Goal: Task Accomplishment & Management: Use online tool/utility

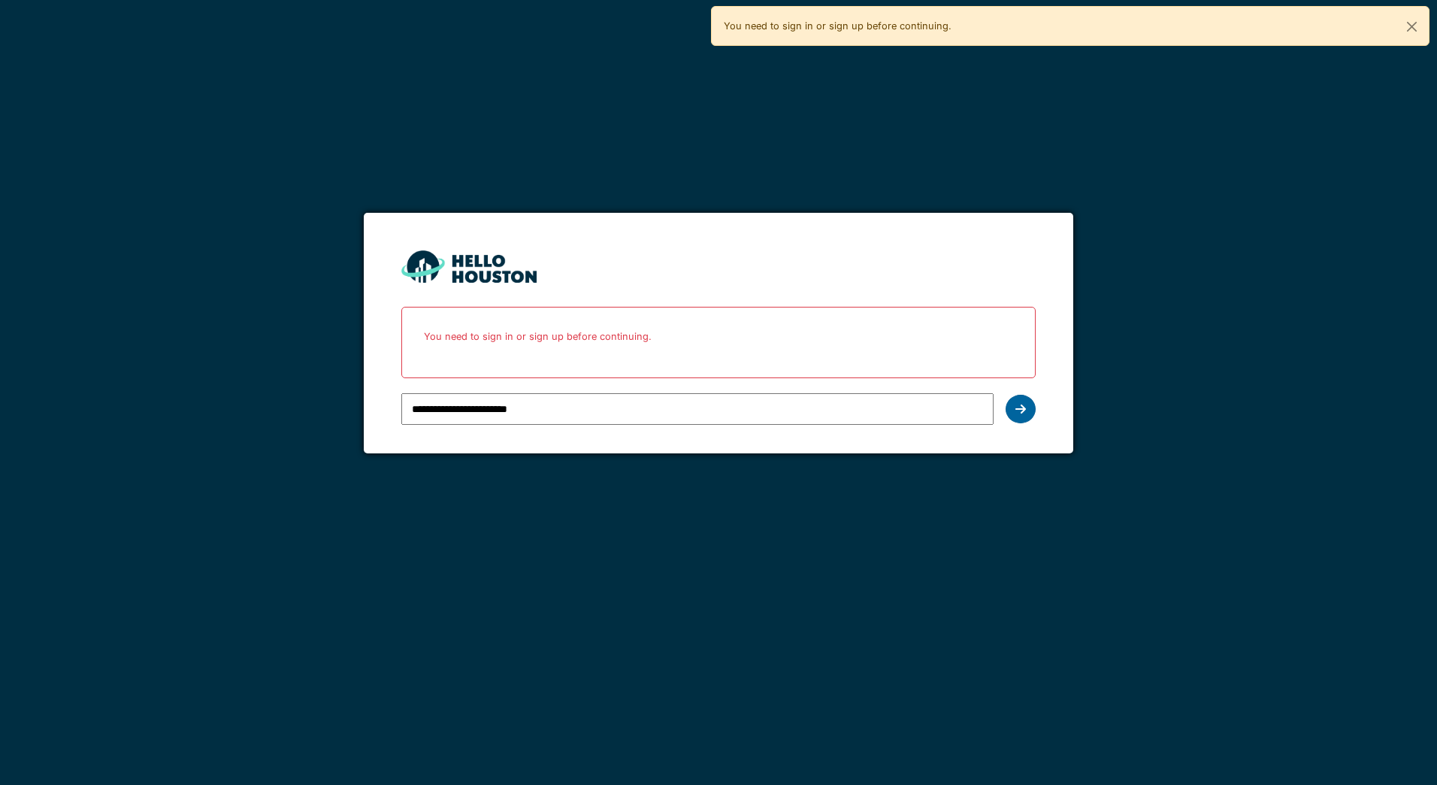
click at [1017, 406] on icon at bounding box center [1021, 409] width 11 height 12
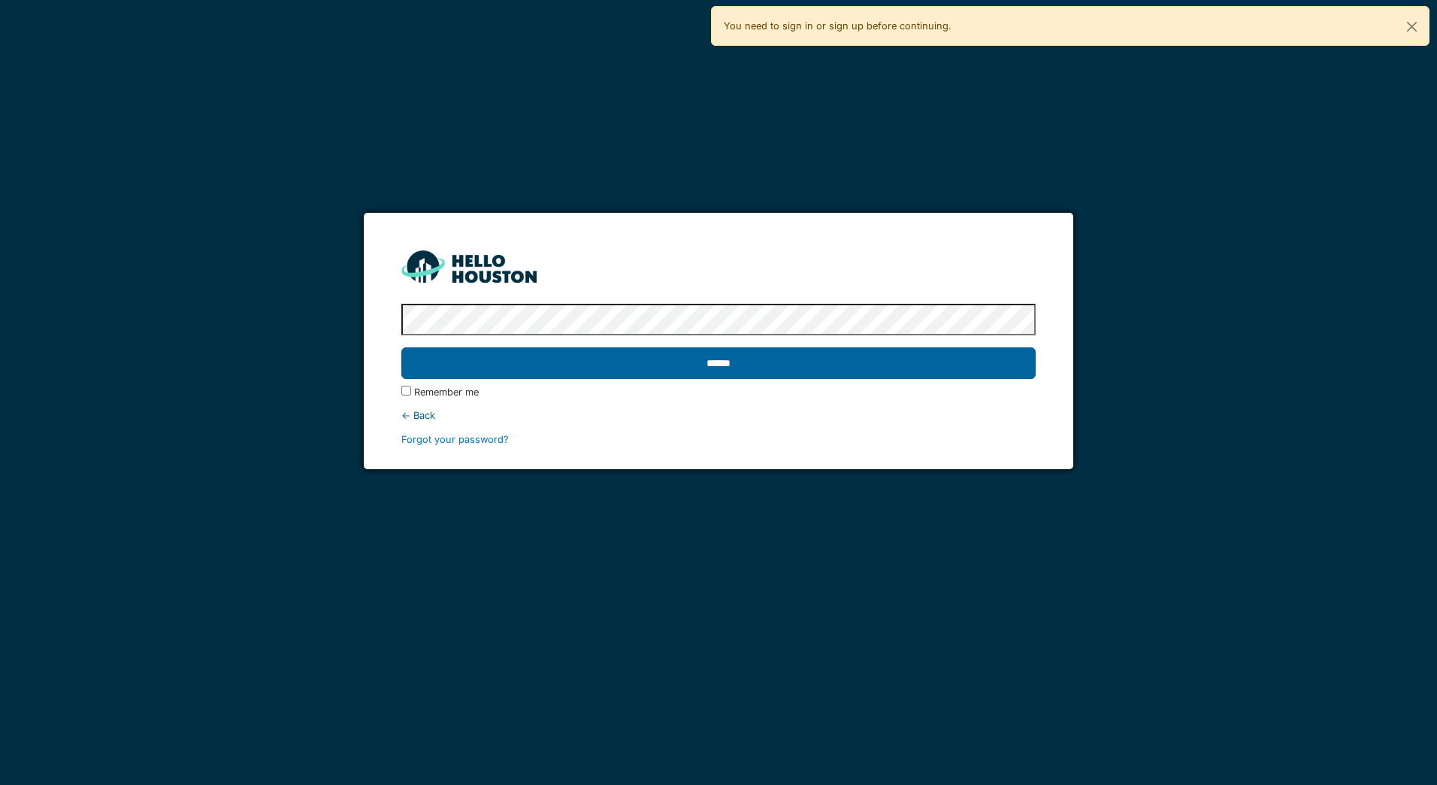
click at [788, 363] on input "******" at bounding box center [718, 363] width 634 height 32
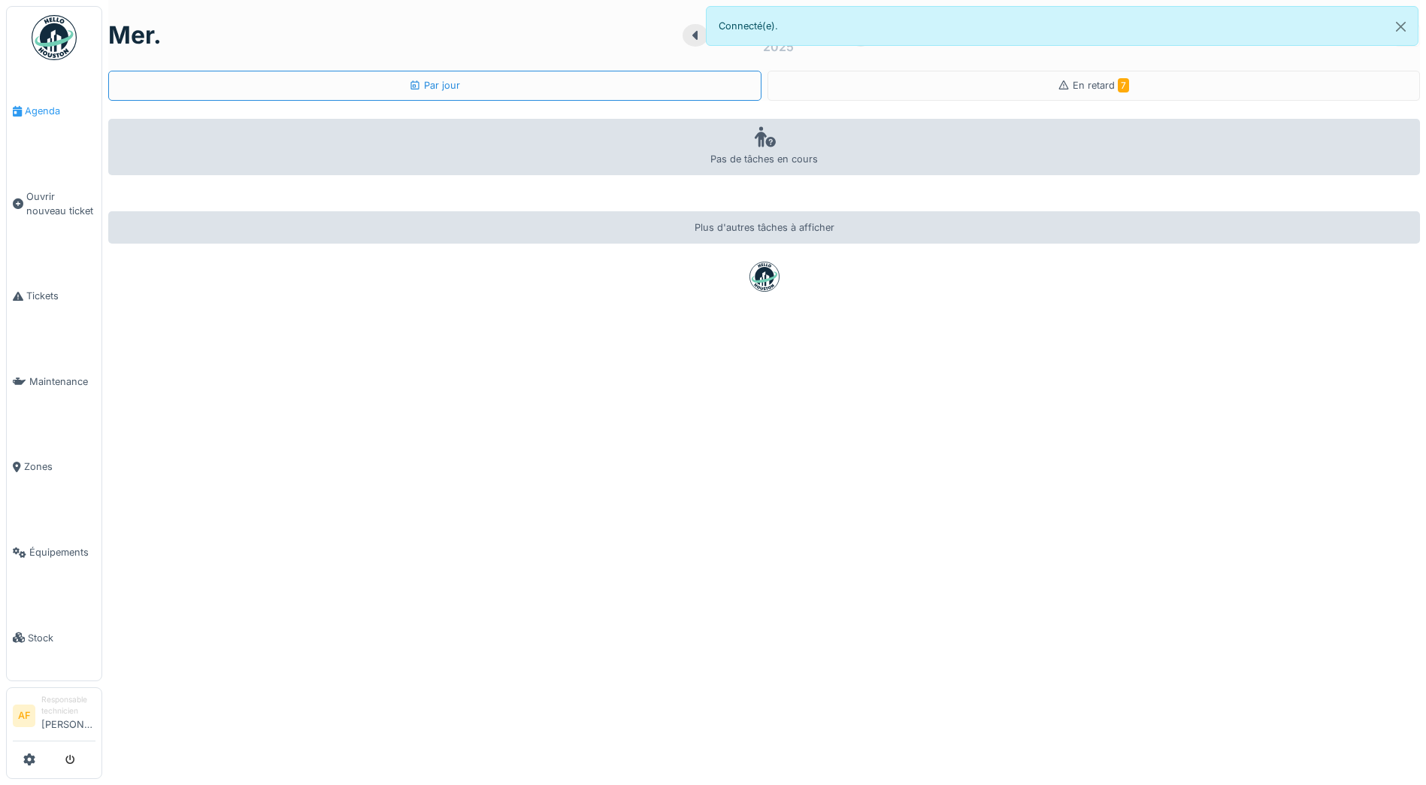
click at [62, 114] on span "Agenda" at bounding box center [60, 111] width 71 height 14
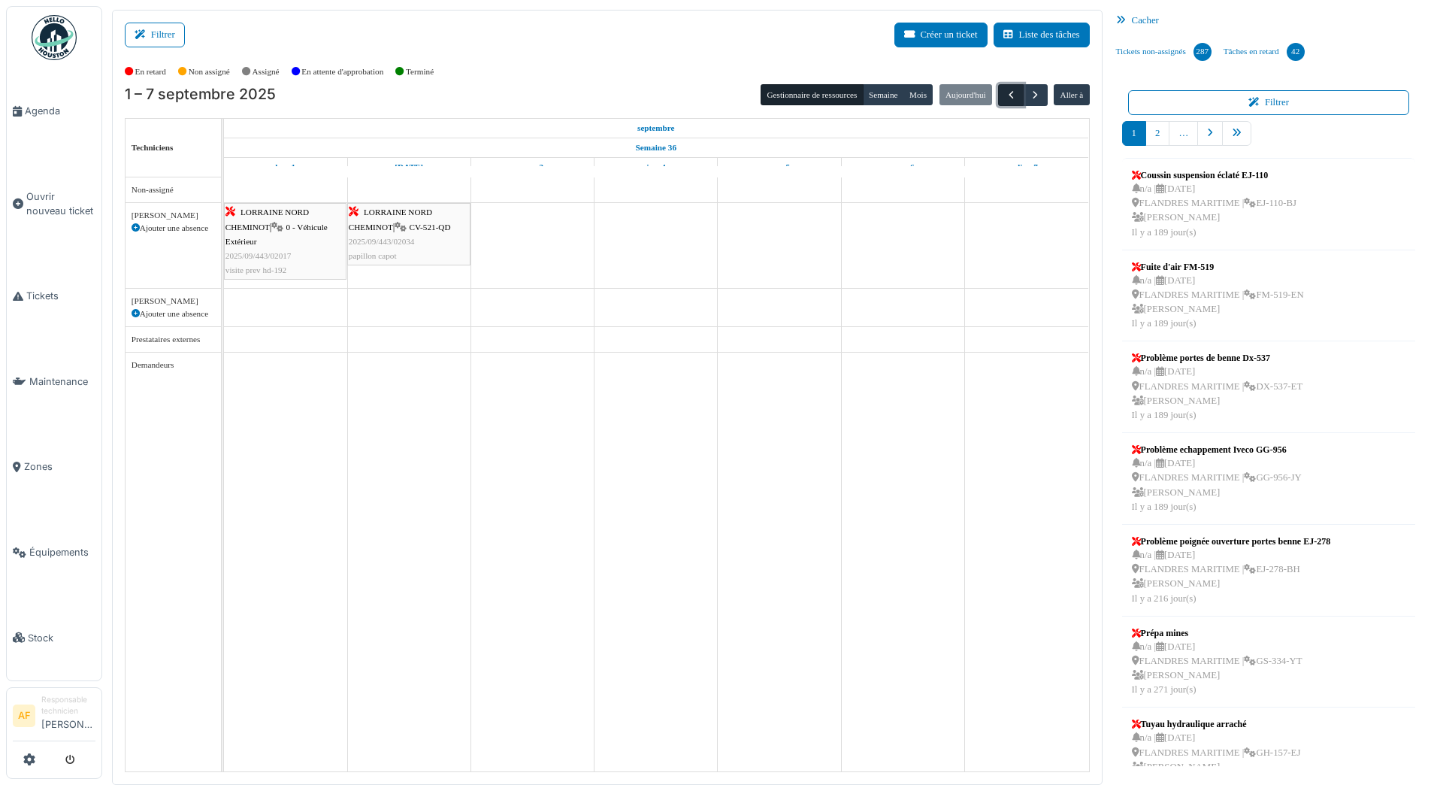
click at [1018, 101] on button "button" at bounding box center [1010, 95] width 25 height 22
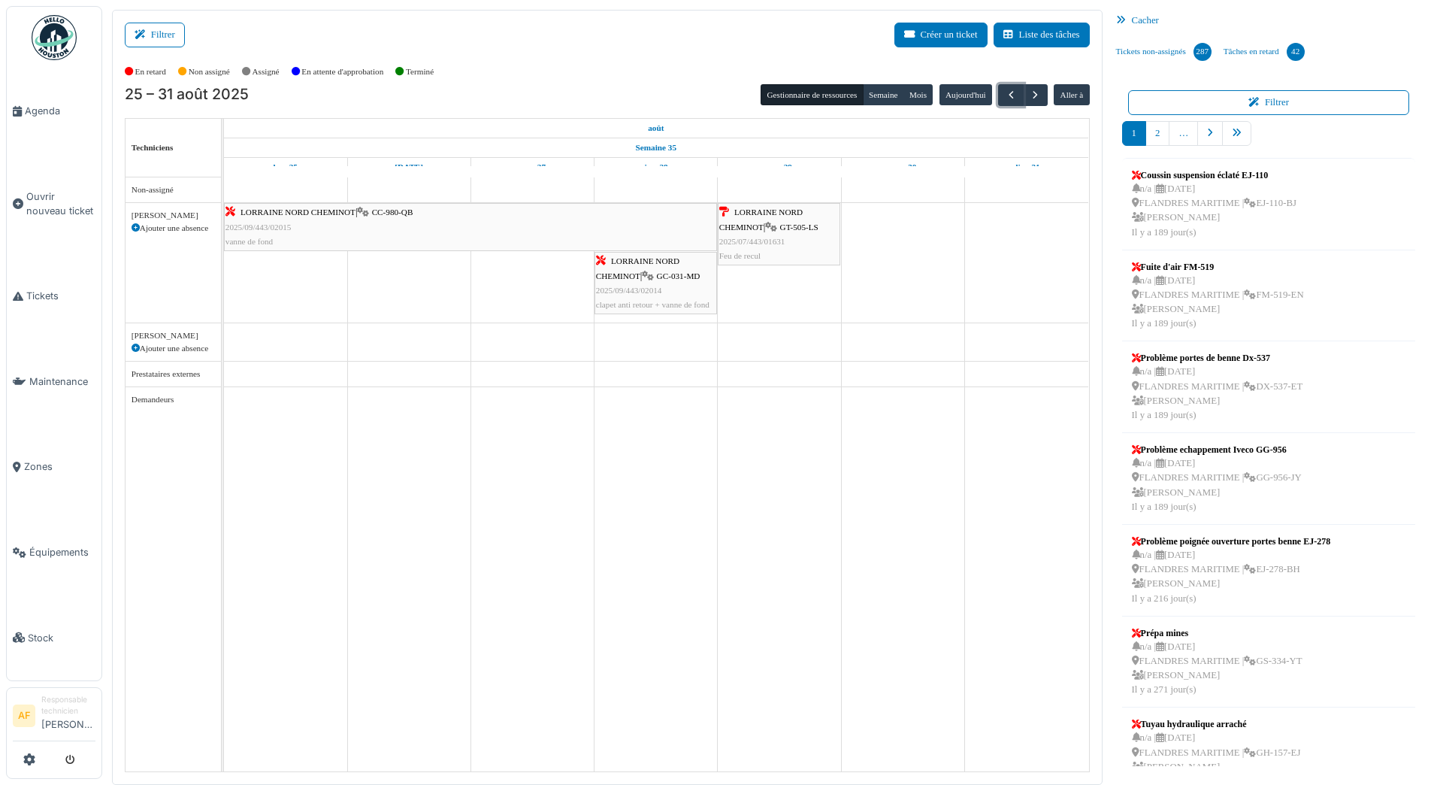
click at [669, 285] on div "LORRAINE NORD CHEMINOT | GC-031-MD 2025/09/443/02014 clapet anti retour + vanne…" at bounding box center [656, 283] width 120 height 58
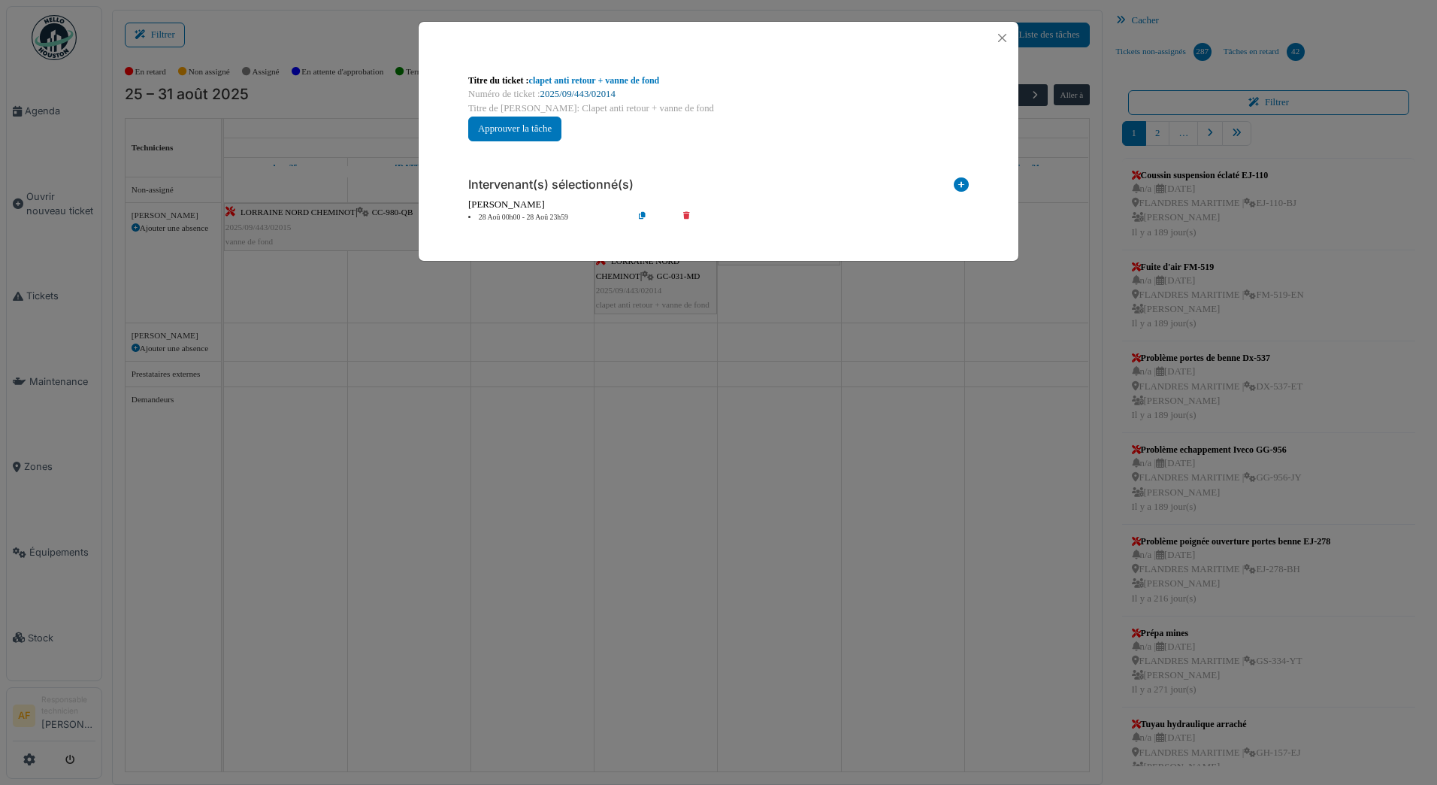
click at [598, 98] on link "2025/09/443/02014" at bounding box center [578, 94] width 75 height 11
click at [1000, 43] on button "Close" at bounding box center [1002, 38] width 20 height 20
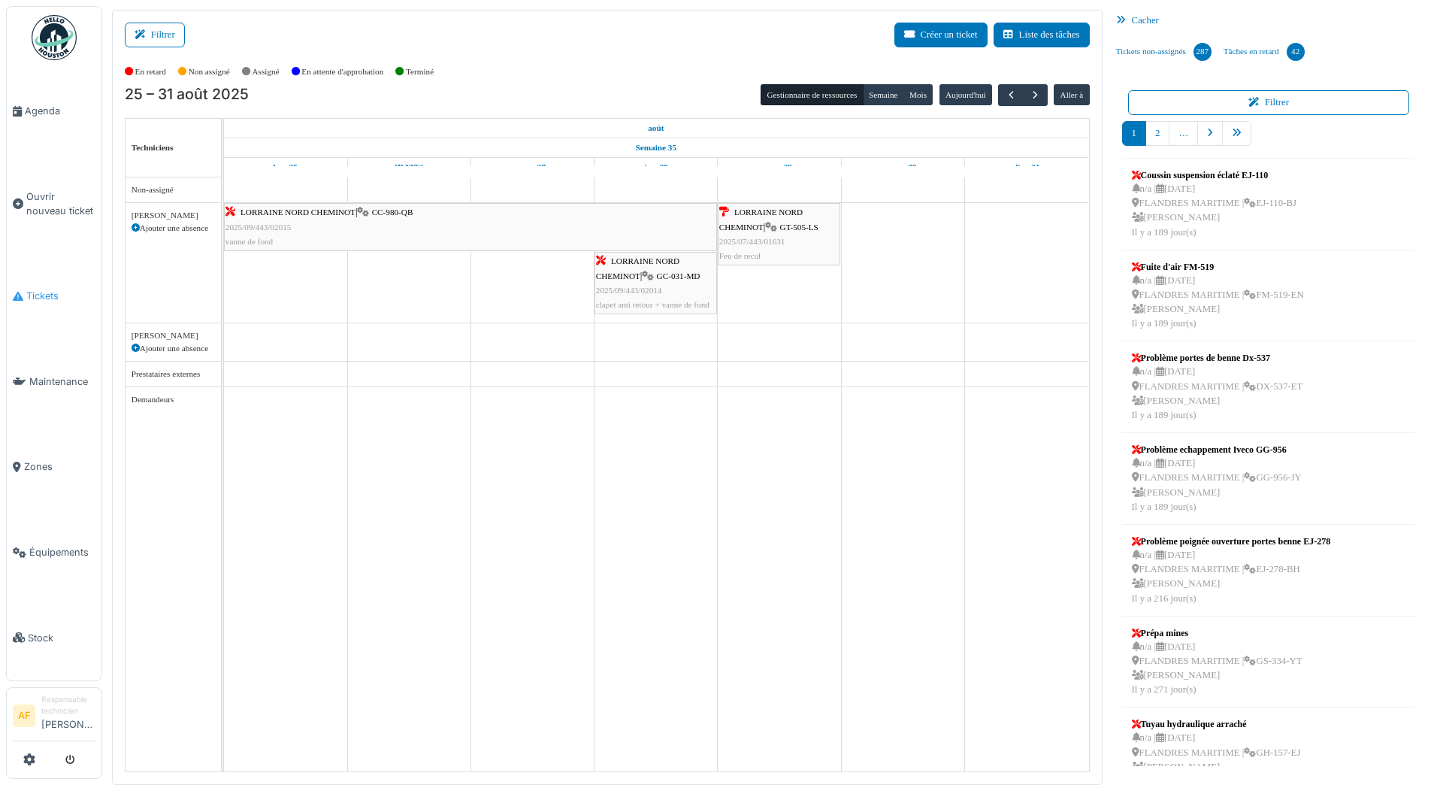
click at [54, 298] on link "Tickets" at bounding box center [54, 296] width 95 height 86
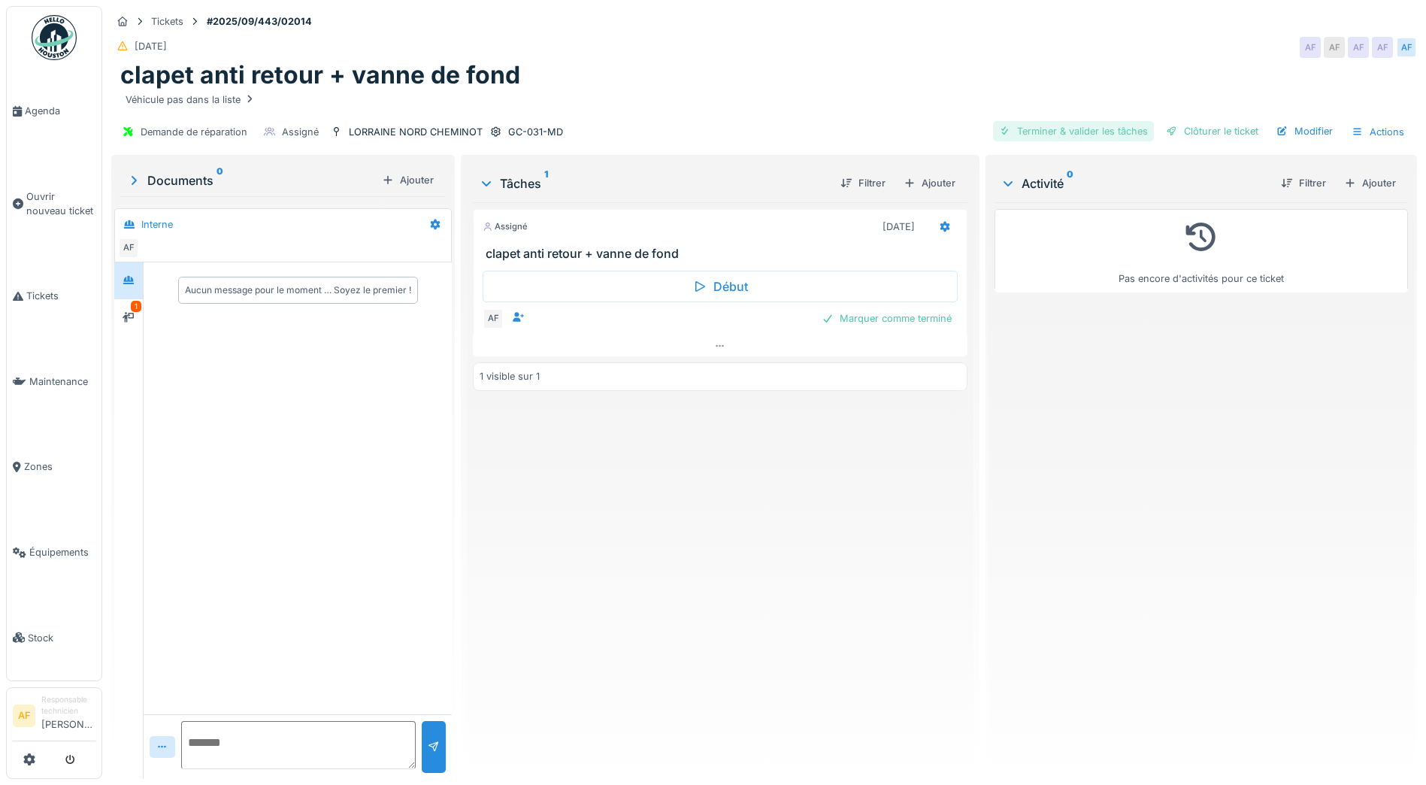
click at [1086, 134] on div "Terminer & valider les tâches" at bounding box center [1073, 131] width 161 height 20
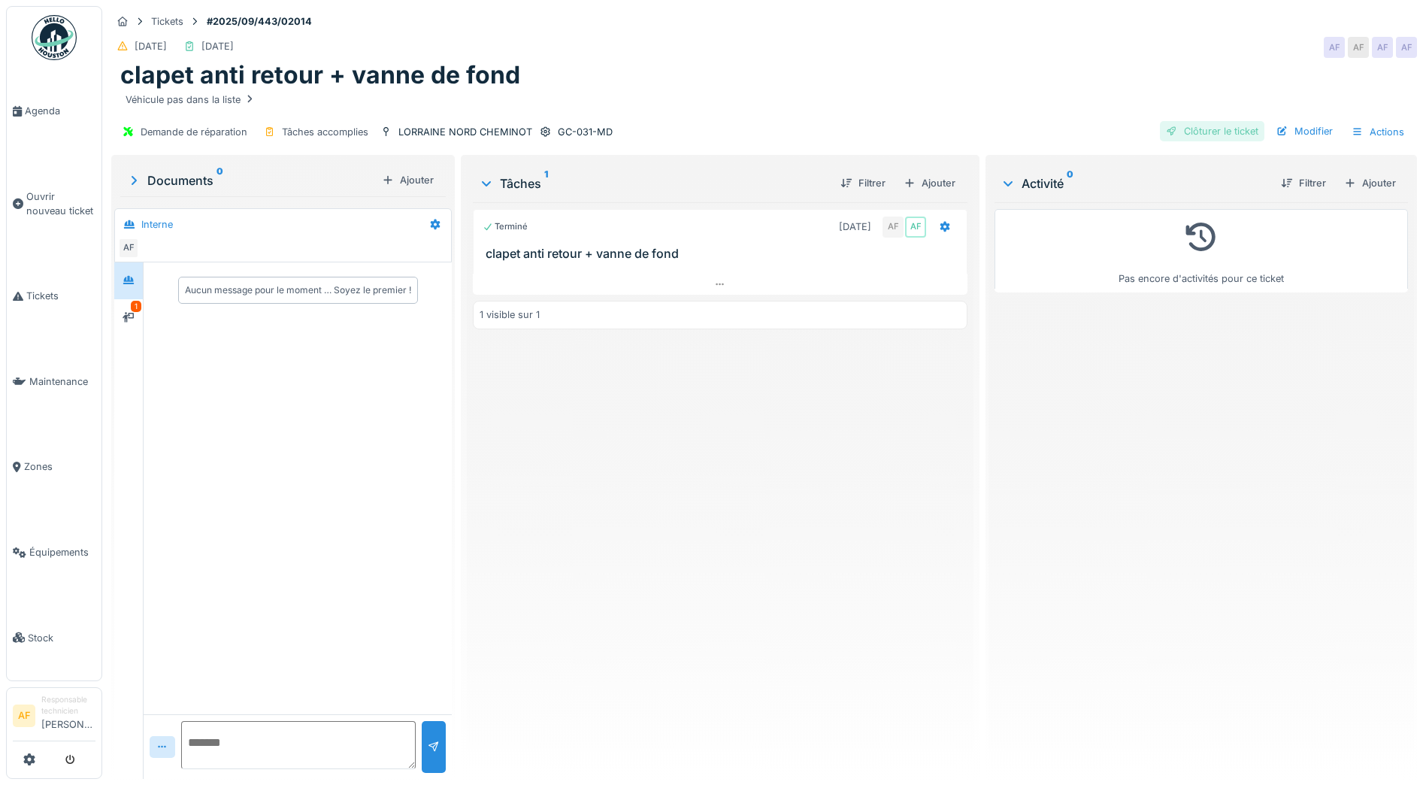
click at [1198, 130] on div "Clôturer le ticket" at bounding box center [1212, 131] width 104 height 20
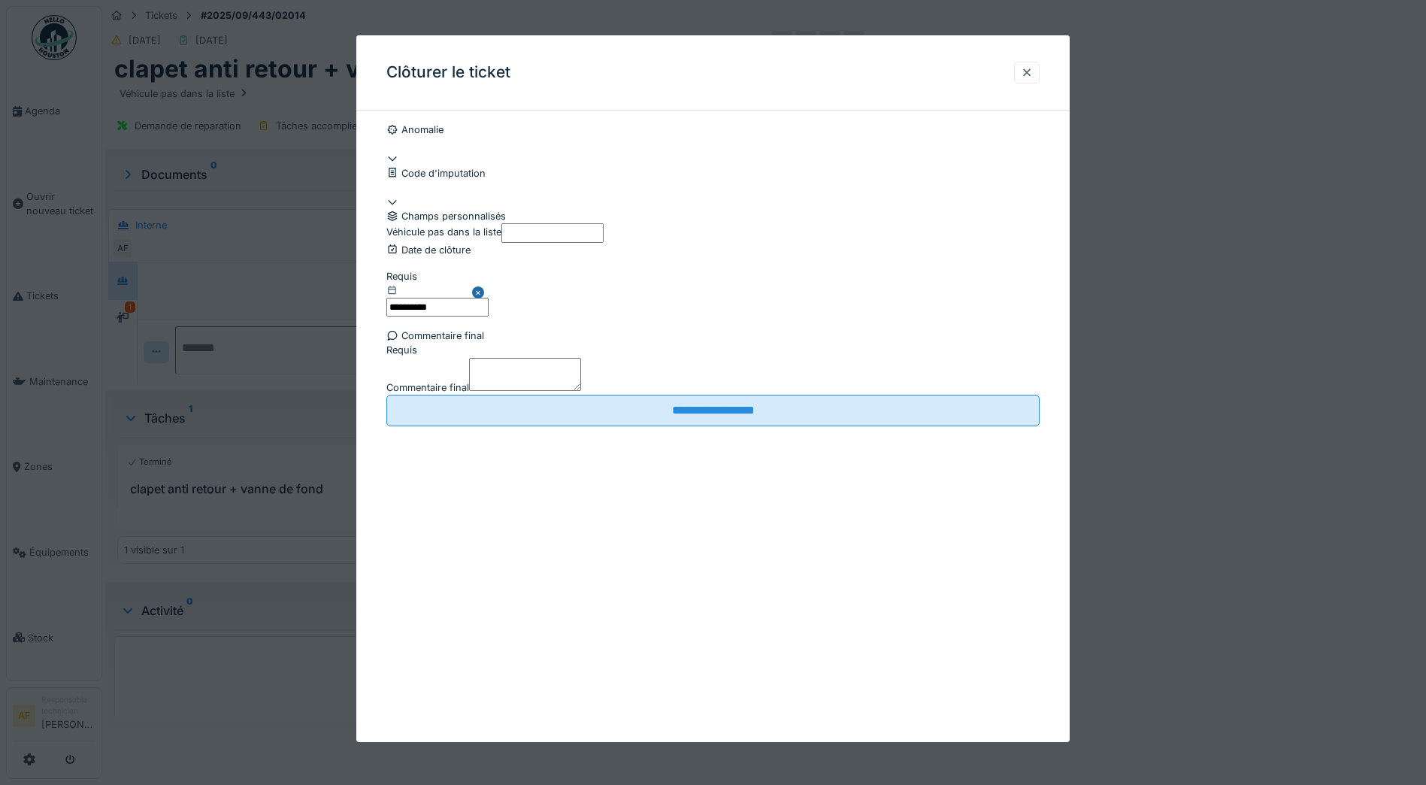
click at [581, 391] on textarea "Commentaire final" at bounding box center [525, 374] width 112 height 33
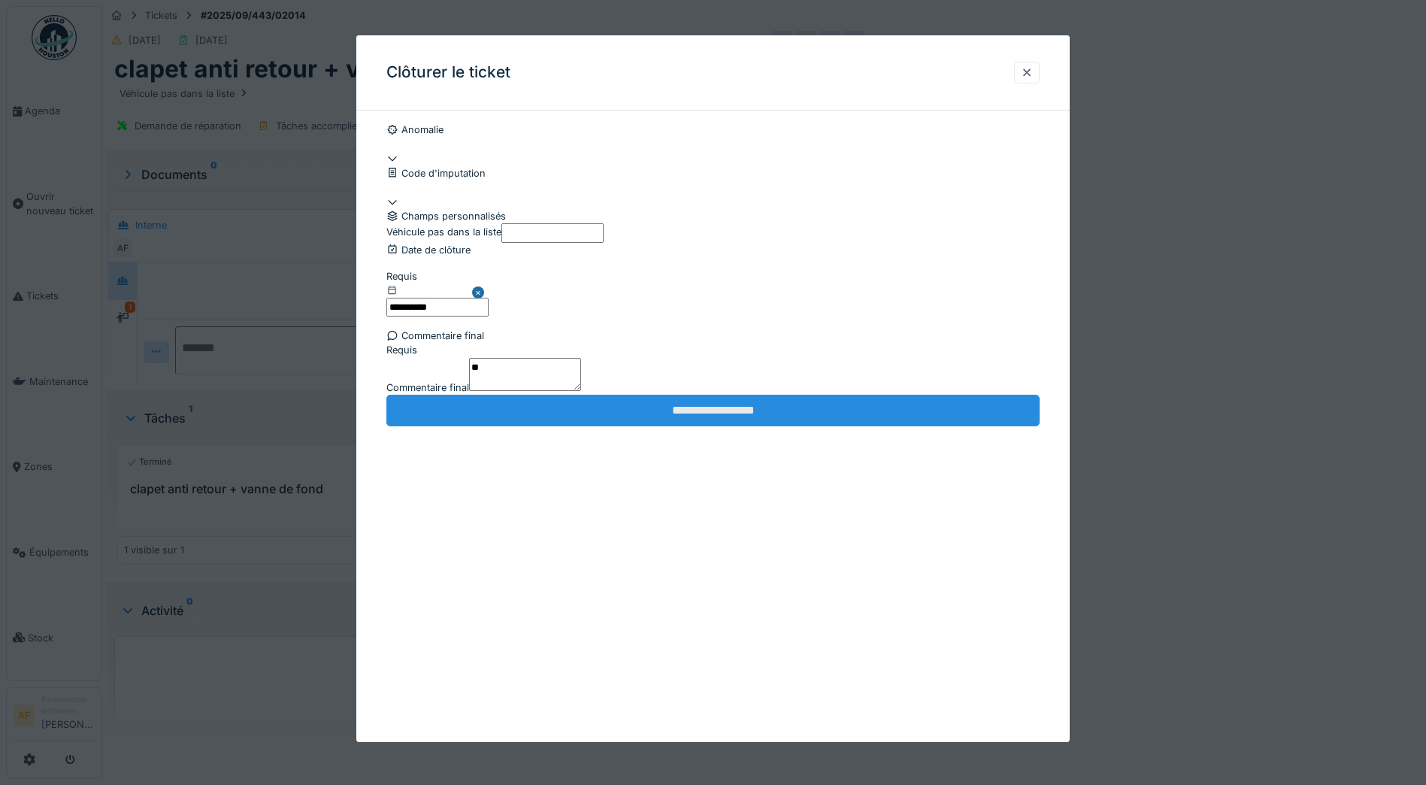
type textarea "**"
click at [659, 426] on input "**********" at bounding box center [712, 411] width 653 height 32
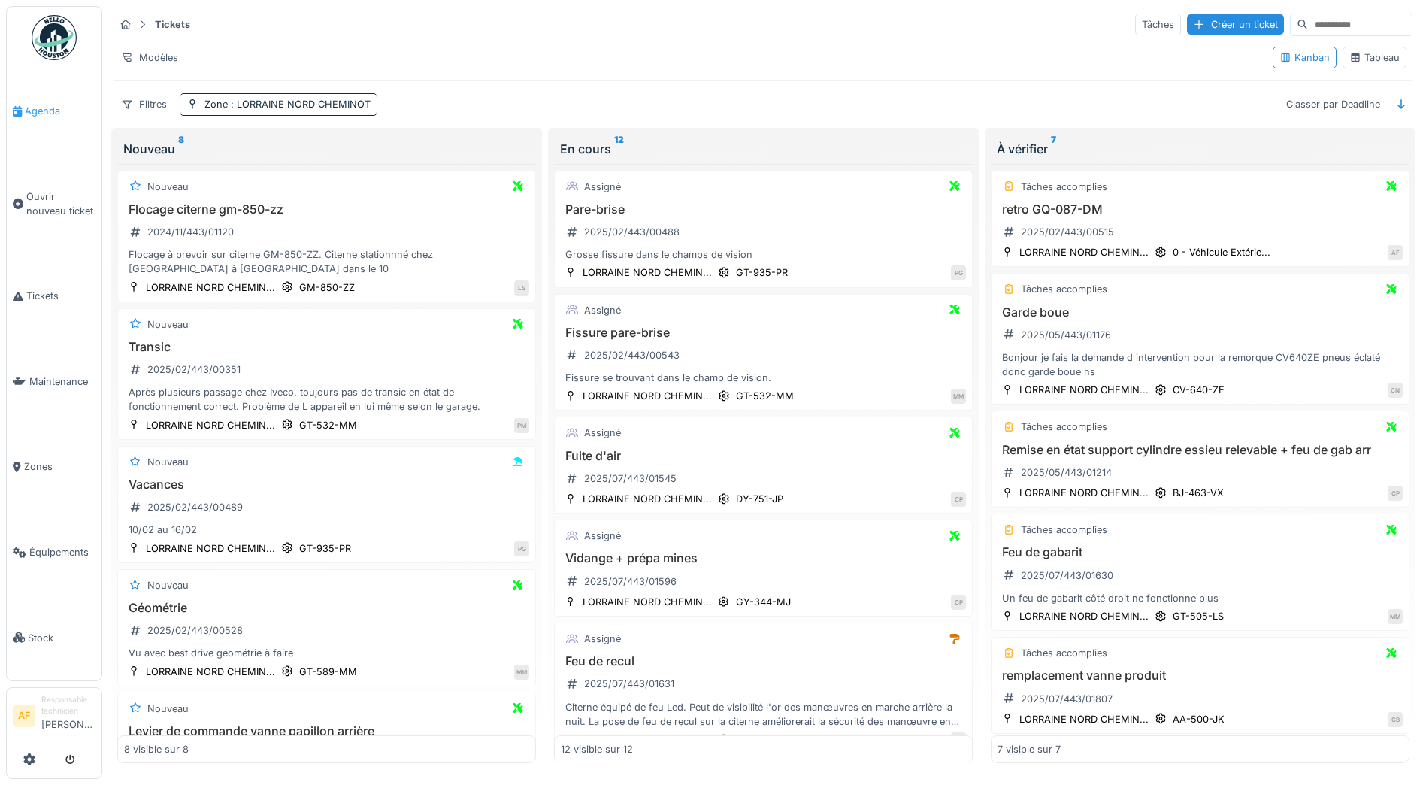
click at [62, 113] on span "Agenda" at bounding box center [60, 111] width 71 height 14
click at [30, 104] on span "Agenda" at bounding box center [60, 111] width 71 height 14
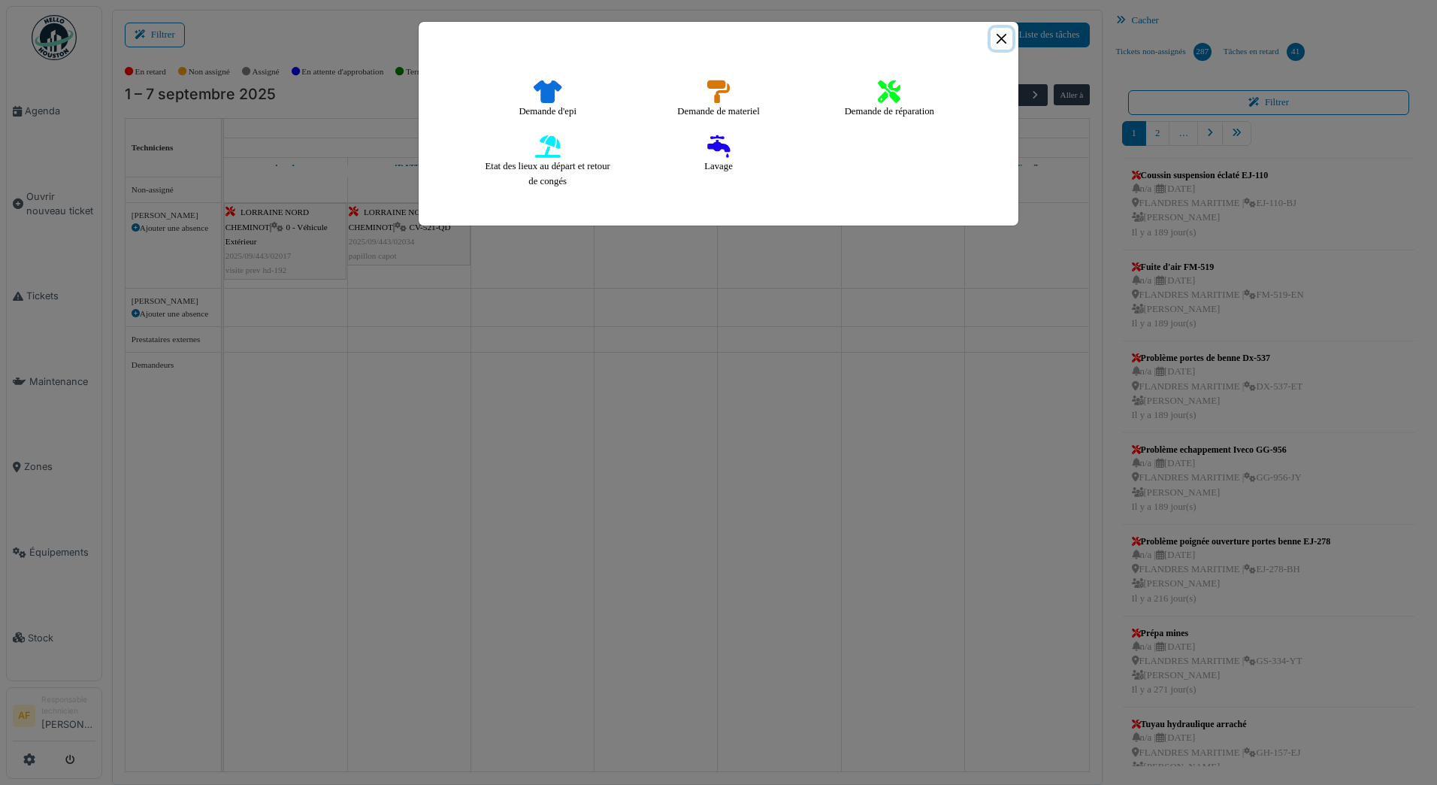
click at [1002, 43] on button "Close" at bounding box center [1002, 39] width 22 height 22
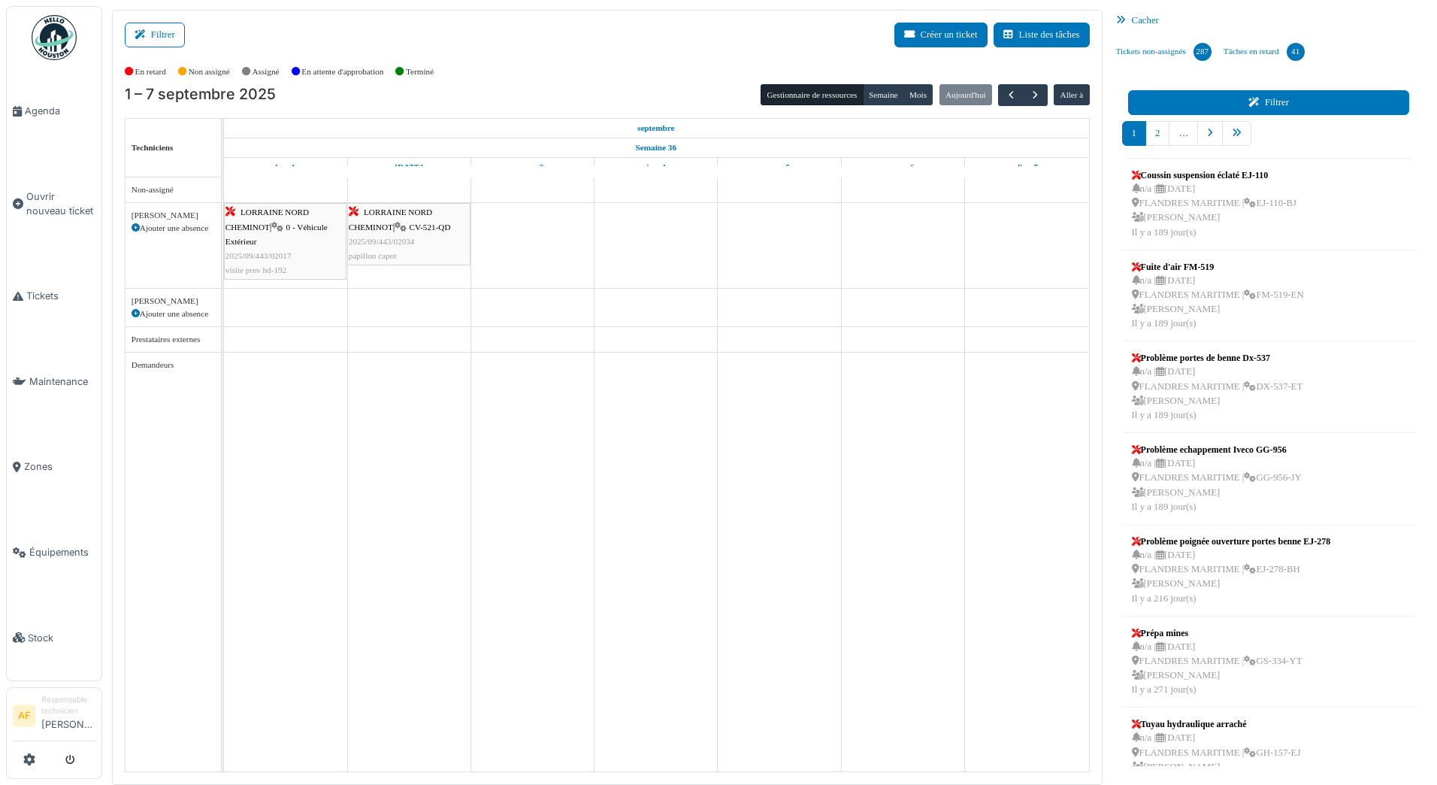
click at [1231, 91] on button "Filtrer" at bounding box center [1269, 102] width 282 height 25
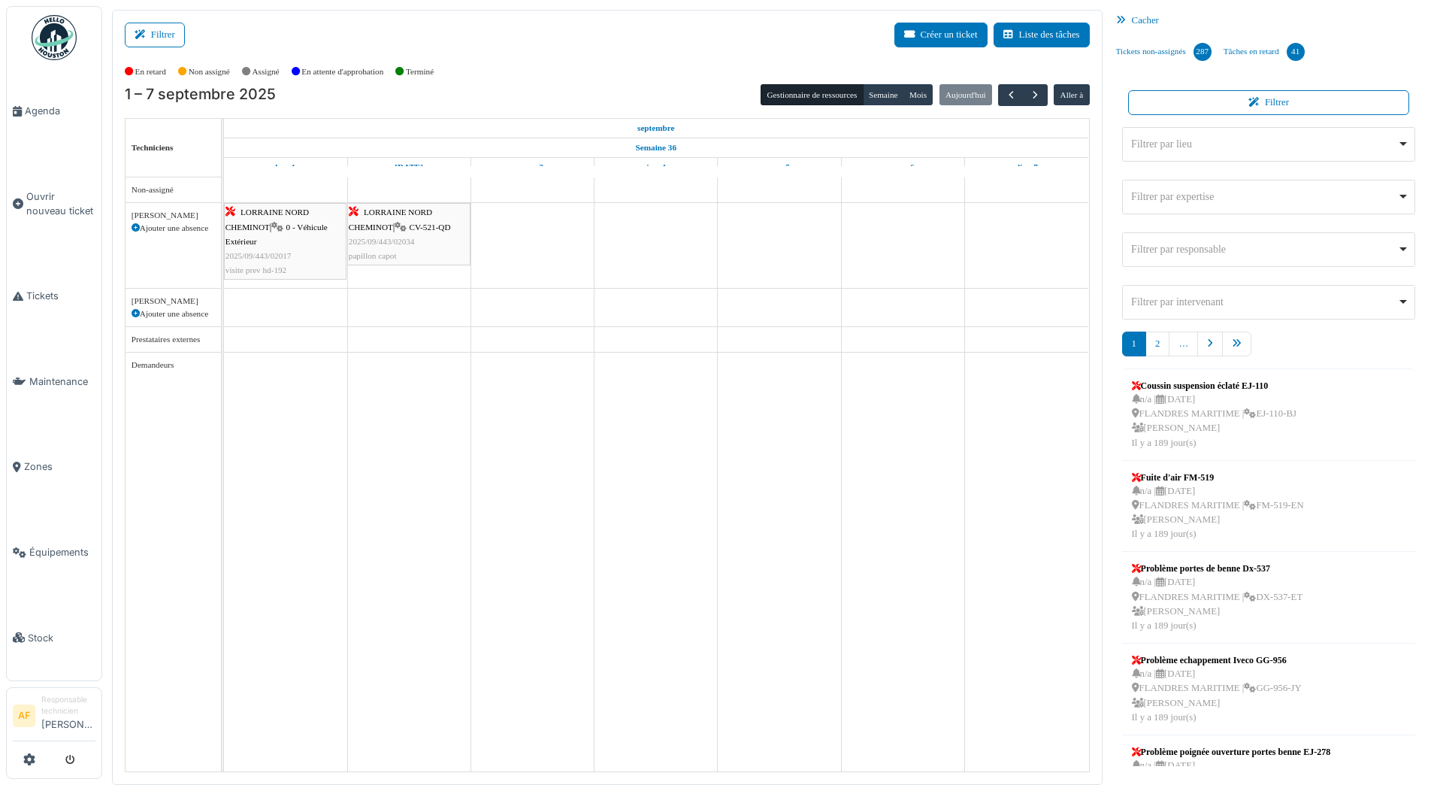
click at [1213, 150] on div "Filtrer par lieu Remove item" at bounding box center [1264, 144] width 266 height 16
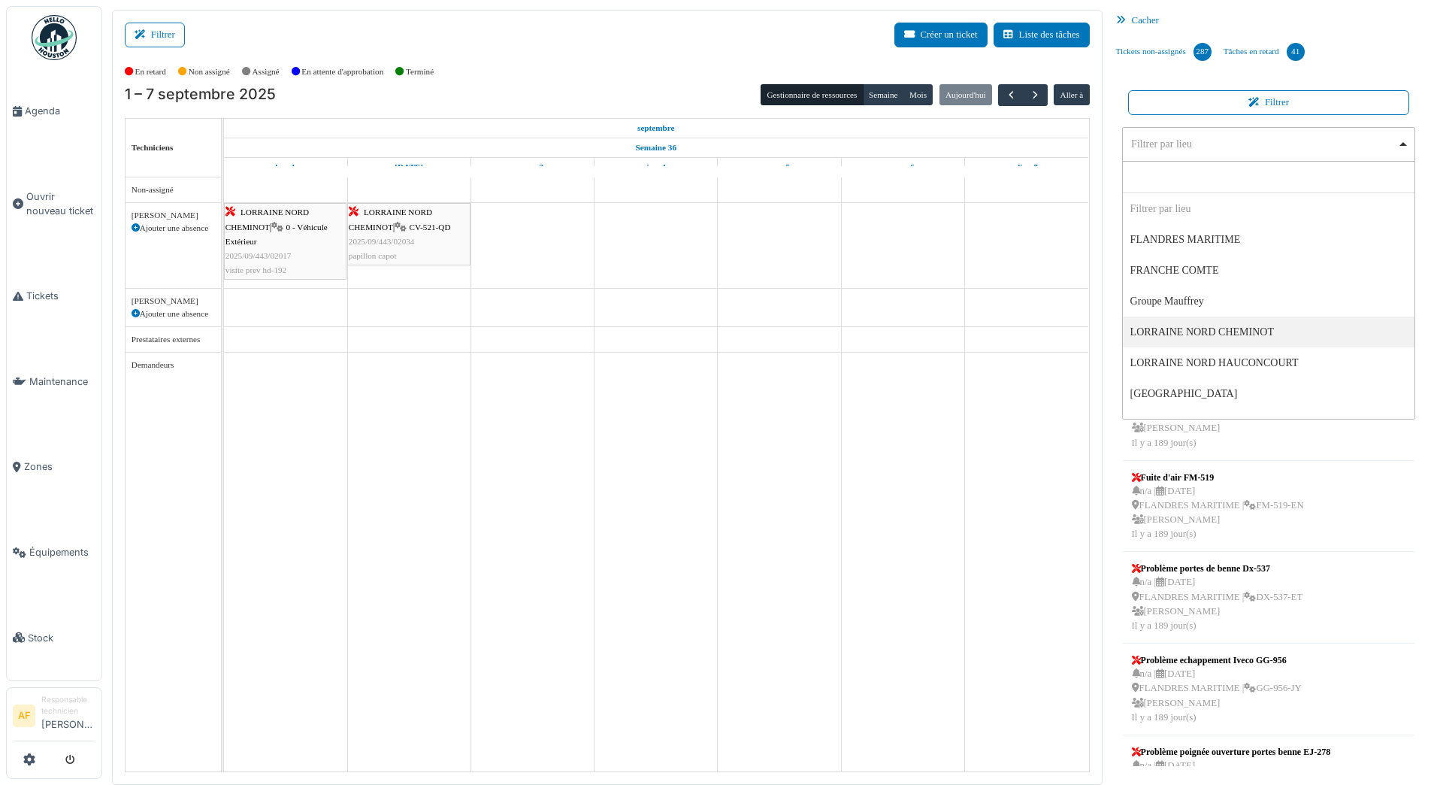
select select "*****"
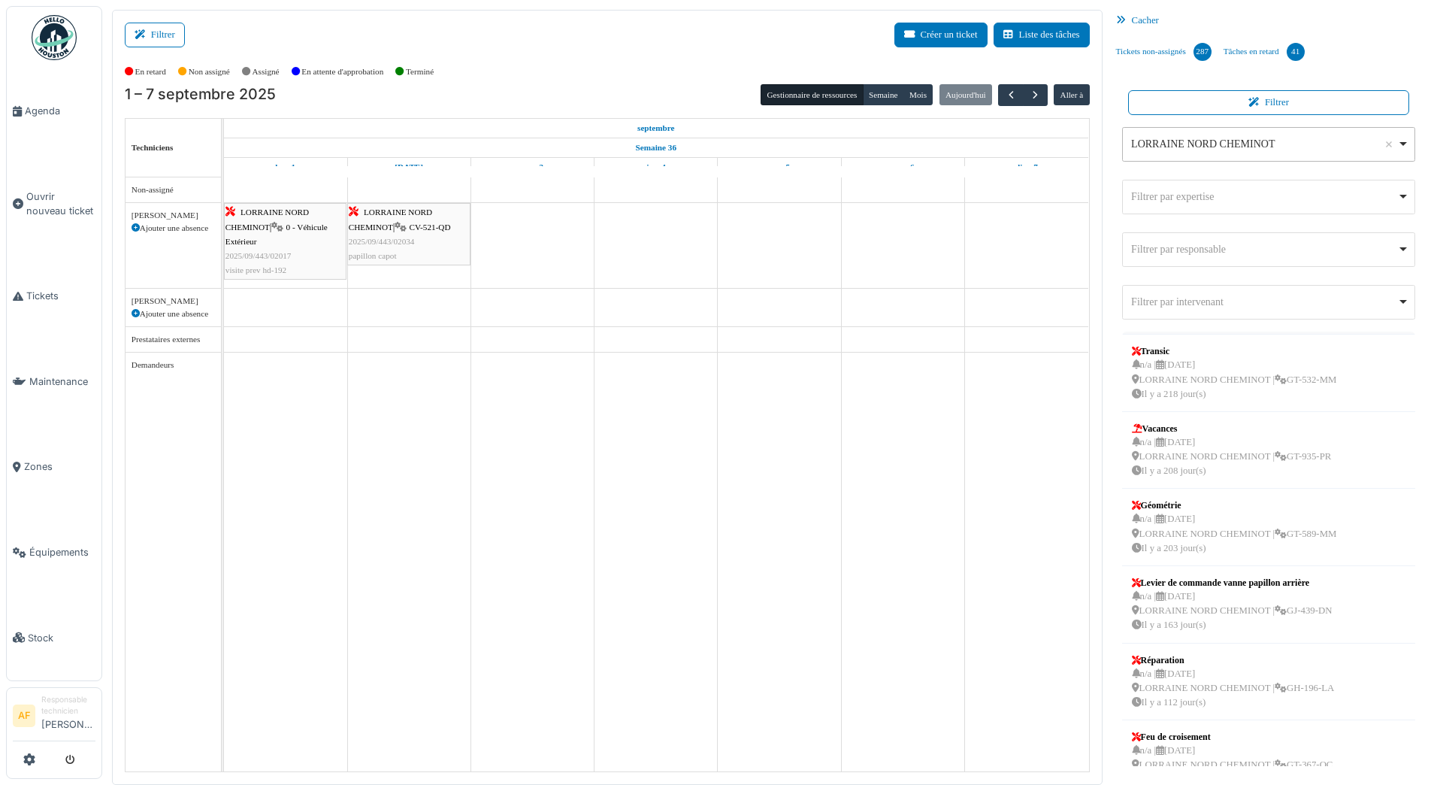
scroll to position [183, 0]
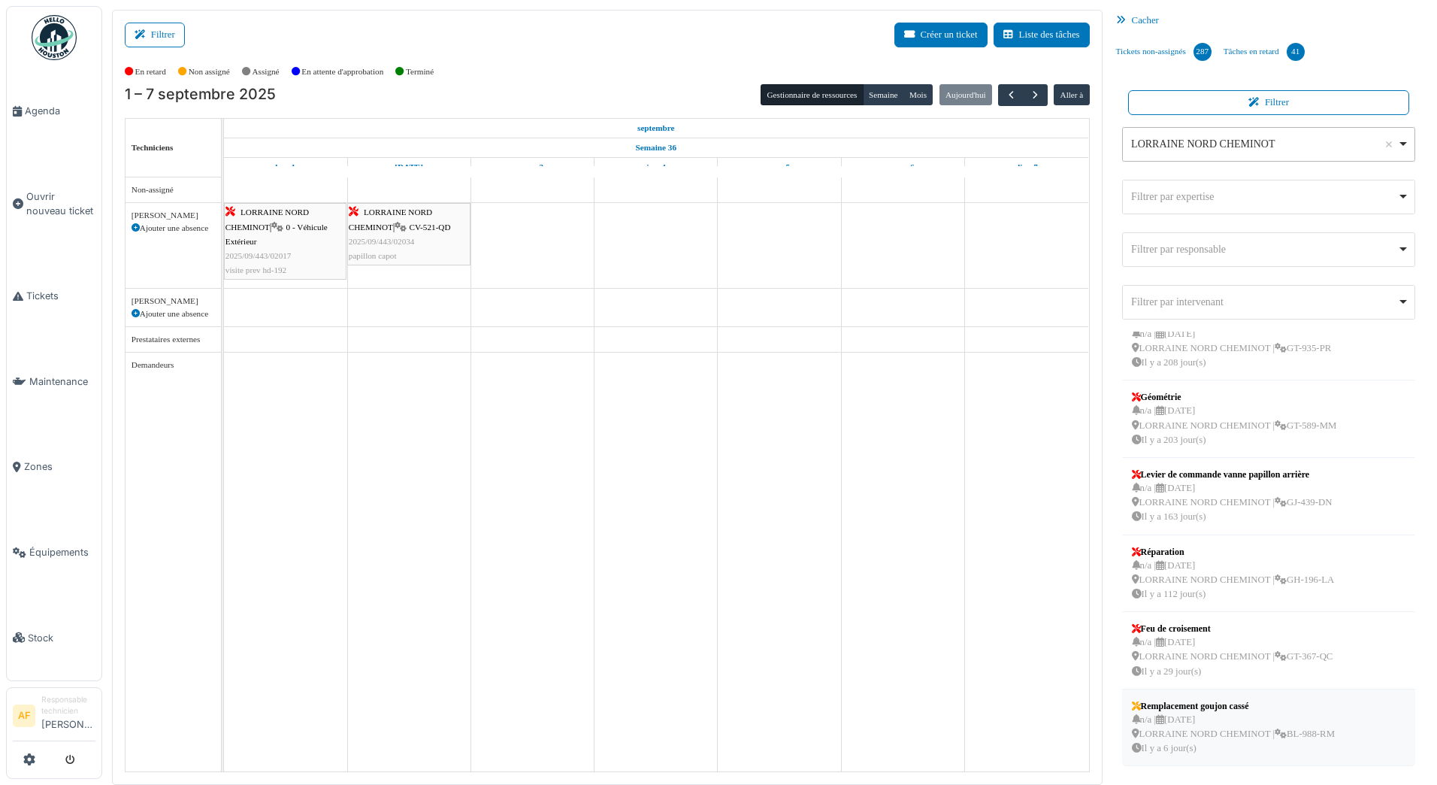
click at [1252, 722] on div "n/a | 04/09/2025 LORRAINE NORD CHEMINOT | BL-988-RM Il y a 6 jour(s)" at bounding box center [1233, 735] width 203 height 44
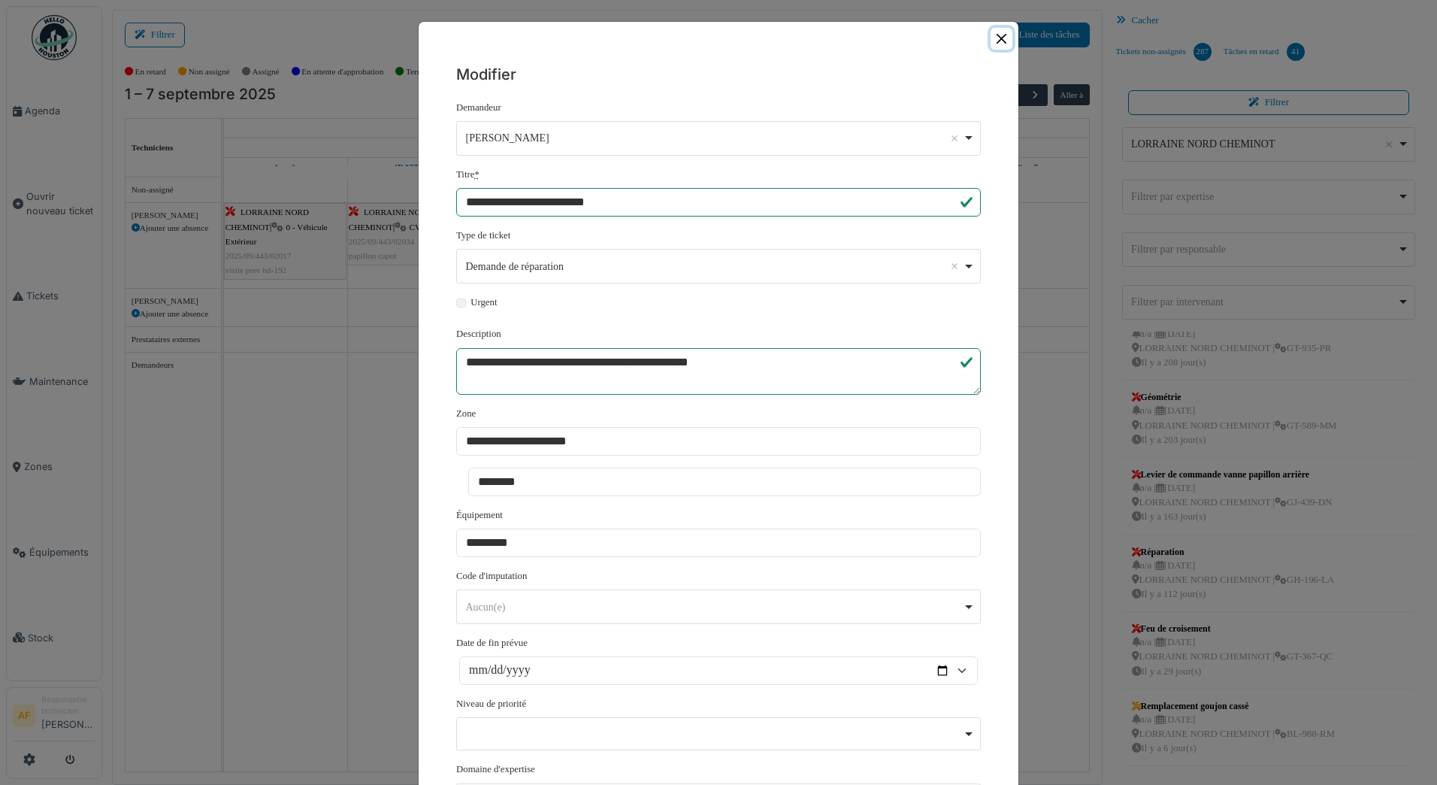
click at [991, 41] on button "Close" at bounding box center [1002, 39] width 22 height 22
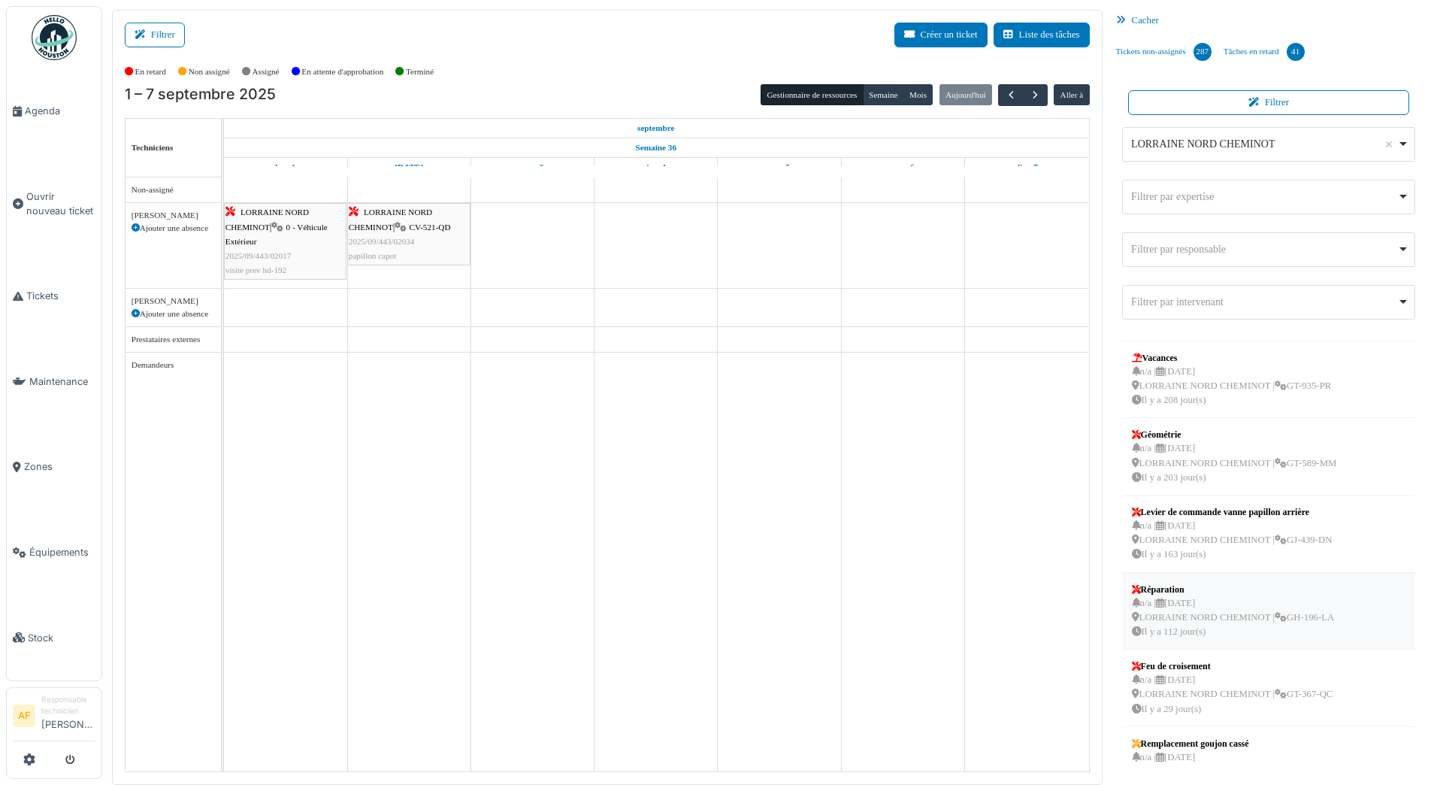
scroll to position [108, 0]
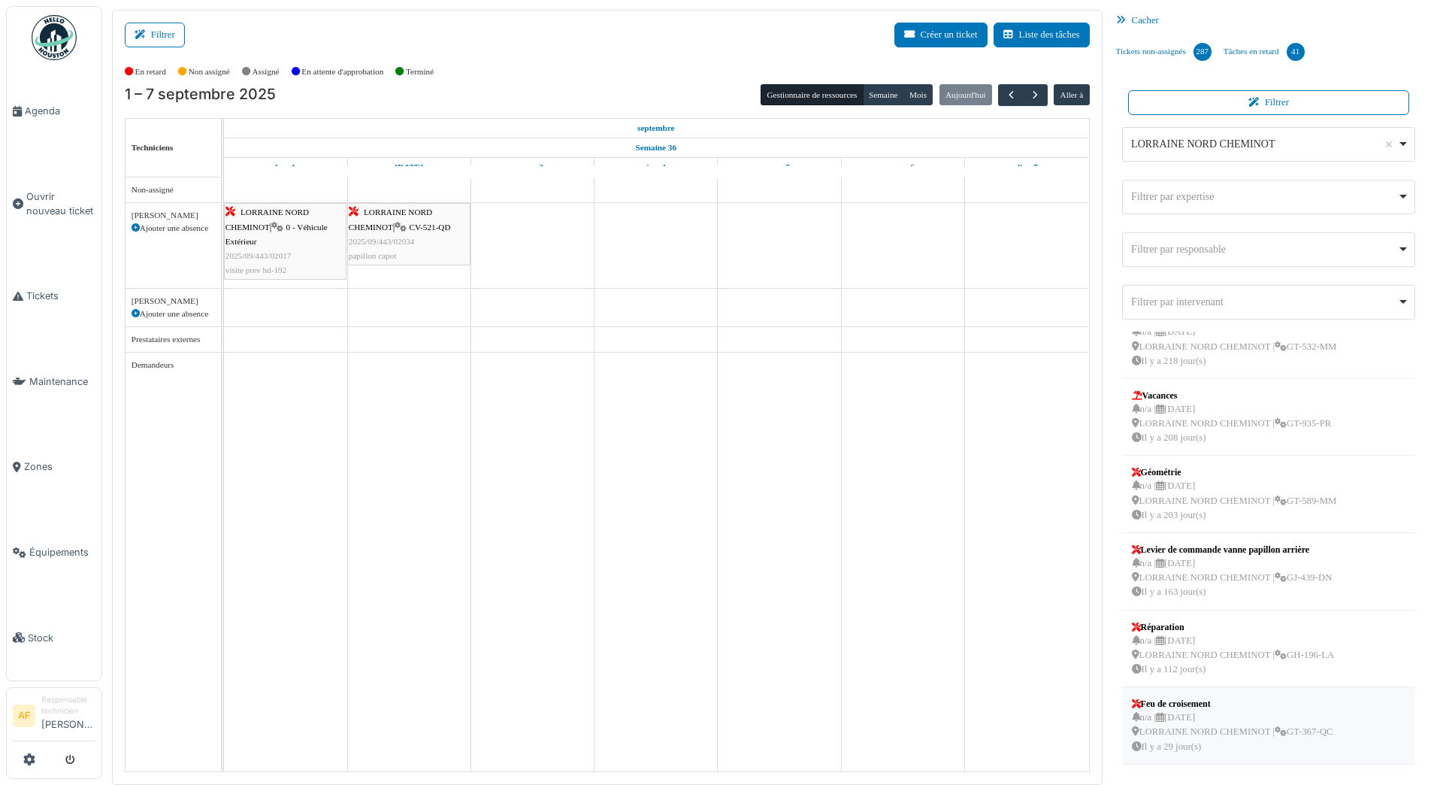
click at [1205, 720] on div "n/a | 12/08/2025 LORRAINE NORD CHEMINOT | GT-367-QC Il y a 29 jour(s)" at bounding box center [1232, 732] width 201 height 44
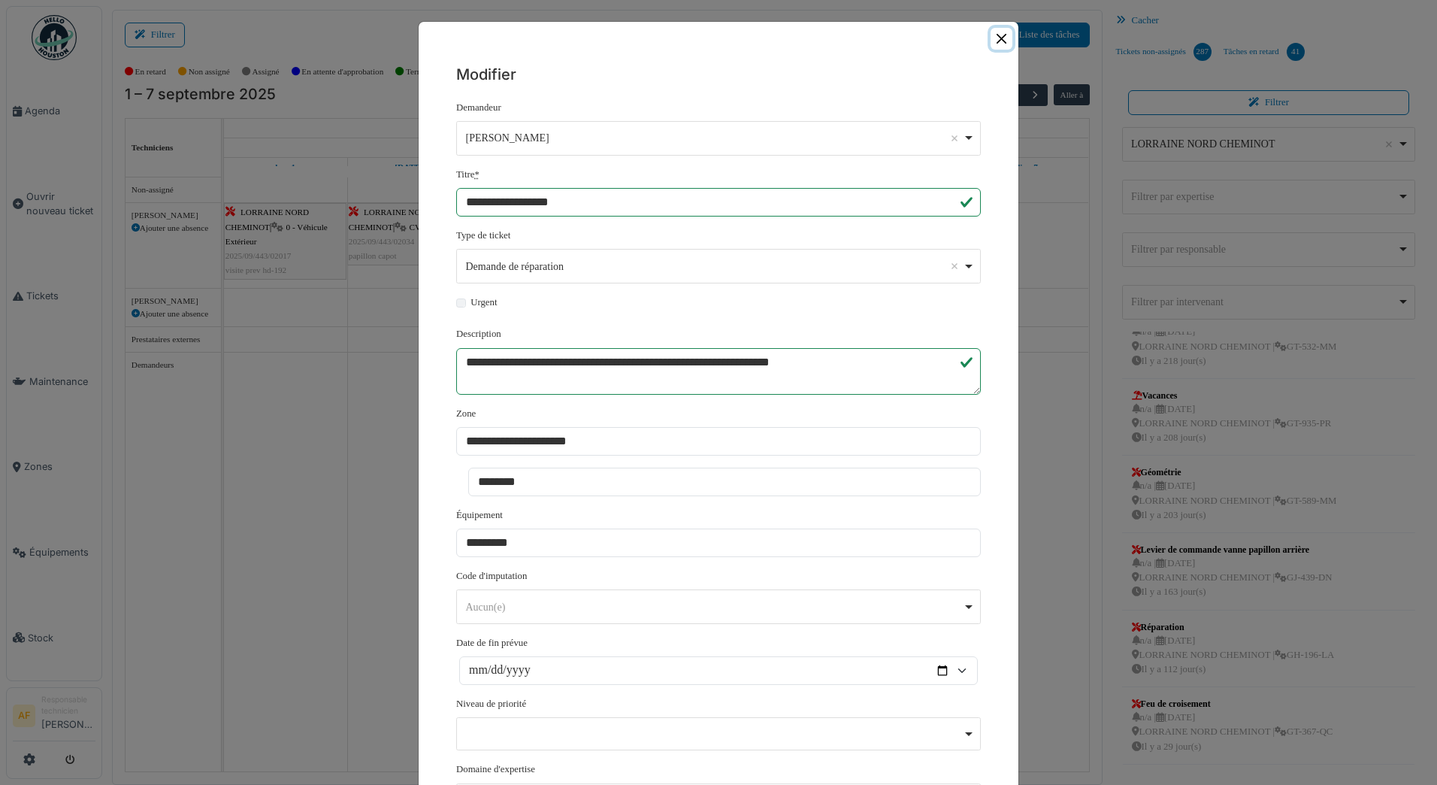
click at [1000, 39] on button "Close" at bounding box center [1002, 39] width 22 height 22
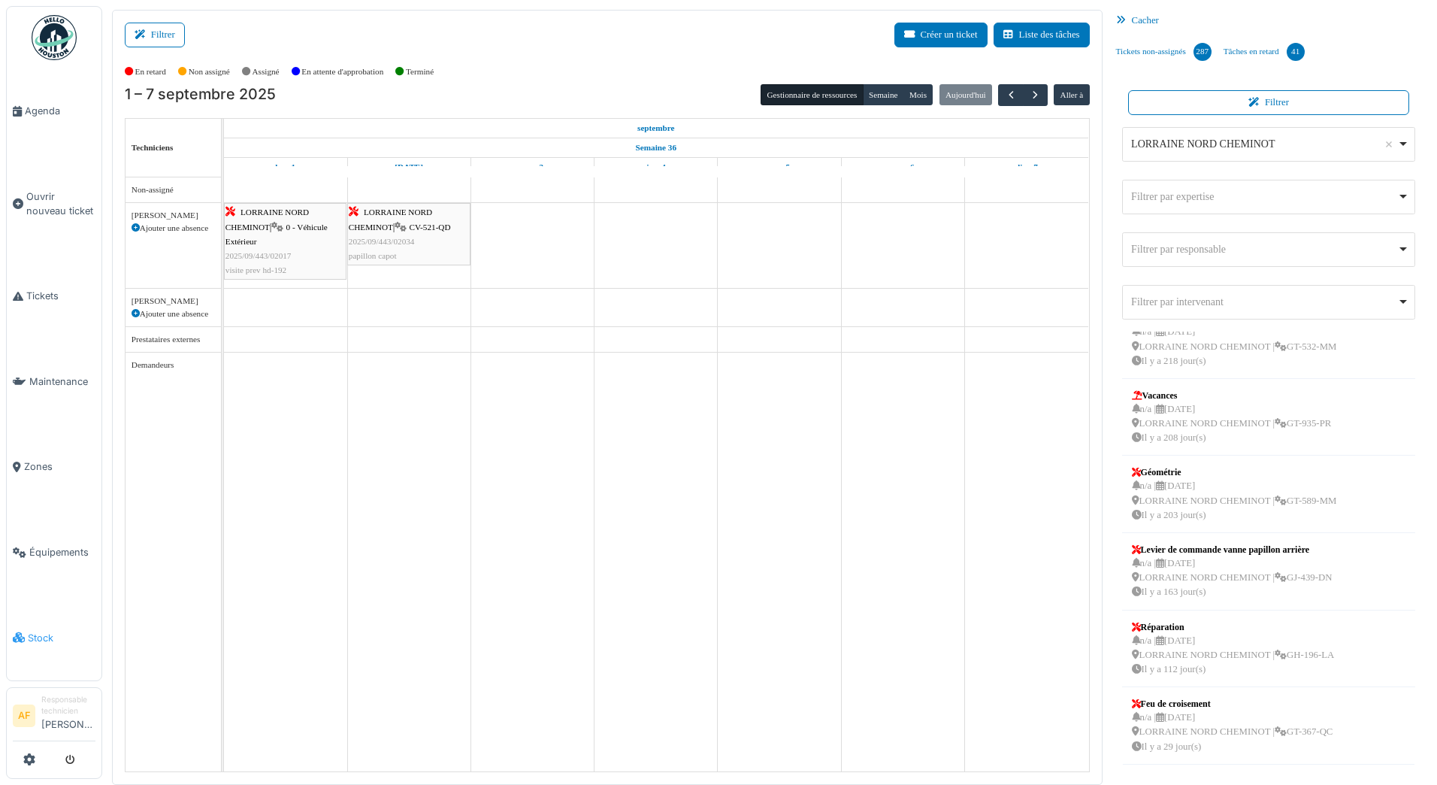
click at [29, 631] on span "Stock" at bounding box center [62, 638] width 68 height 14
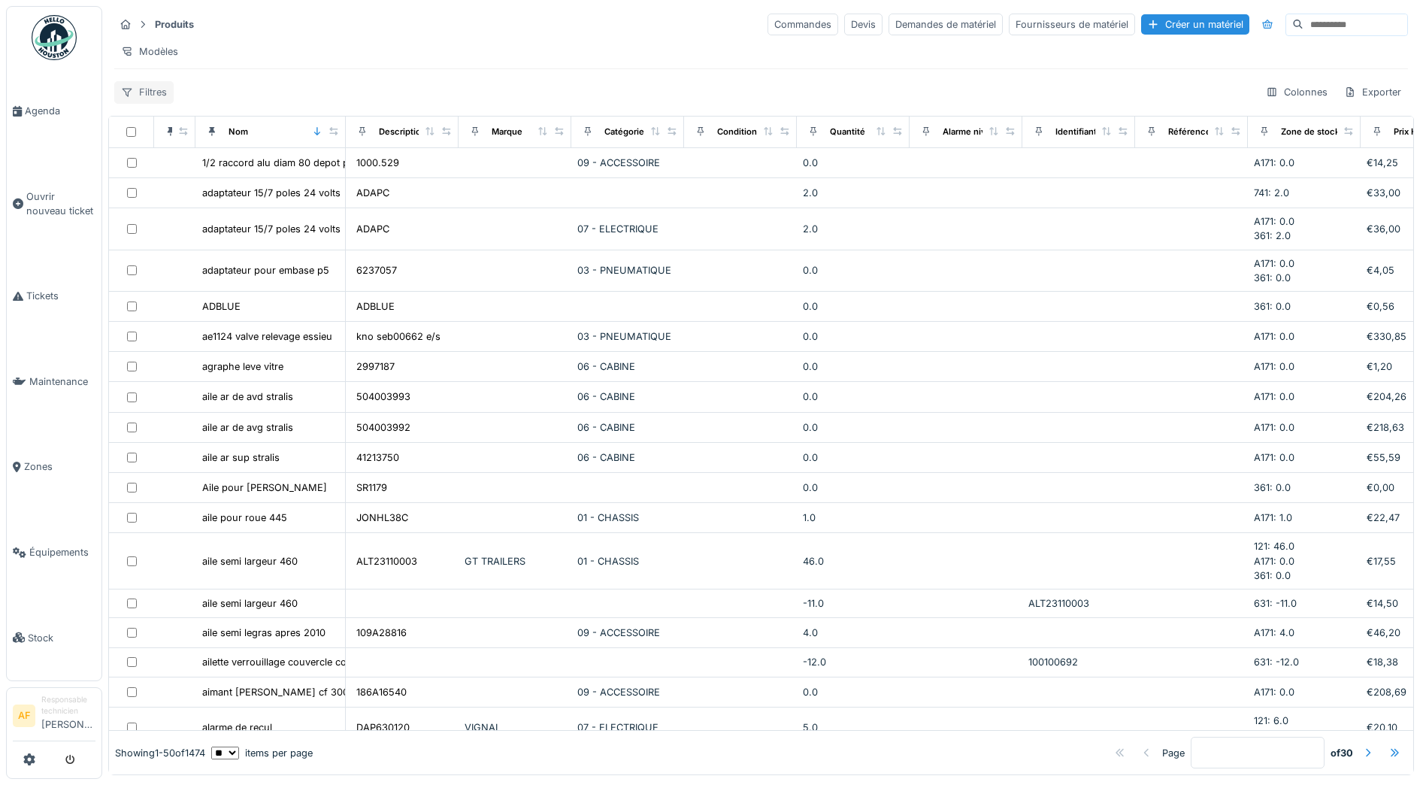
click at [145, 100] on div "Filtres" at bounding box center [143, 92] width 59 height 22
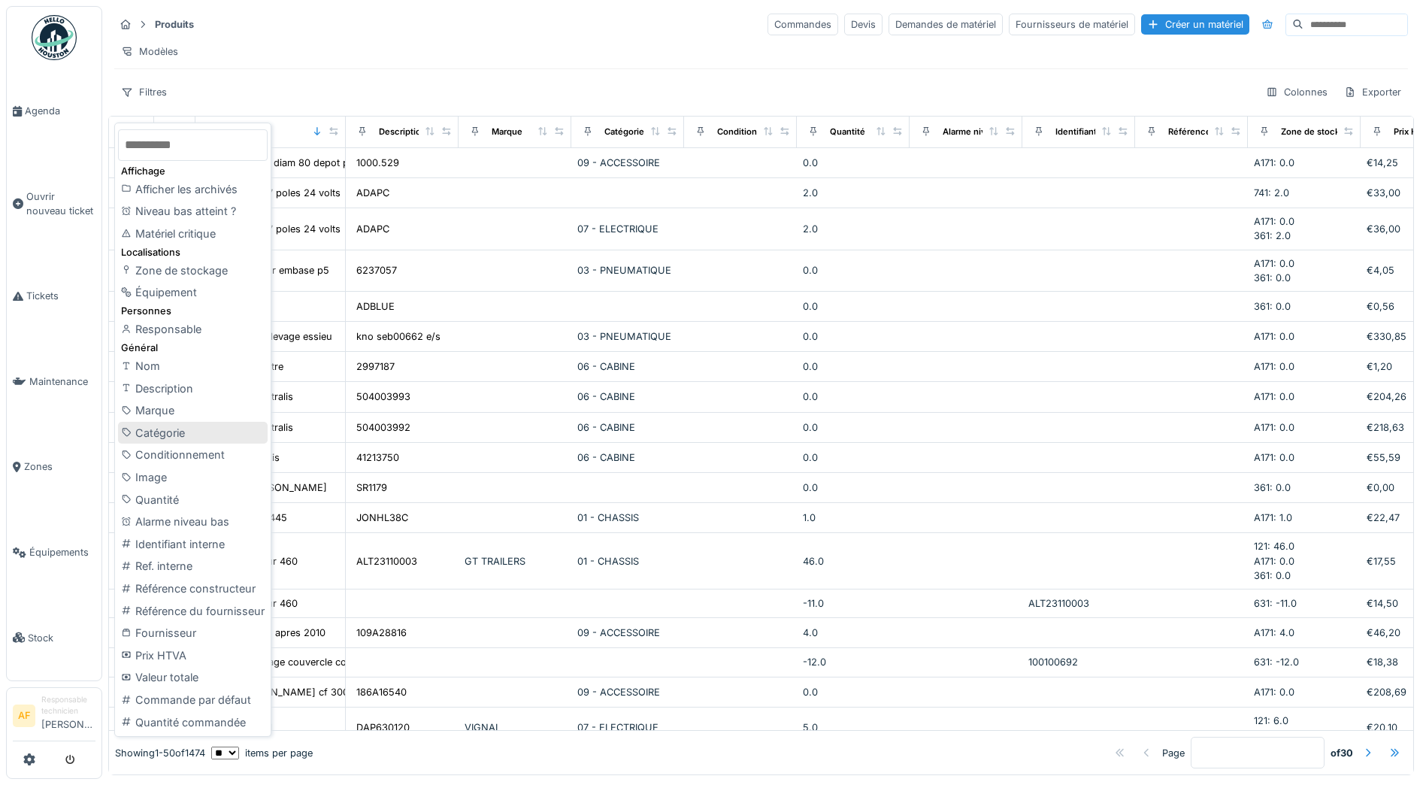
click at [157, 429] on div "Catégorie" at bounding box center [193, 433] width 150 height 23
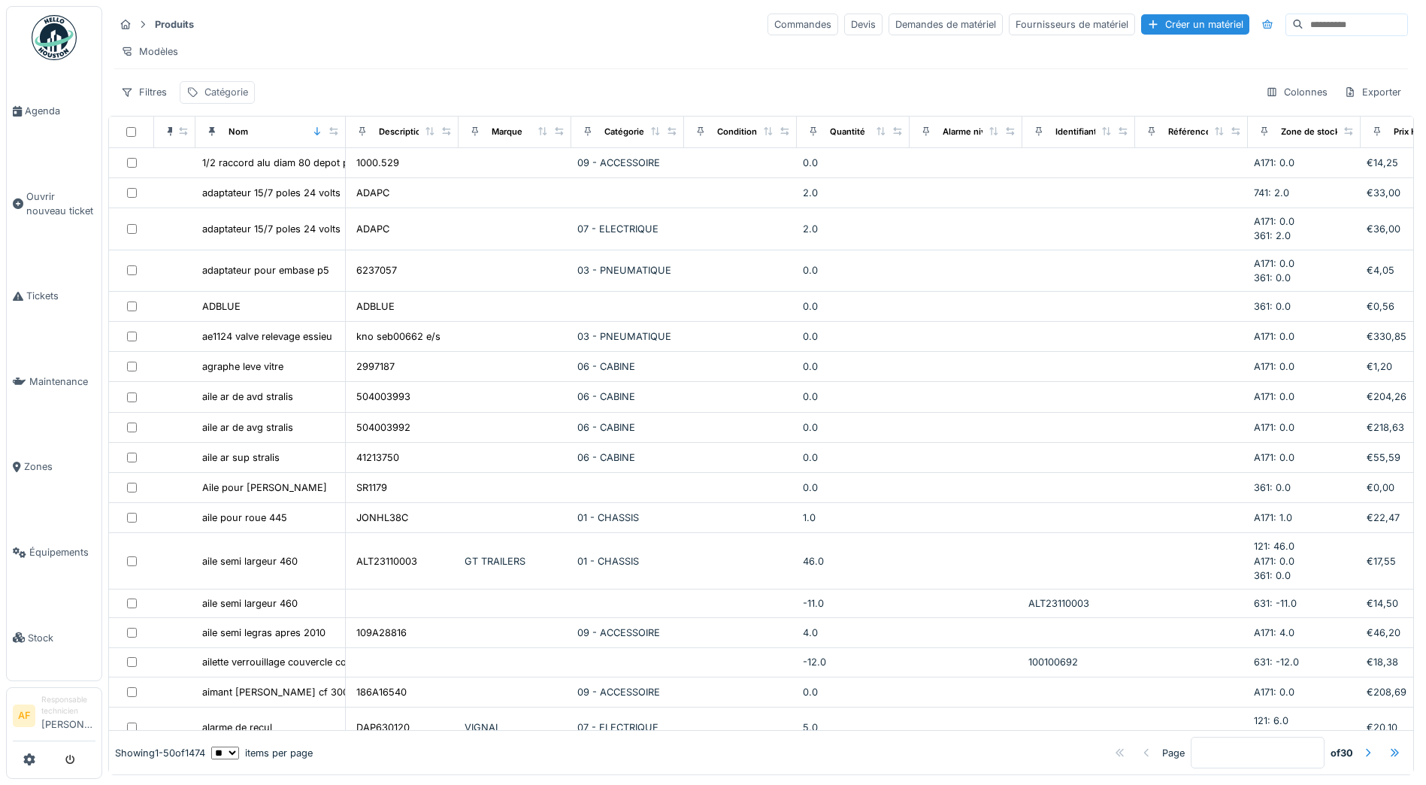
click at [230, 99] on div "Catégorie" at bounding box center [226, 92] width 44 height 14
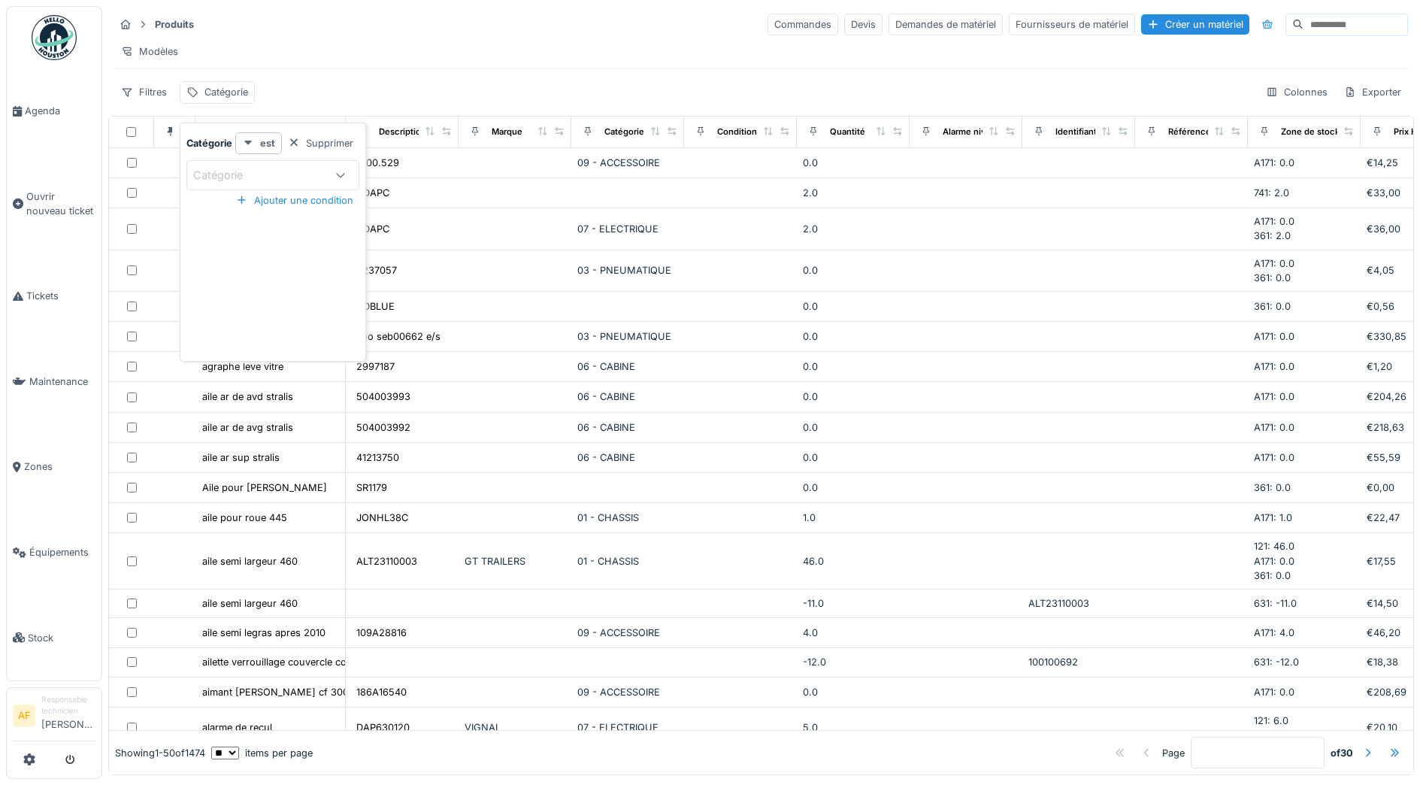
click at [259, 141] on div "est" at bounding box center [258, 143] width 47 height 22
click at [259, 143] on div "est" at bounding box center [258, 143] width 47 height 22
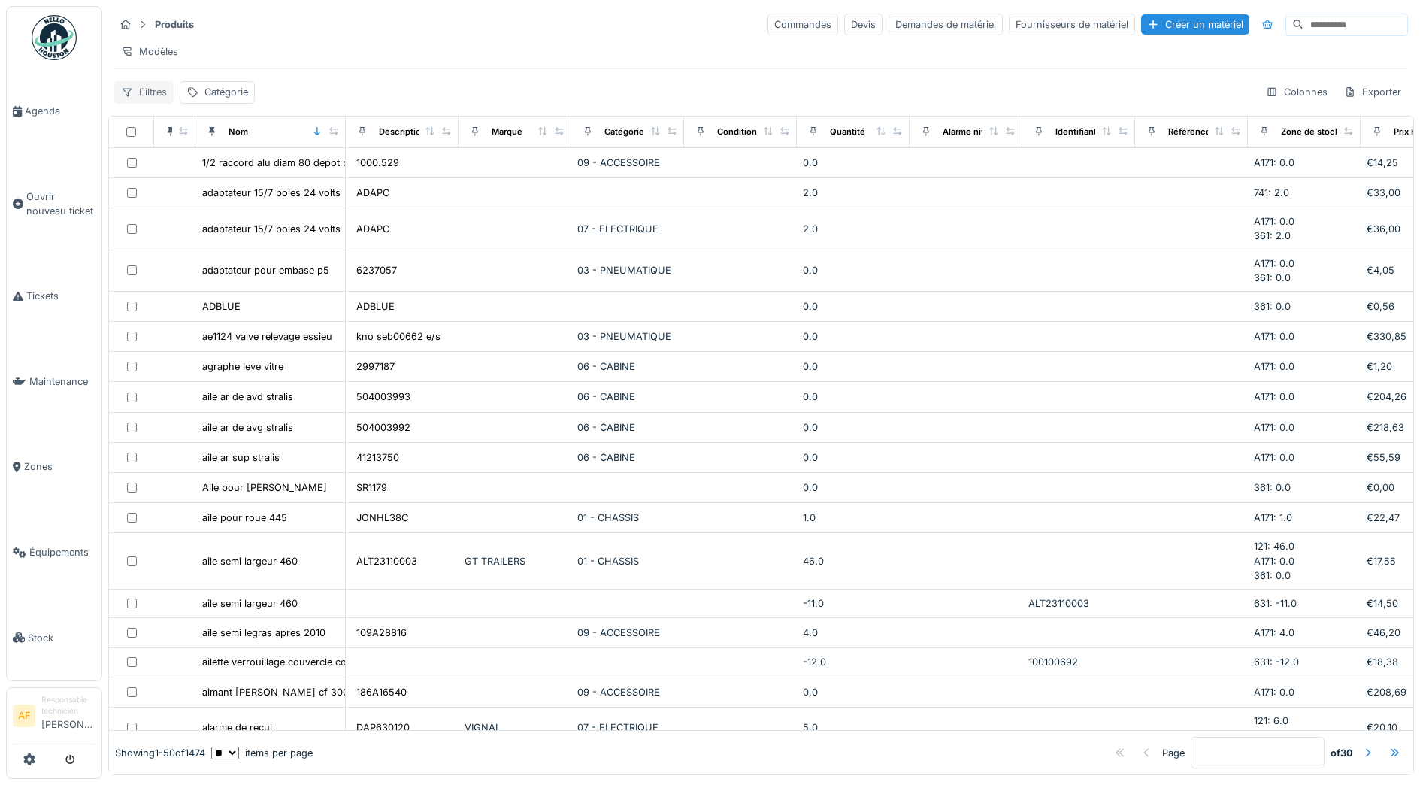
click at [150, 103] on div "Filtres" at bounding box center [143, 92] width 59 height 22
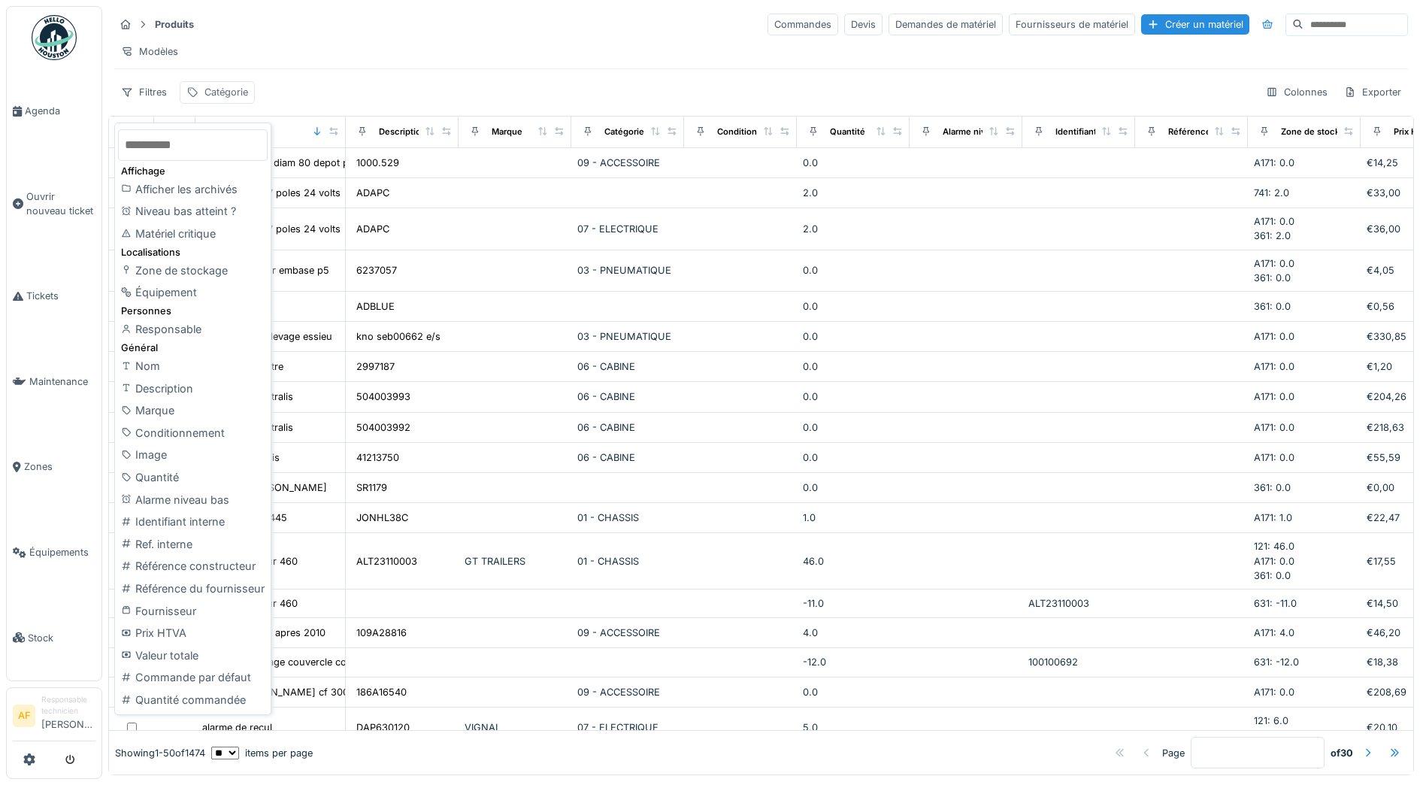
click at [229, 99] on div "Catégorie" at bounding box center [226, 92] width 44 height 14
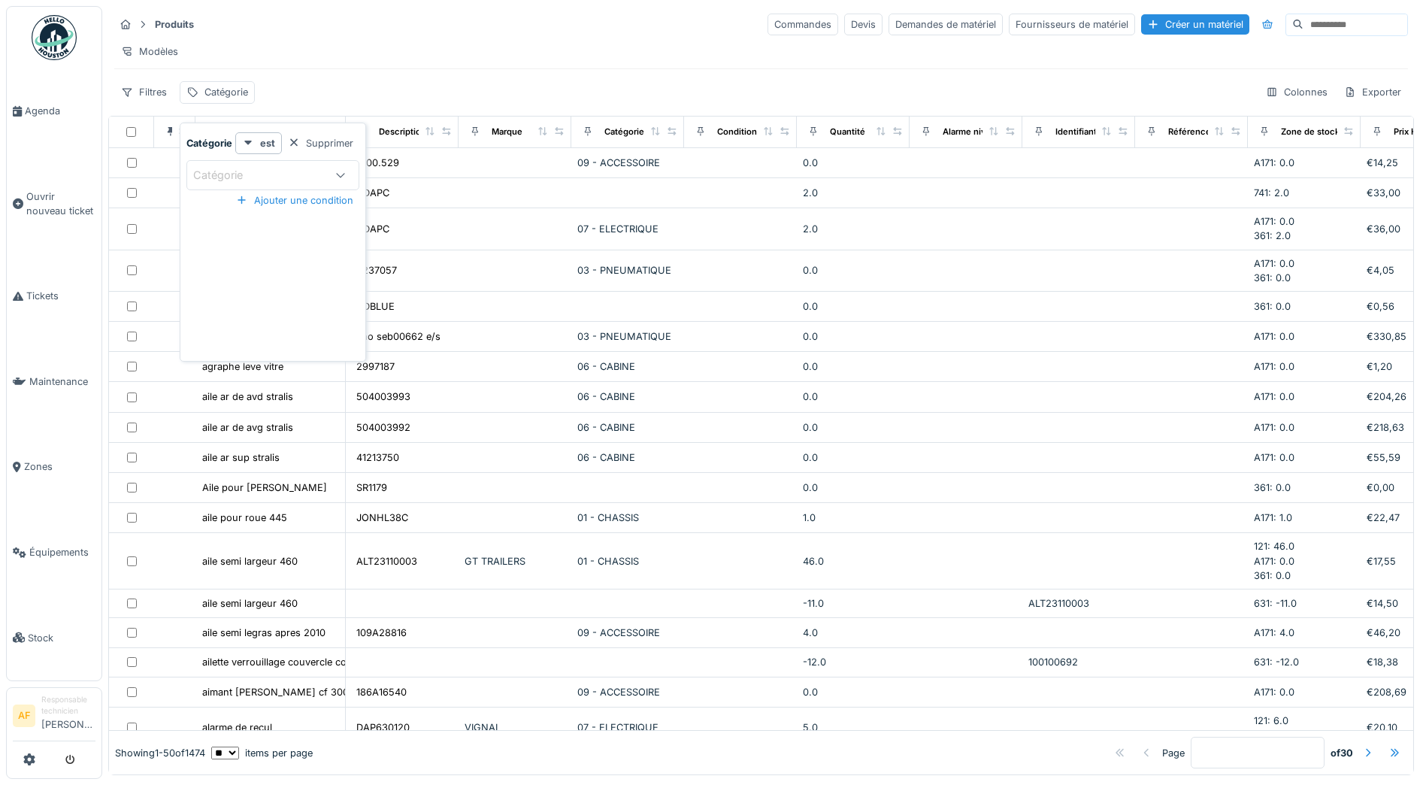
click at [345, 174] on icon at bounding box center [341, 175] width 12 height 10
click at [287, 222] on input at bounding box center [273, 220] width 168 height 32
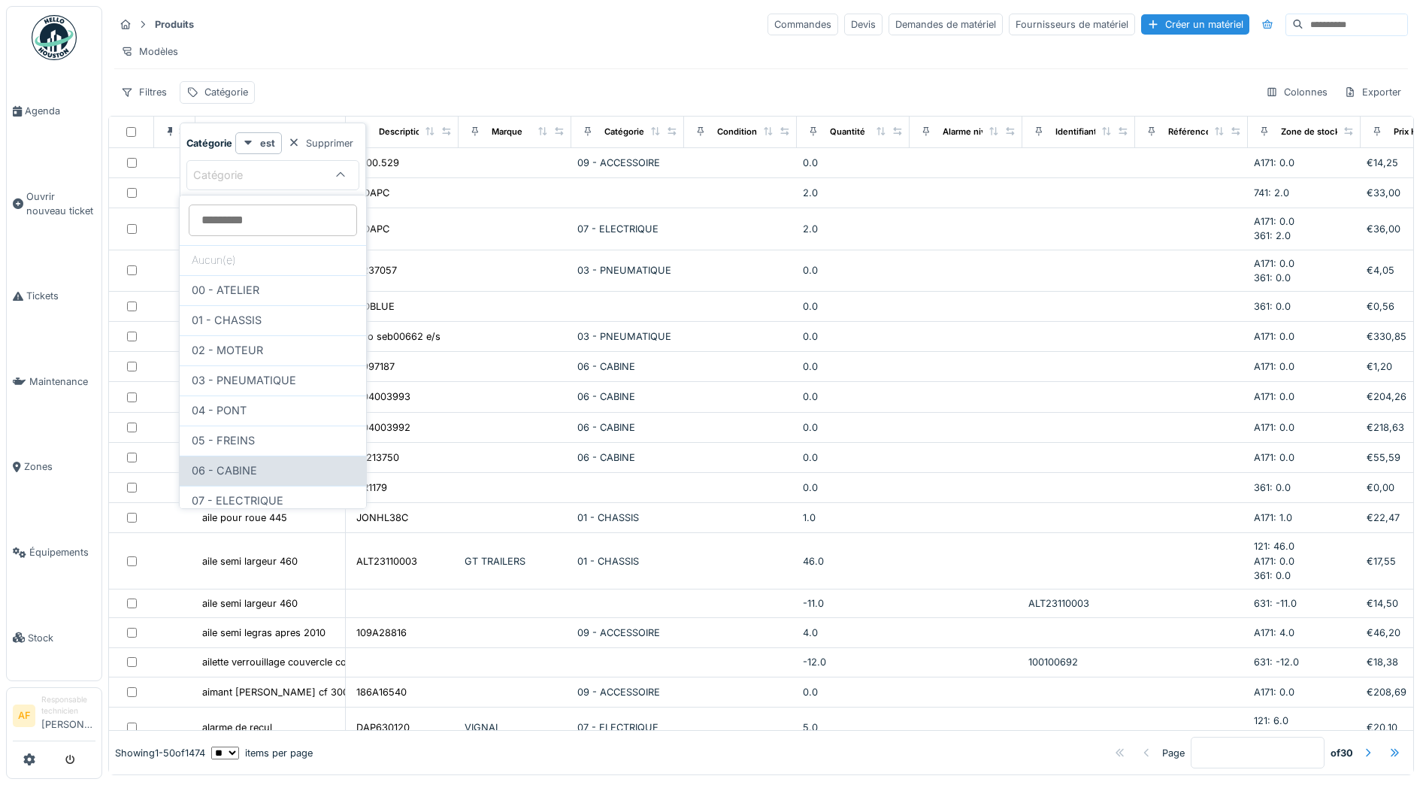
scroll to position [125, 0]
click at [268, 471] on div "EPI" at bounding box center [273, 466] width 162 height 17
type input "***"
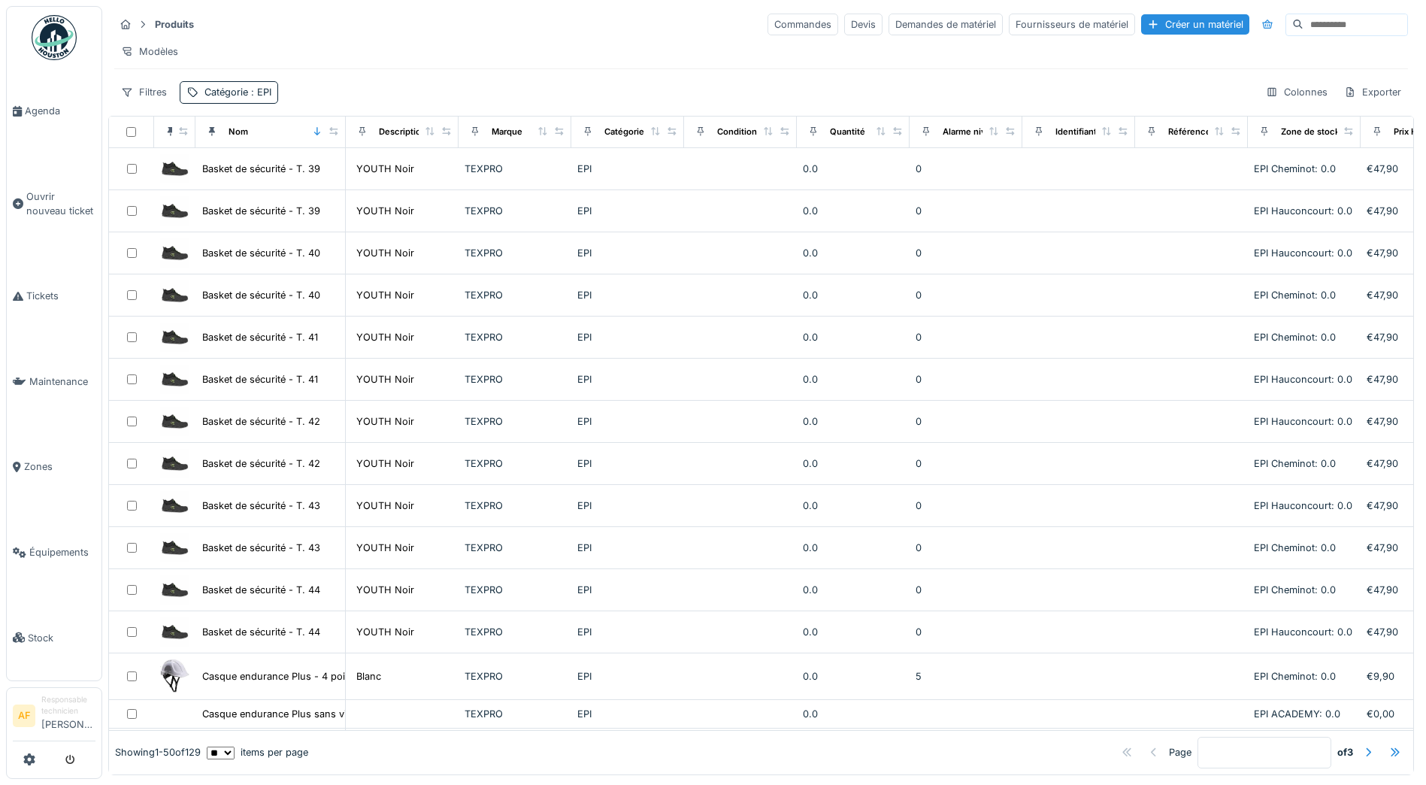
click at [386, 89] on div "Produits Commandes Devis Demandes de matériel Fournisseurs de matériel Créer un…" at bounding box center [761, 58] width 1306 height 104
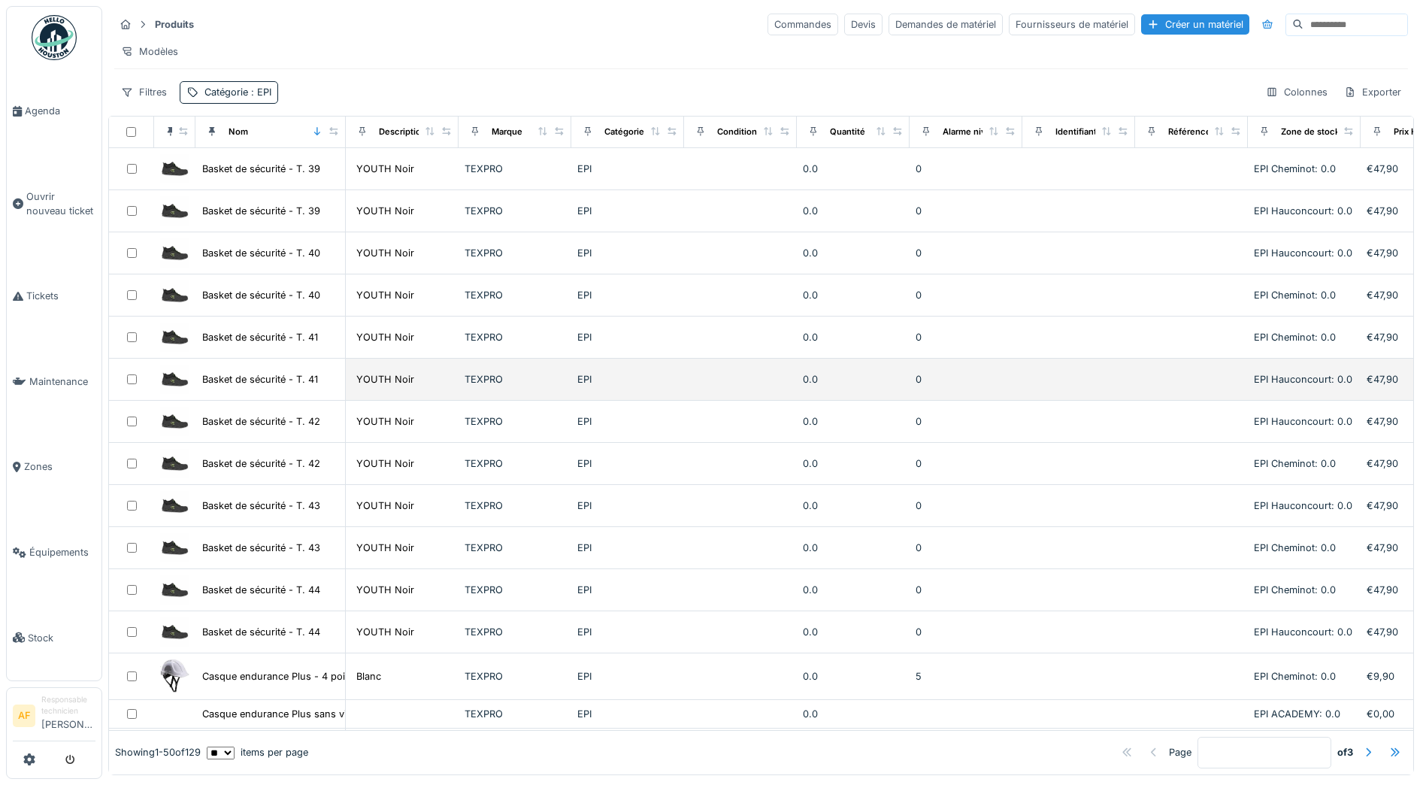
scroll to position [0, 0]
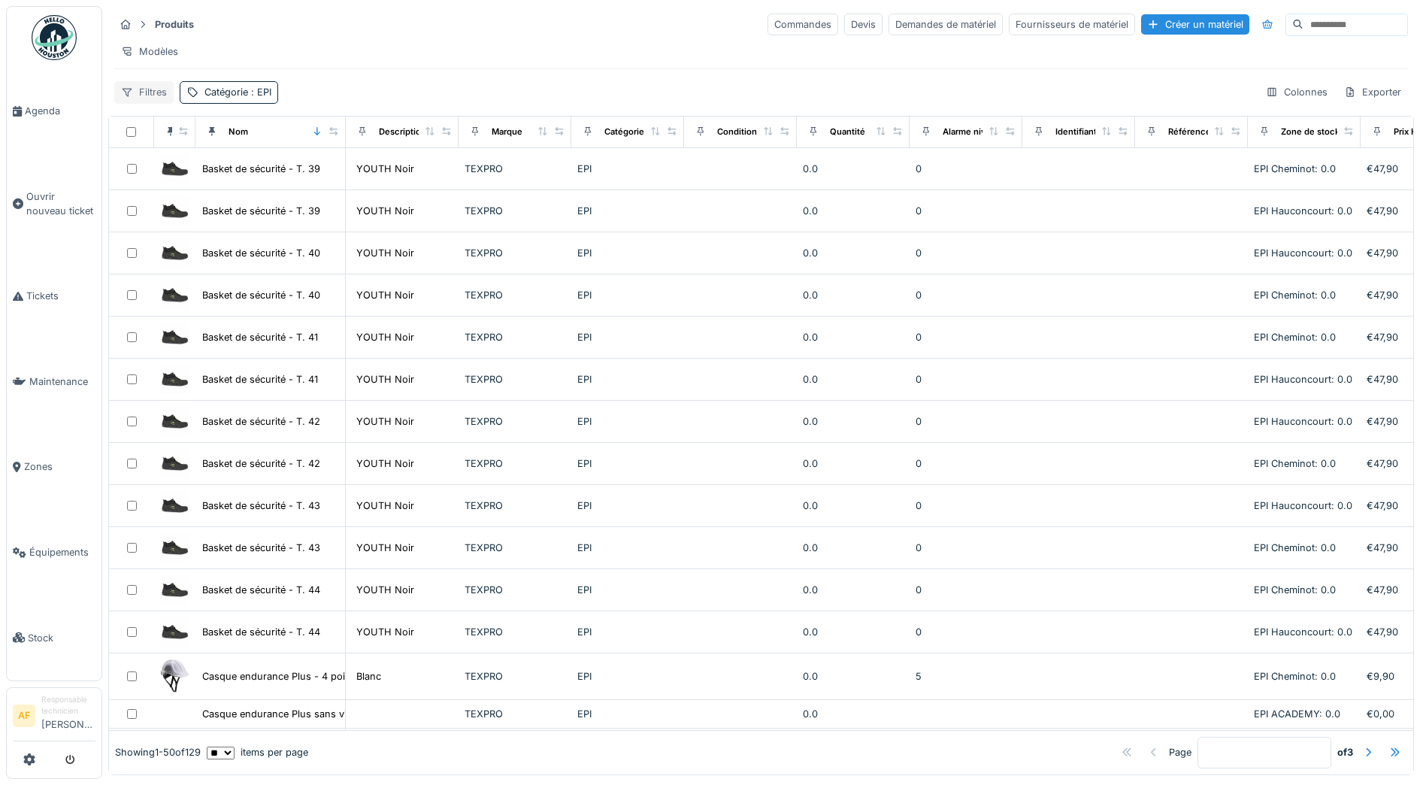
click at [159, 103] on div "Filtres" at bounding box center [143, 92] width 59 height 22
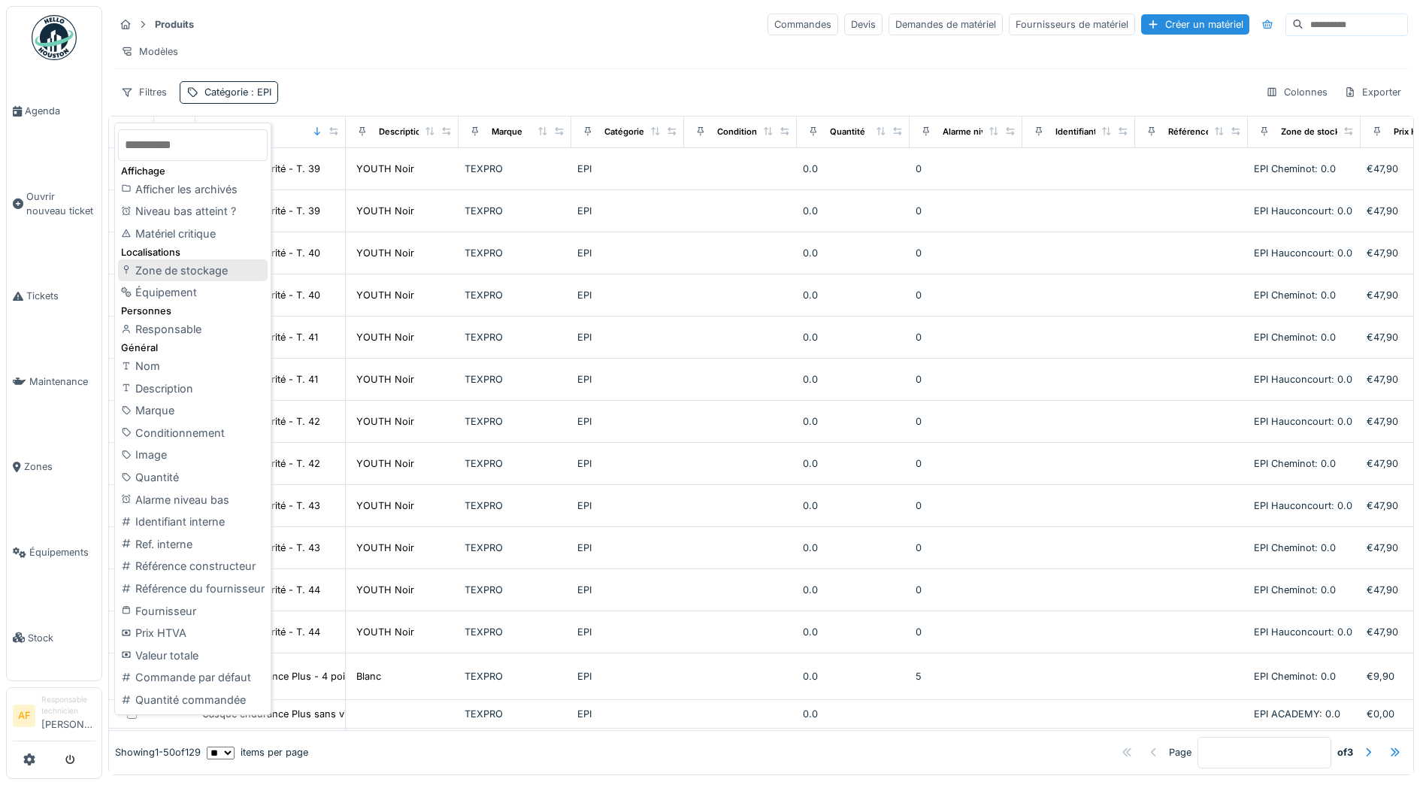
click at [209, 277] on div "Zone de stockage" at bounding box center [193, 270] width 150 height 23
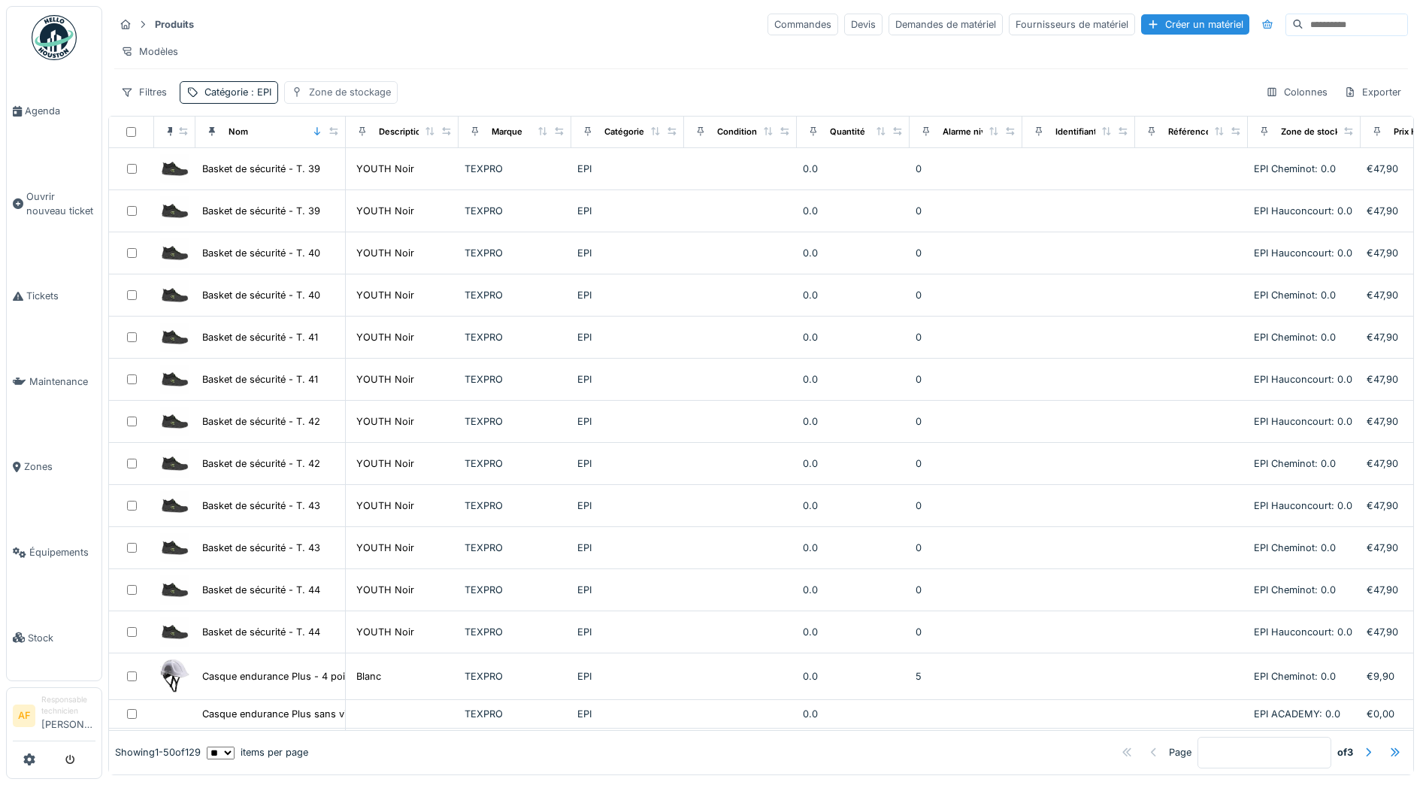
click at [344, 99] on div "Zone de stockage" at bounding box center [350, 92] width 82 height 14
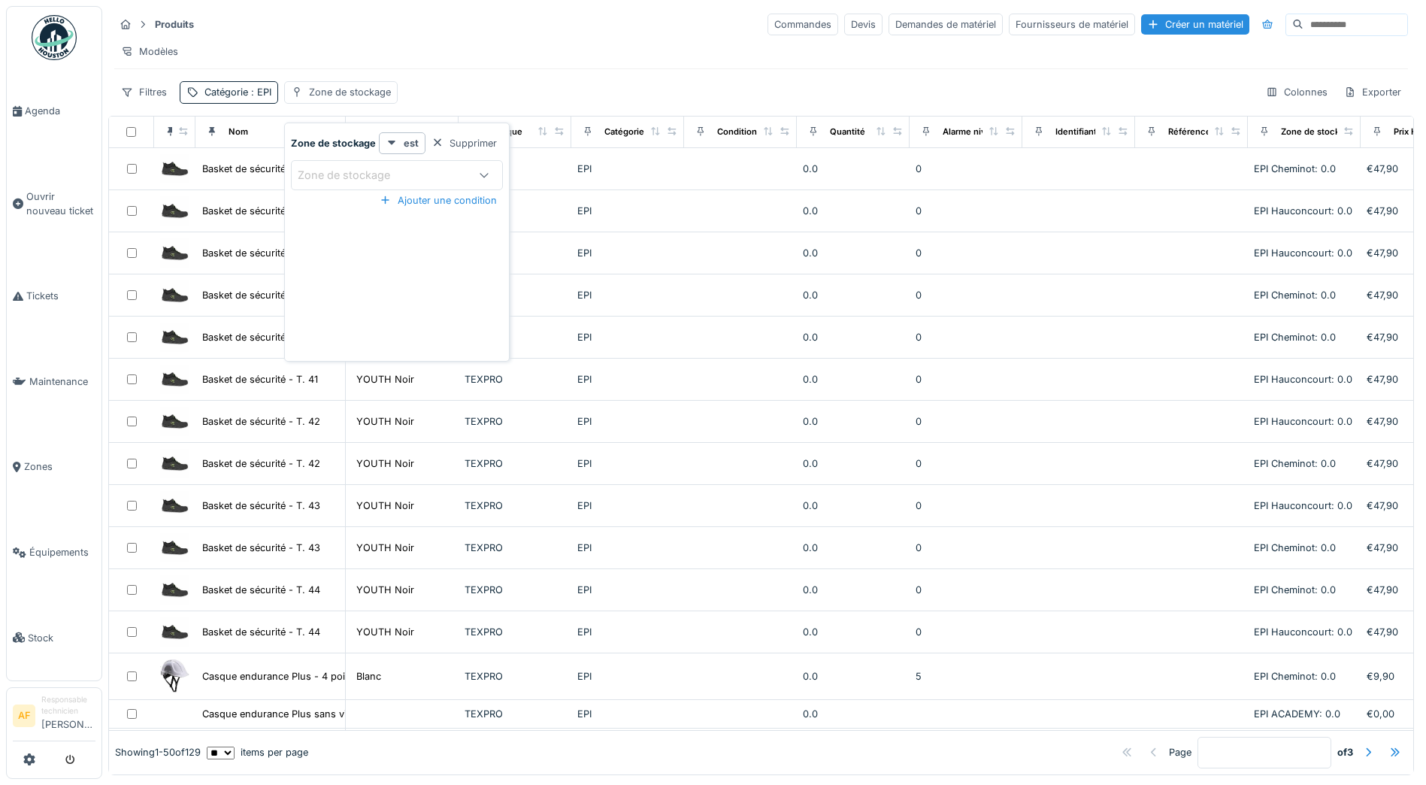
click at [386, 172] on div "Zone de stockage" at bounding box center [355, 175] width 114 height 17
click at [376, 223] on stockage_k1MDQ at bounding box center [396, 220] width 191 height 32
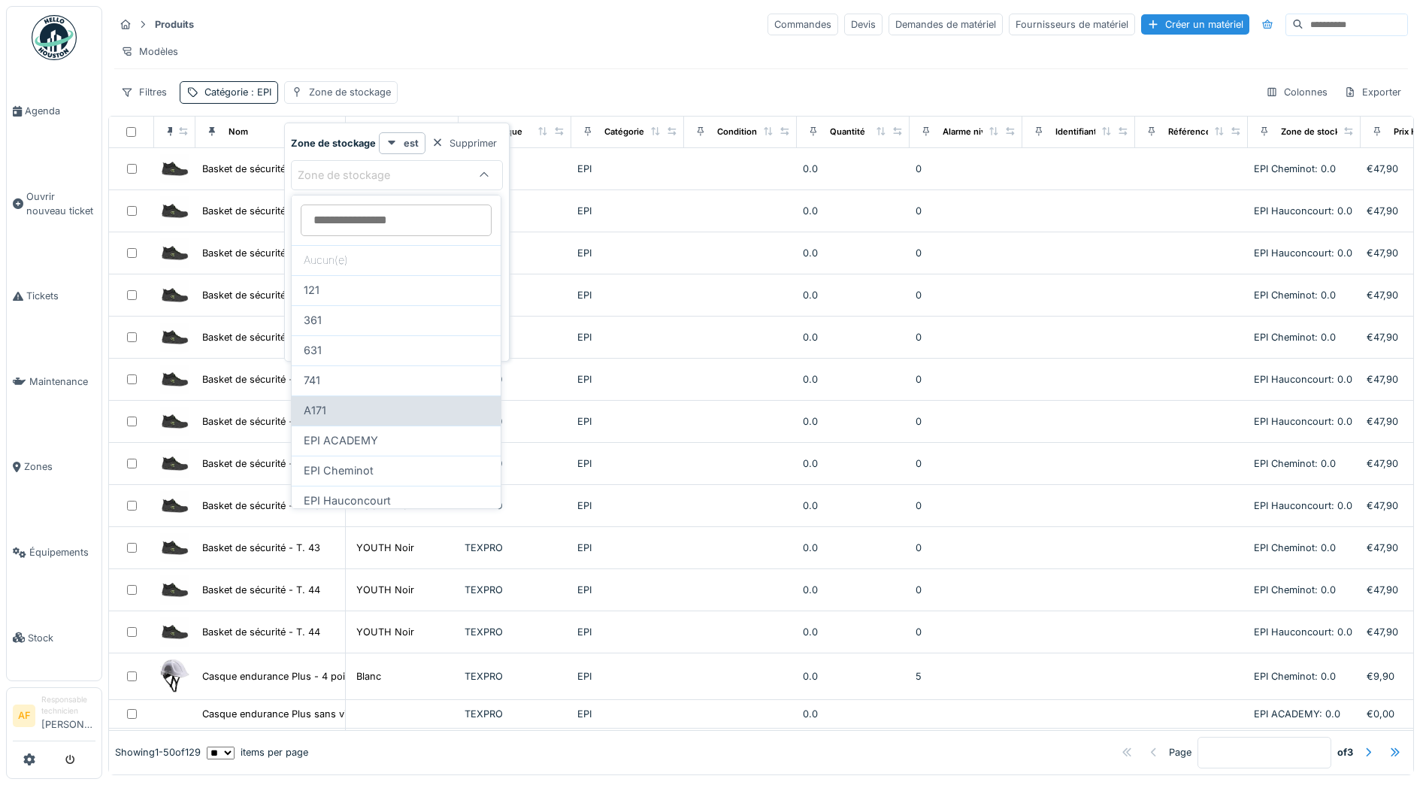
scroll to position [35, 0]
click at [359, 438] on span "EPI Cheminot" at bounding box center [339, 436] width 70 height 17
type input "*****"
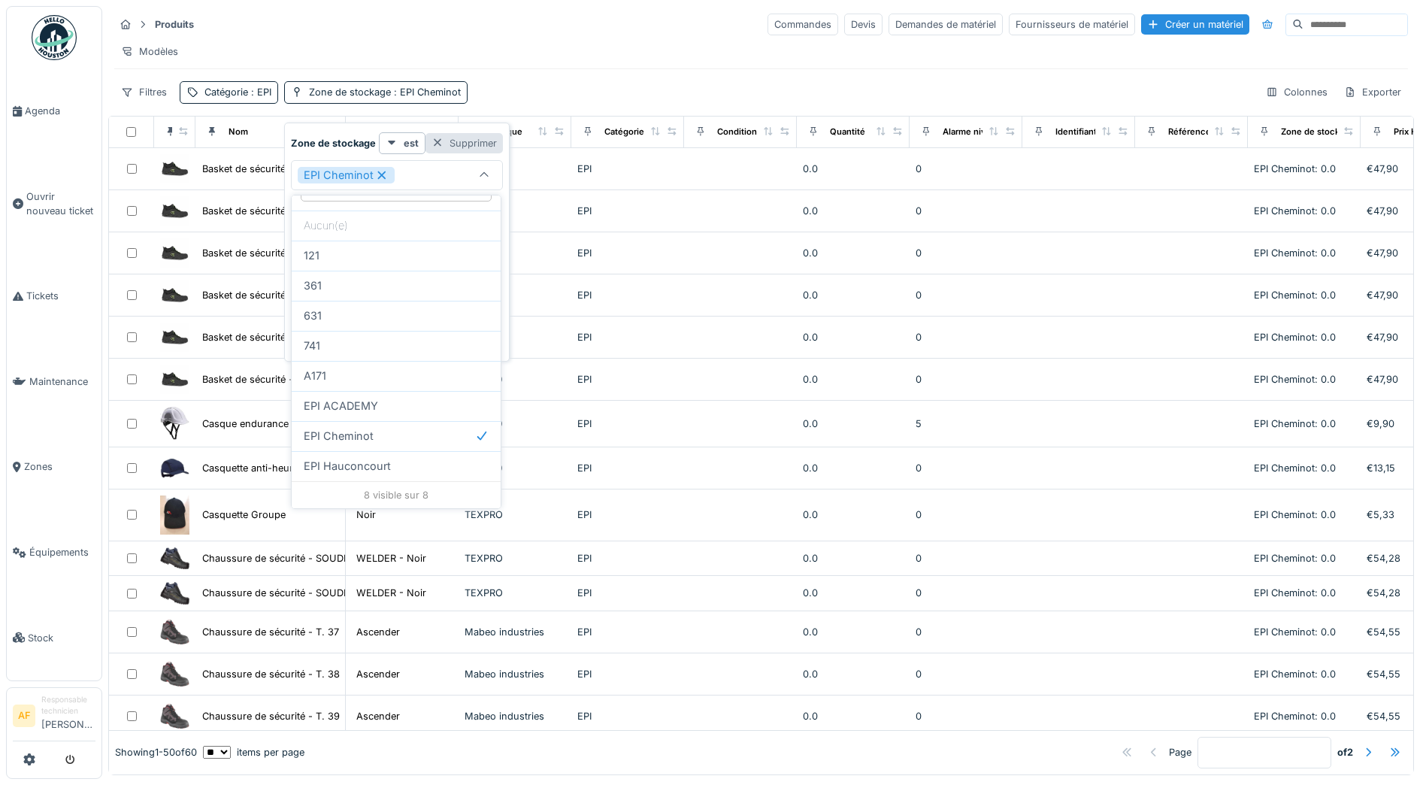
click at [478, 147] on div "Supprimer" at bounding box center [464, 143] width 77 height 20
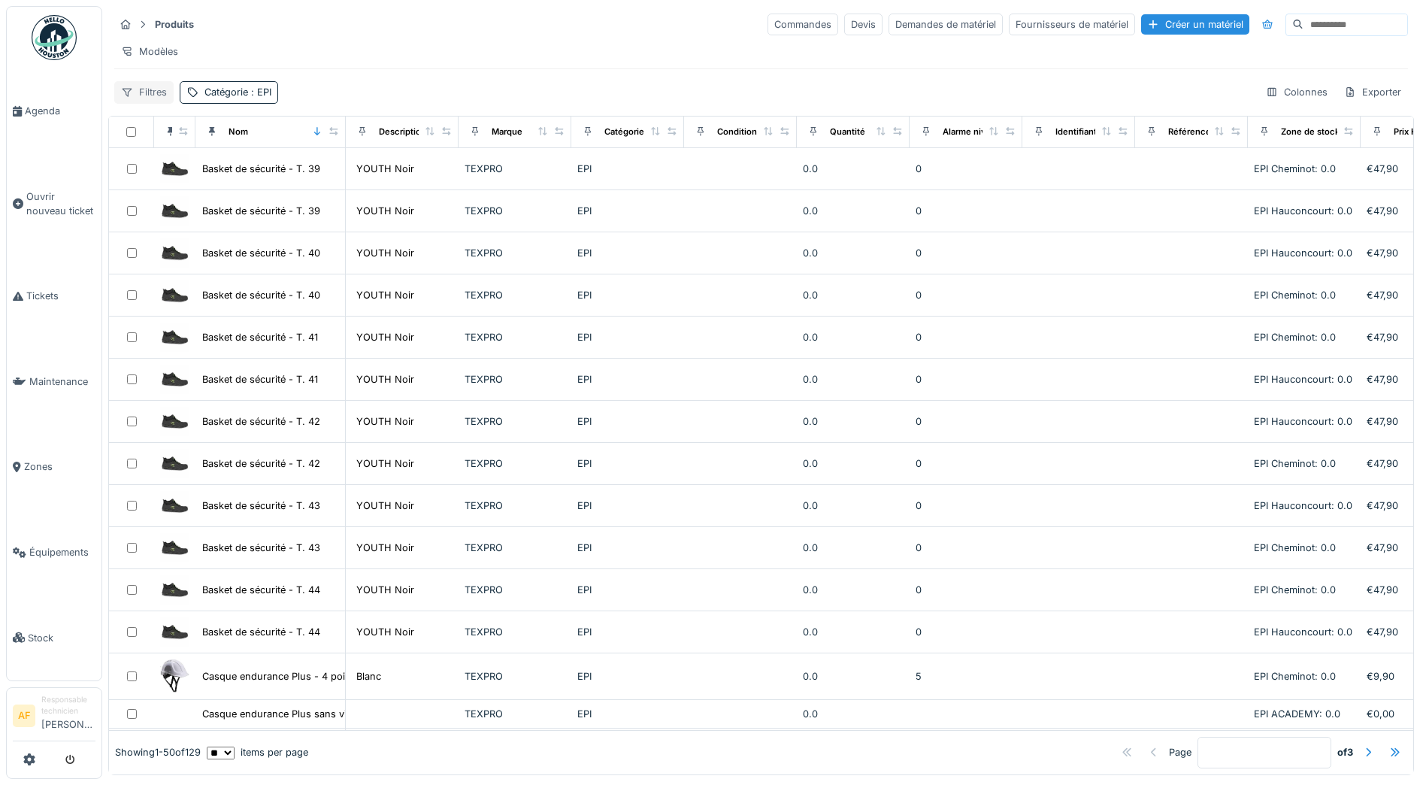
click at [157, 98] on div "Filtres" at bounding box center [143, 92] width 59 height 22
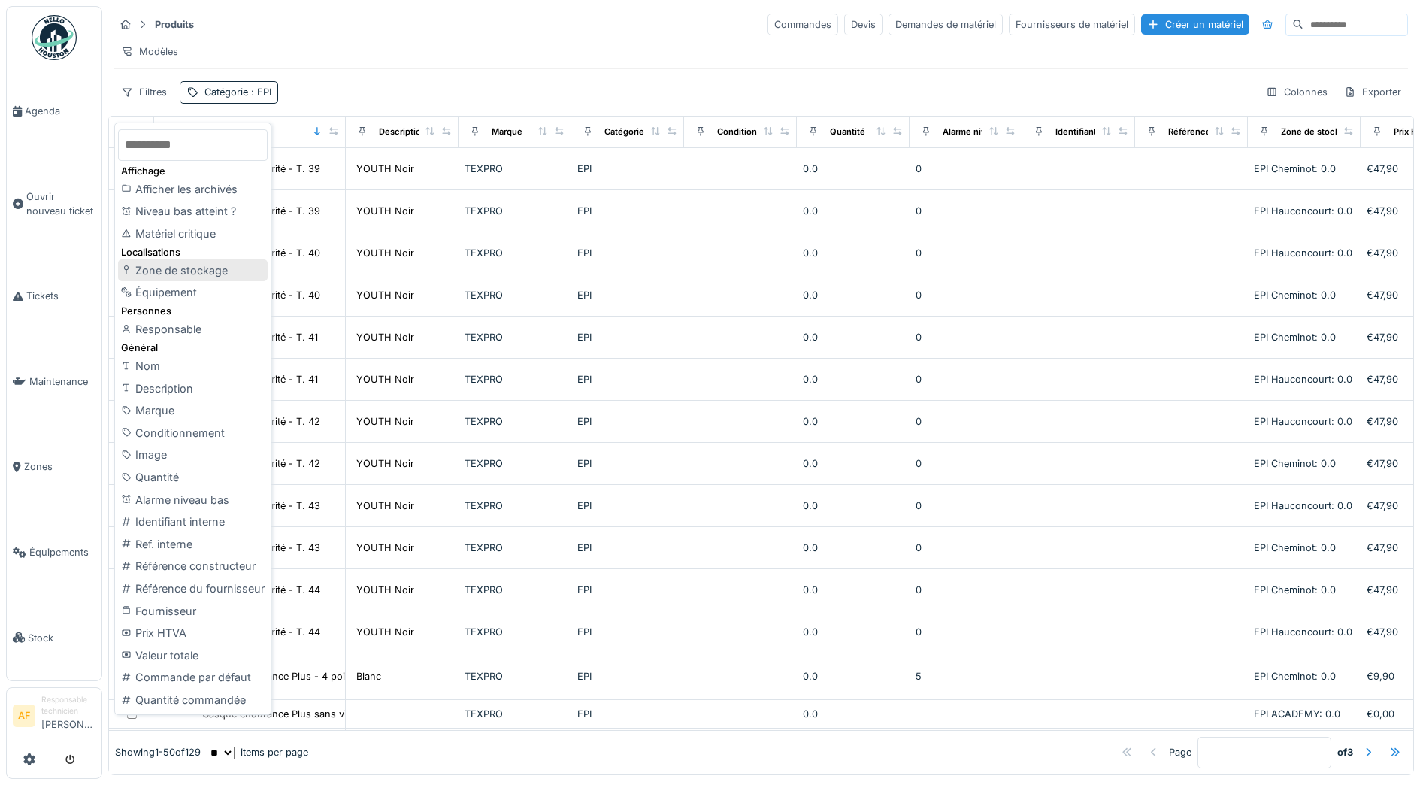
click at [182, 276] on div "Zone de stockage" at bounding box center [193, 270] width 150 height 23
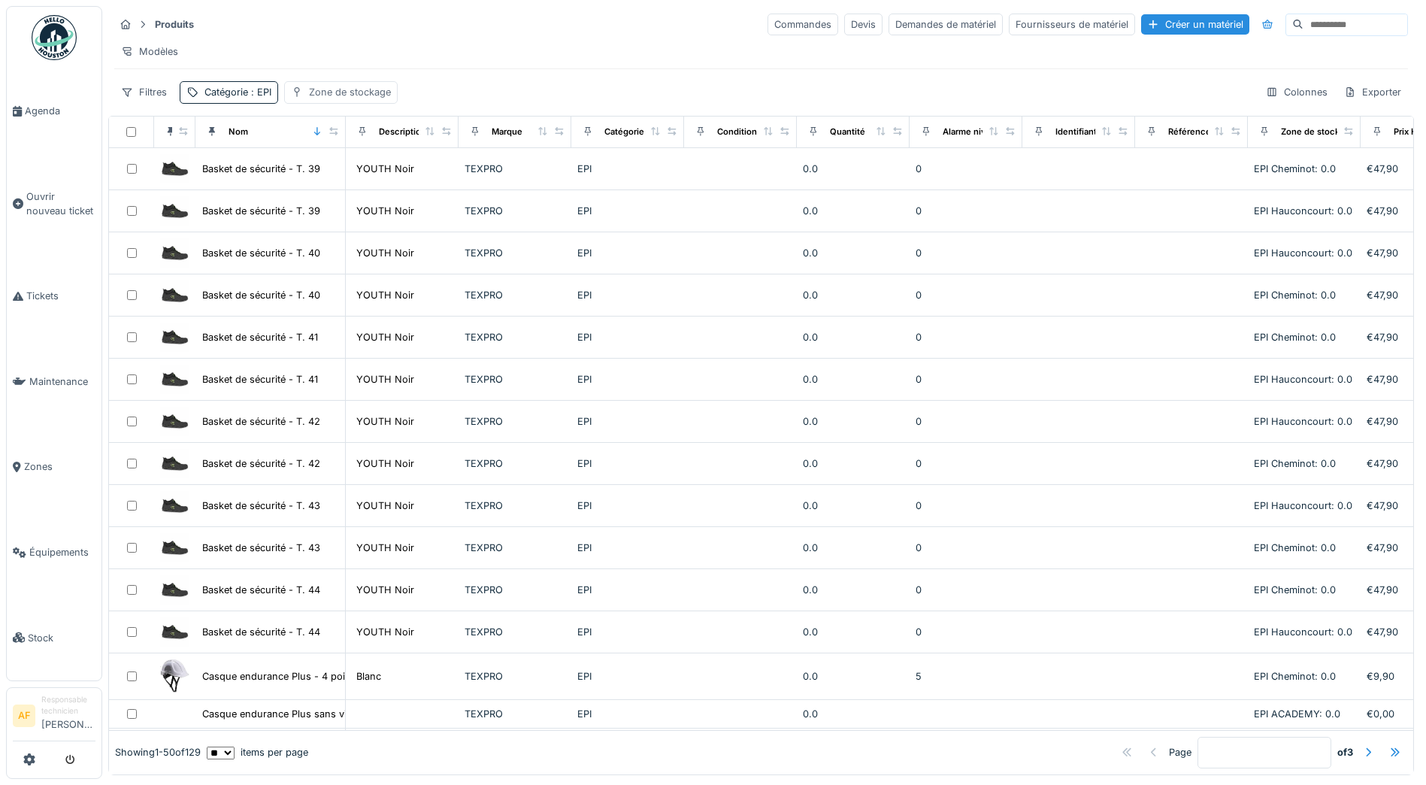
click at [357, 99] on div "Zone de stockage" at bounding box center [350, 92] width 82 height 14
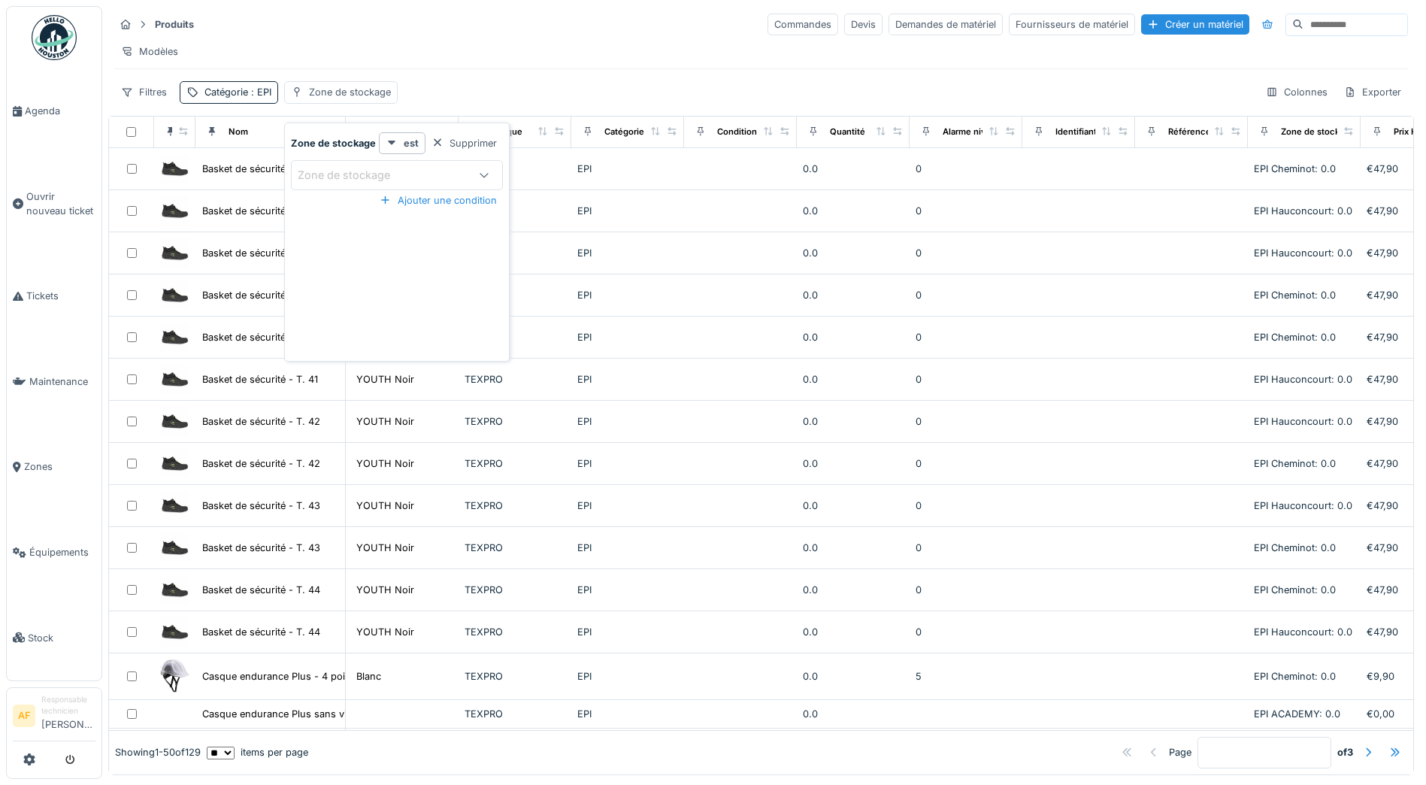
click at [456, 177] on div "Zone de stockage" at bounding box center [381, 175] width 167 height 17
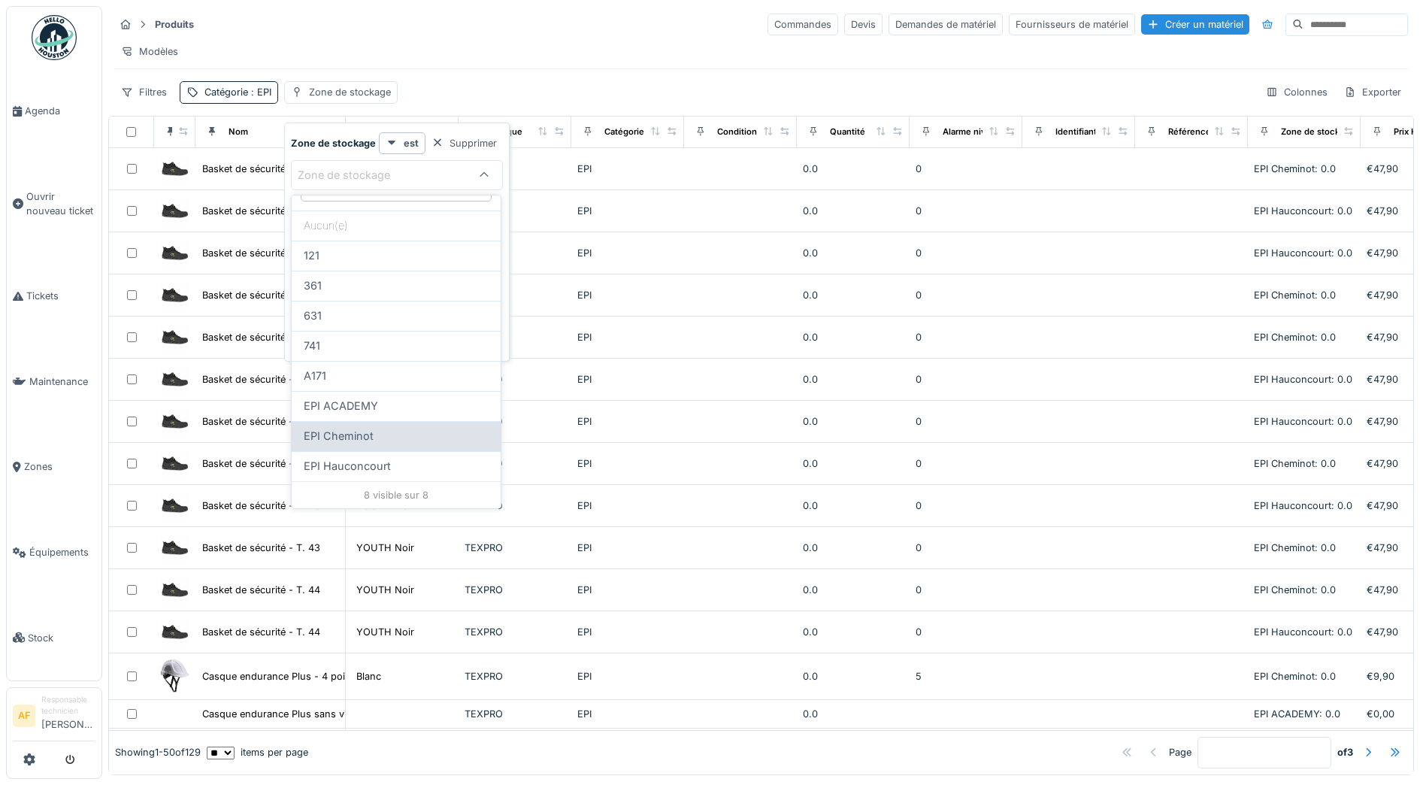
click at [349, 432] on span "EPI Cheminot" at bounding box center [339, 436] width 70 height 17
type input "*****"
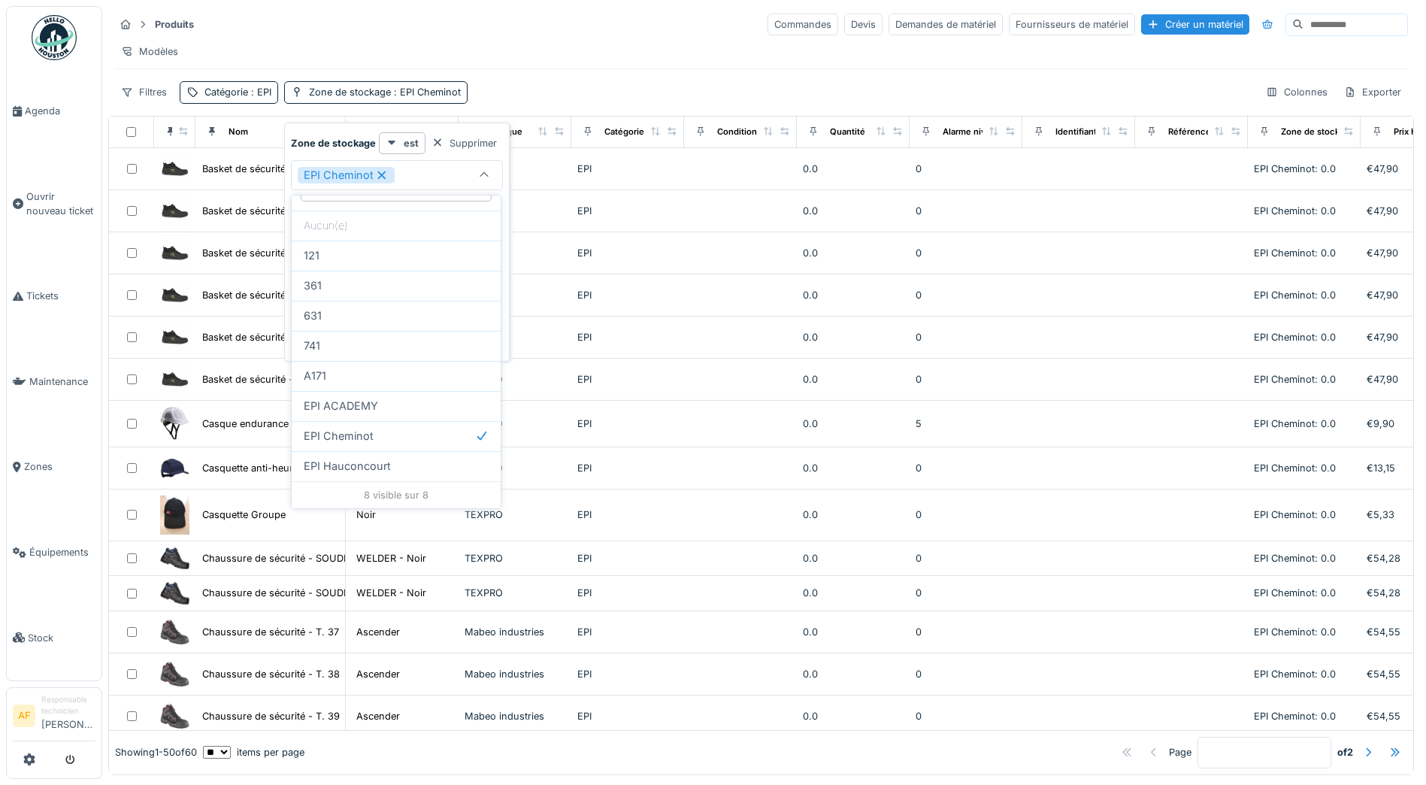
click at [562, 103] on div "Filtres Catégorie : EPI Zone de stockage : EPI Cheminot Colonnes Exporter" at bounding box center [761, 92] width 1294 height 22
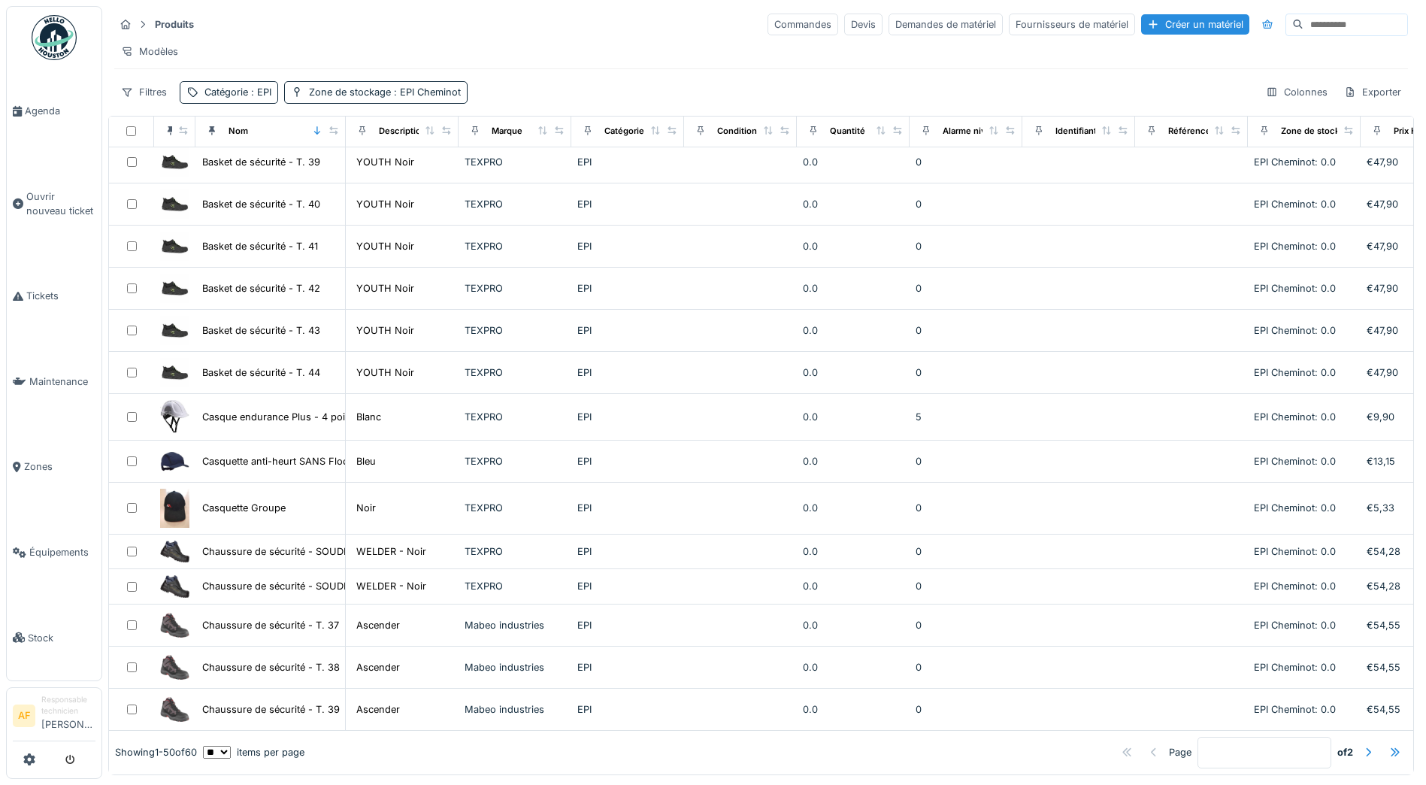
scroll to position [0, 0]
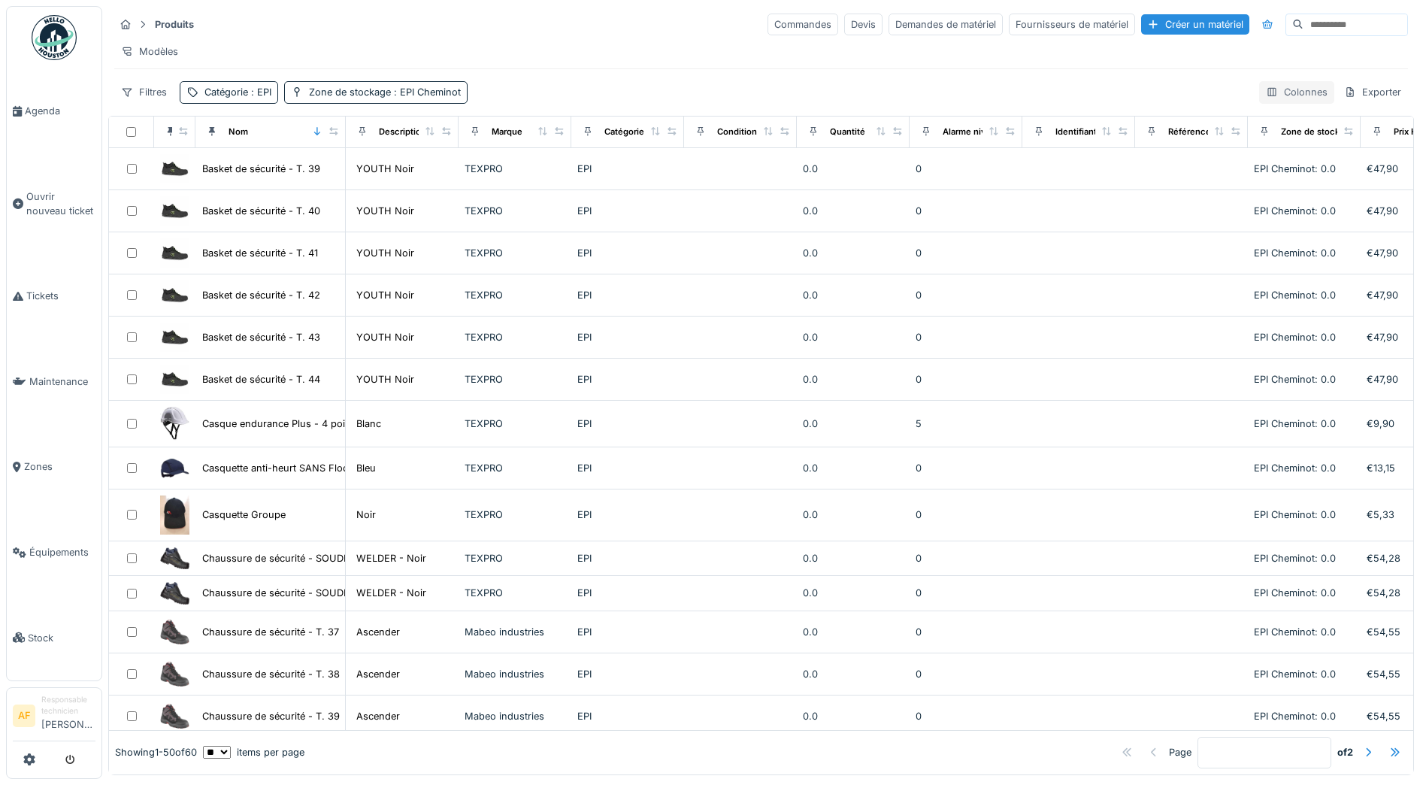
click at [1262, 103] on div "Colonnes" at bounding box center [1296, 92] width 75 height 22
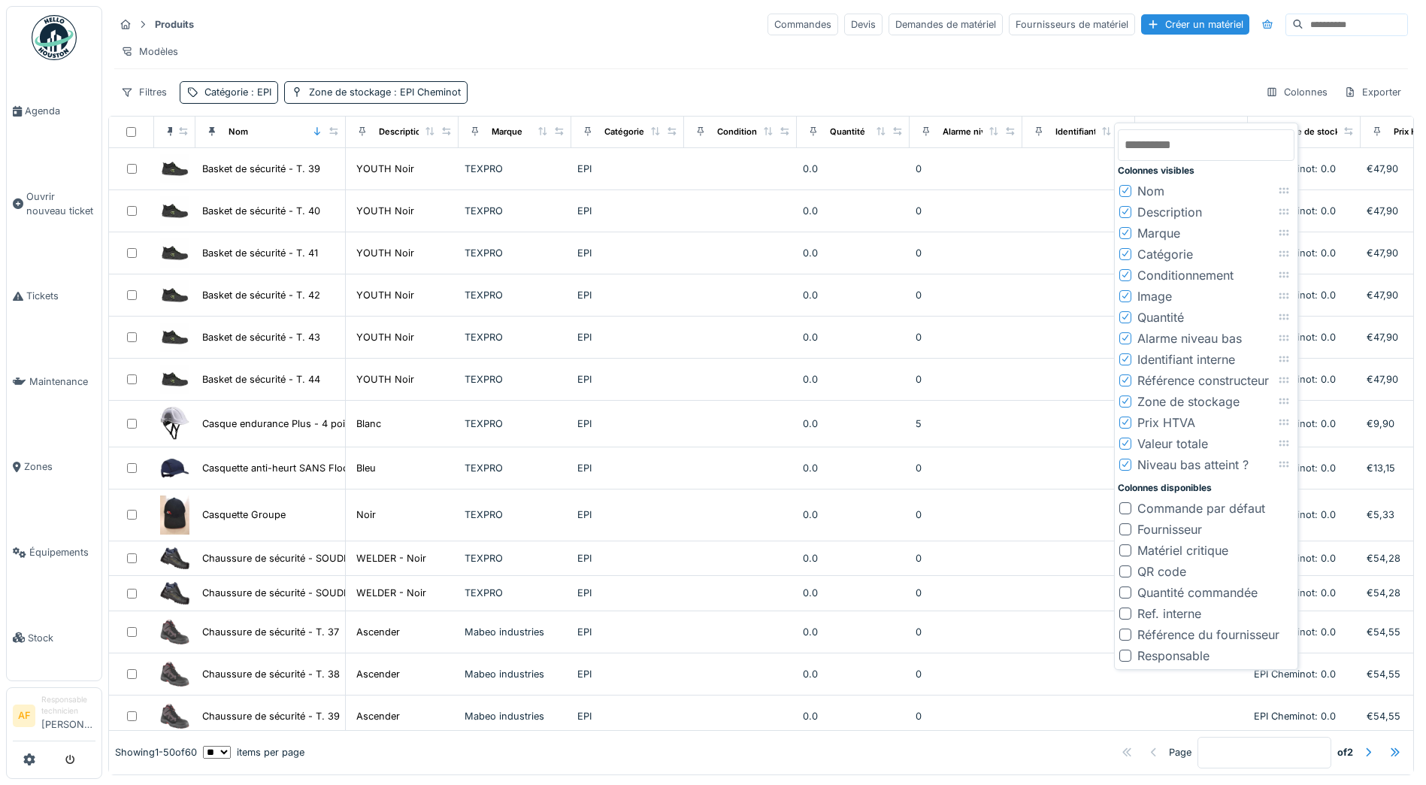
click at [1124, 190] on icon at bounding box center [1125, 190] width 9 height 8
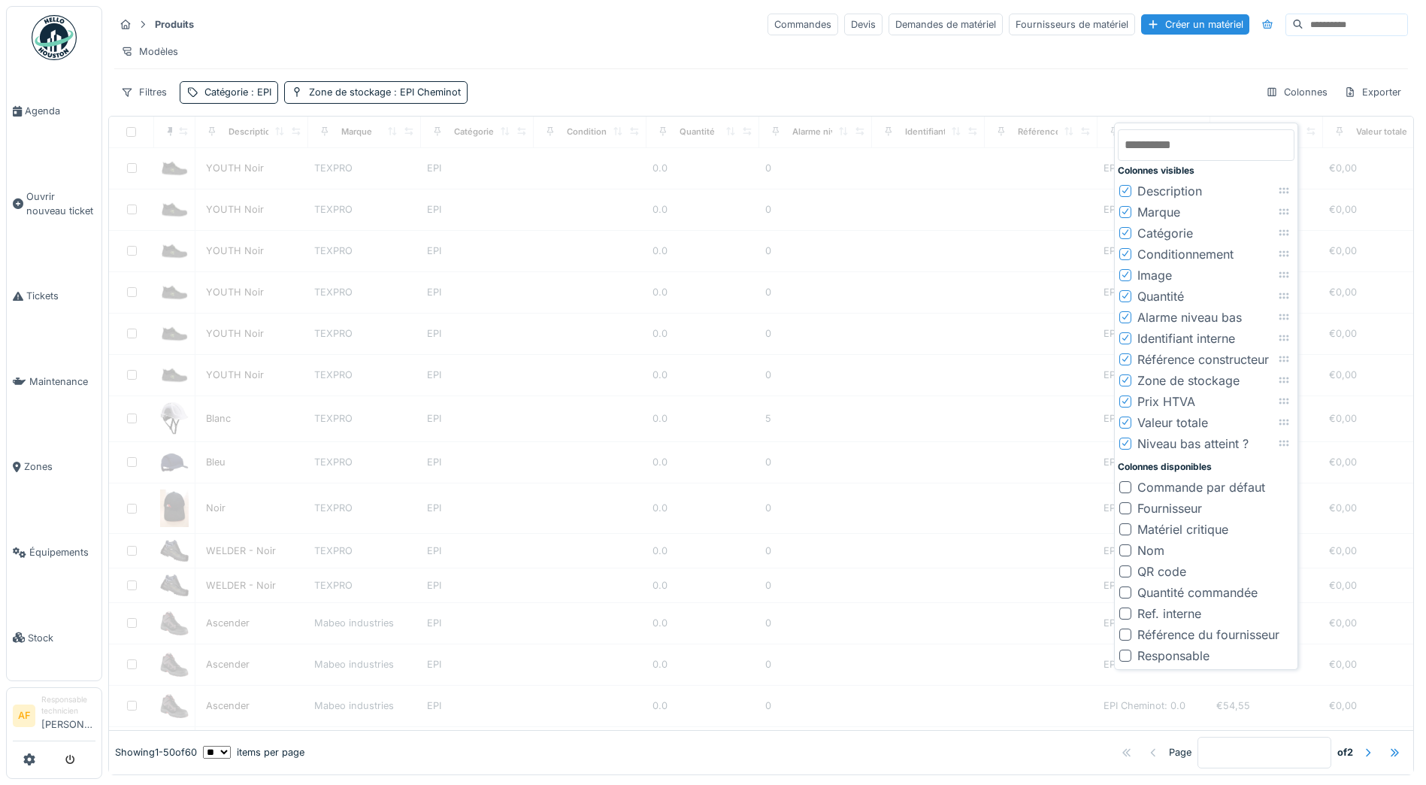
click at [1124, 212] on icon at bounding box center [1125, 211] width 9 height 8
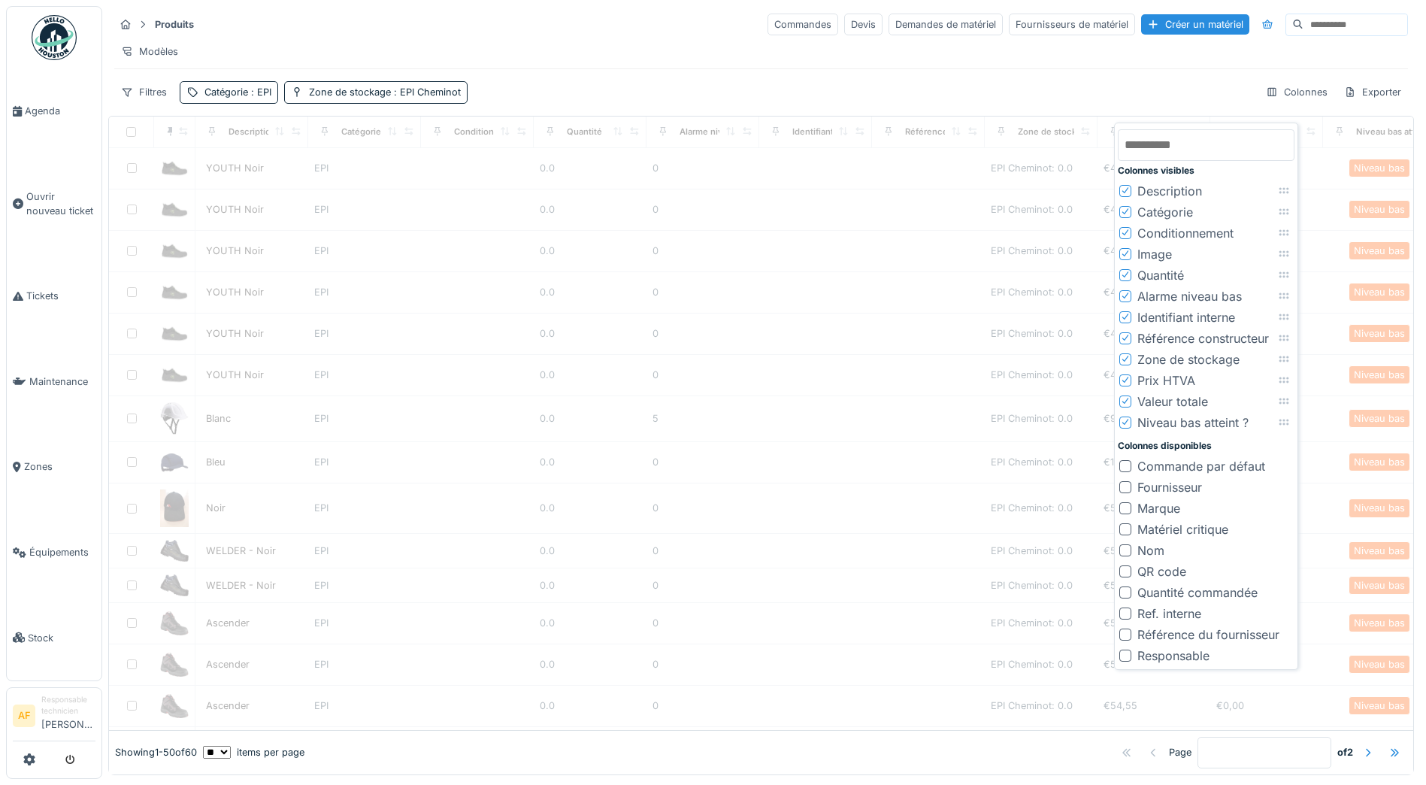
click at [1125, 192] on icon at bounding box center [1125, 191] width 6 height 6
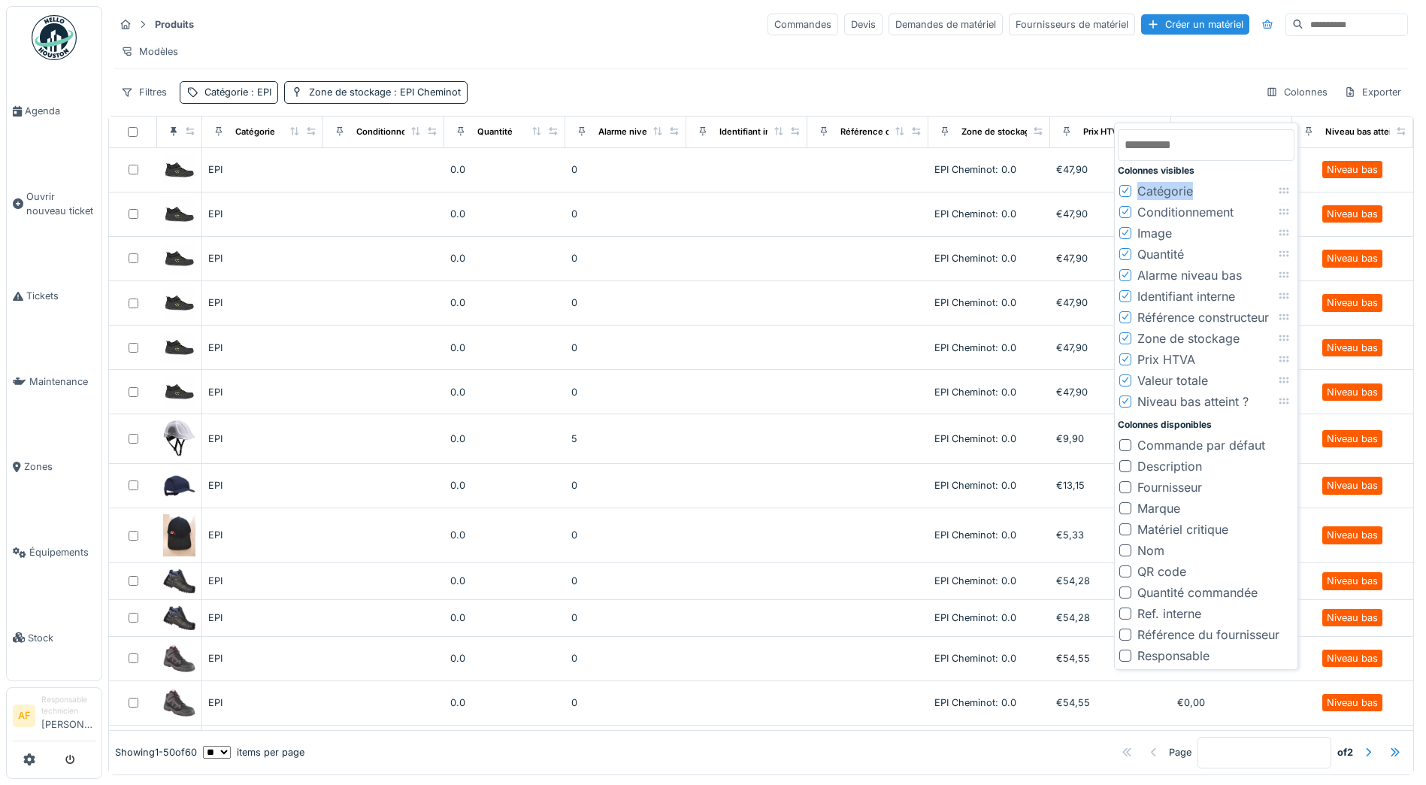
click at [1125, 192] on icon at bounding box center [1125, 191] width 6 height 6
click at [1125, 209] on icon at bounding box center [1125, 212] width 6 height 6
click at [1125, 230] on icon at bounding box center [1125, 233] width 6 height 6
click at [1125, 251] on icon at bounding box center [1125, 254] width 6 height 6
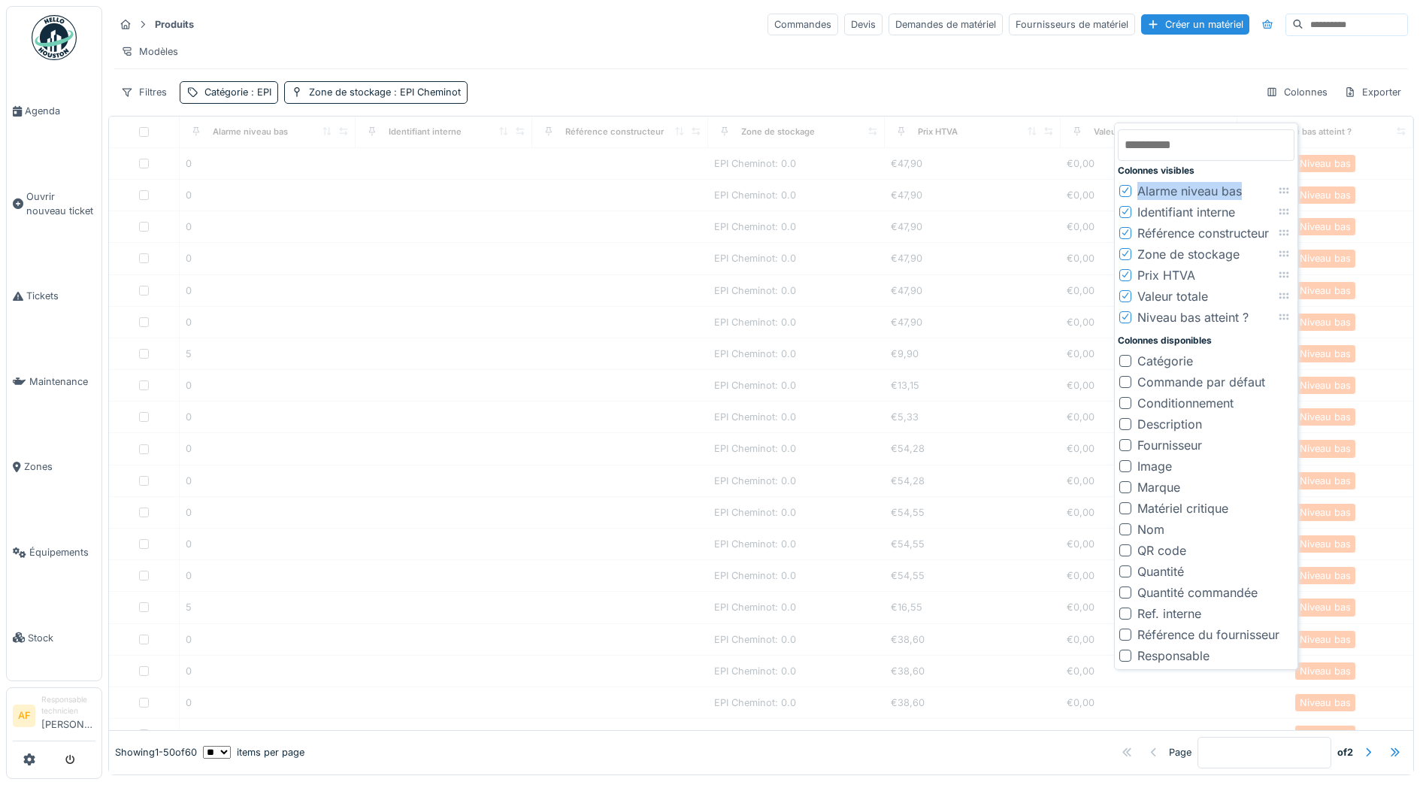
click at [1125, 192] on icon at bounding box center [1125, 191] width 6 height 6
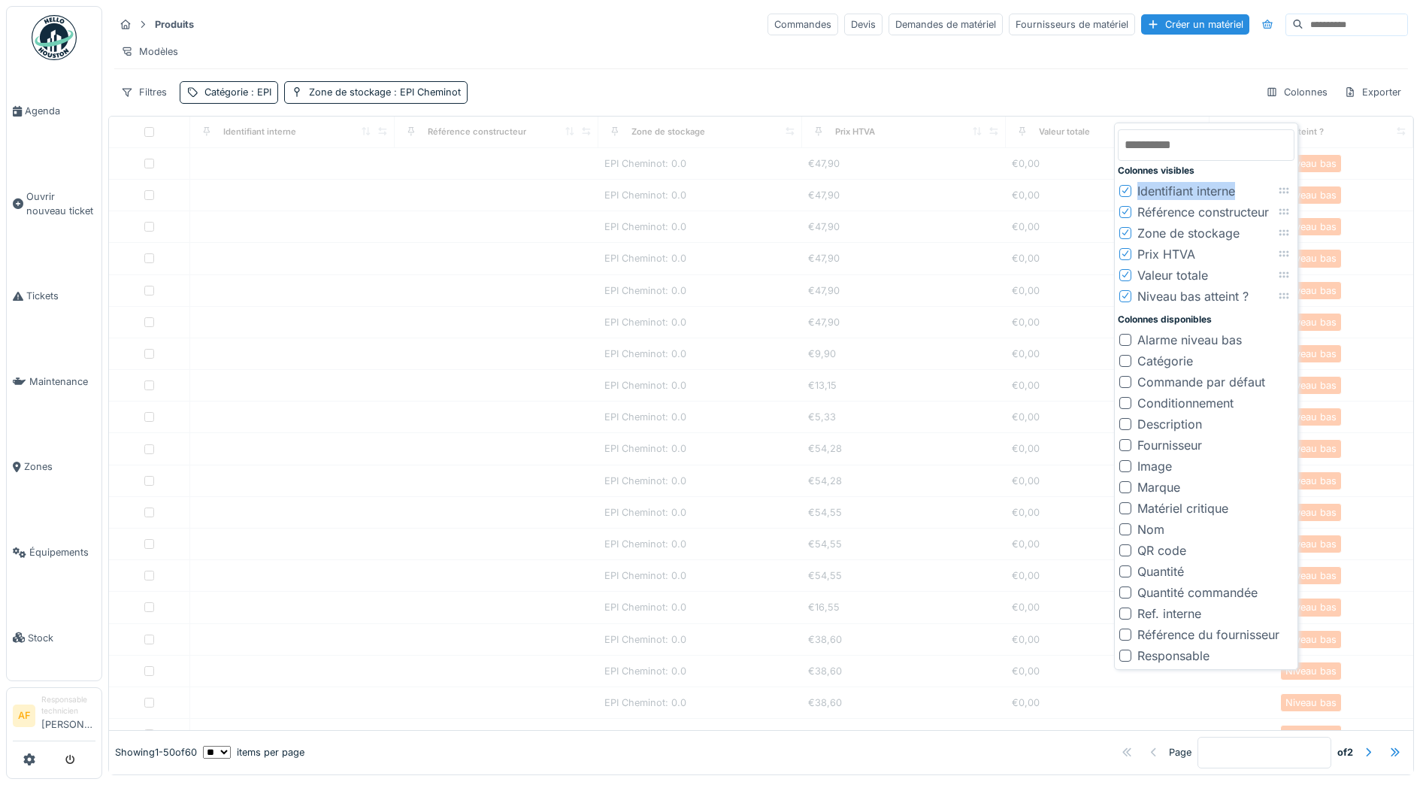
click at [1125, 192] on icon at bounding box center [1125, 191] width 6 height 6
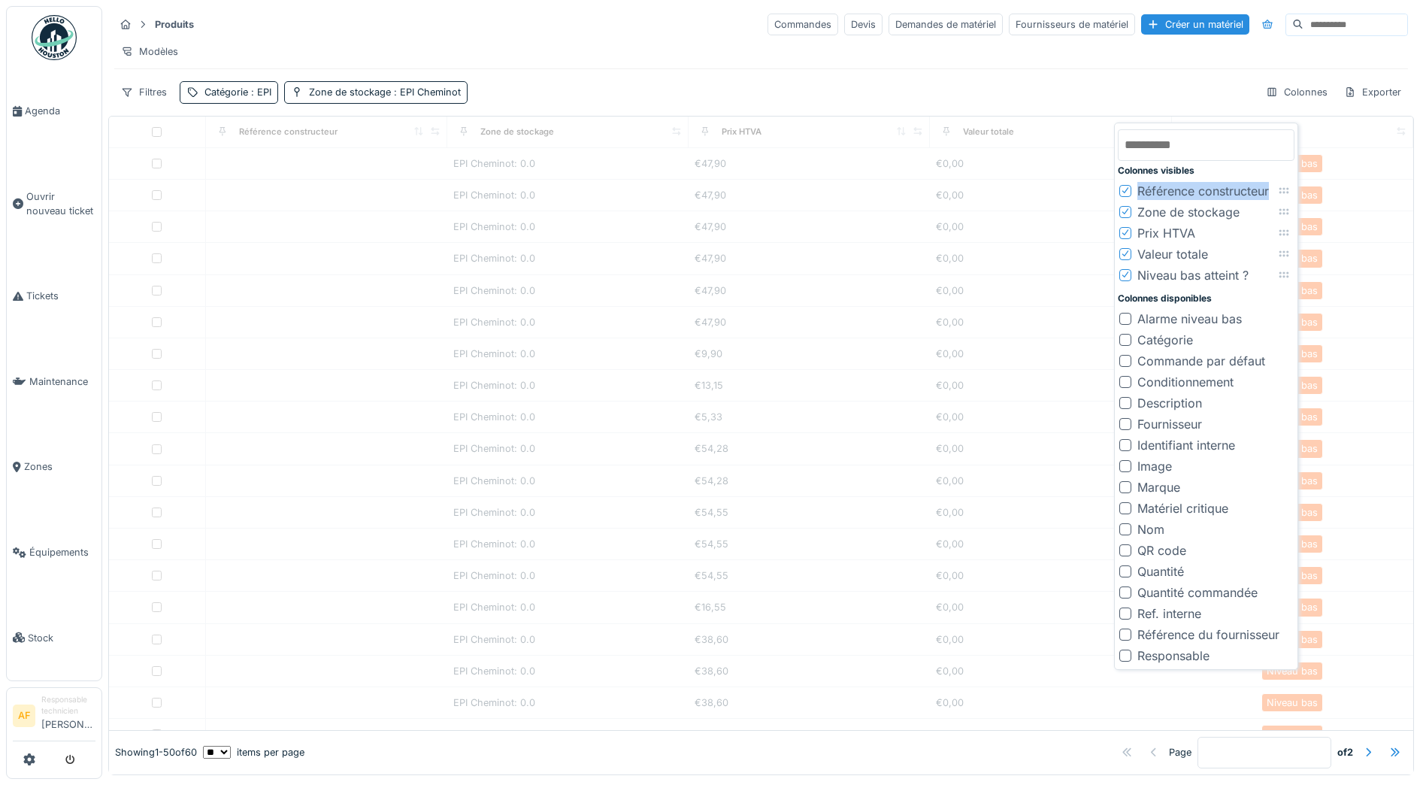
click at [1125, 192] on icon at bounding box center [1125, 191] width 6 height 6
click at [1125, 192] on div at bounding box center [1125, 191] width 12 height 12
click at [1125, 207] on icon at bounding box center [1125, 211] width 9 height 8
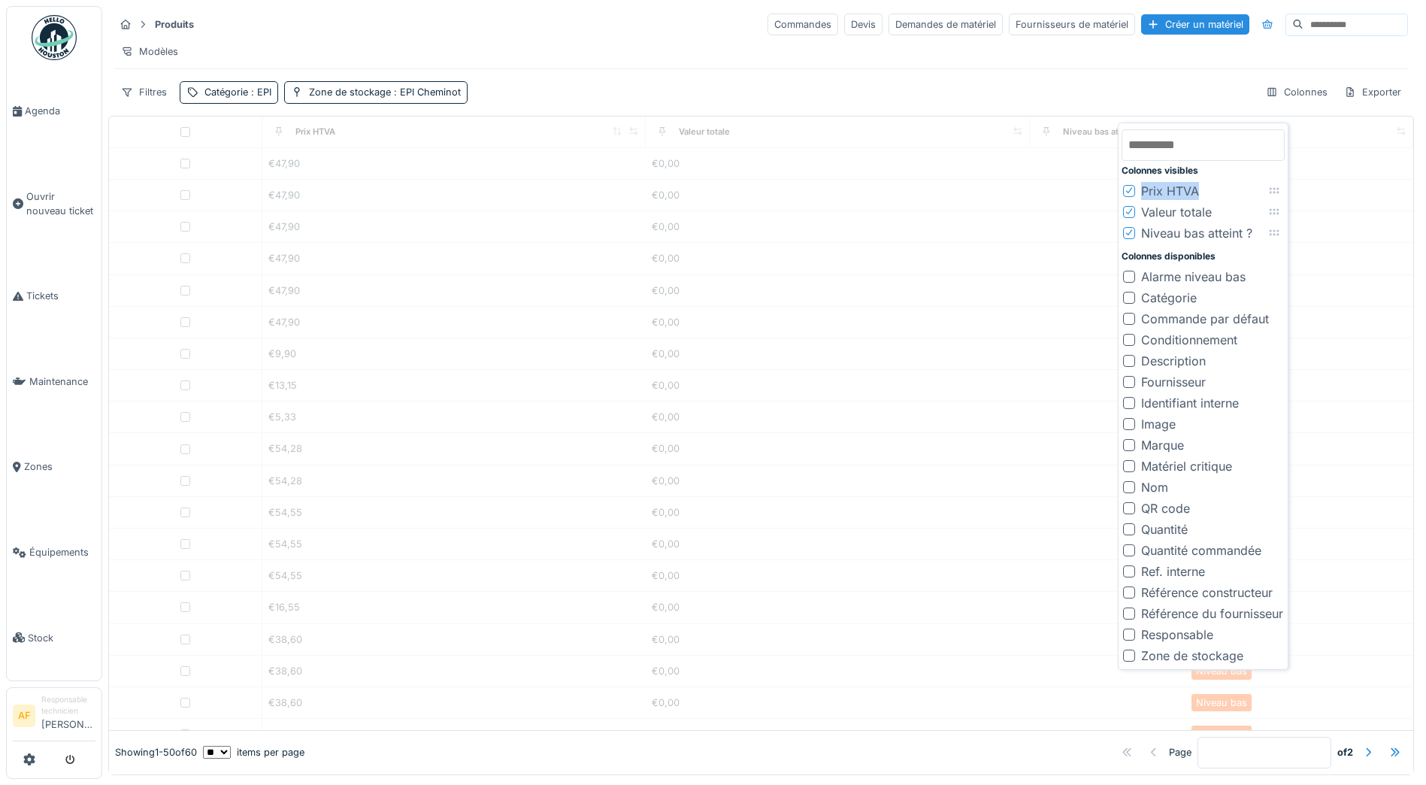
click at [1125, 192] on icon at bounding box center [1129, 190] width 9 height 8
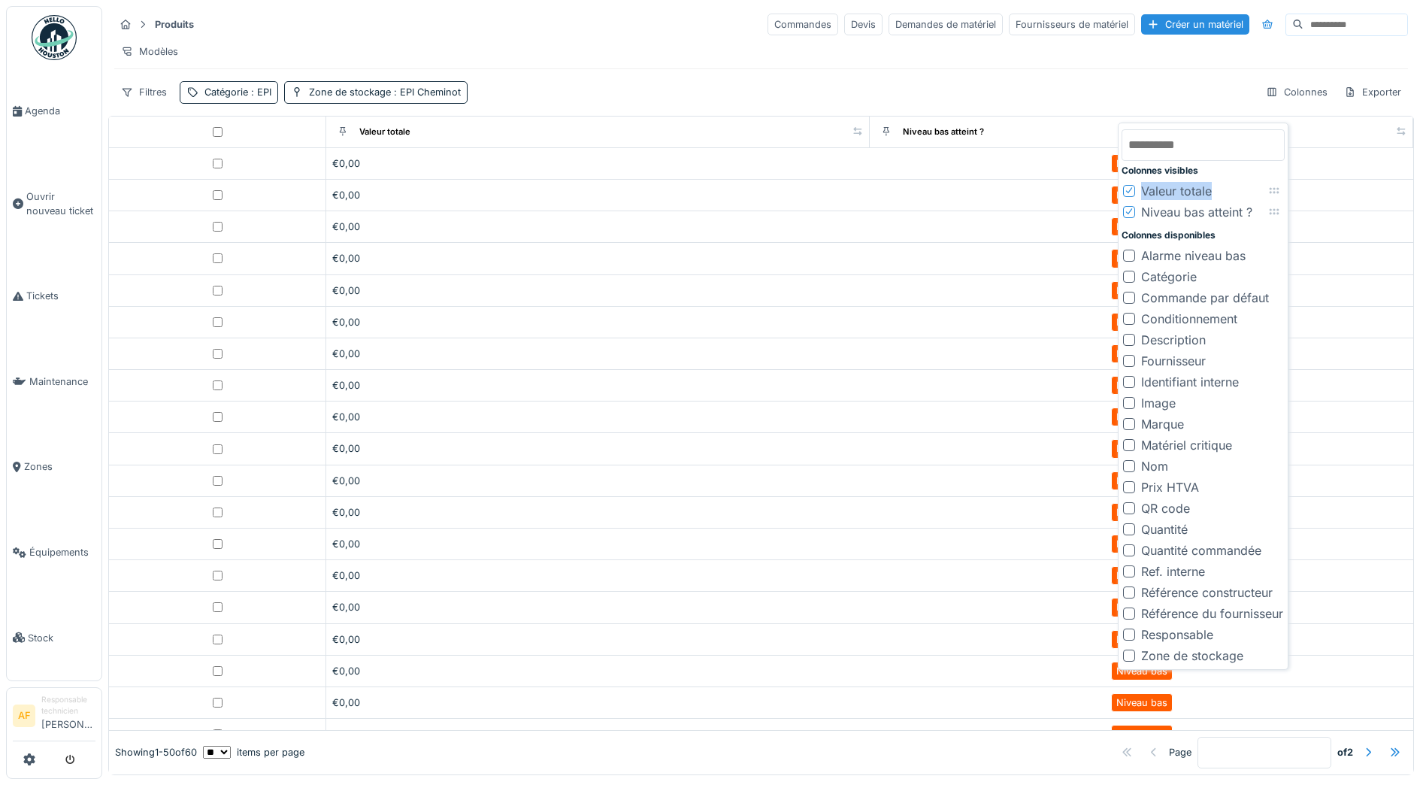
click at [1125, 192] on icon at bounding box center [1129, 190] width 9 height 8
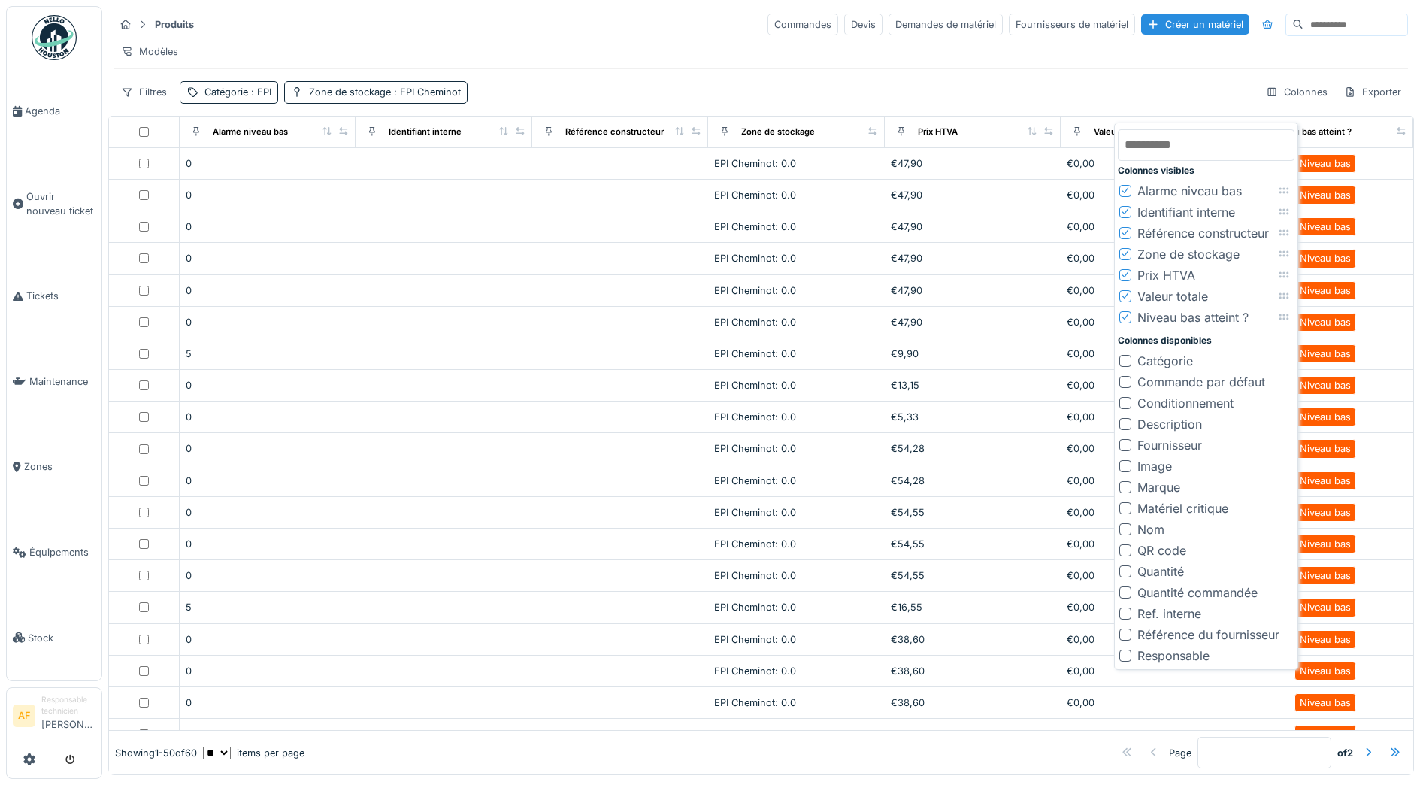
click at [1125, 192] on icon at bounding box center [1125, 191] width 6 height 6
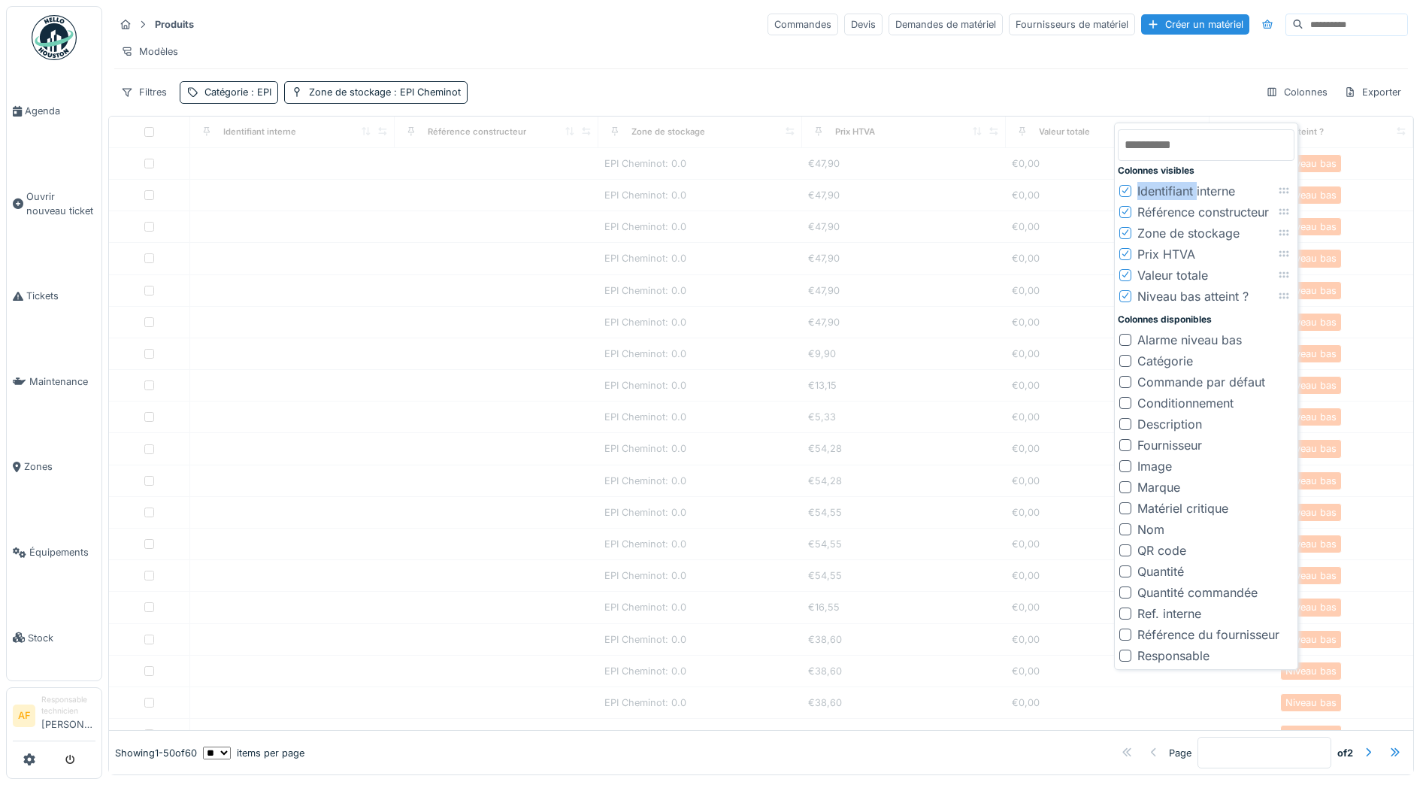
click at [1125, 192] on icon at bounding box center [1125, 191] width 6 height 6
click at [1125, 192] on div "Colonnes visibles Identifiant interne Référence constructeur Zone de stockage P…" at bounding box center [1206, 396] width 177 height 540
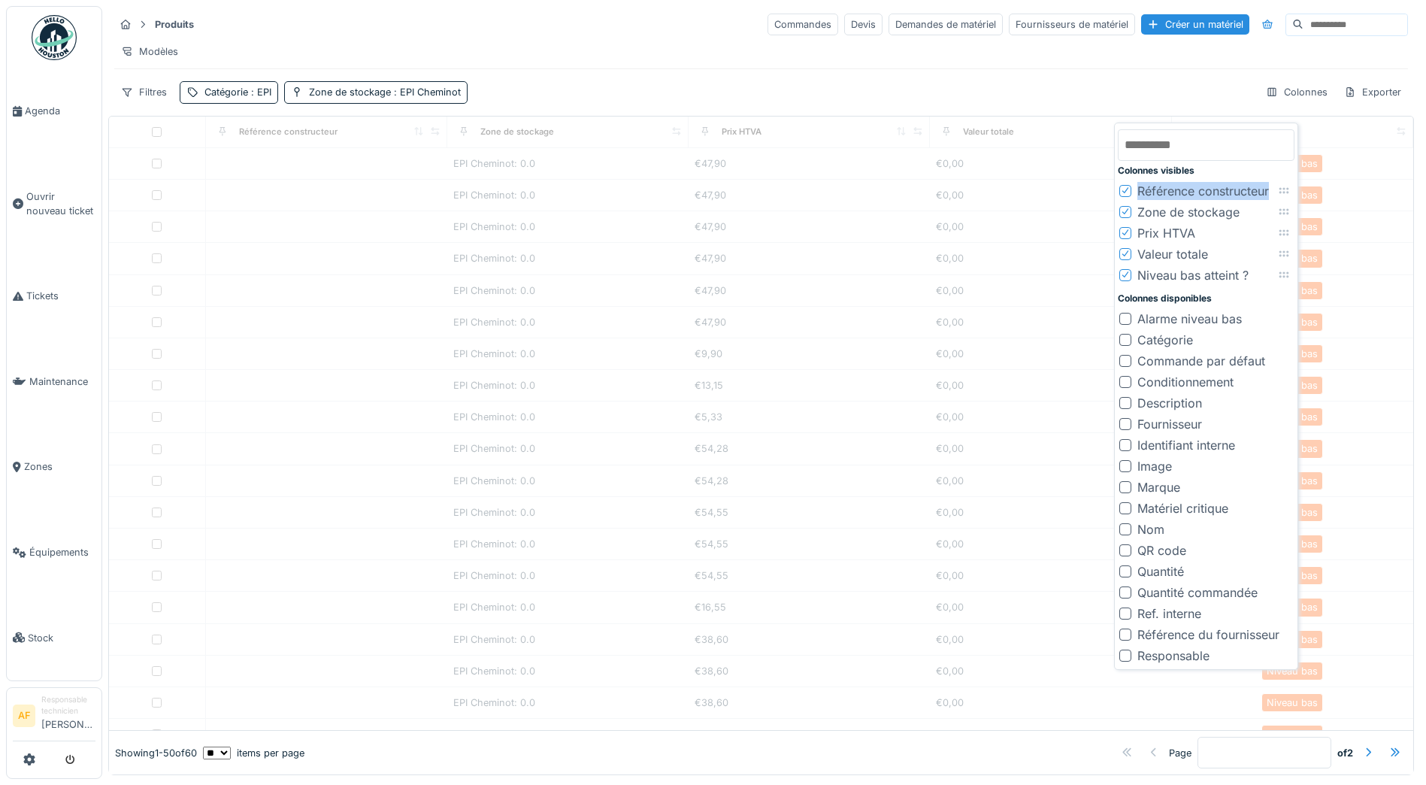
click at [1125, 192] on icon at bounding box center [1125, 191] width 6 height 6
click at [1125, 207] on icon at bounding box center [1125, 211] width 9 height 8
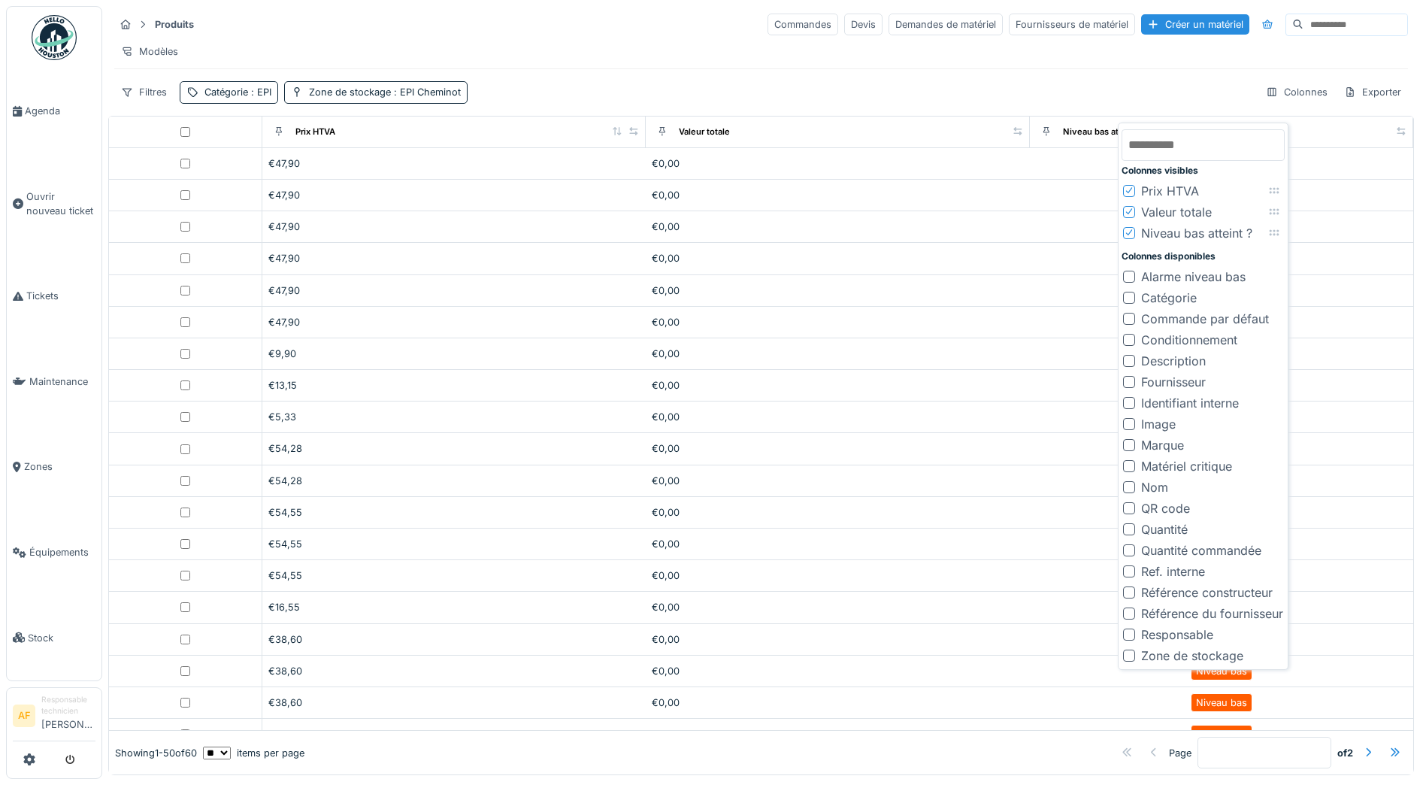
click at [1201, 148] on input "text" at bounding box center [1203, 145] width 163 height 32
click at [1129, 656] on div at bounding box center [1129, 656] width 12 height 12
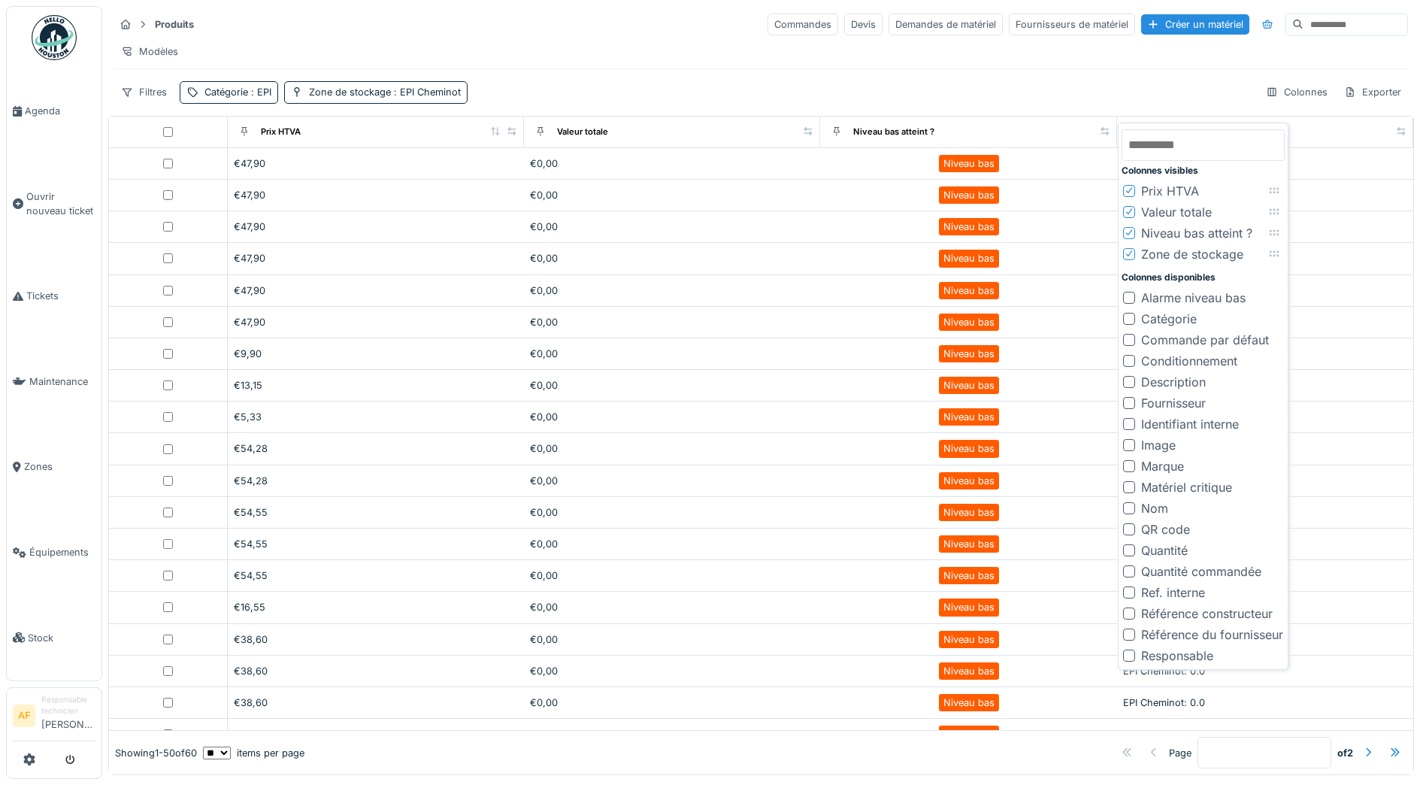
click at [1131, 194] on div at bounding box center [1129, 190] width 9 height 14
click at [1131, 207] on icon at bounding box center [1129, 211] width 9 height 8
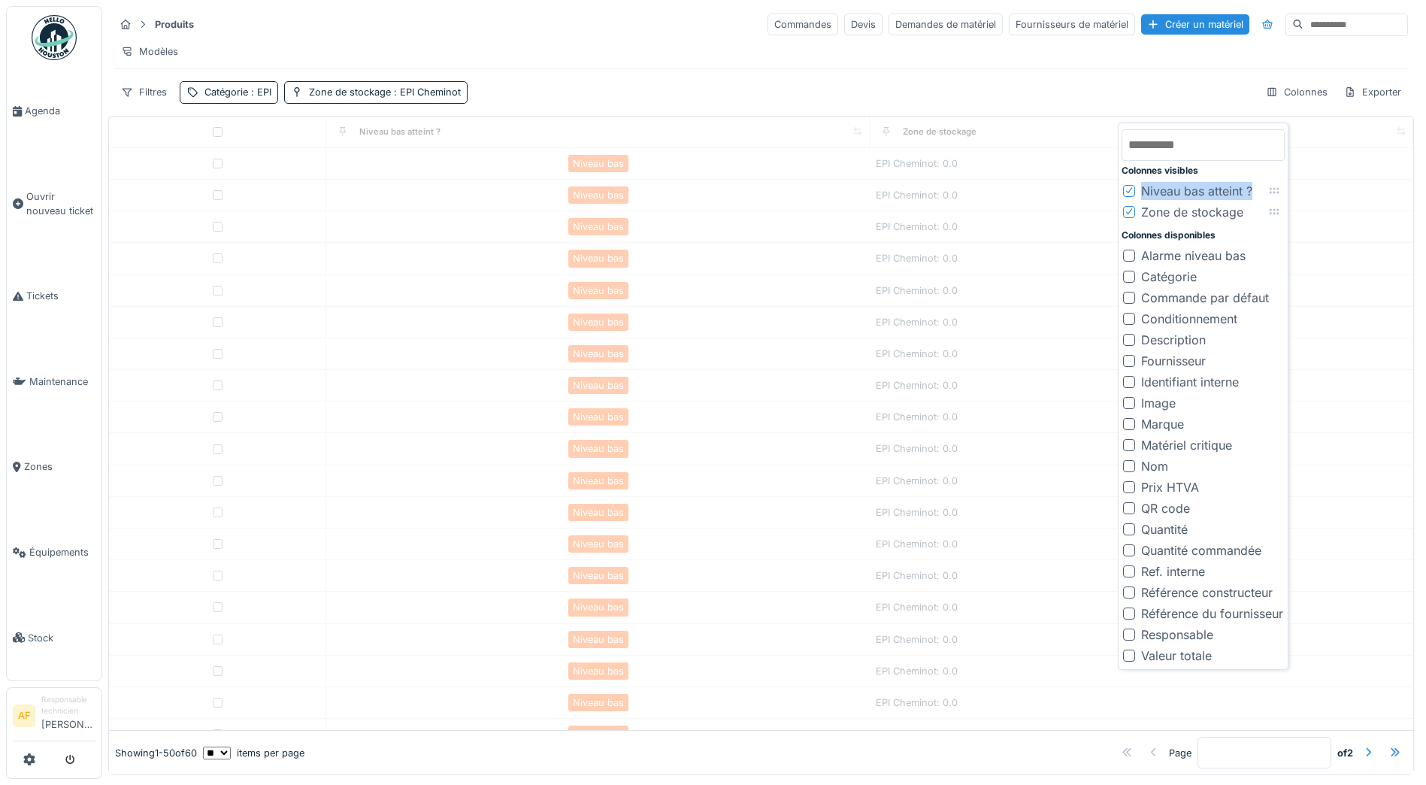
click at [1131, 193] on icon at bounding box center [1129, 190] width 9 height 8
click at [1131, 193] on div "Colonnes visibles Niveau bas atteint ? Zone de stockage To pick up a draggable …" at bounding box center [1203, 396] width 163 height 540
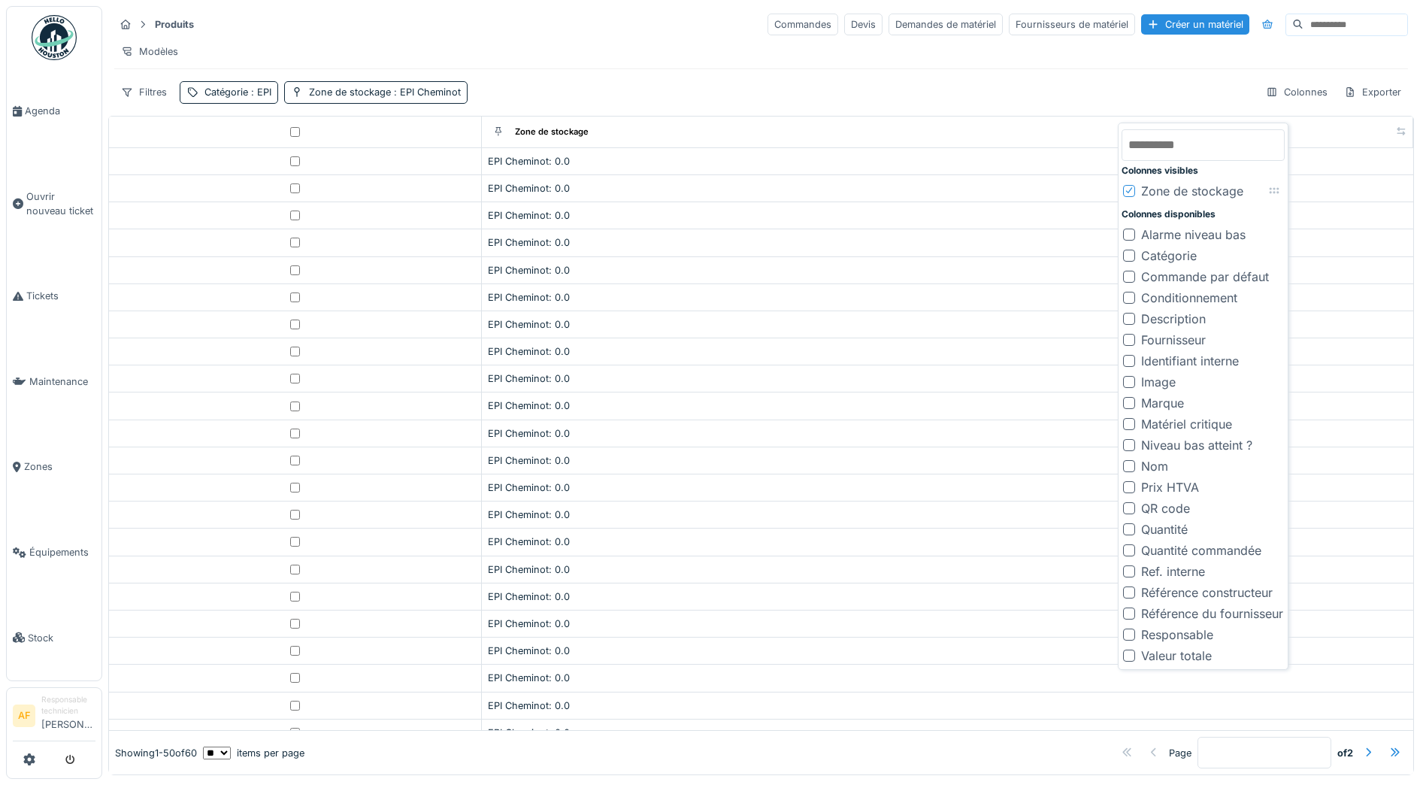
click at [1125, 465] on div at bounding box center [1129, 466] width 12 height 12
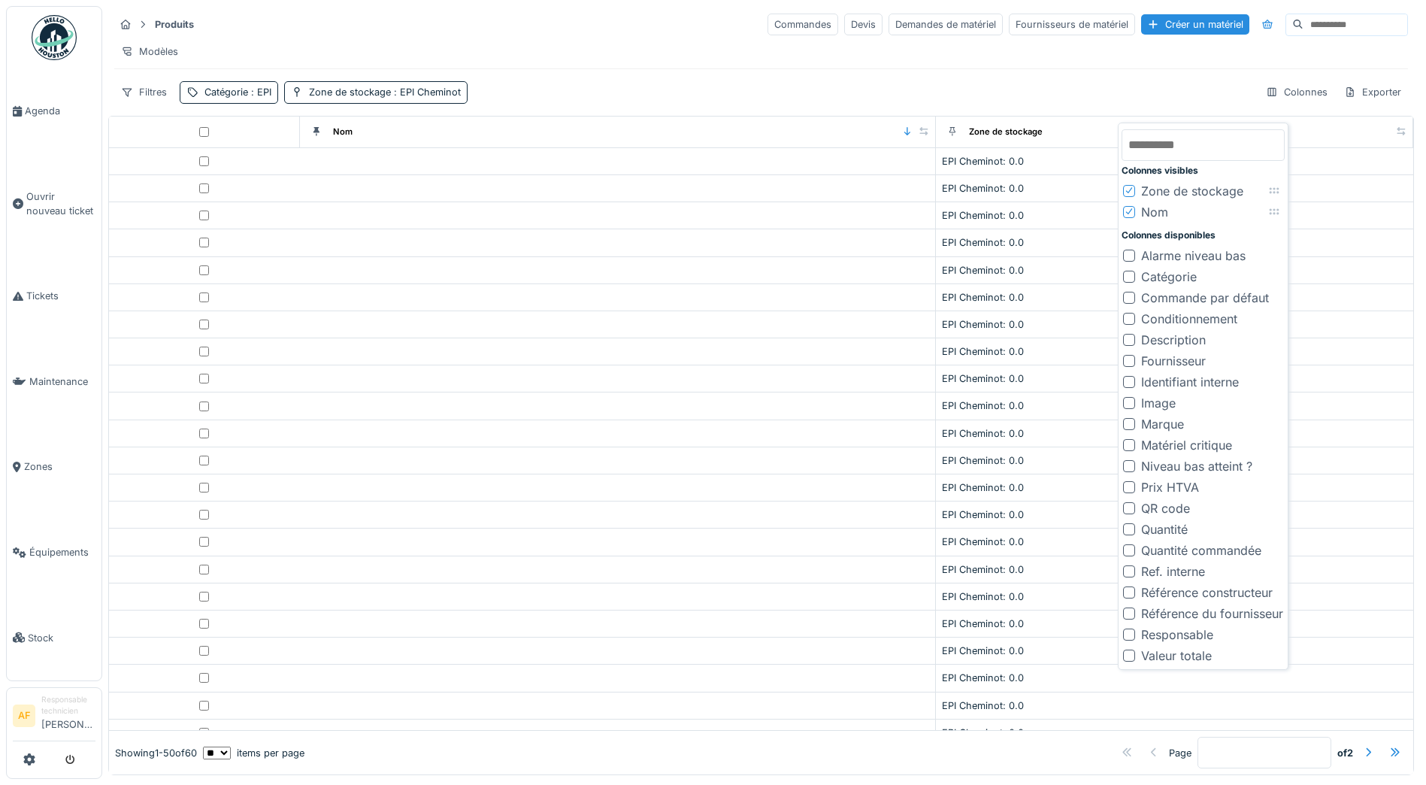
click at [1131, 487] on div at bounding box center [1129, 487] width 12 height 12
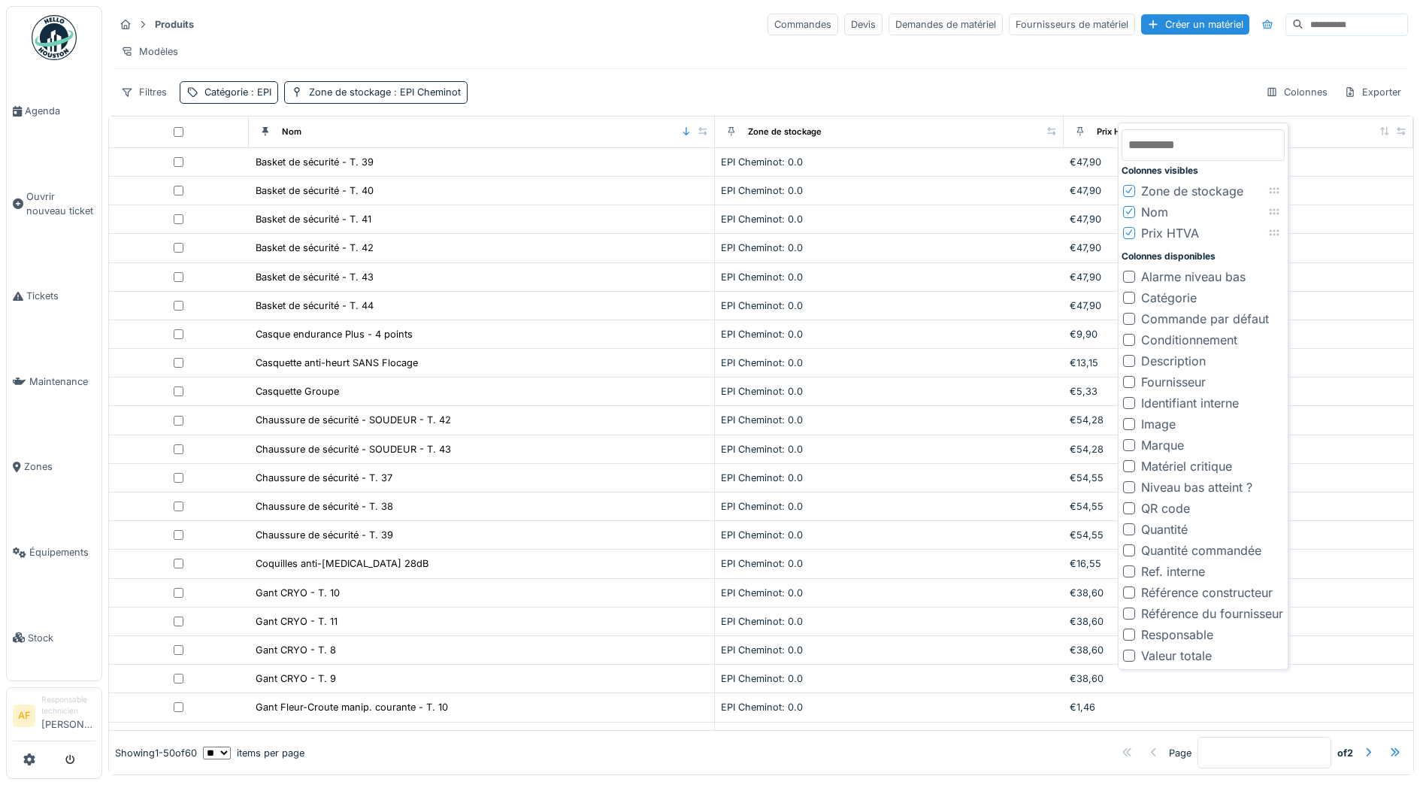
scroll to position [8, 0]
click at [1128, 650] on div at bounding box center [1129, 656] width 12 height 12
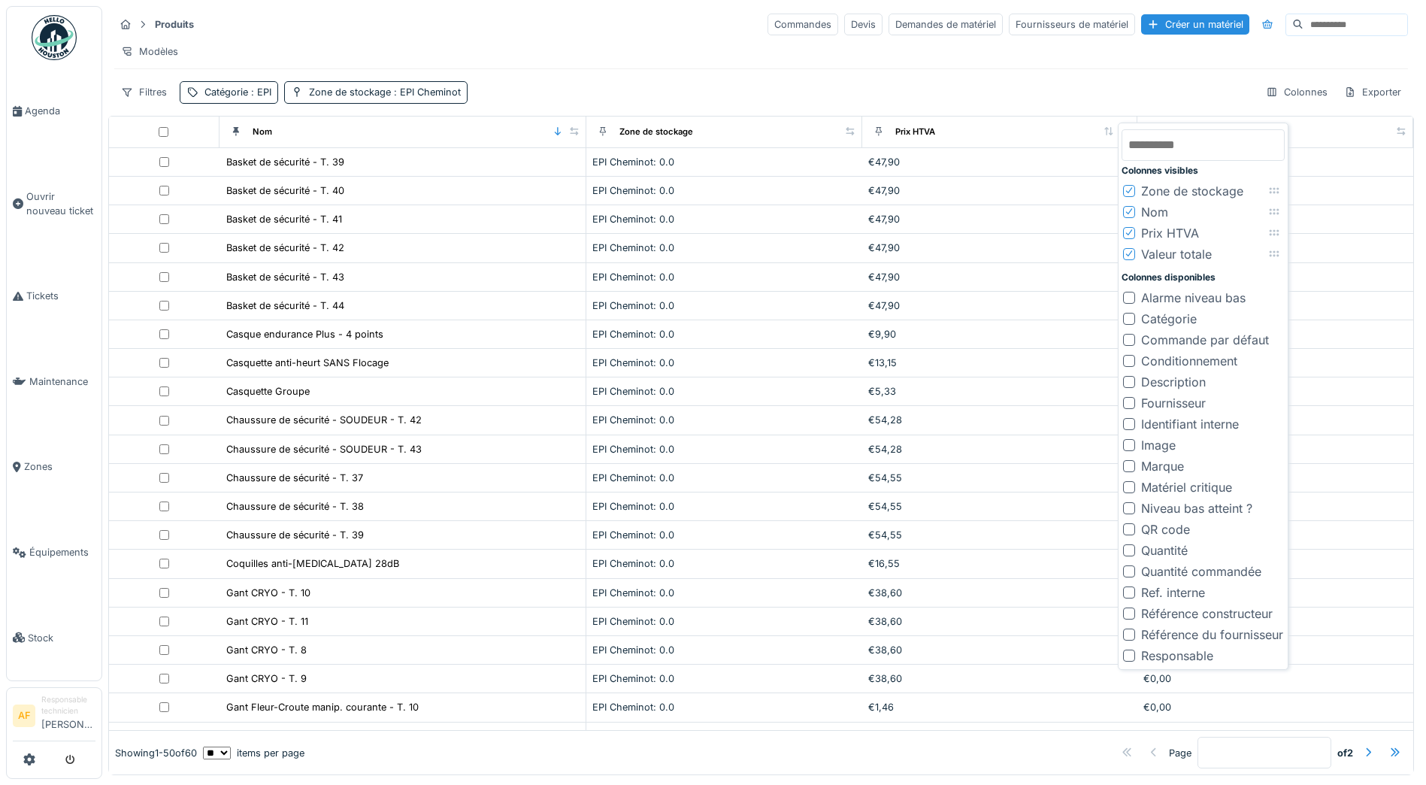
click at [1130, 461] on div at bounding box center [1129, 466] width 12 height 12
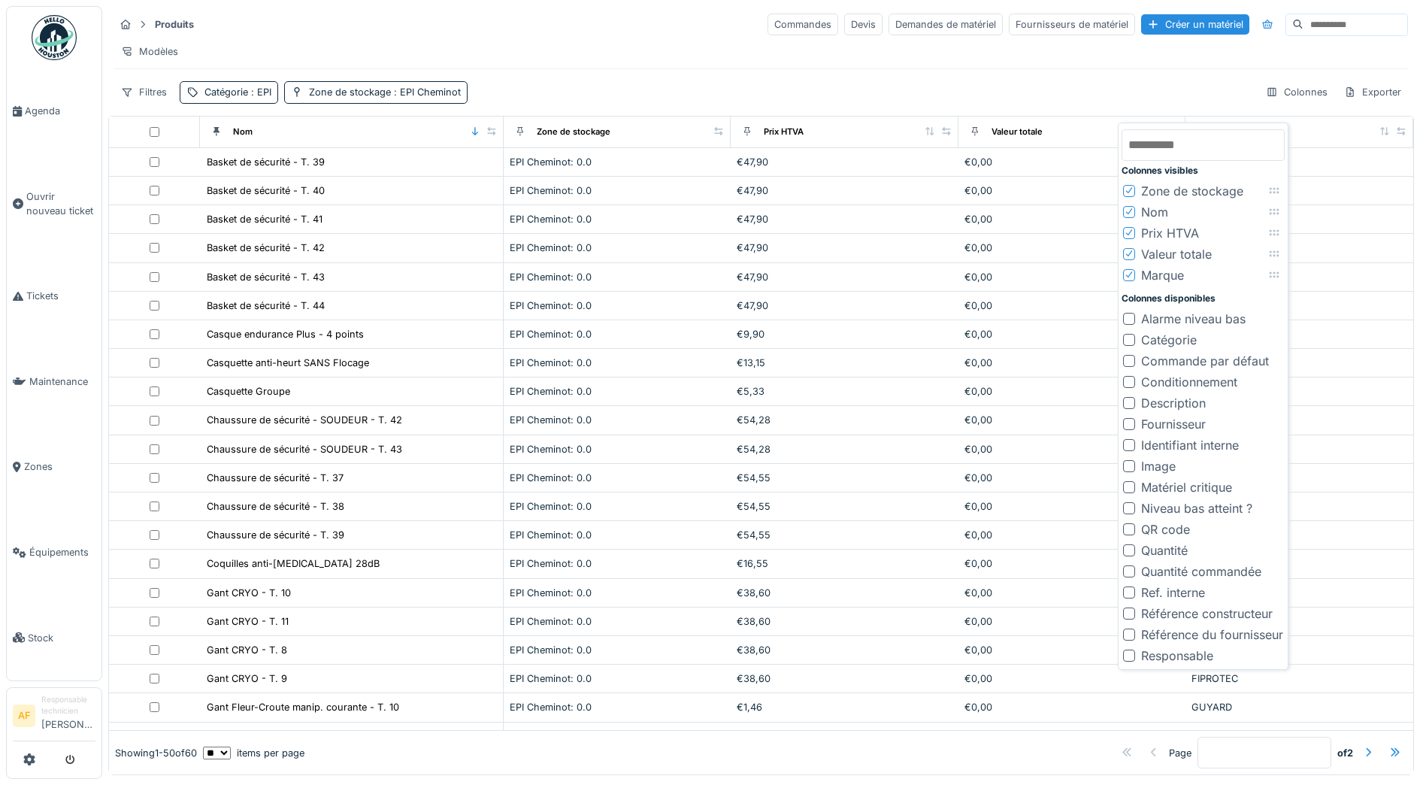
click at [1127, 460] on div at bounding box center [1129, 466] width 12 height 12
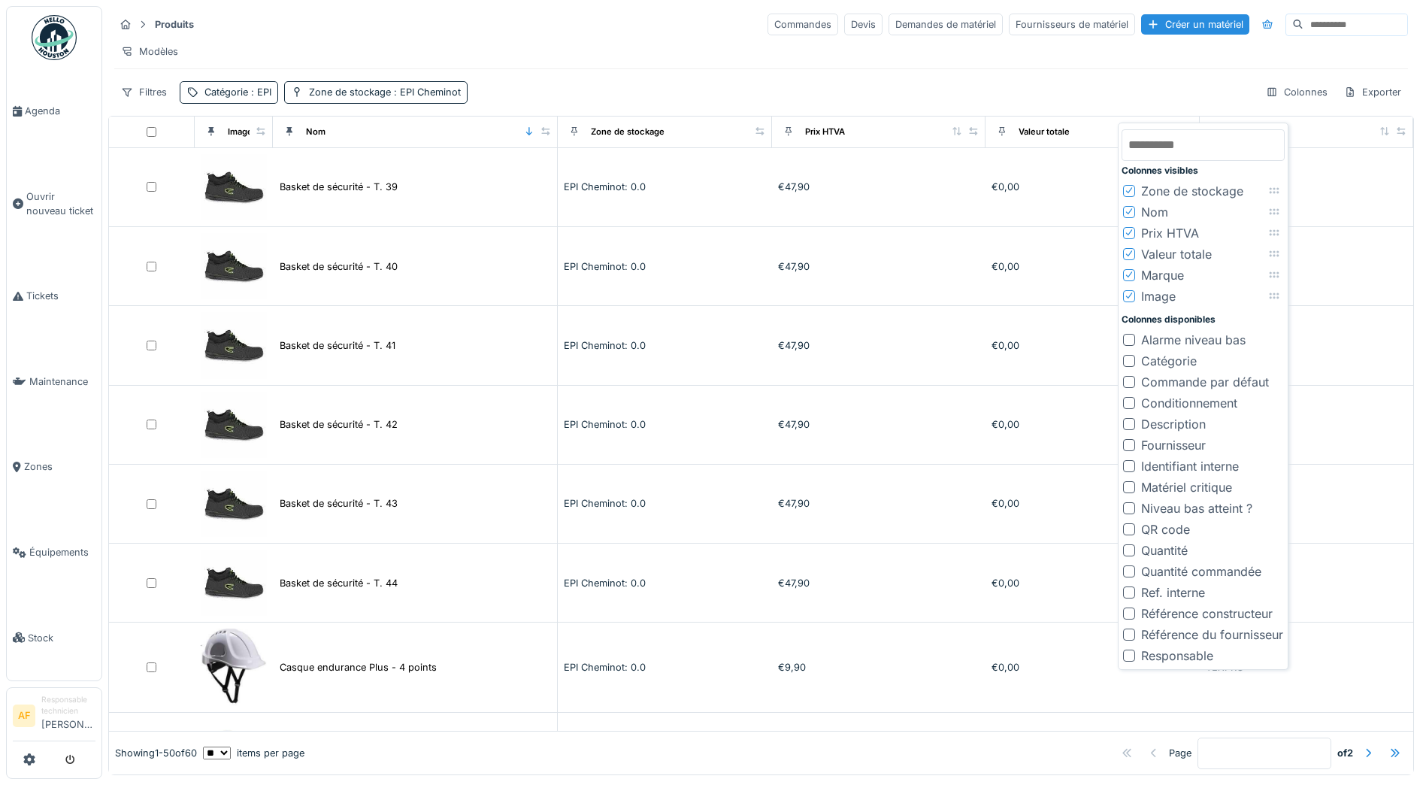
click at [1129, 419] on div at bounding box center [1129, 424] width 12 height 12
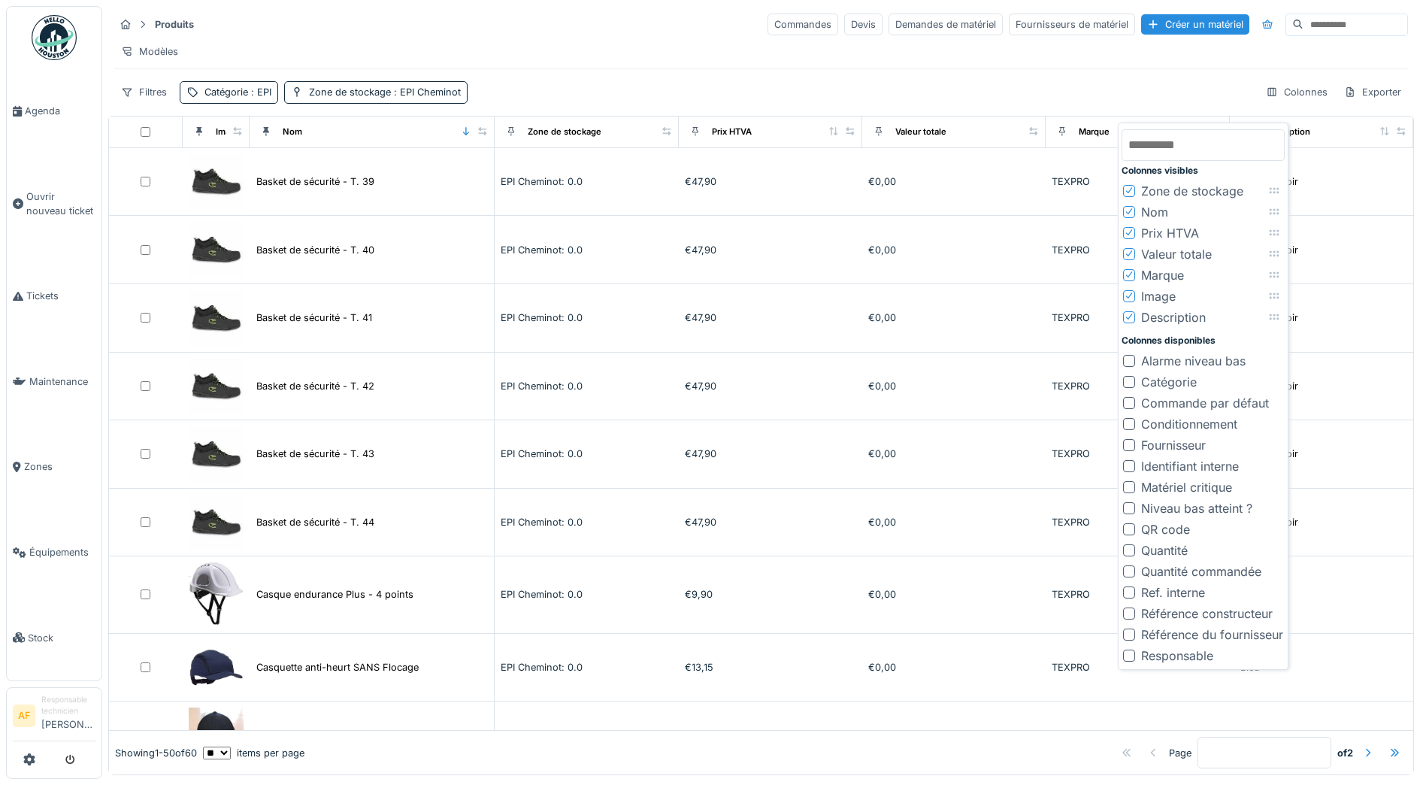
scroll to position [0, 0]
click at [1280, 317] on icon at bounding box center [1274, 317] width 12 height 10
drag, startPoint x: 1284, startPoint y: 317, endPoint x: 1276, endPoint y: 232, distance: 85.4
click at [1272, 232] on icon at bounding box center [1266, 232] width 12 height 10
drag, startPoint x: 1283, startPoint y: 296, endPoint x: 1284, endPoint y: 255, distance: 41.4
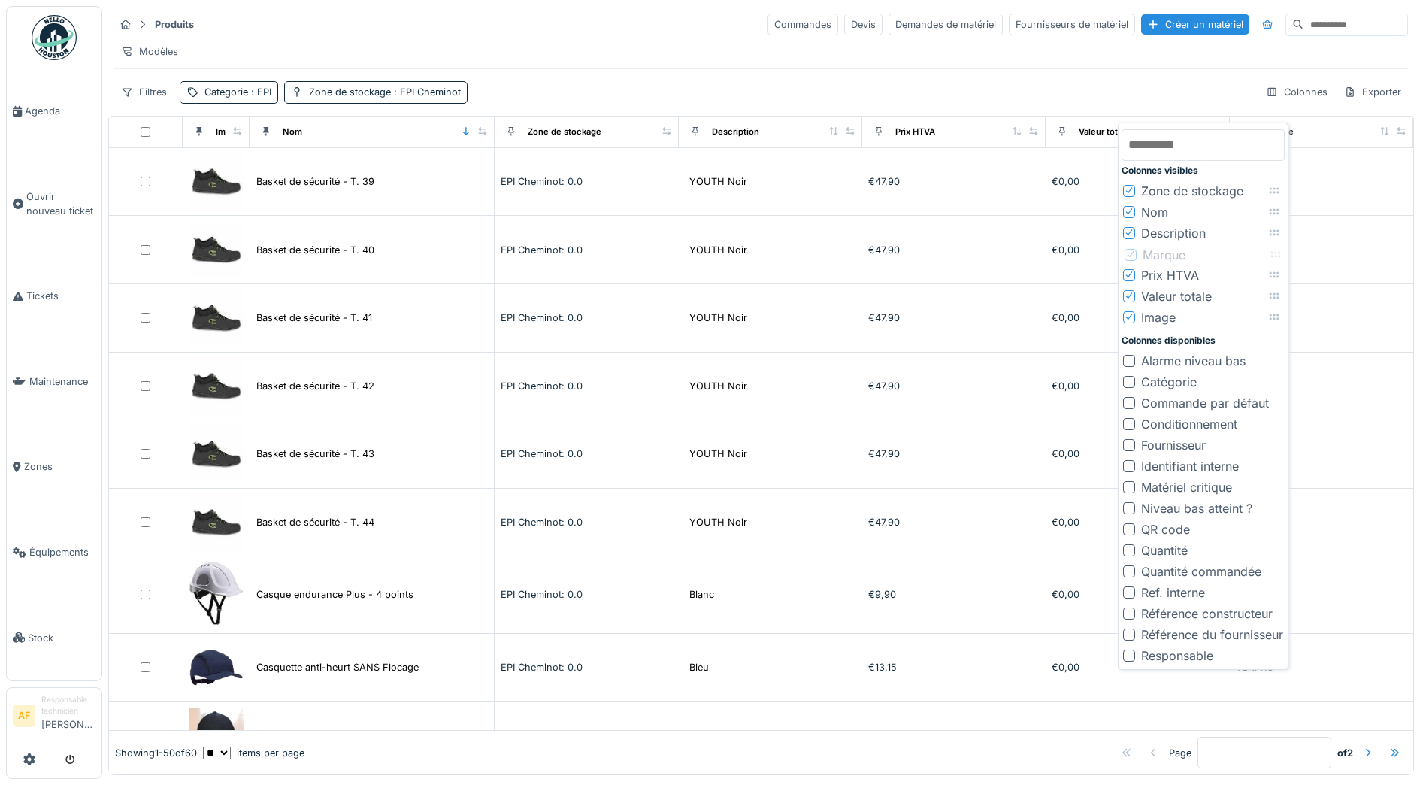
click at [1282, 255] on icon at bounding box center [1276, 255] width 12 height 10
drag, startPoint x: 1292, startPoint y: 321, endPoint x: 1286, endPoint y: 271, distance: 50.7
click at [1274, 271] on icon at bounding box center [1268, 268] width 12 height 10
click at [1128, 544] on div at bounding box center [1129, 550] width 12 height 12
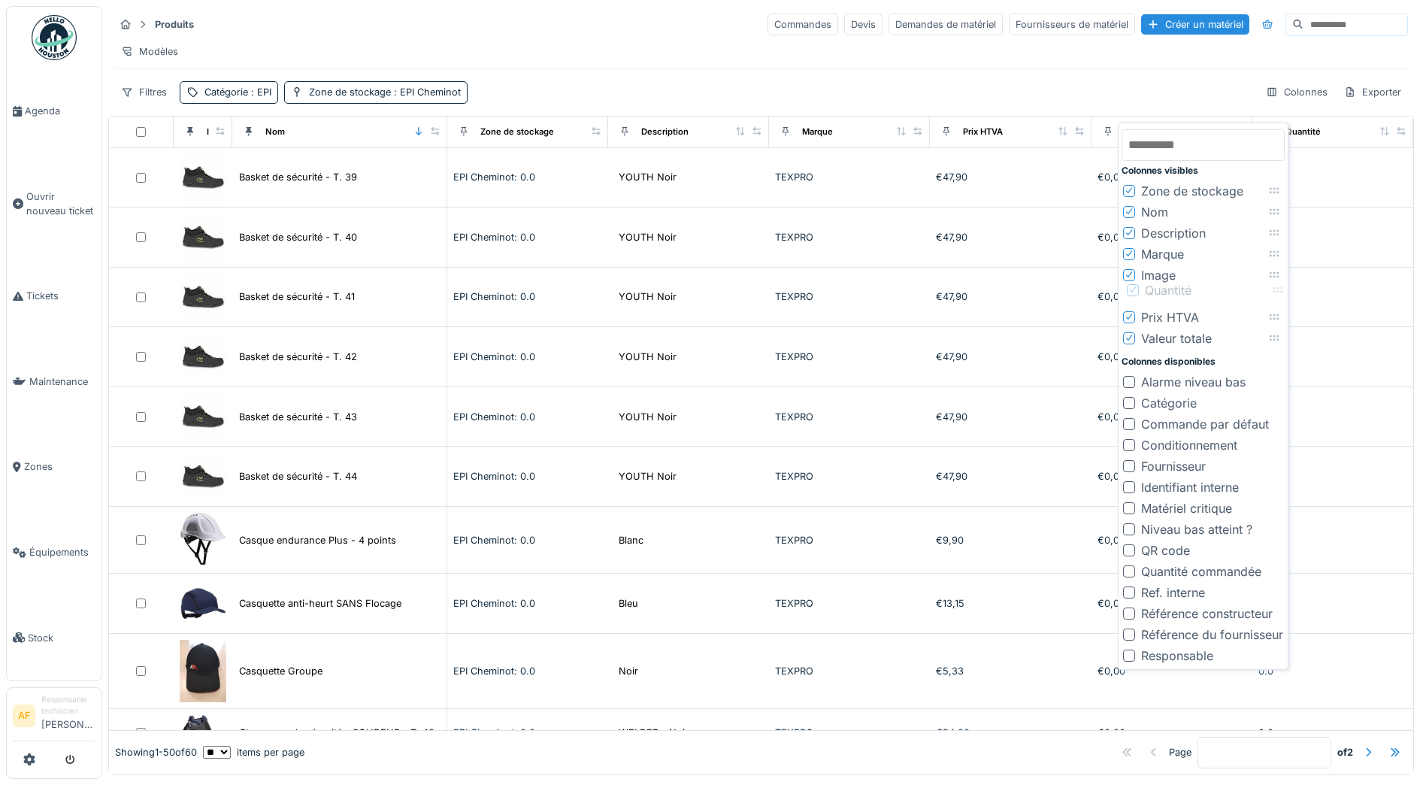
drag, startPoint x: 1287, startPoint y: 334, endPoint x: 1291, endPoint y: 286, distance: 48.3
click at [1284, 286] on icon at bounding box center [1278, 290] width 12 height 10
drag, startPoint x: 1132, startPoint y: 524, endPoint x: 1437, endPoint y: 423, distance: 320.7
click at [1132, 523] on div at bounding box center [1129, 529] width 12 height 12
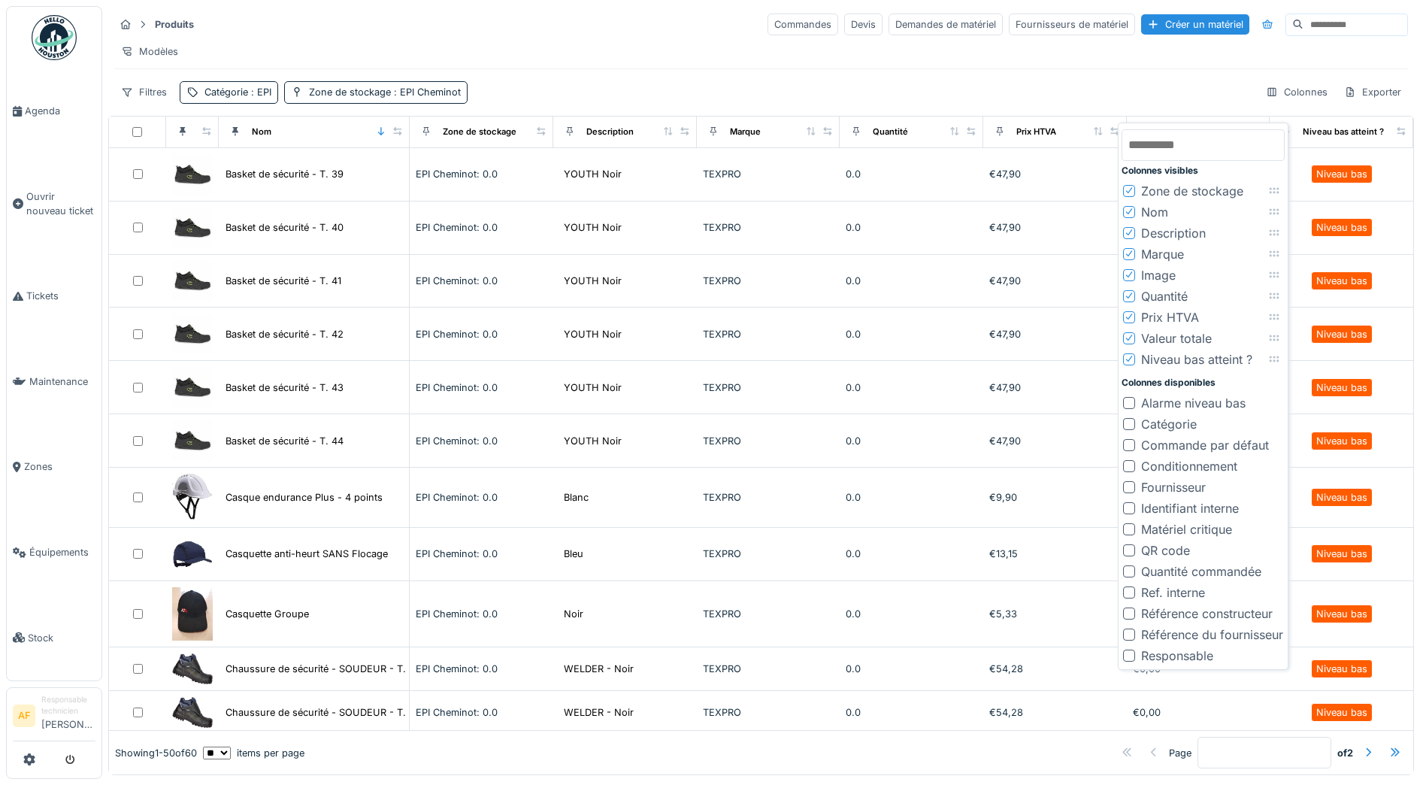
click at [1131, 96] on div "Filtres Catégorie : EPI Zone de stockage : EPI Cheminot Colonnes Exporter" at bounding box center [761, 92] width 1294 height 22
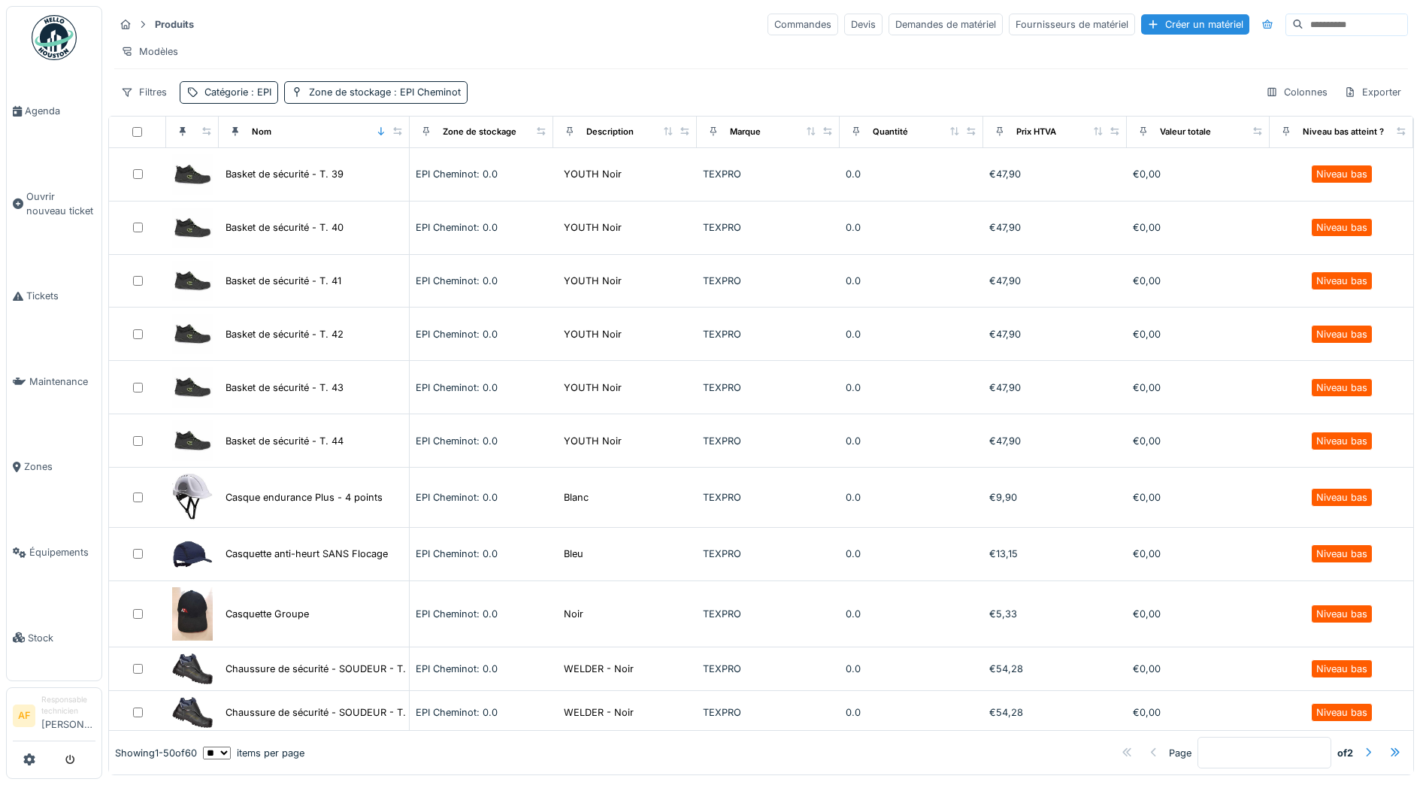
click at [1362, 746] on div at bounding box center [1368, 753] width 12 height 14
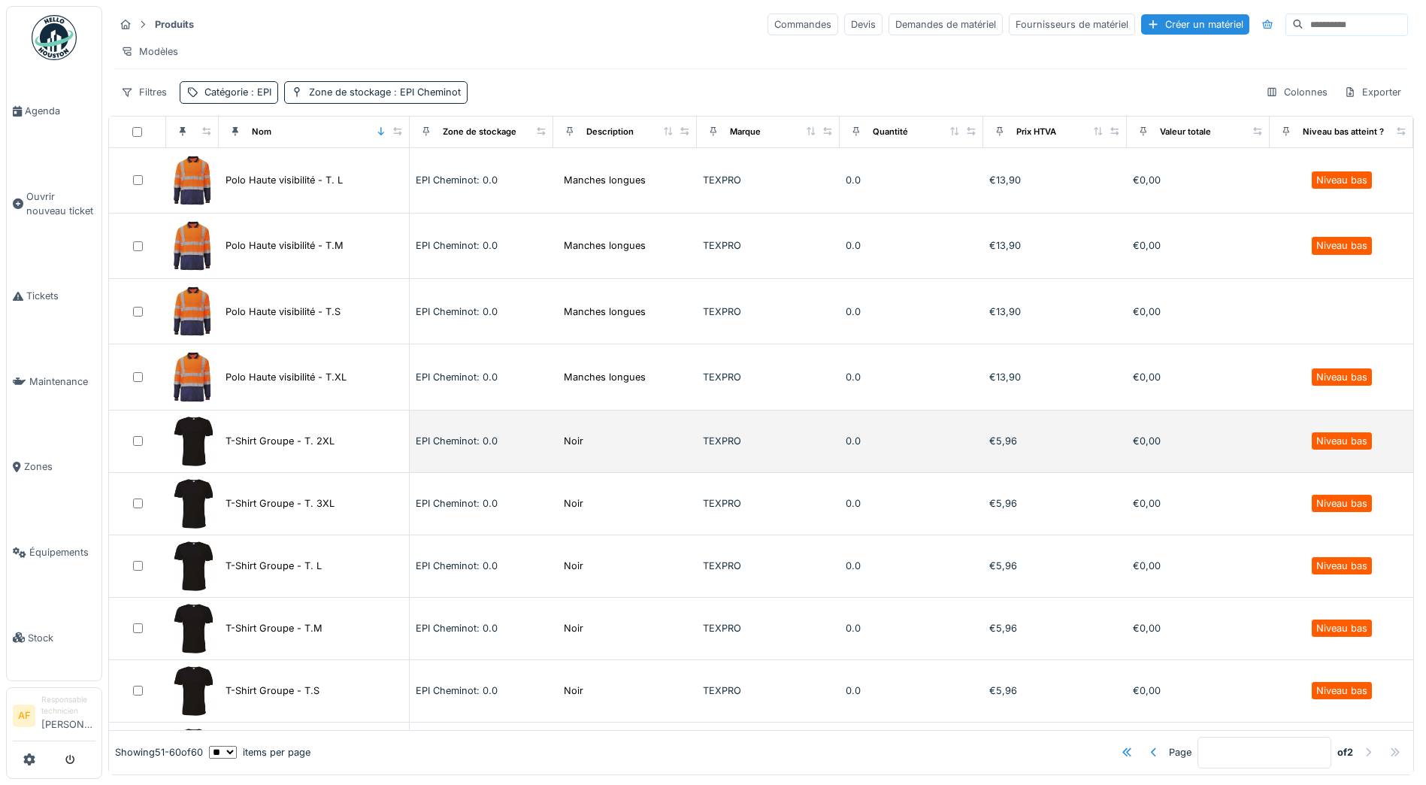
scroll to position [71, 0]
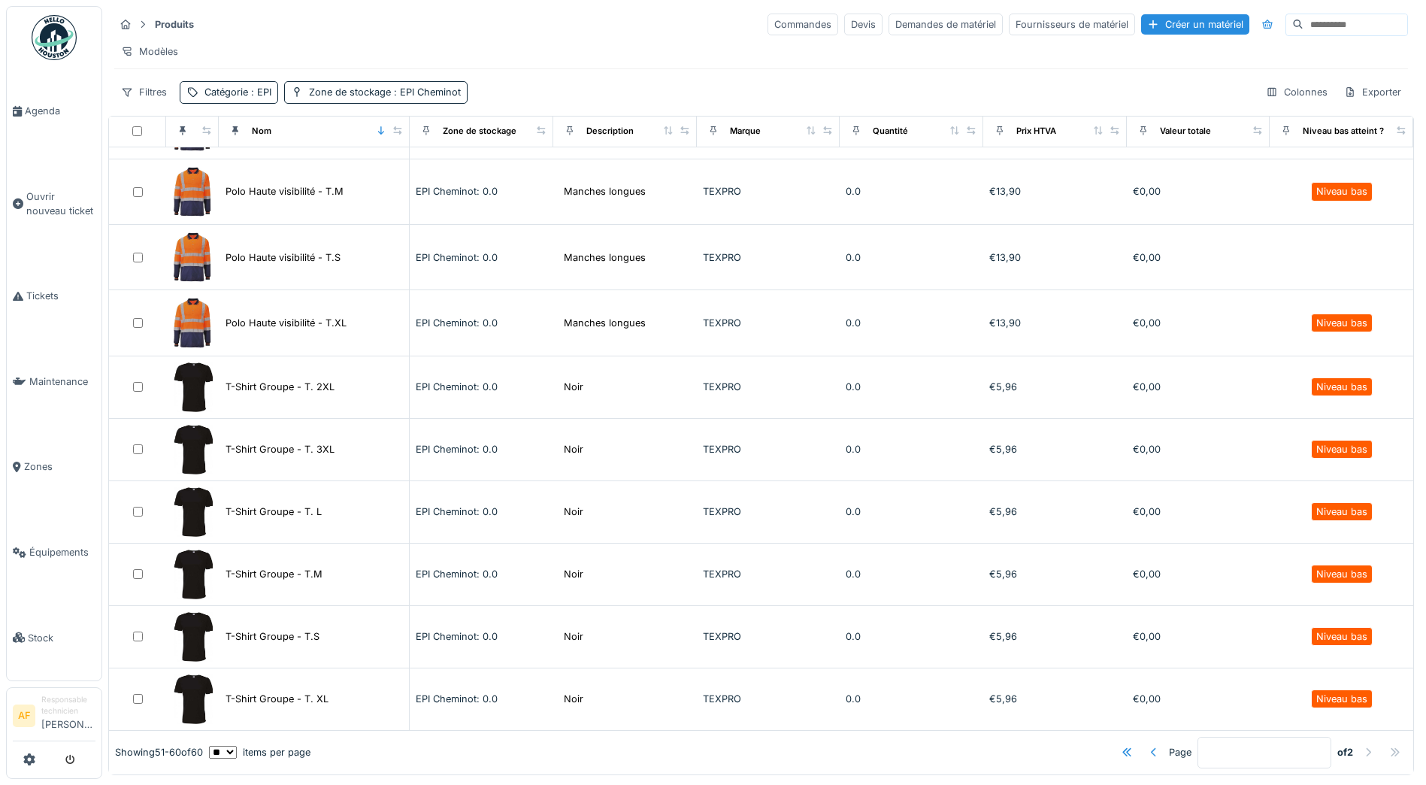
click at [1148, 746] on div at bounding box center [1154, 753] width 12 height 14
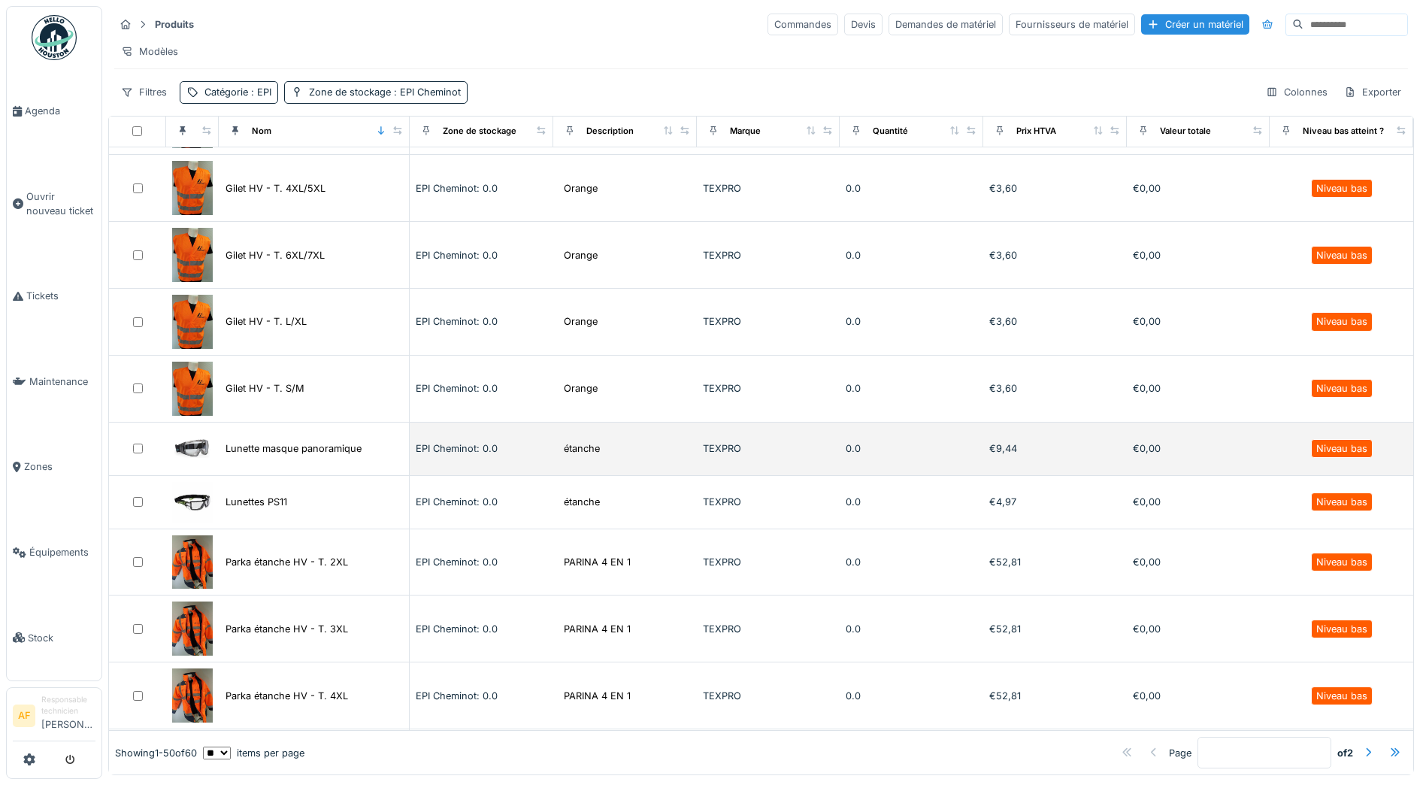
scroll to position [1943, 0]
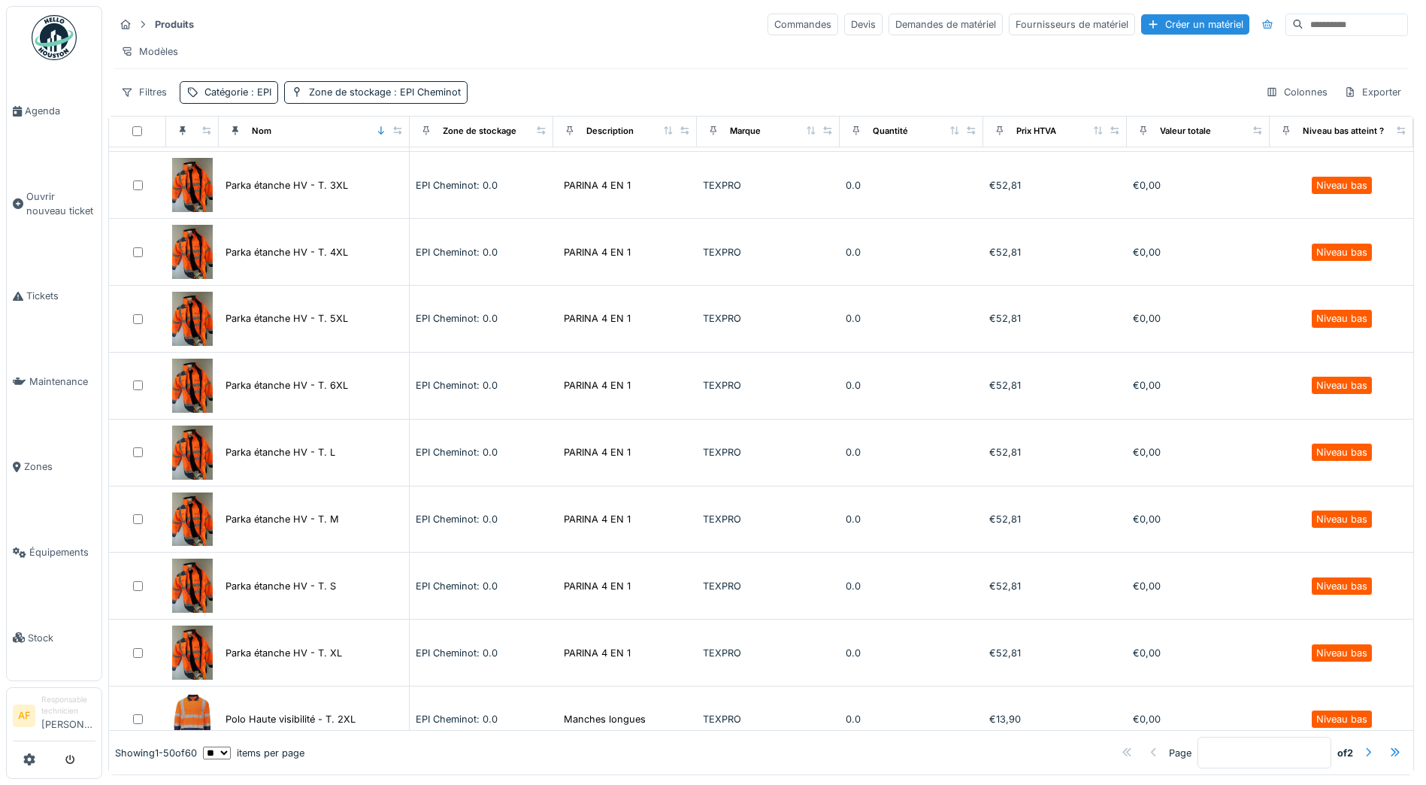
click at [1362, 746] on div at bounding box center [1368, 753] width 12 height 14
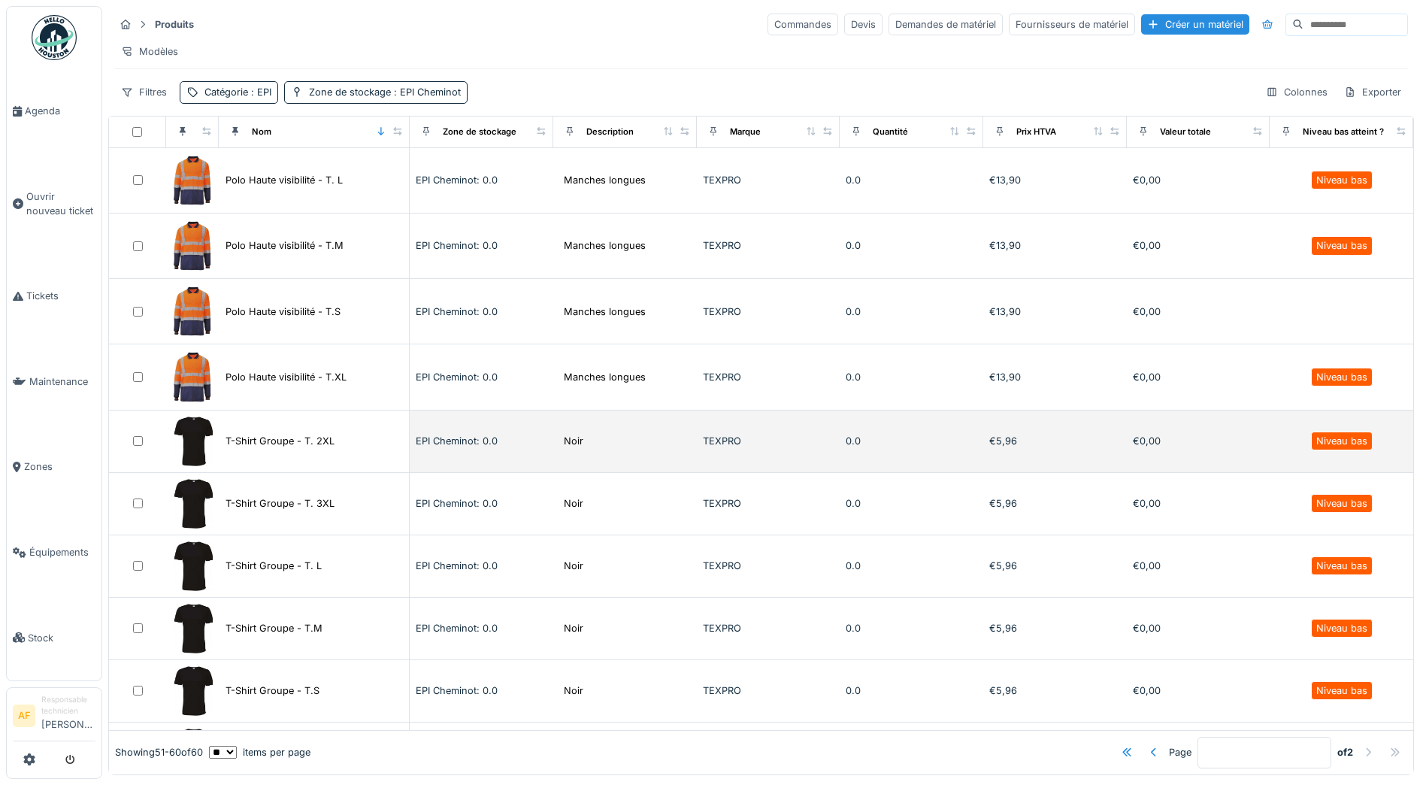
scroll to position [71, 0]
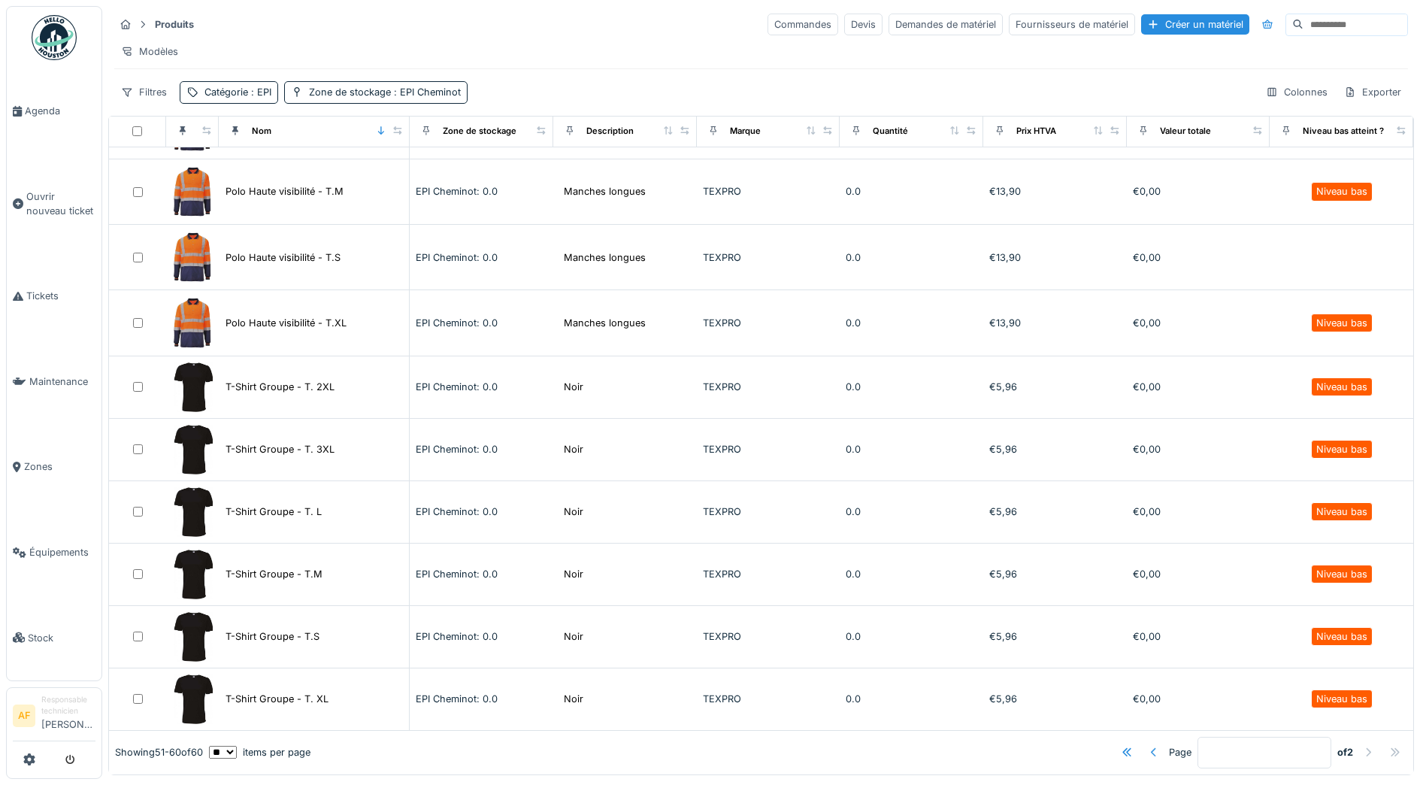
click at [1148, 746] on div at bounding box center [1154, 753] width 12 height 14
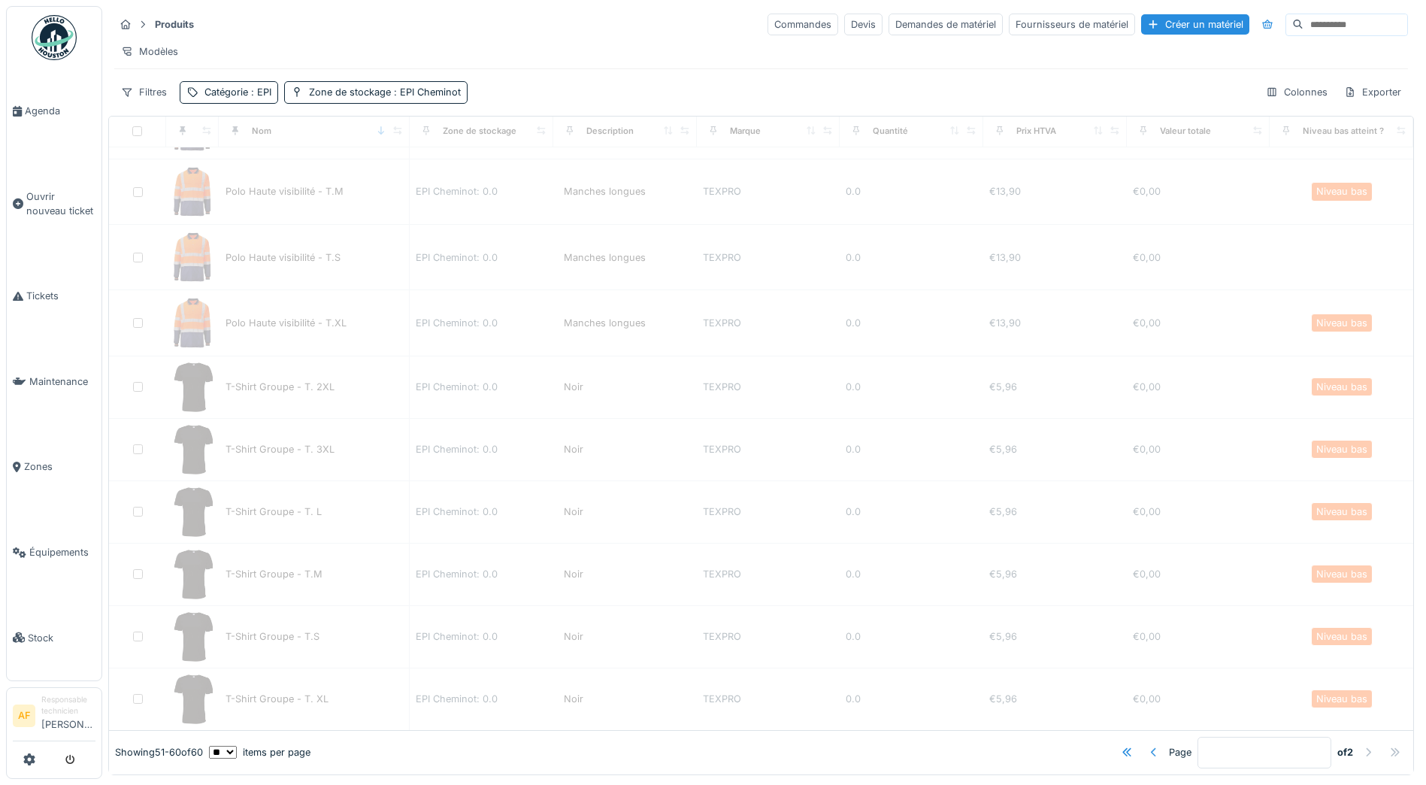
type input "*"
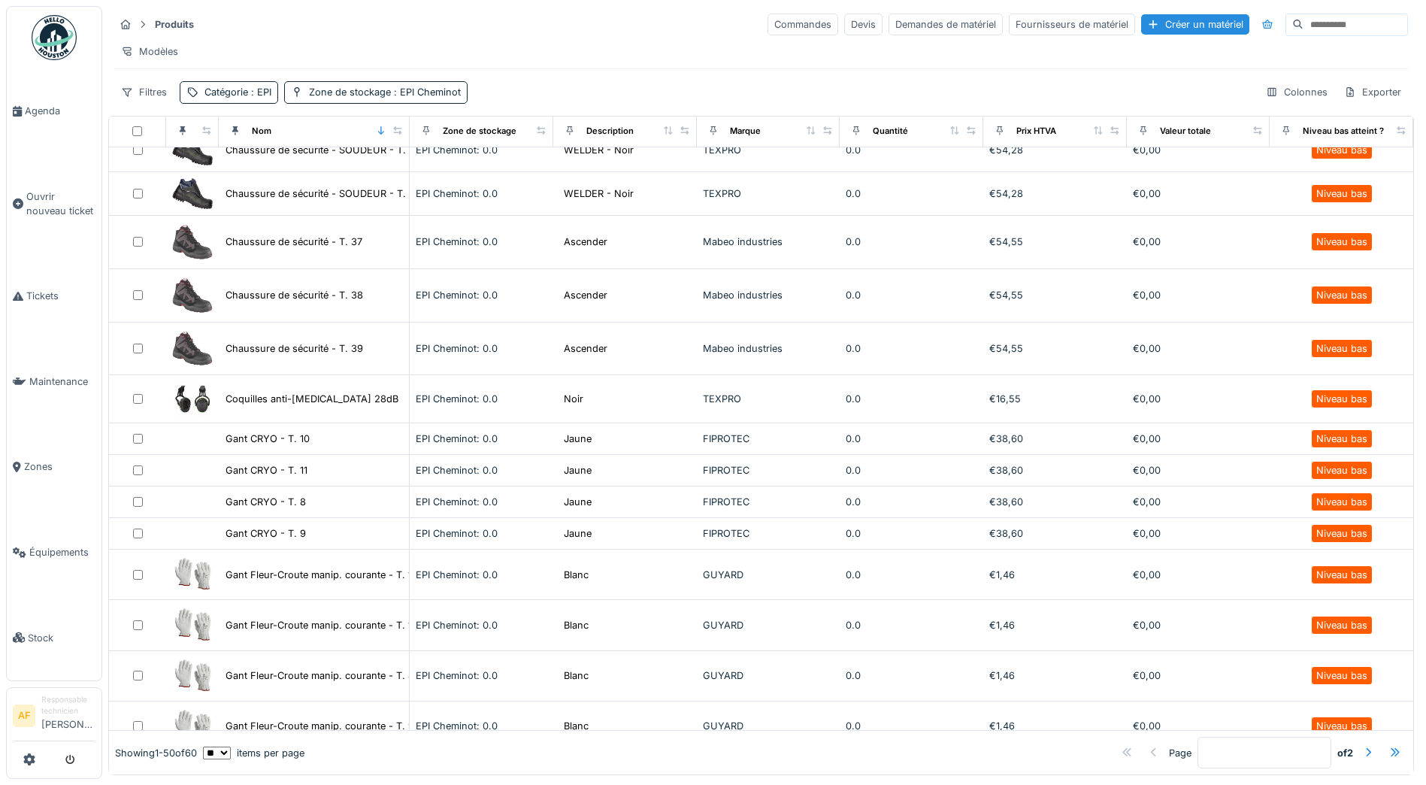
scroll to position [522, 0]
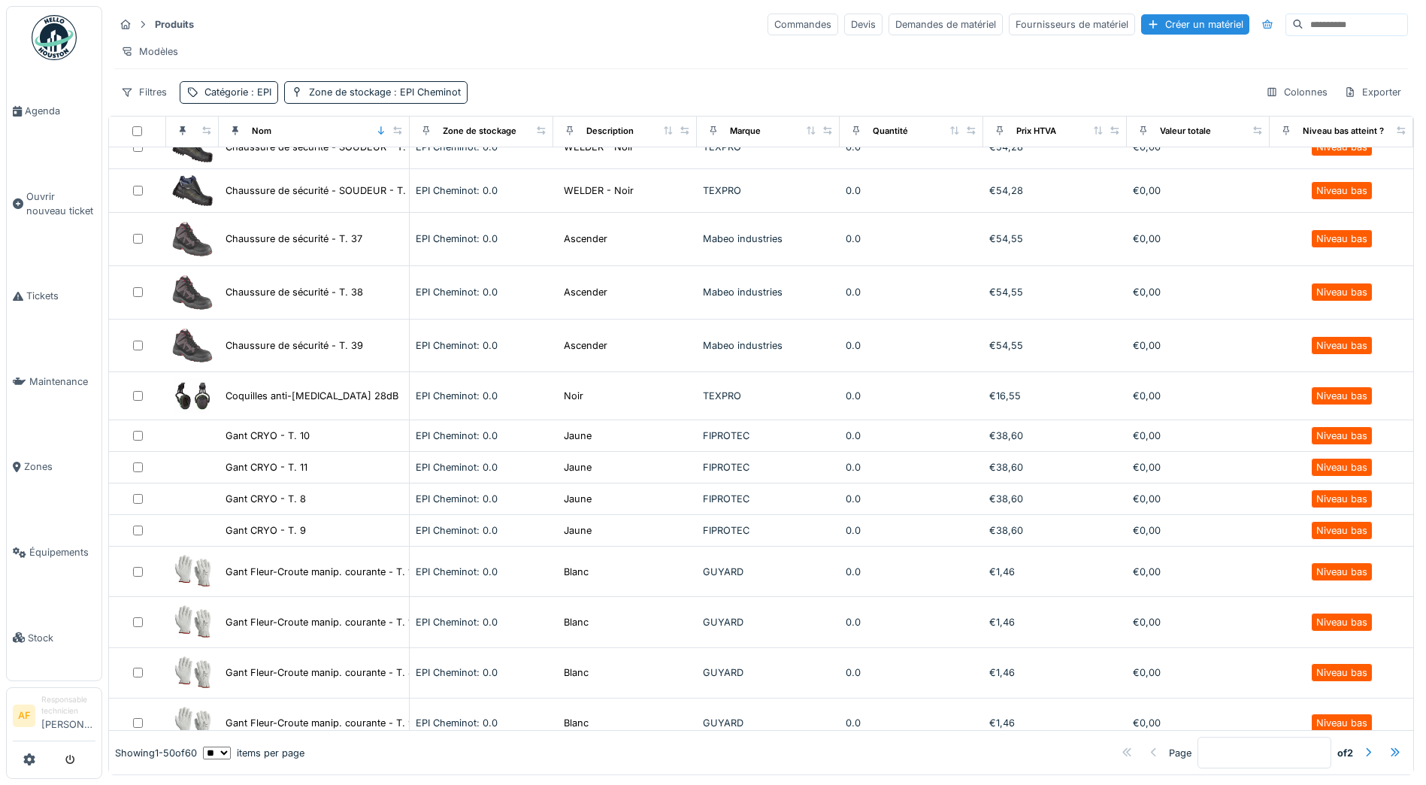
click at [231, 747] on select "** ** ** *** *** ***" at bounding box center [217, 753] width 28 height 13
select select "***"
click at [215, 747] on select "** ** ** *** *** ***" at bounding box center [217, 753] width 28 height 13
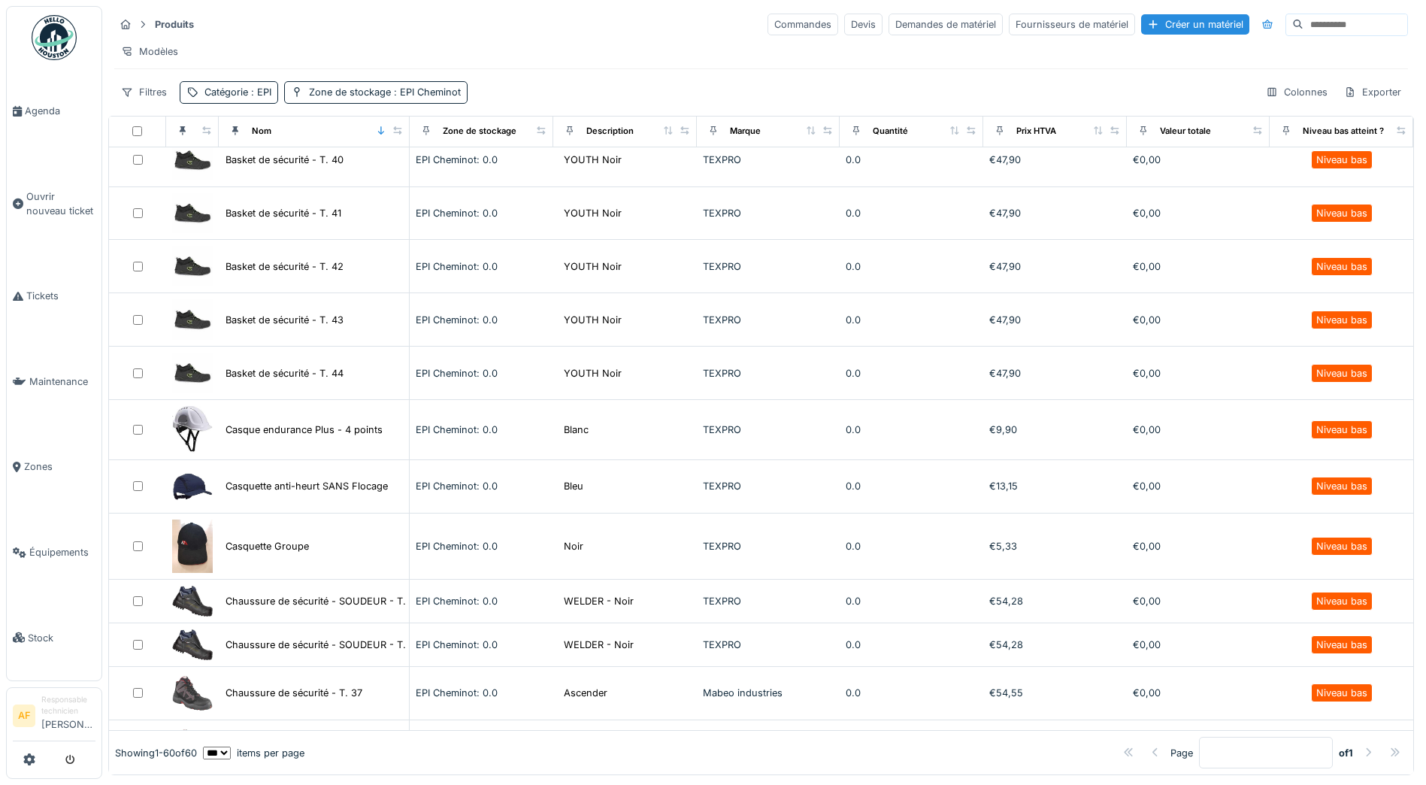
scroll to position [0, 0]
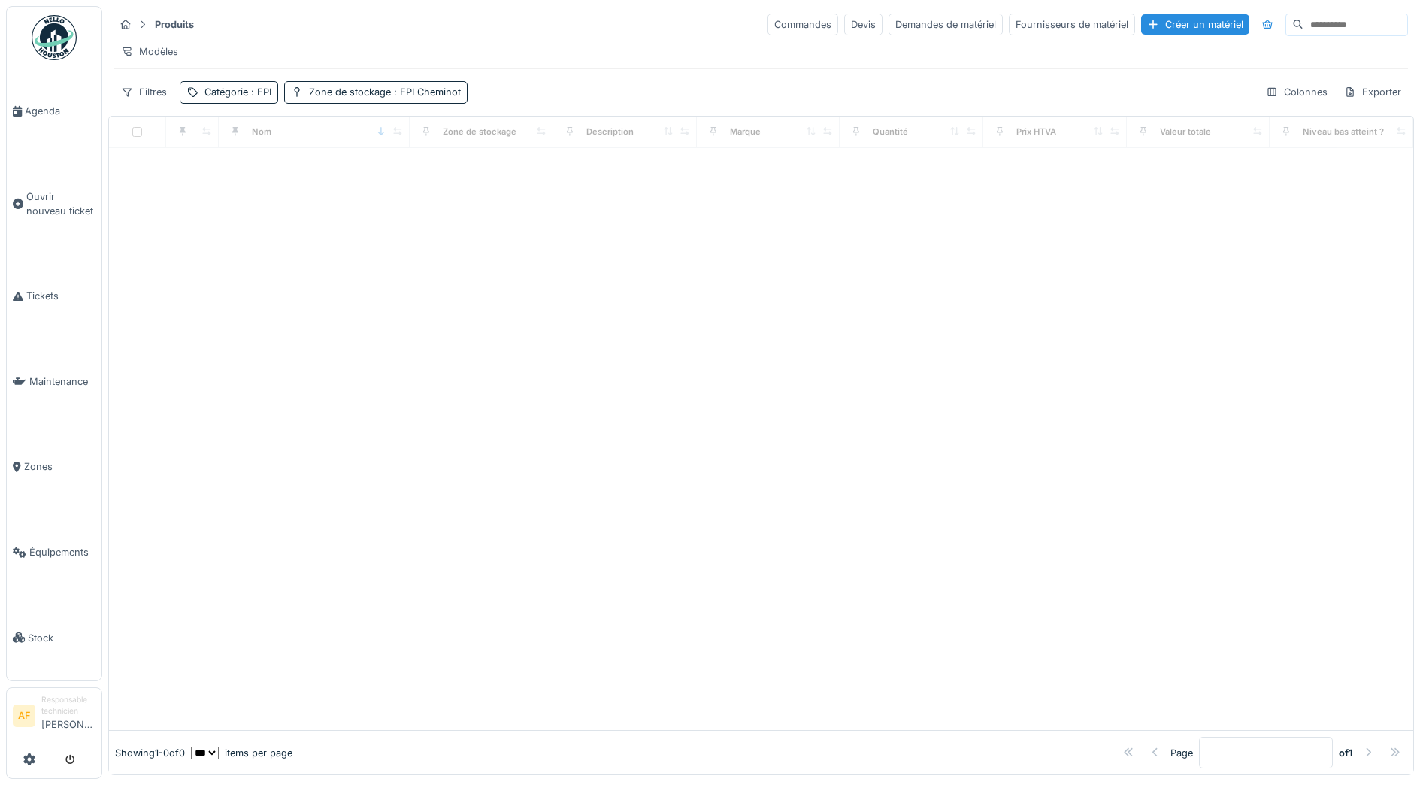
scroll to position [8, 0]
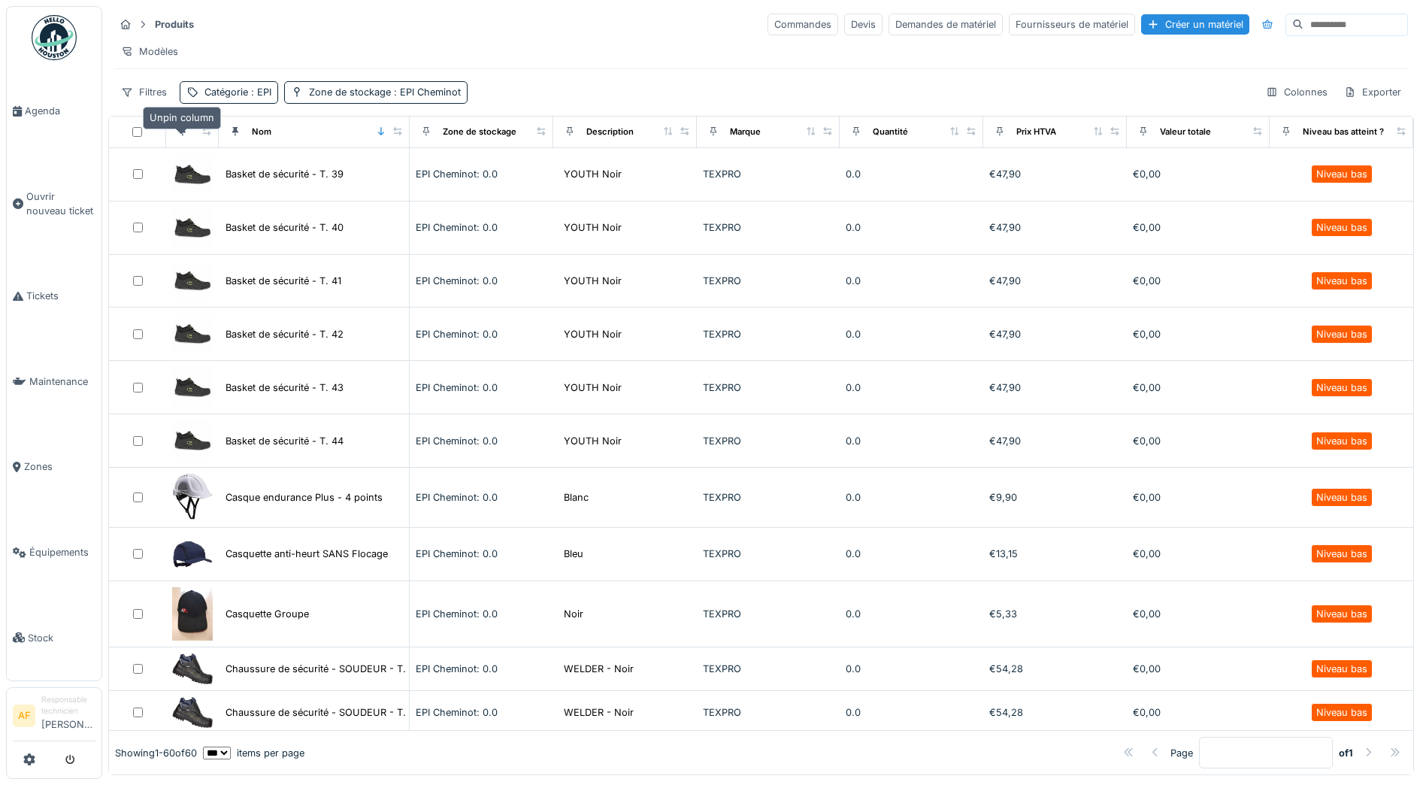
click at [177, 139] on div at bounding box center [182, 132] width 11 height 14
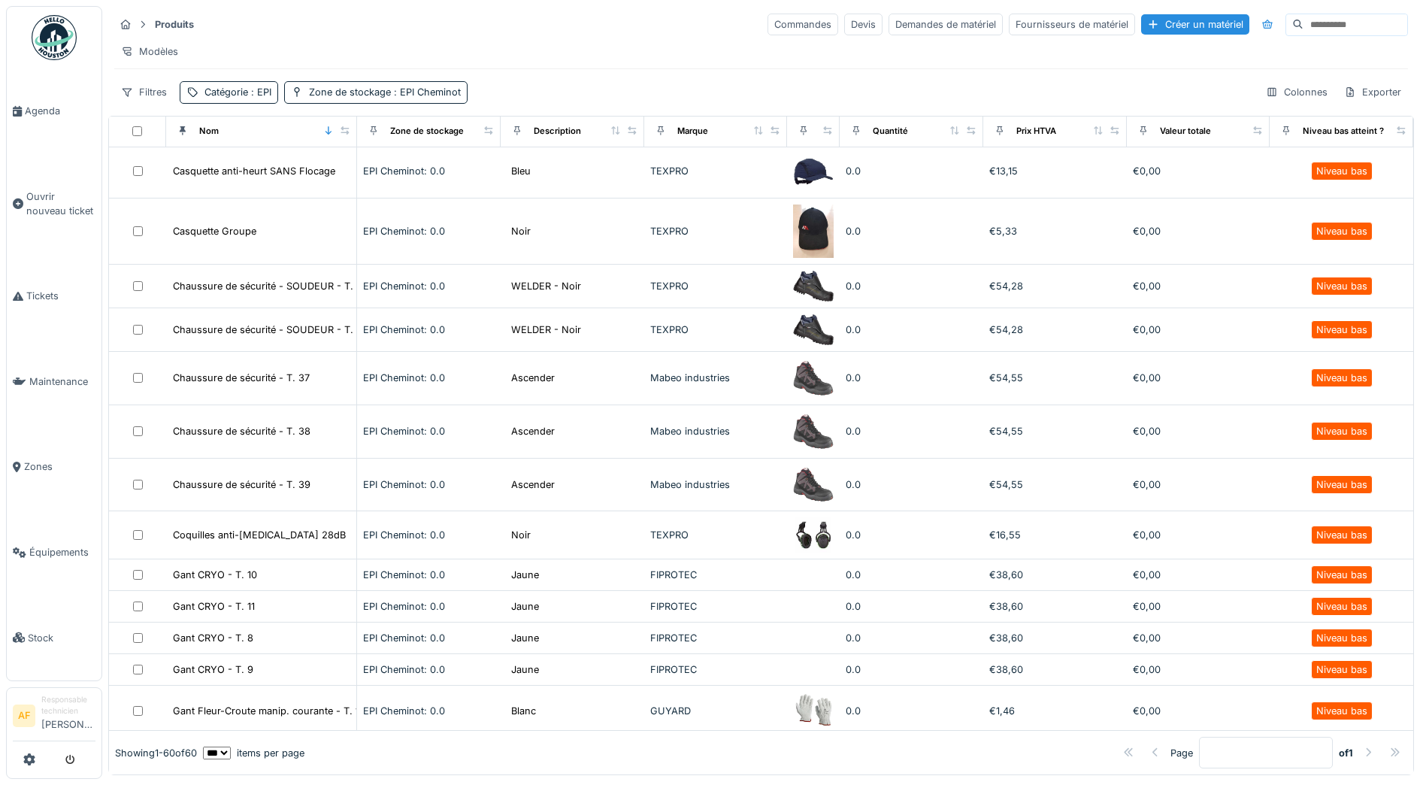
scroll to position [0, 0]
click at [1141, 23] on div "Créer un matériel" at bounding box center [1195, 24] width 108 height 20
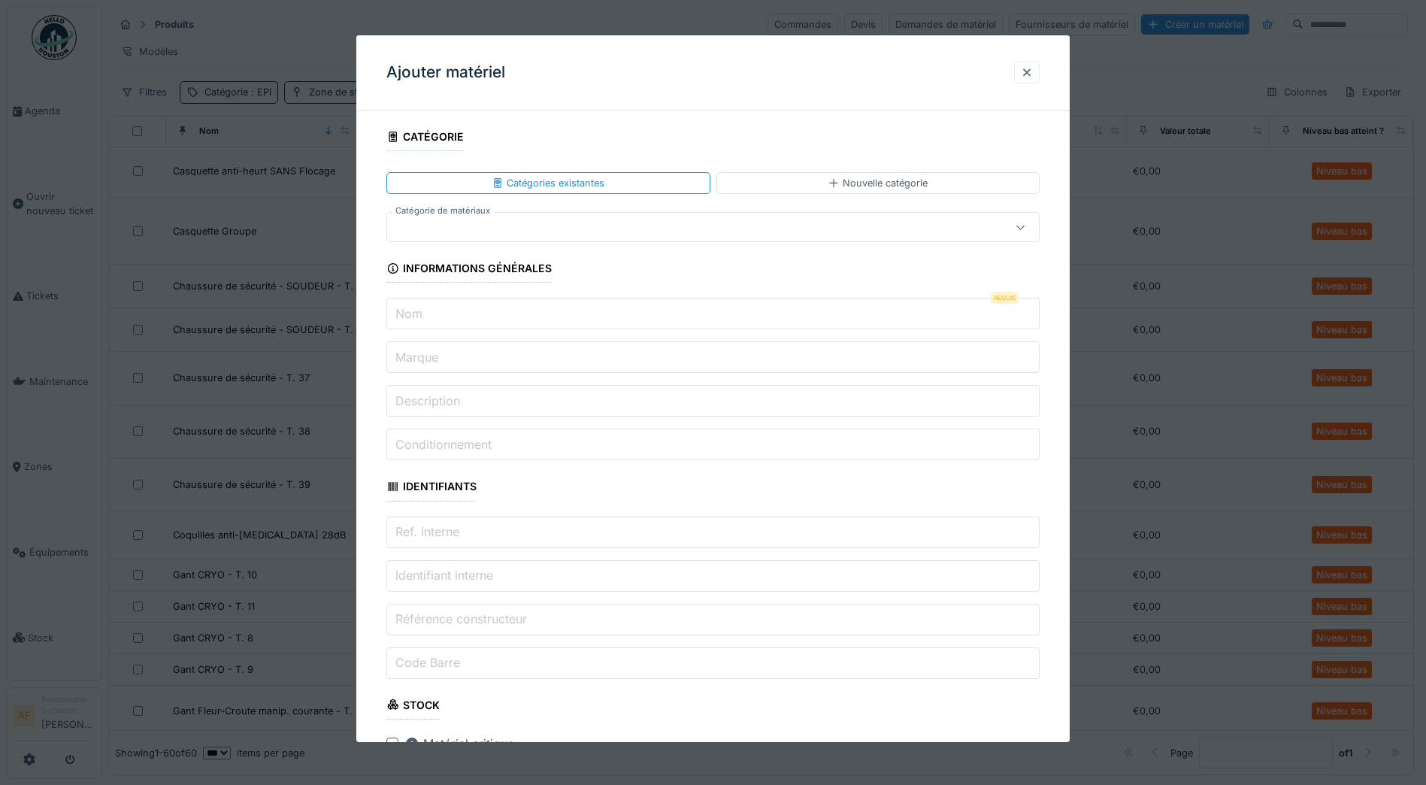
click at [555, 219] on div at bounding box center [674, 227] width 563 height 17
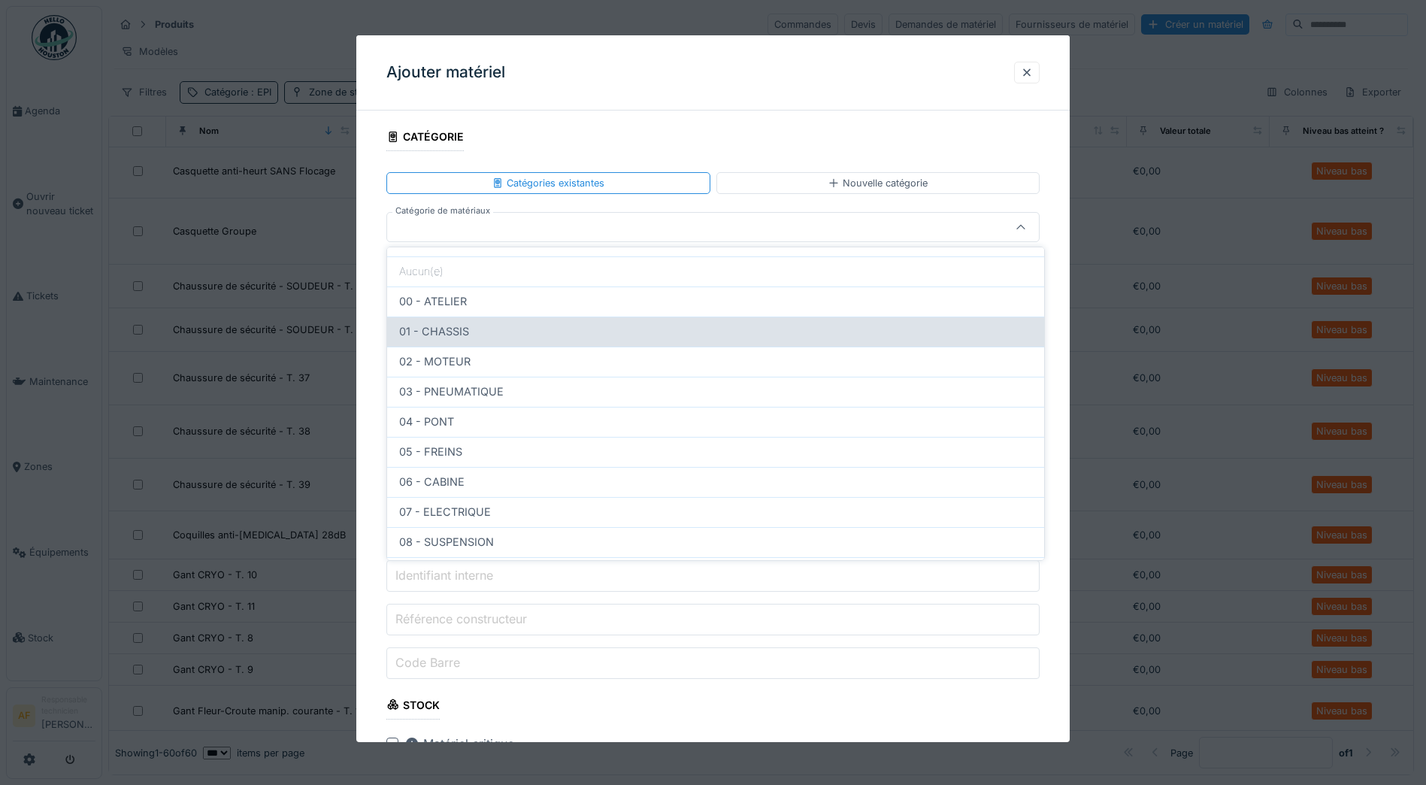
scroll to position [125, 0]
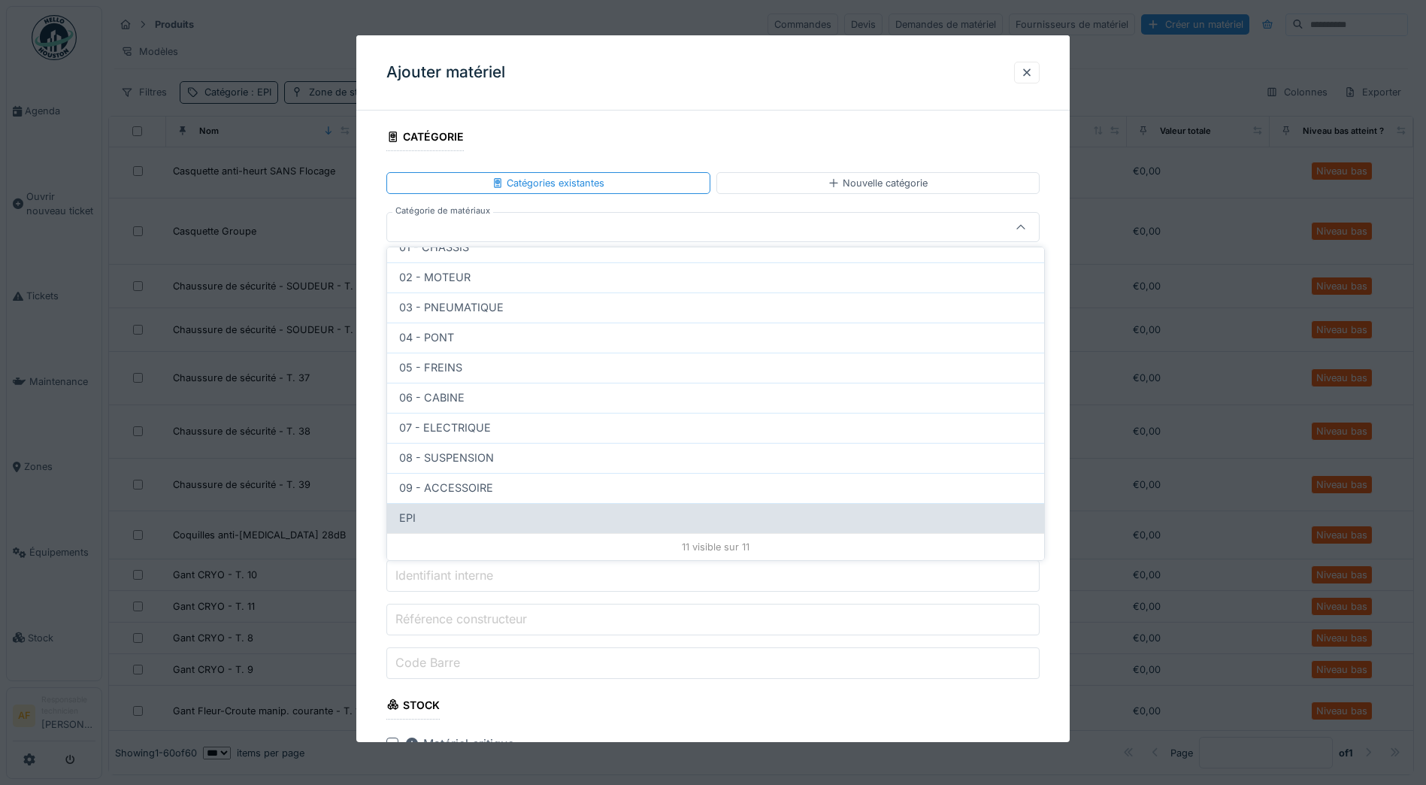
click at [463, 522] on div "EPI" at bounding box center [715, 518] width 633 height 17
type input "***"
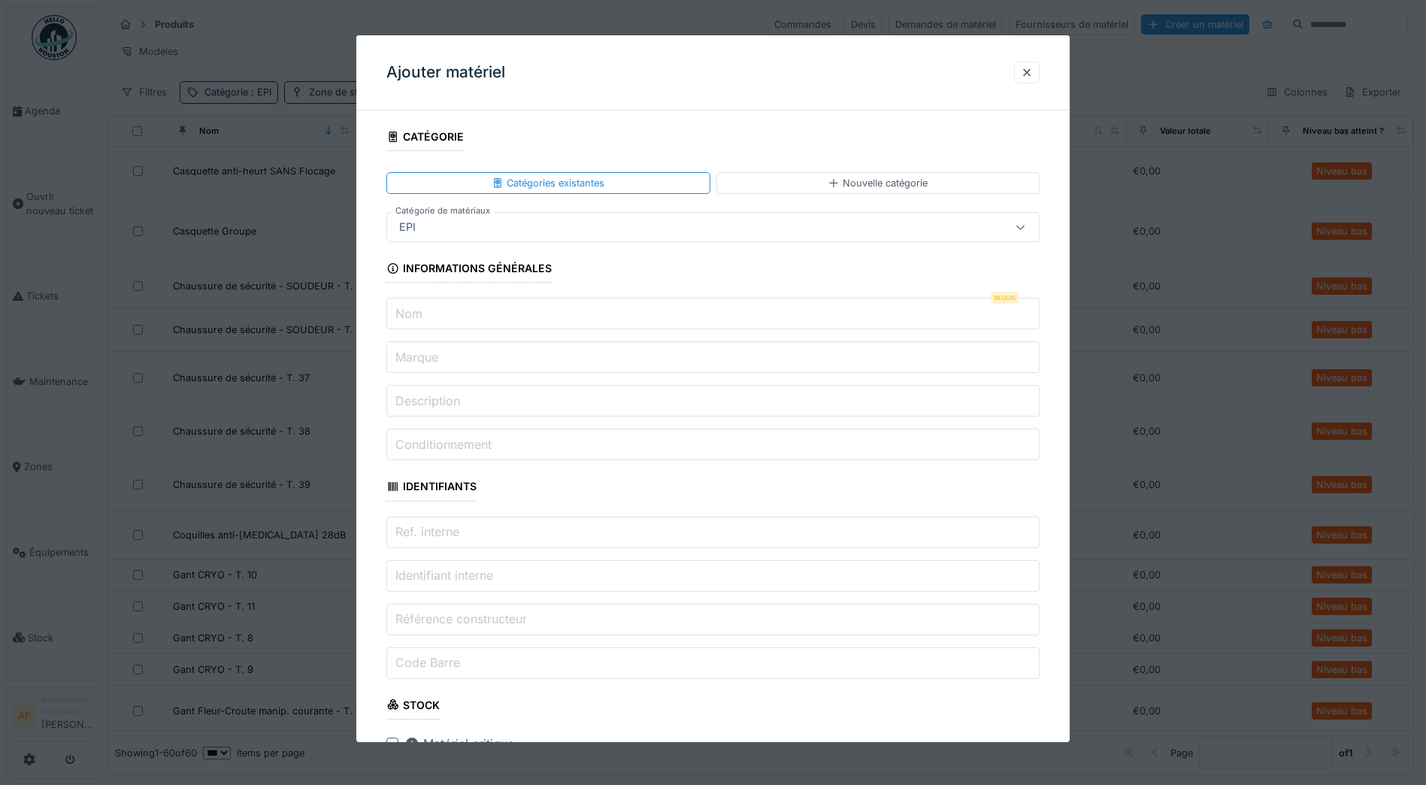
click at [480, 310] on input "Nom" at bounding box center [712, 314] width 653 height 32
click at [665, 271] on fieldset "**********" at bounding box center [712, 783] width 653 height 1321
click at [509, 357] on input "Marque" at bounding box center [712, 357] width 653 height 32
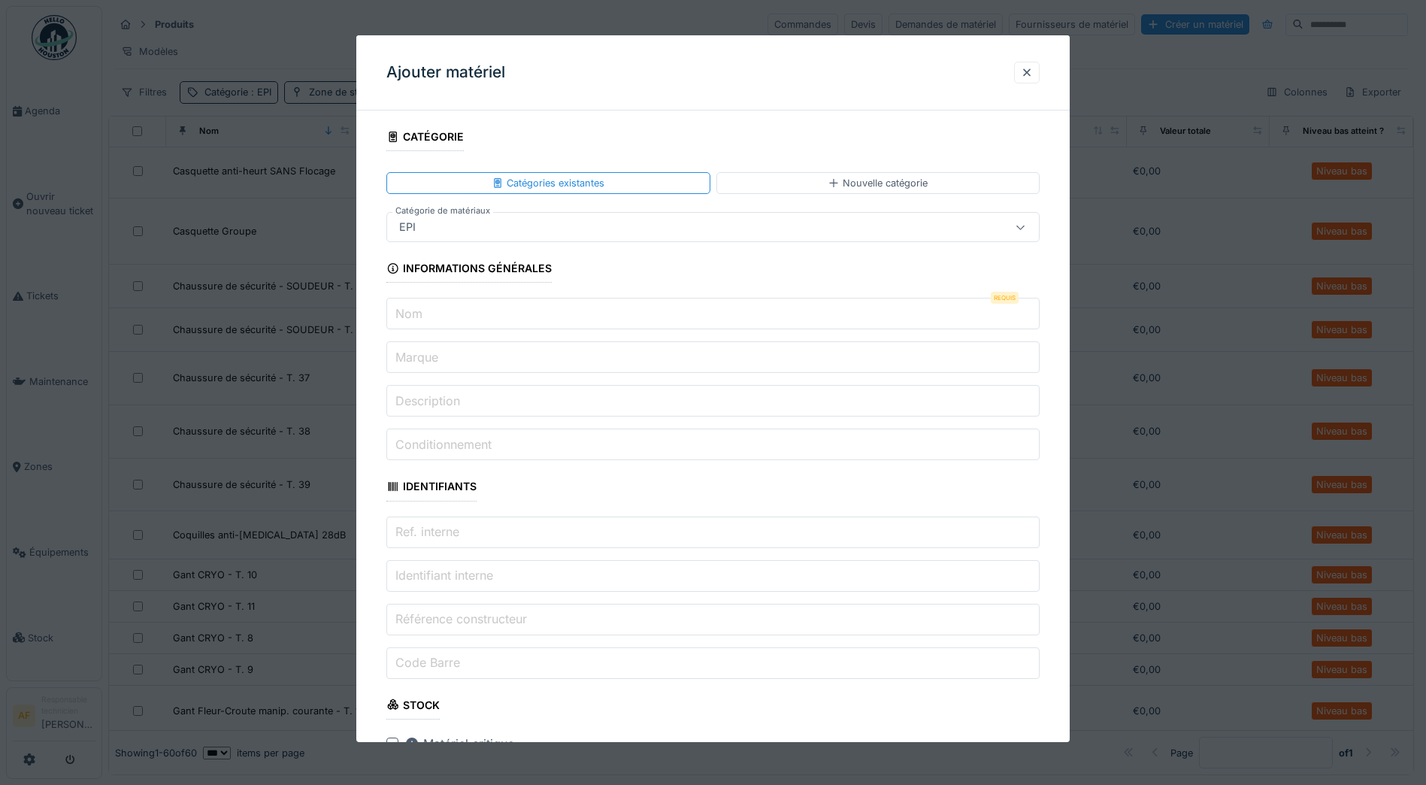
click at [509, 357] on input "Marque" at bounding box center [712, 357] width 653 height 32
click at [490, 403] on input "Description" at bounding box center [712, 401] width 653 height 32
click at [485, 444] on label "Conditionnement" at bounding box center [443, 444] width 102 height 18
click at [485, 444] on input "Conditionnement" at bounding box center [712, 445] width 653 height 32
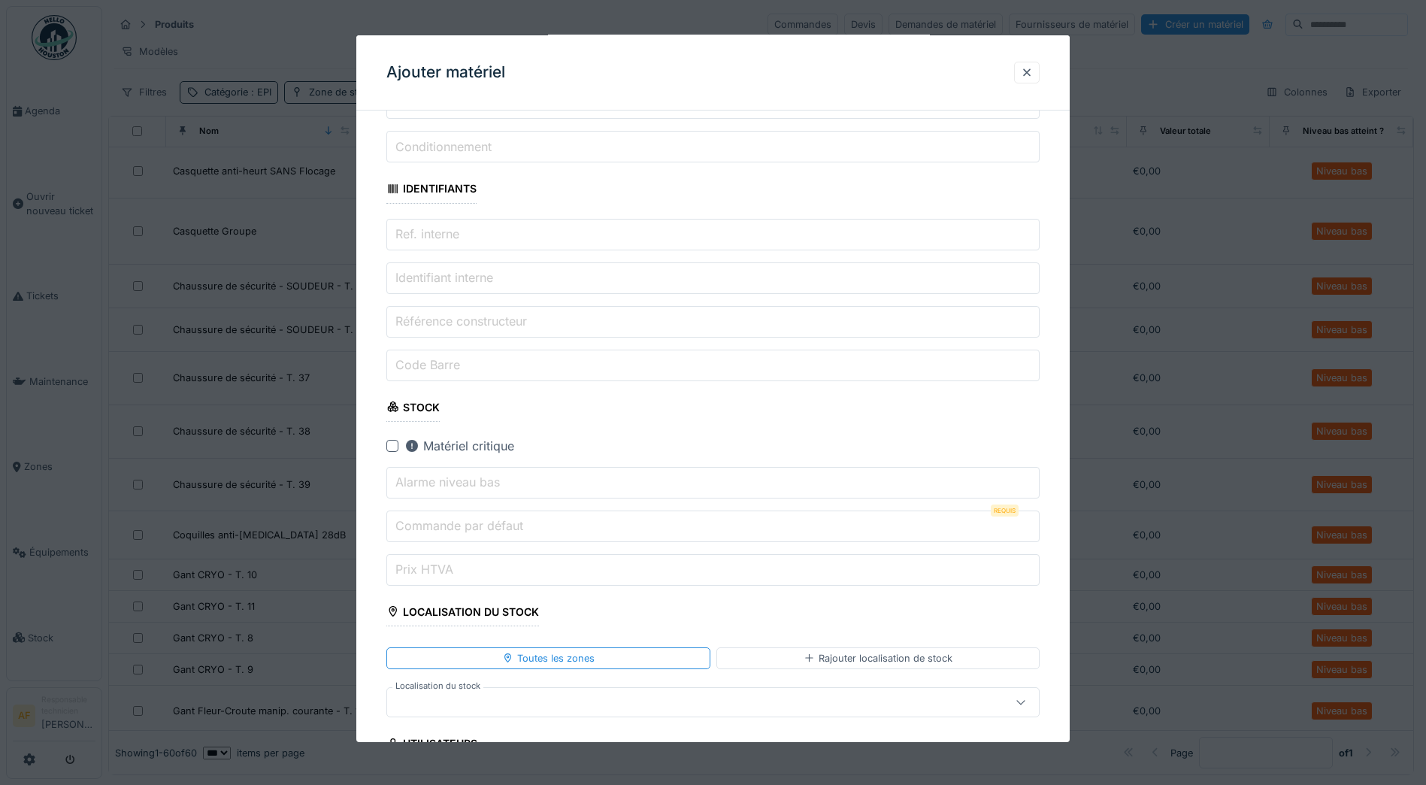
scroll to position [376, 0]
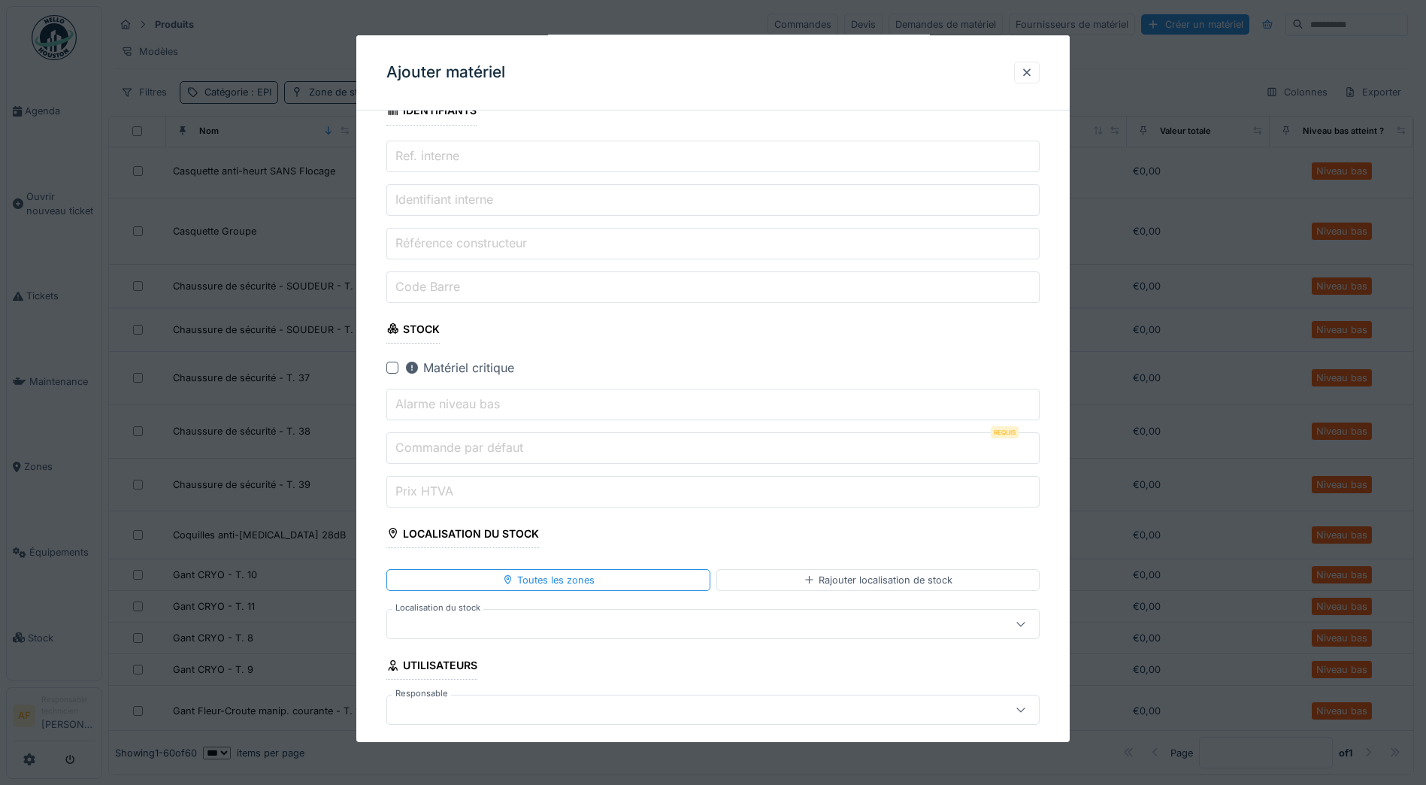
click at [498, 407] on label "Alarme niveau bas" at bounding box center [447, 404] width 111 height 18
click at [498, 407] on input "Alarme niveau bas" at bounding box center [712, 405] width 653 height 32
click at [595, 447] on input "Commande par défaut" at bounding box center [712, 448] width 653 height 32
click at [480, 445] on label "Commande par défaut" at bounding box center [459, 447] width 134 height 18
click at [480, 445] on input "Commande par défaut" at bounding box center [712, 448] width 653 height 32
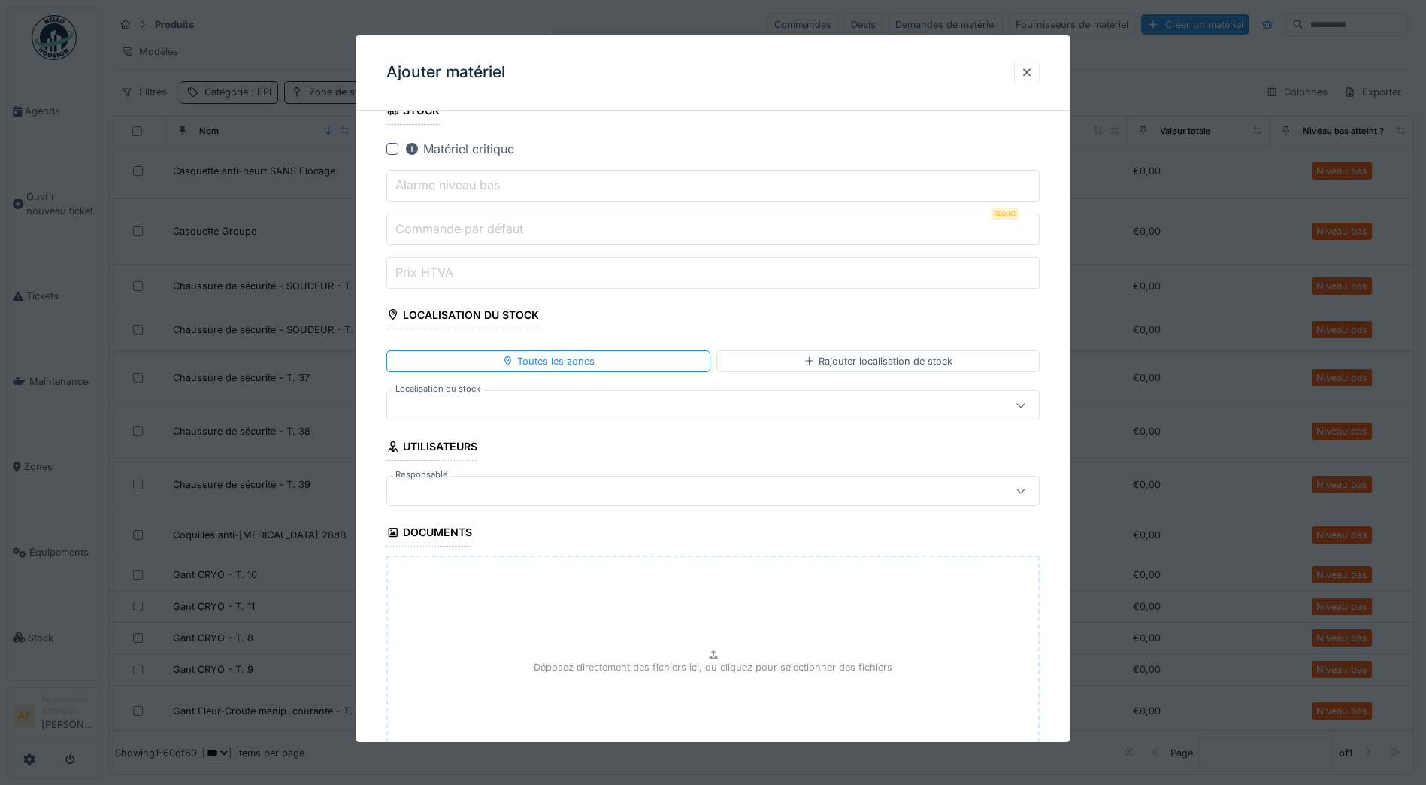
scroll to position [601, 0]
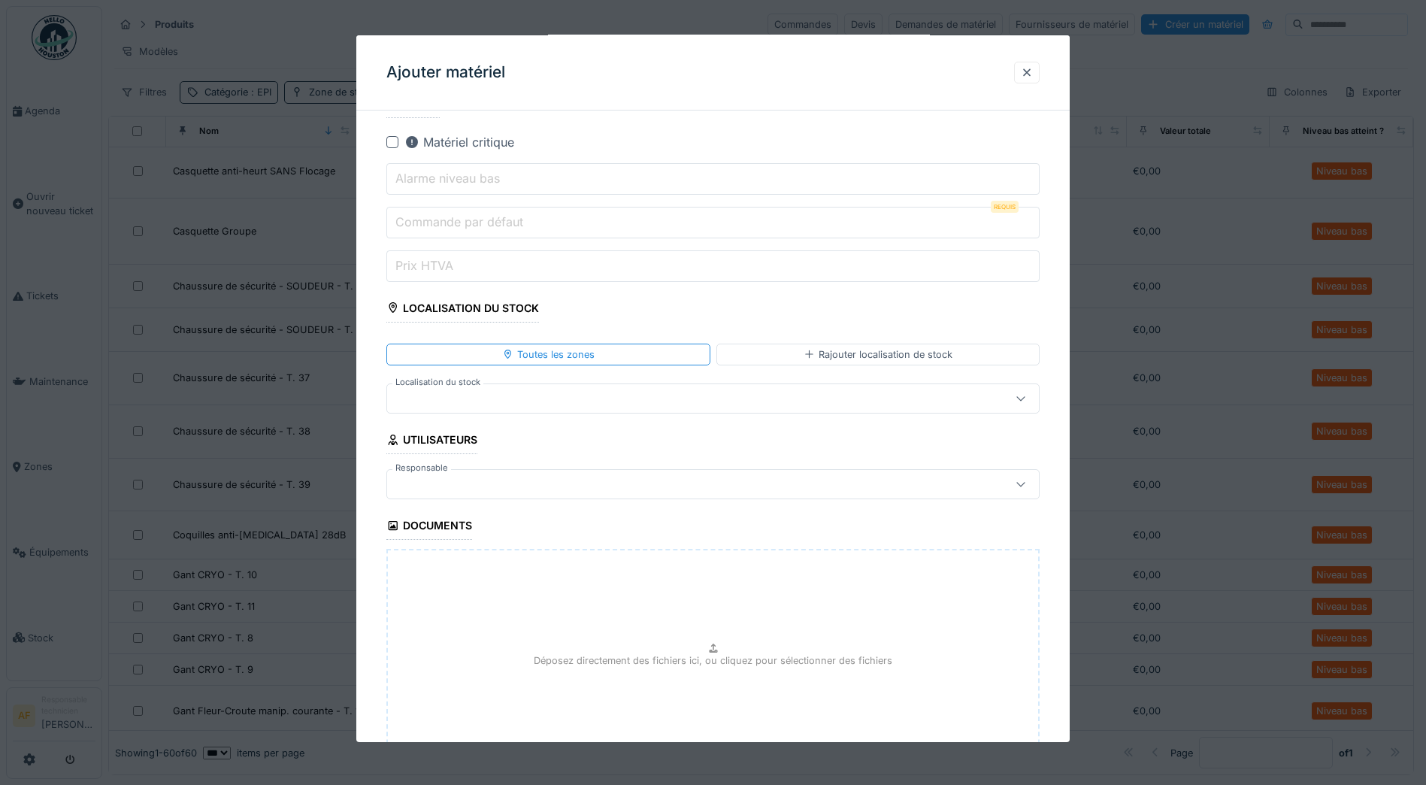
click at [498, 482] on div at bounding box center [674, 484] width 563 height 17
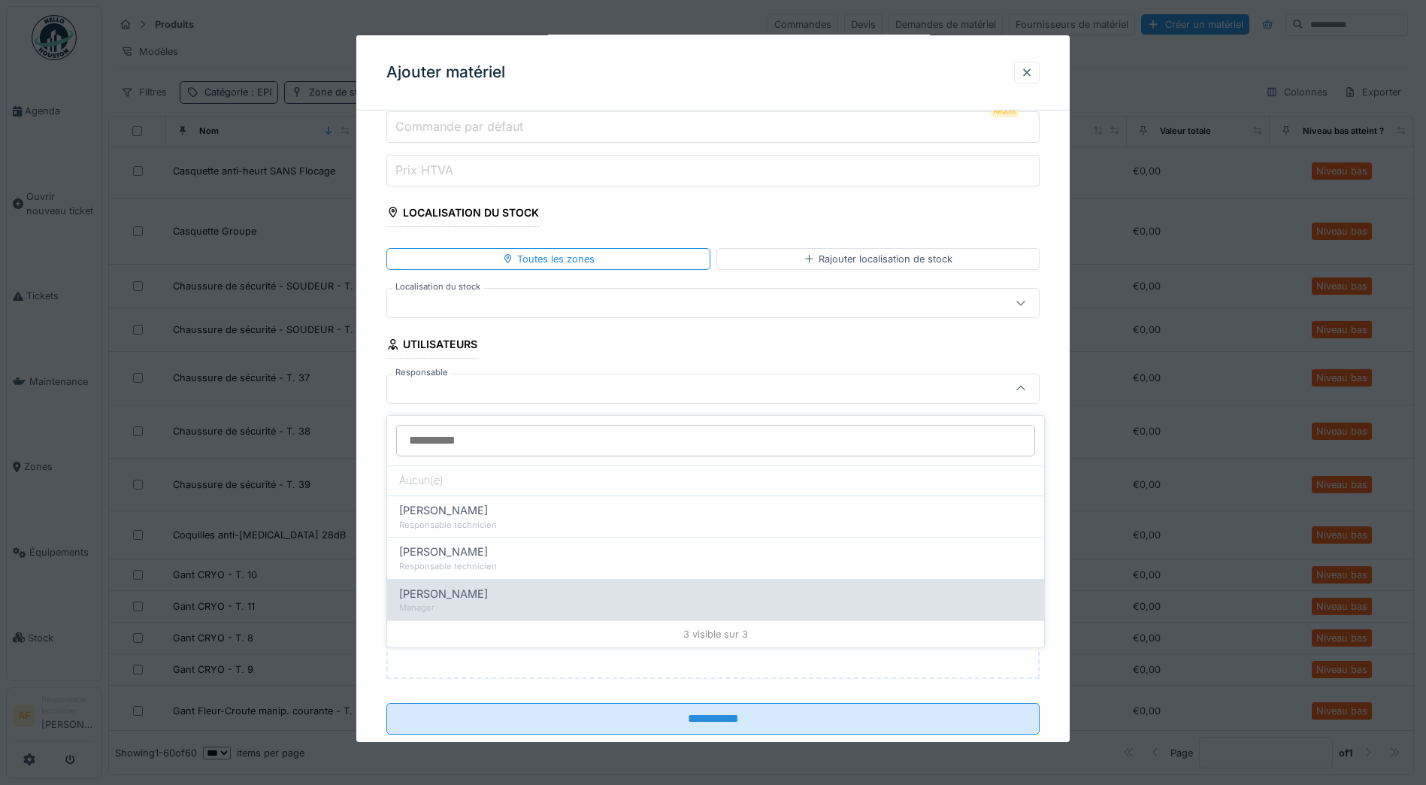
scroll to position [8, 0]
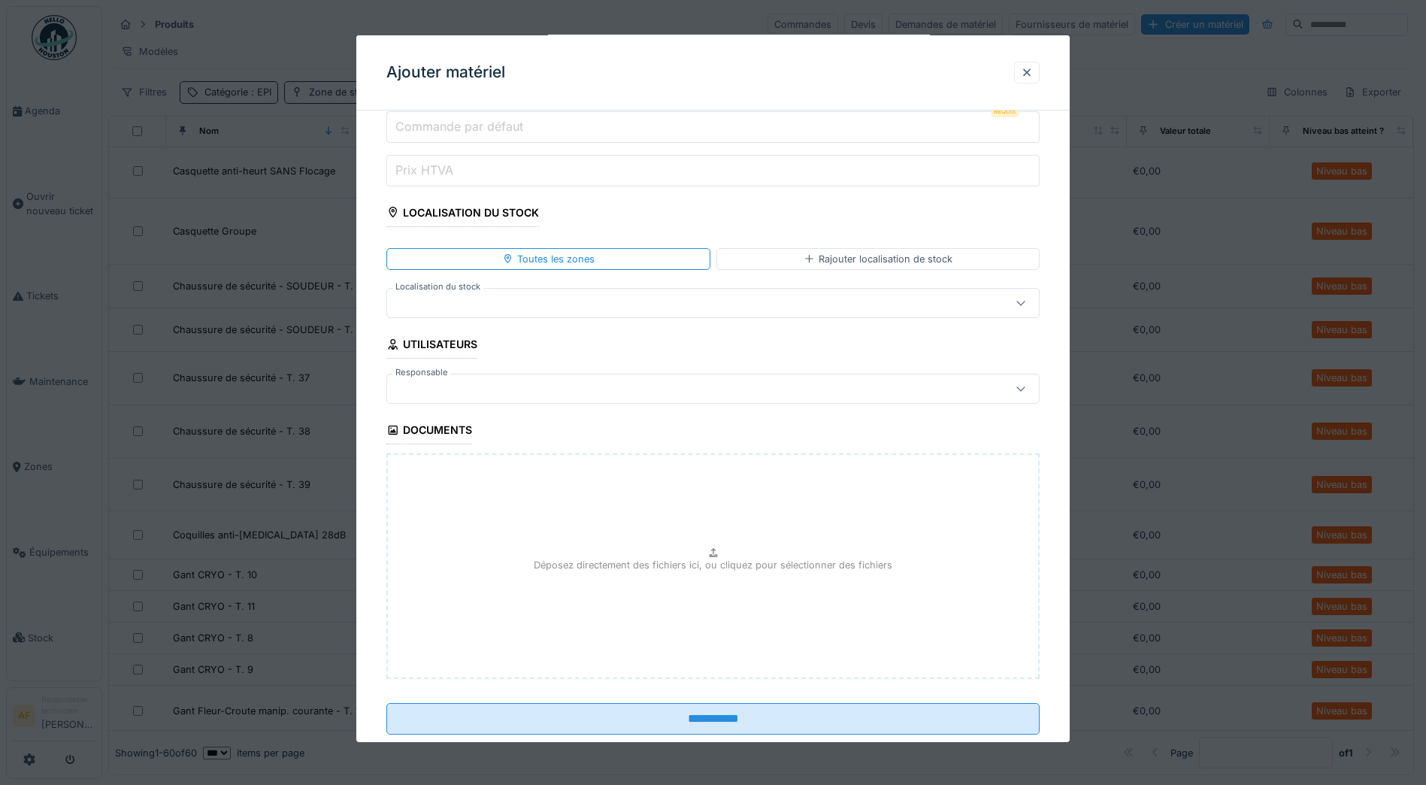
click at [366, 311] on div "**********" at bounding box center [712, 101] width 713 height 1351
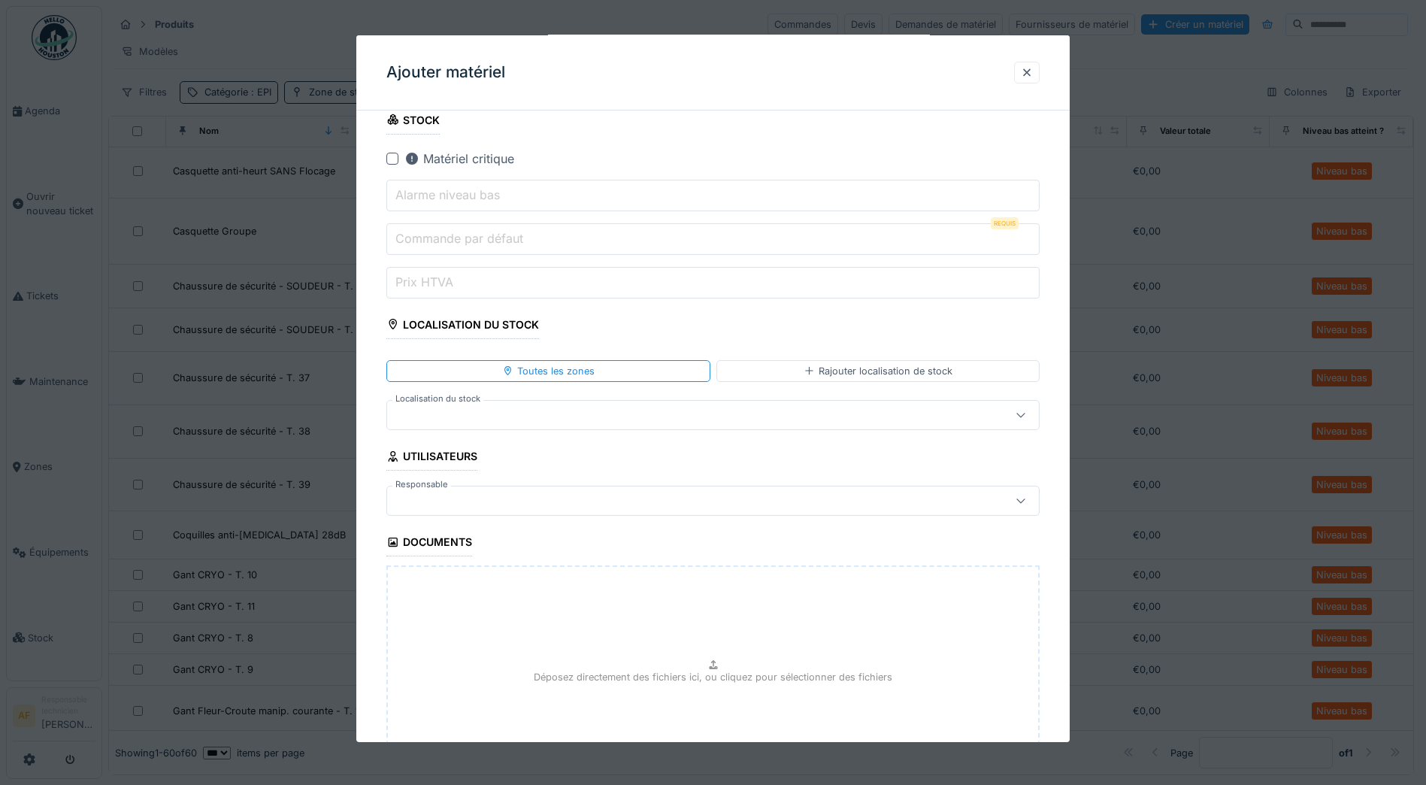
scroll to position [601, 0]
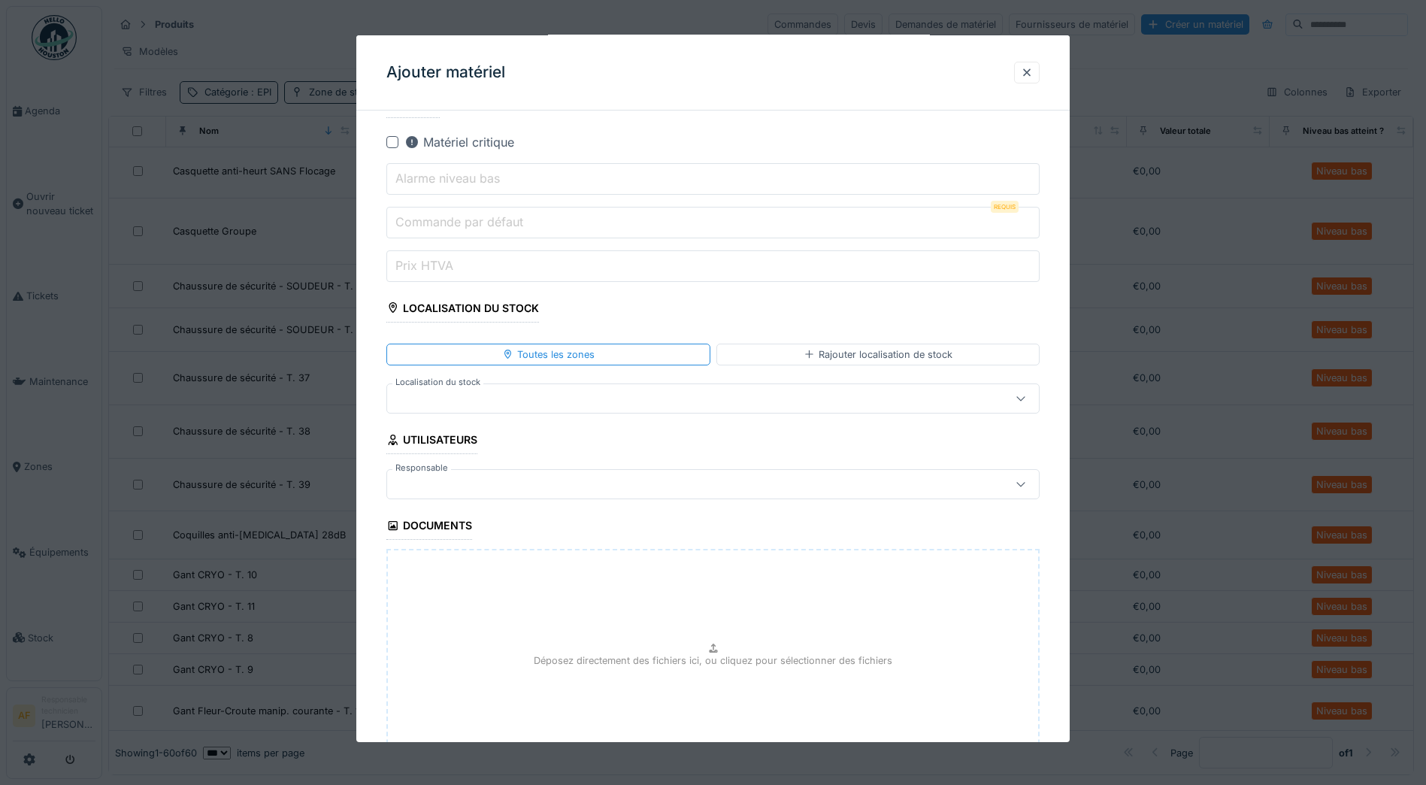
click at [535, 390] on div at bounding box center [674, 398] width 563 height 17
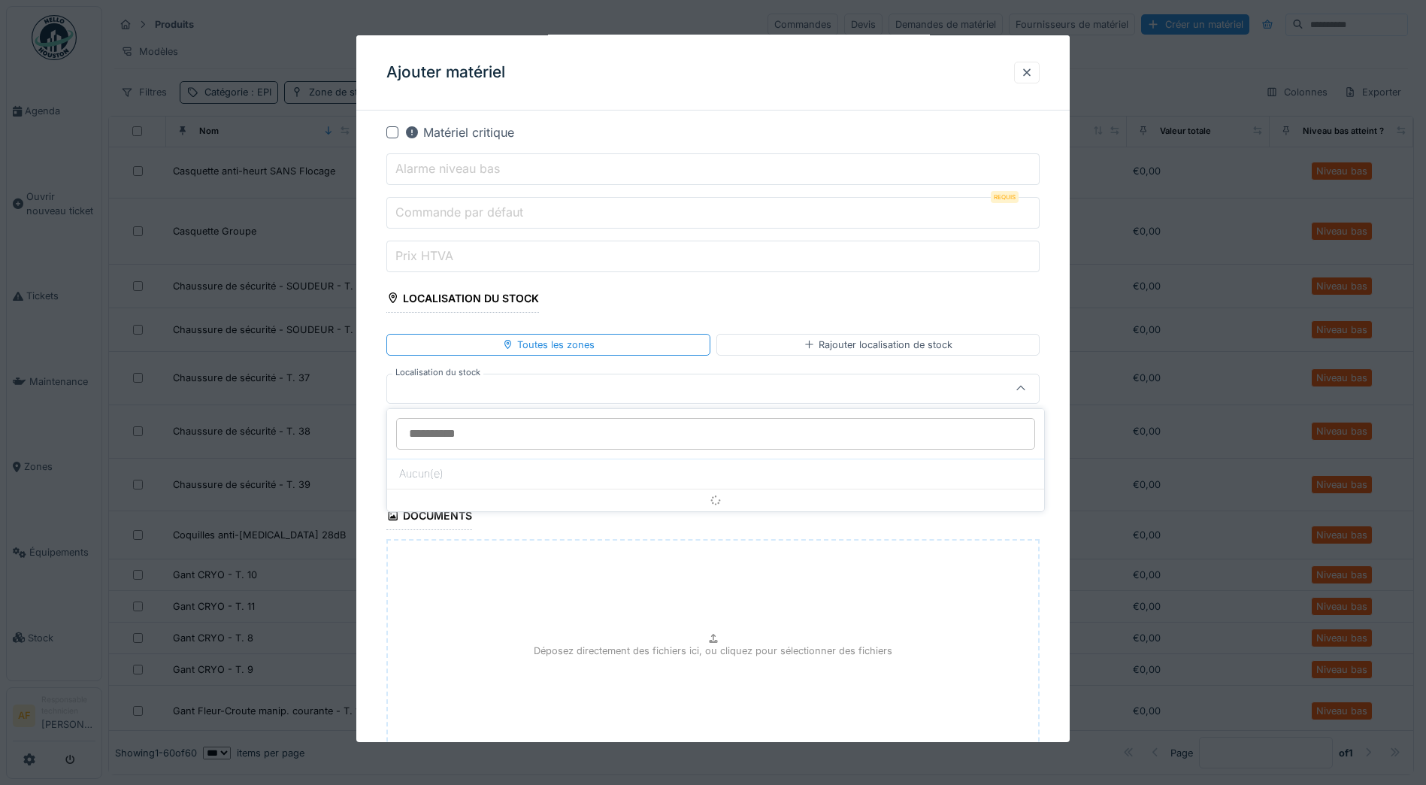
click at [536, 432] on input "Localisation du stock" at bounding box center [715, 434] width 639 height 32
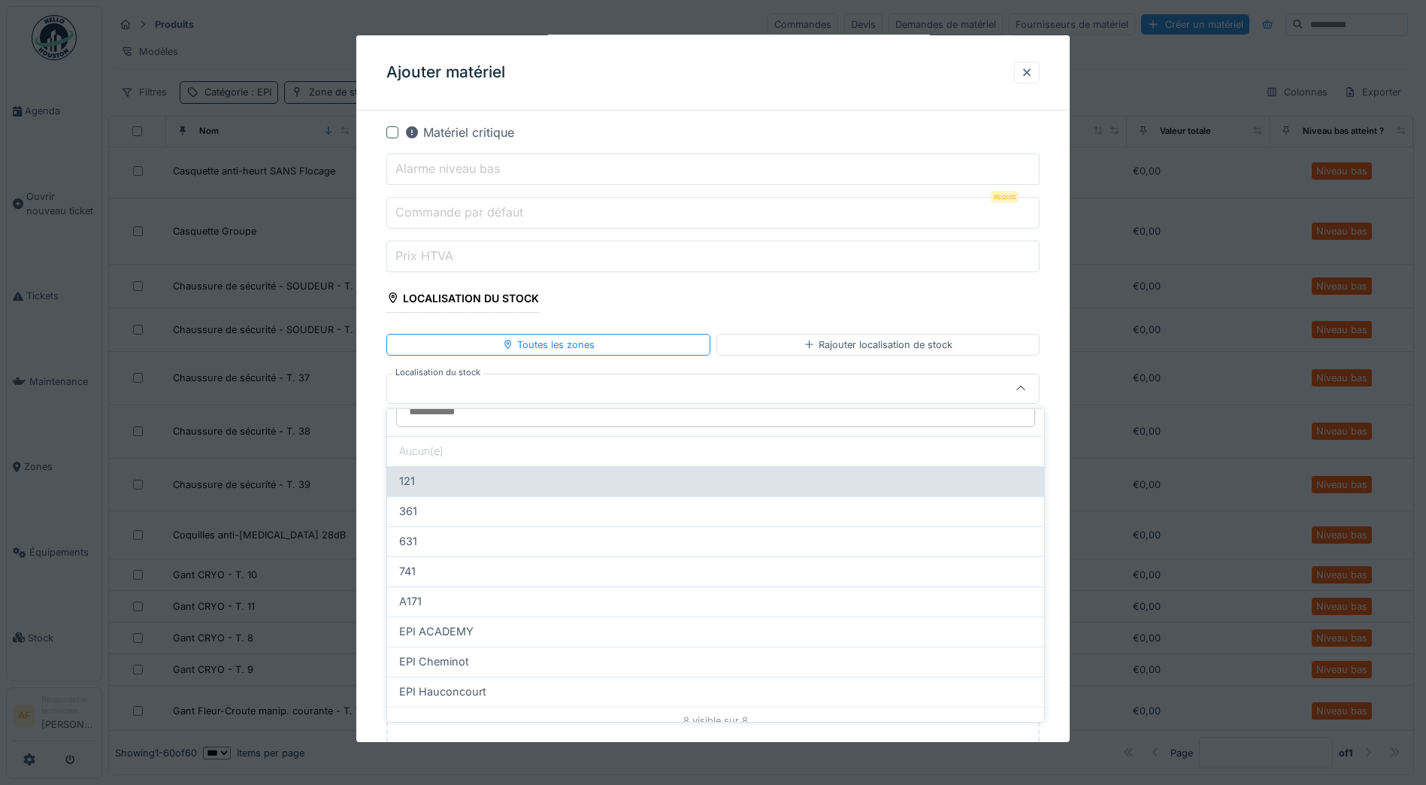
scroll to position [35, 0]
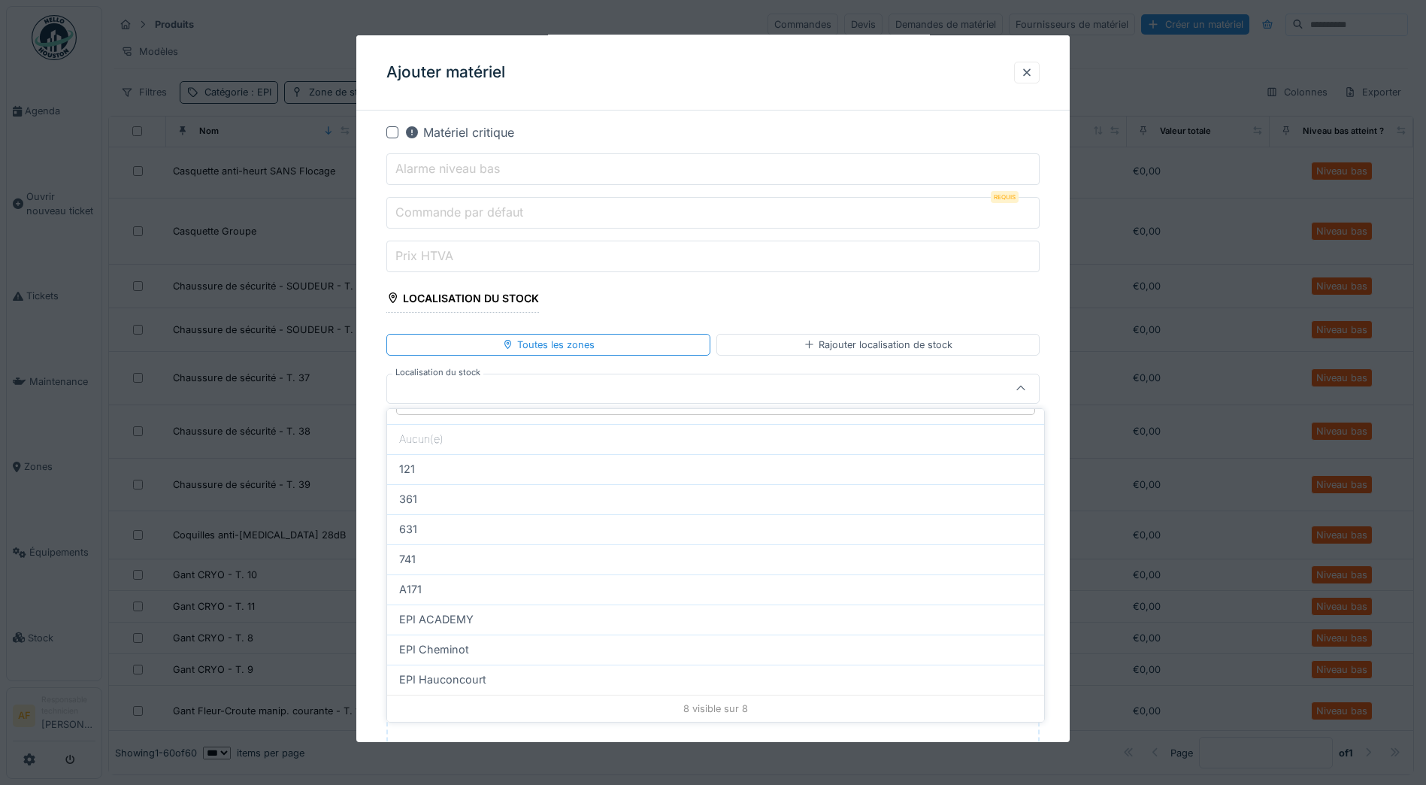
click at [368, 279] on div "**********" at bounding box center [712, 186] width 713 height 1351
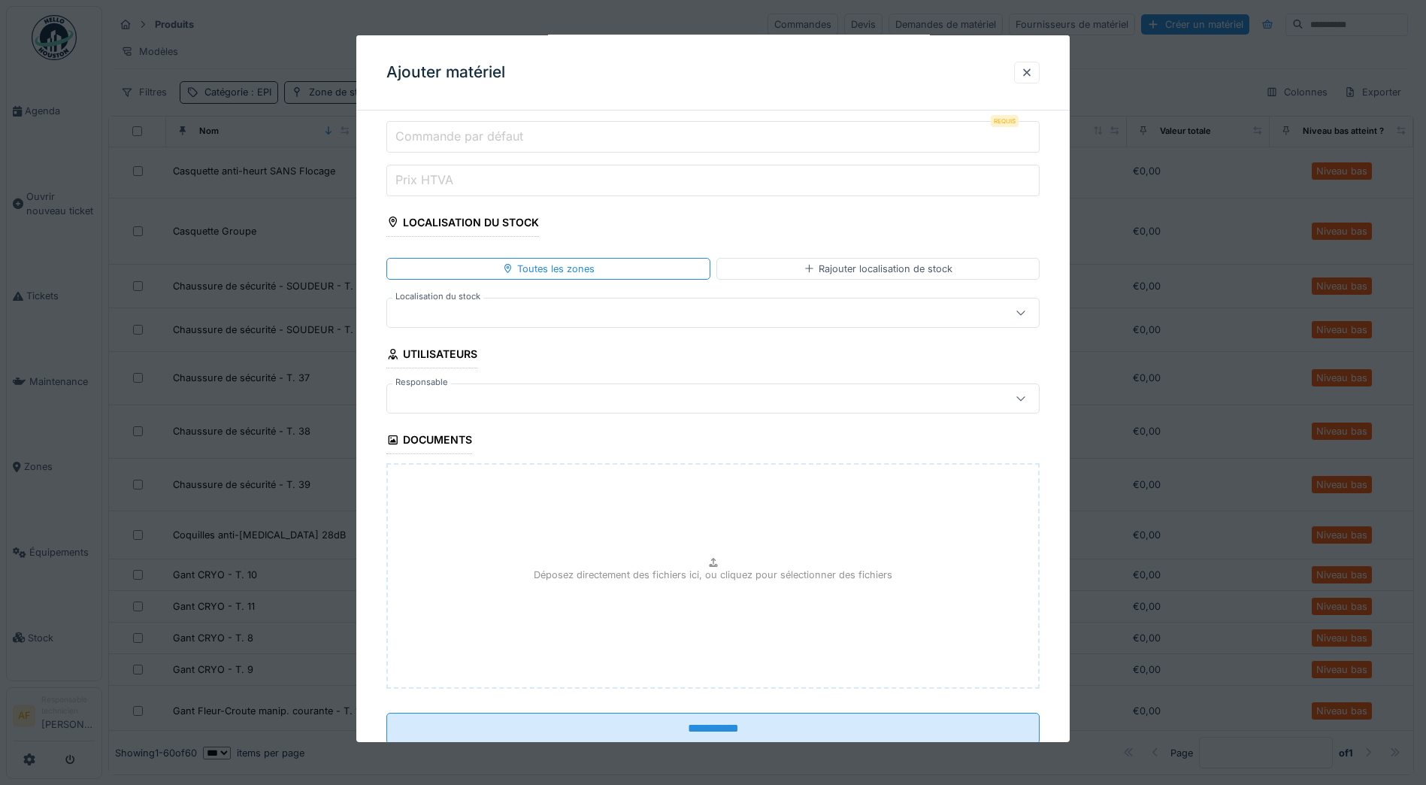
scroll to position [731, 0]
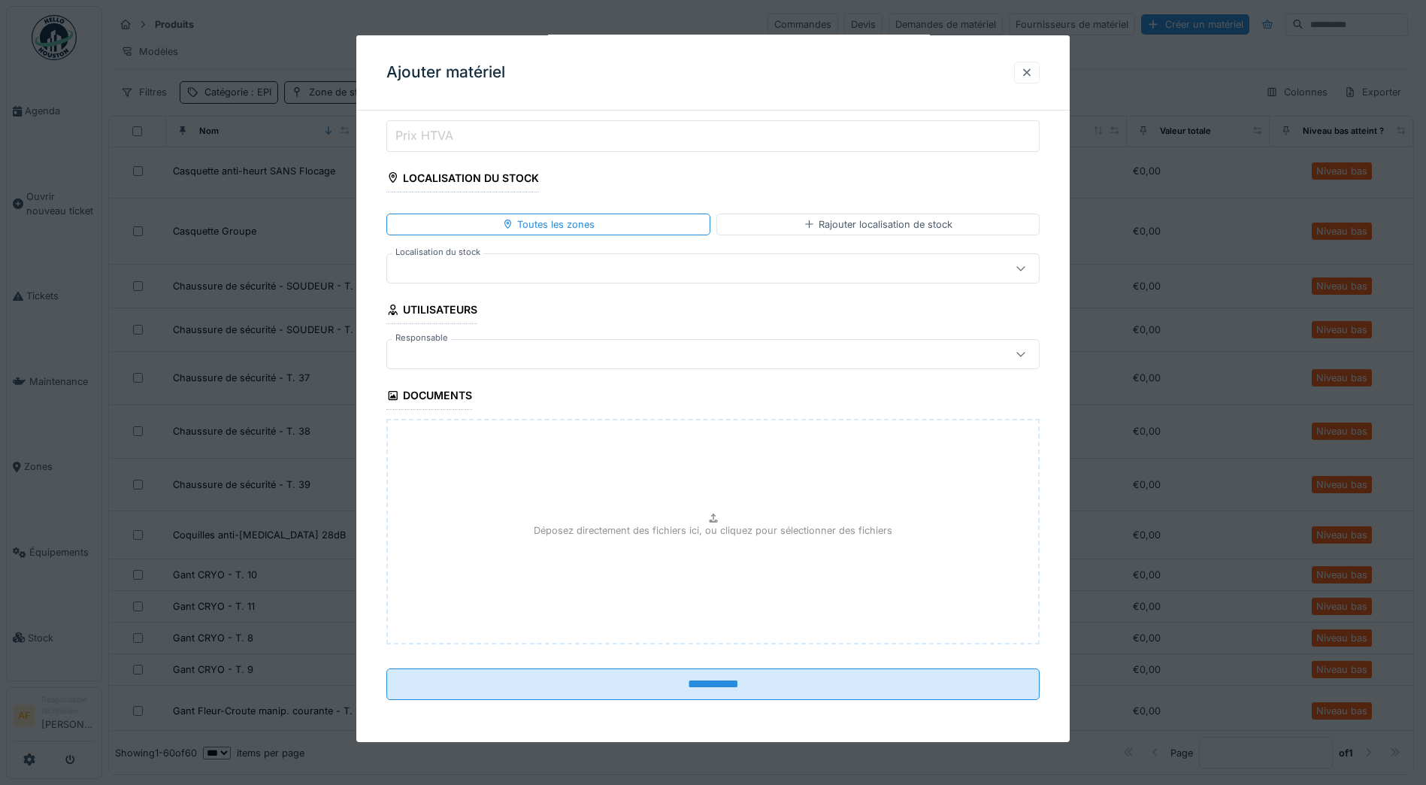
click at [1033, 74] on div at bounding box center [1027, 72] width 12 height 14
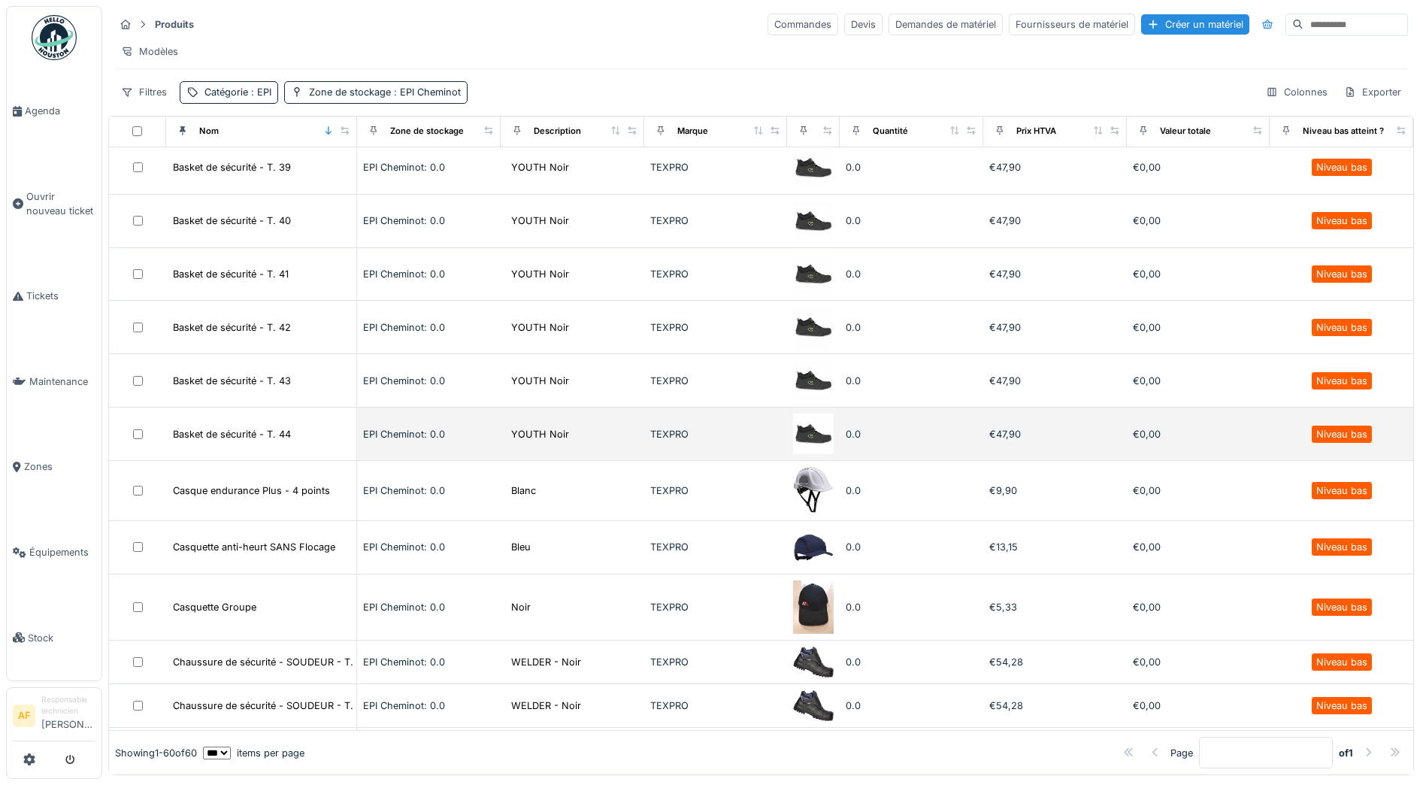
scroll to position [0, 0]
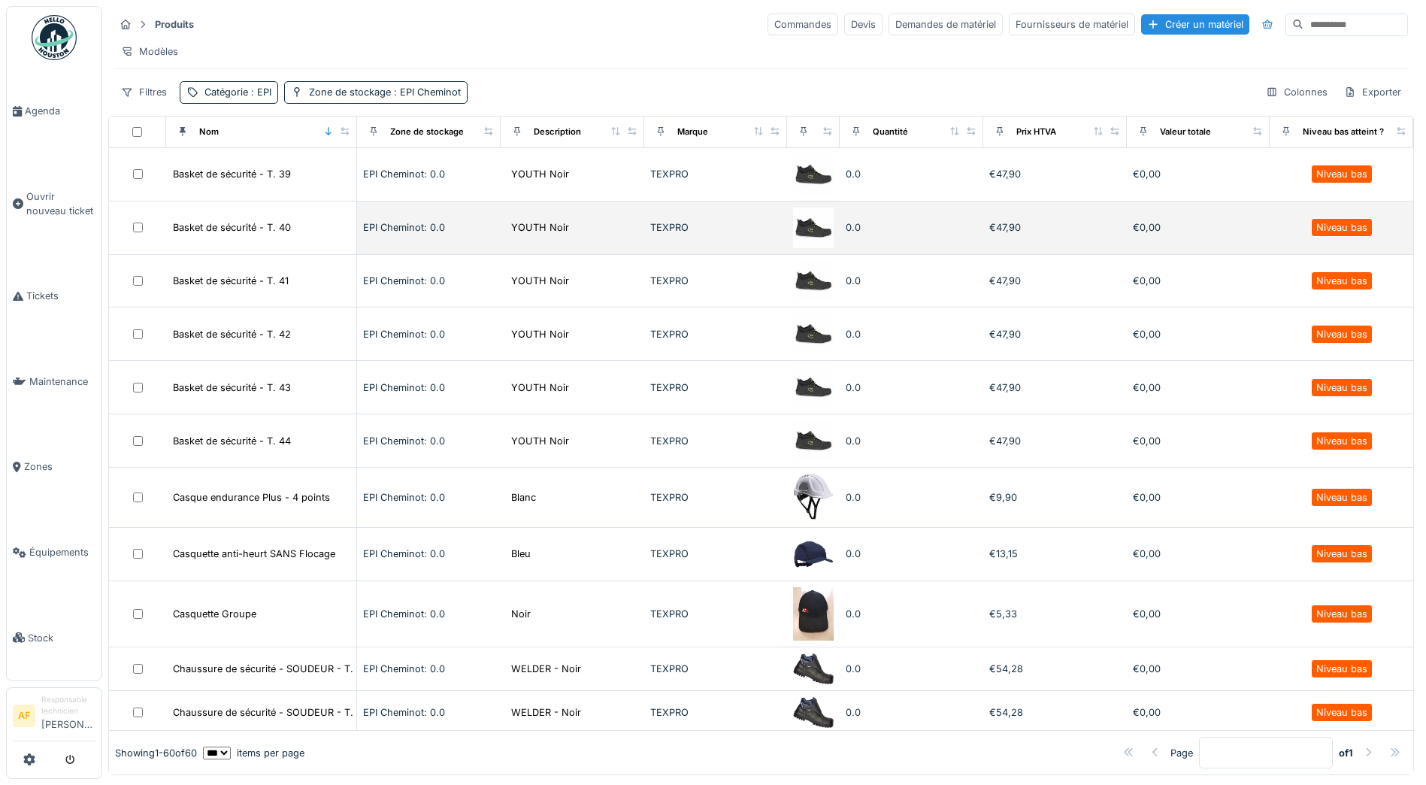
click at [137, 244] on td at bounding box center [137, 227] width 57 height 53
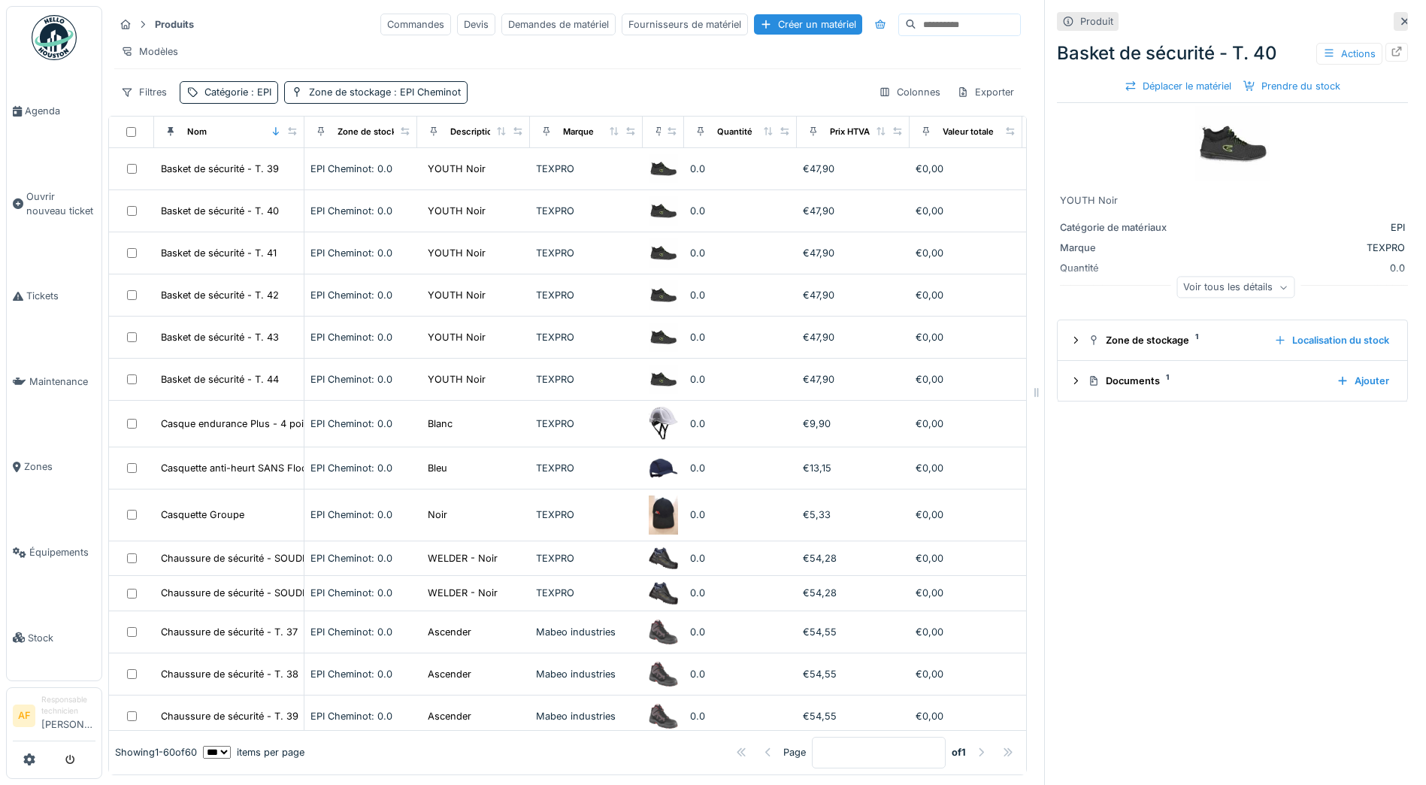
click at [1399, 17] on icon at bounding box center [1405, 22] width 12 height 10
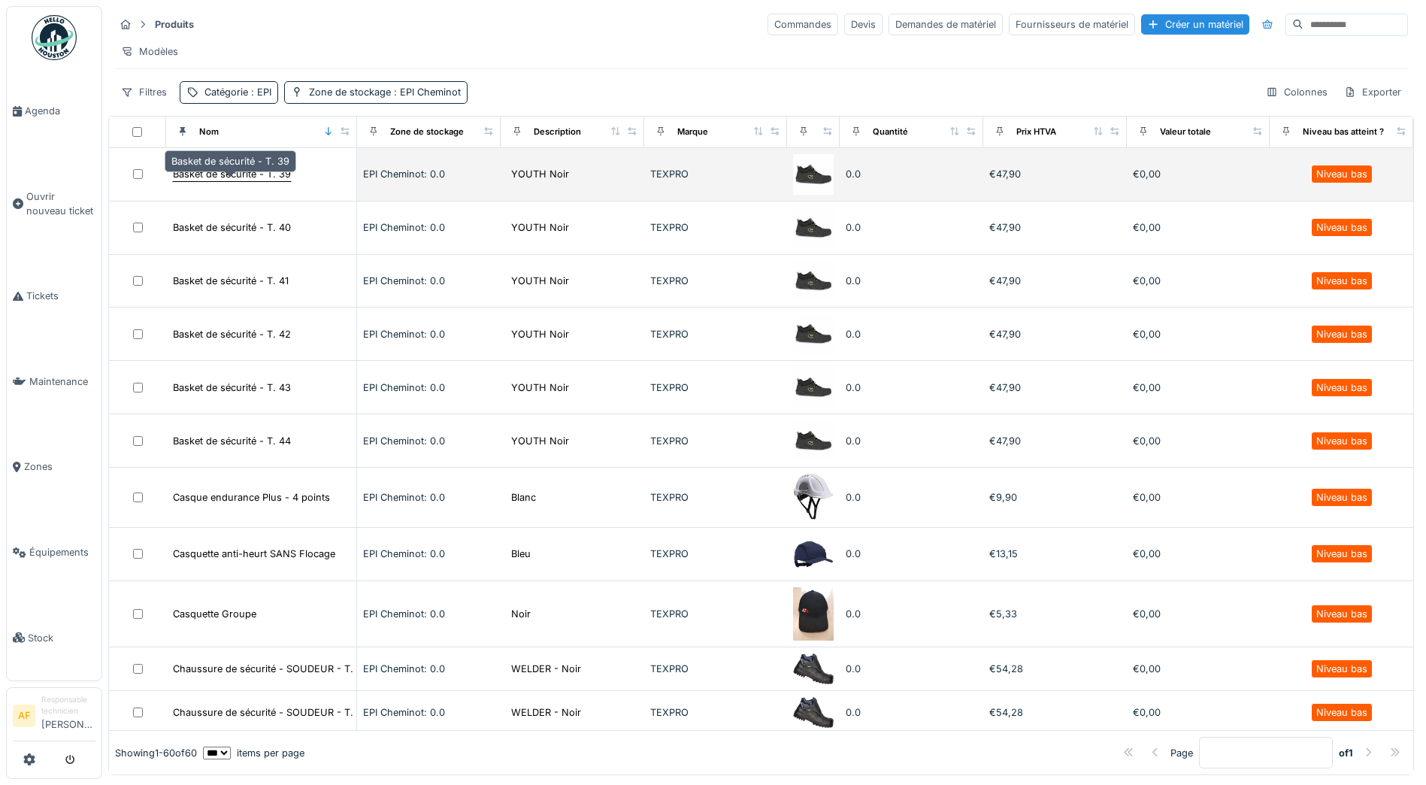
click at [240, 181] on div "Basket de sécurité - T. 39" at bounding box center [232, 174] width 118 height 14
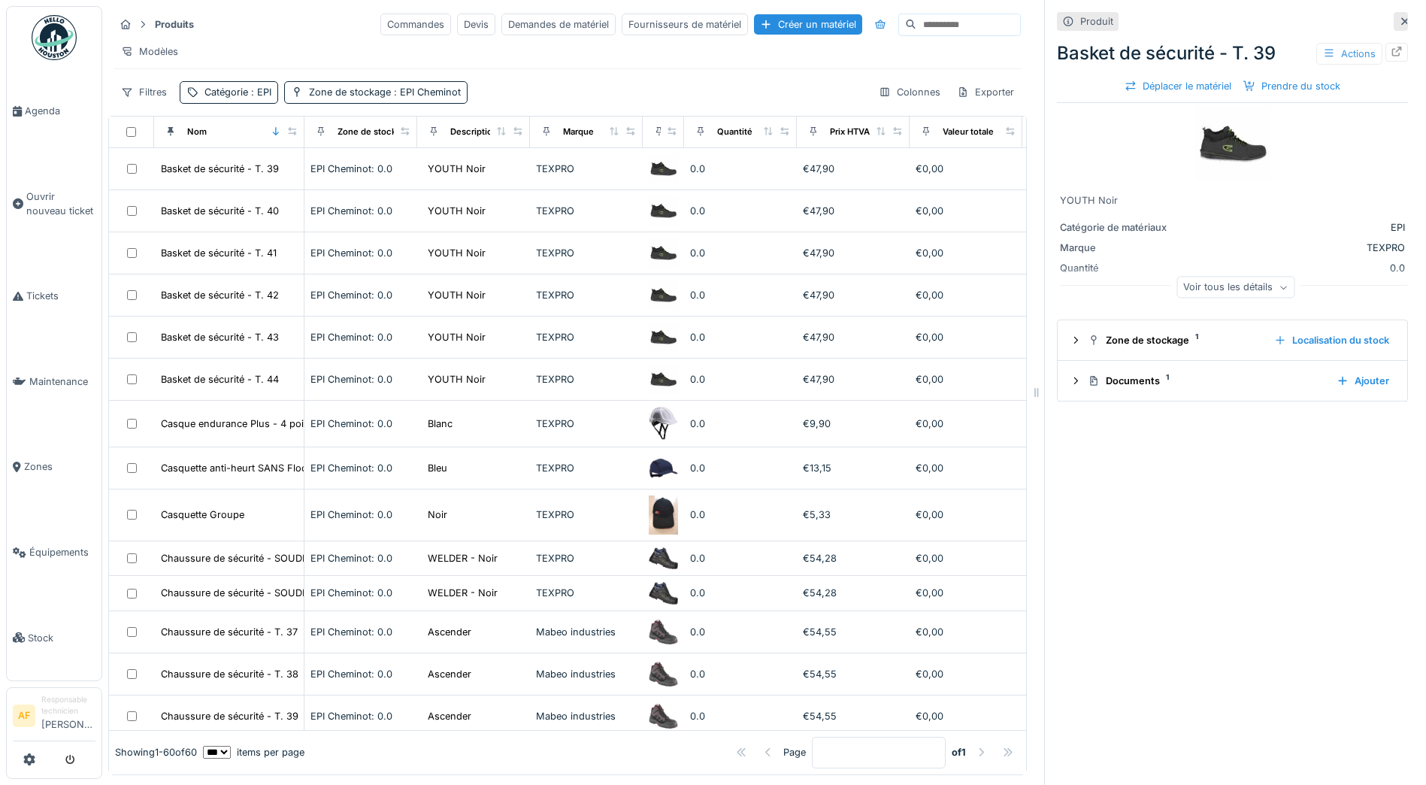
click at [1322, 57] on div "Actions" at bounding box center [1349, 54] width 66 height 22
click at [1264, 17] on div "Produit" at bounding box center [1232, 21] width 351 height 19
click at [1392, 56] on icon at bounding box center [1397, 52] width 10 height 10
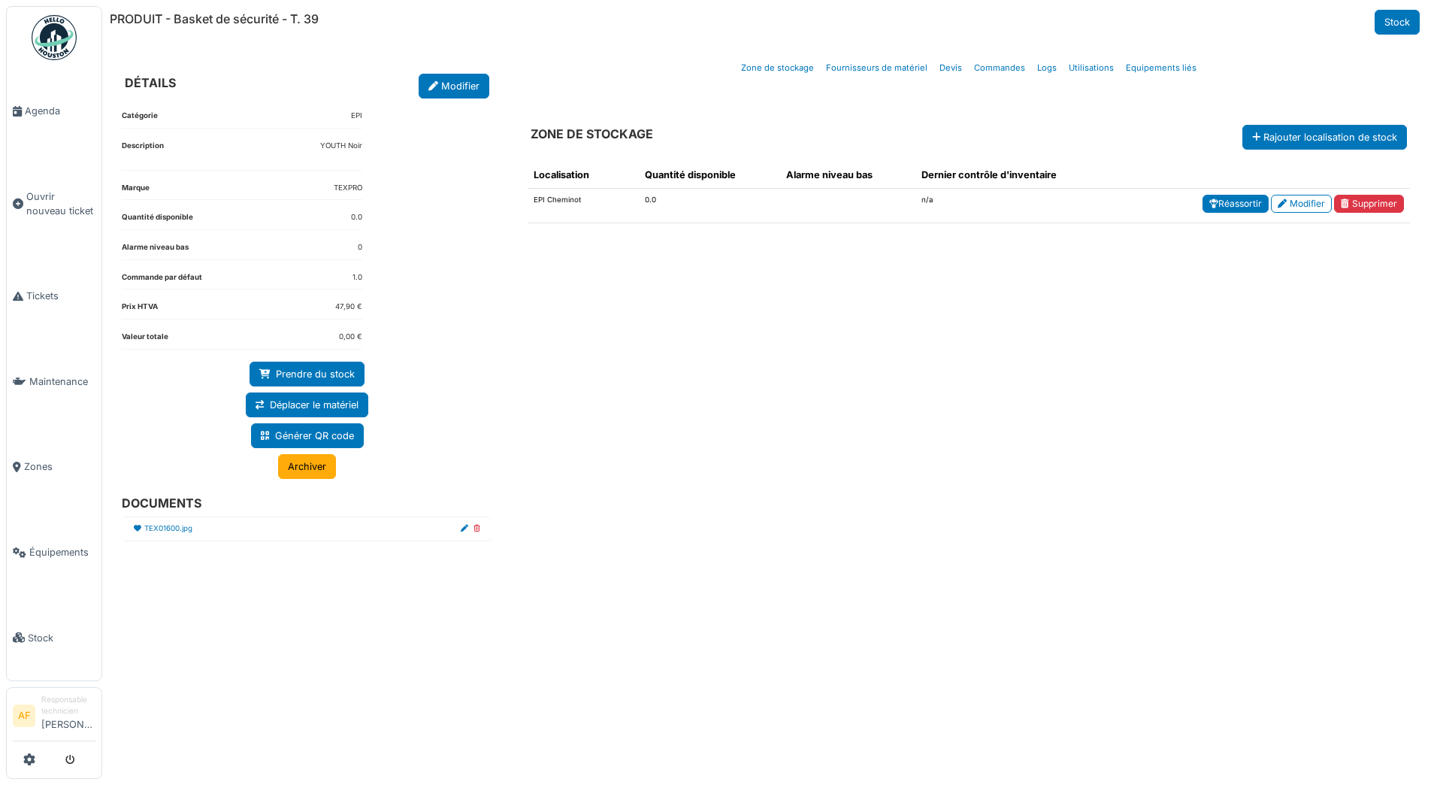
click at [1232, 207] on link "Réassortir" at bounding box center [1236, 204] width 66 height 18
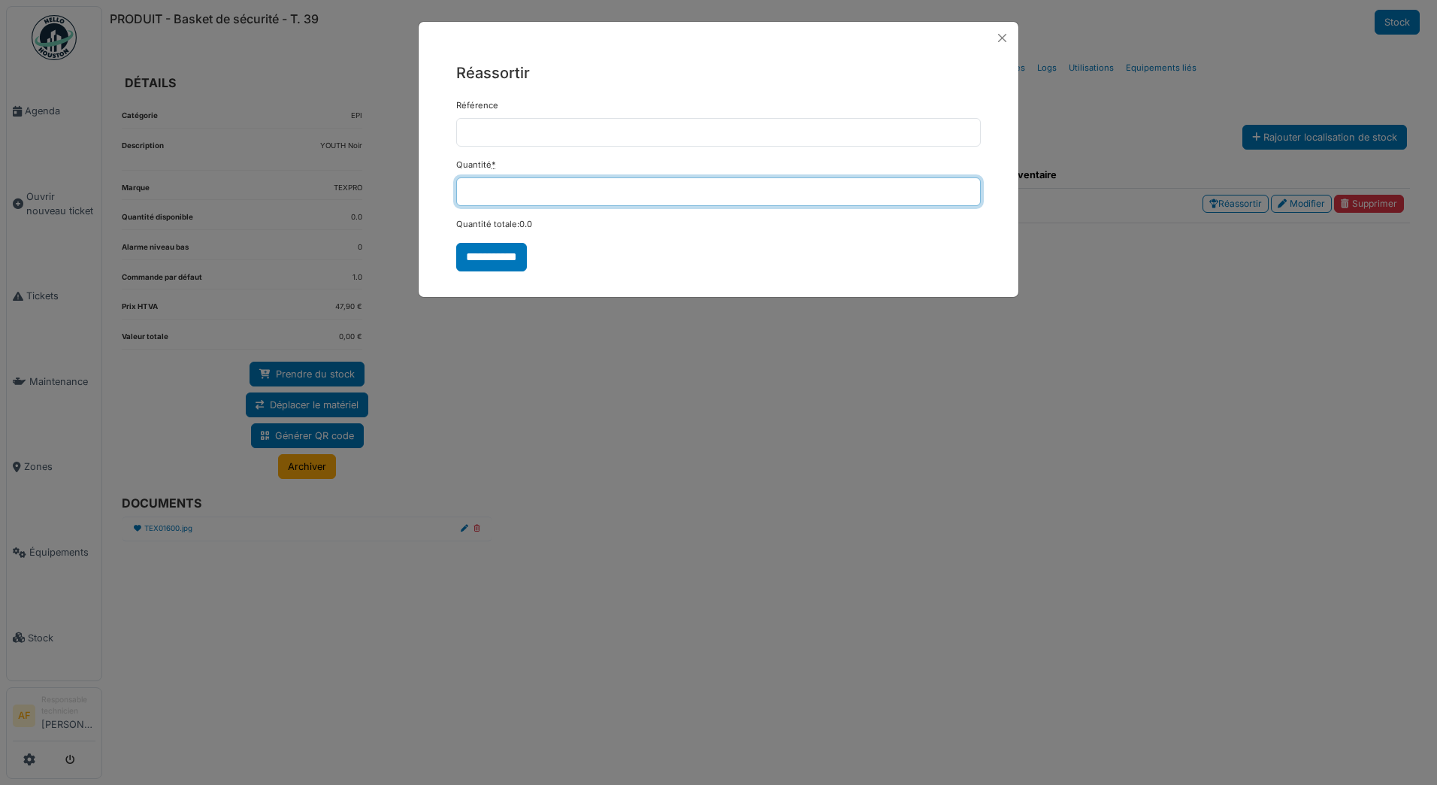
type input "*"
click at [968, 186] on input "*" at bounding box center [718, 191] width 525 height 29
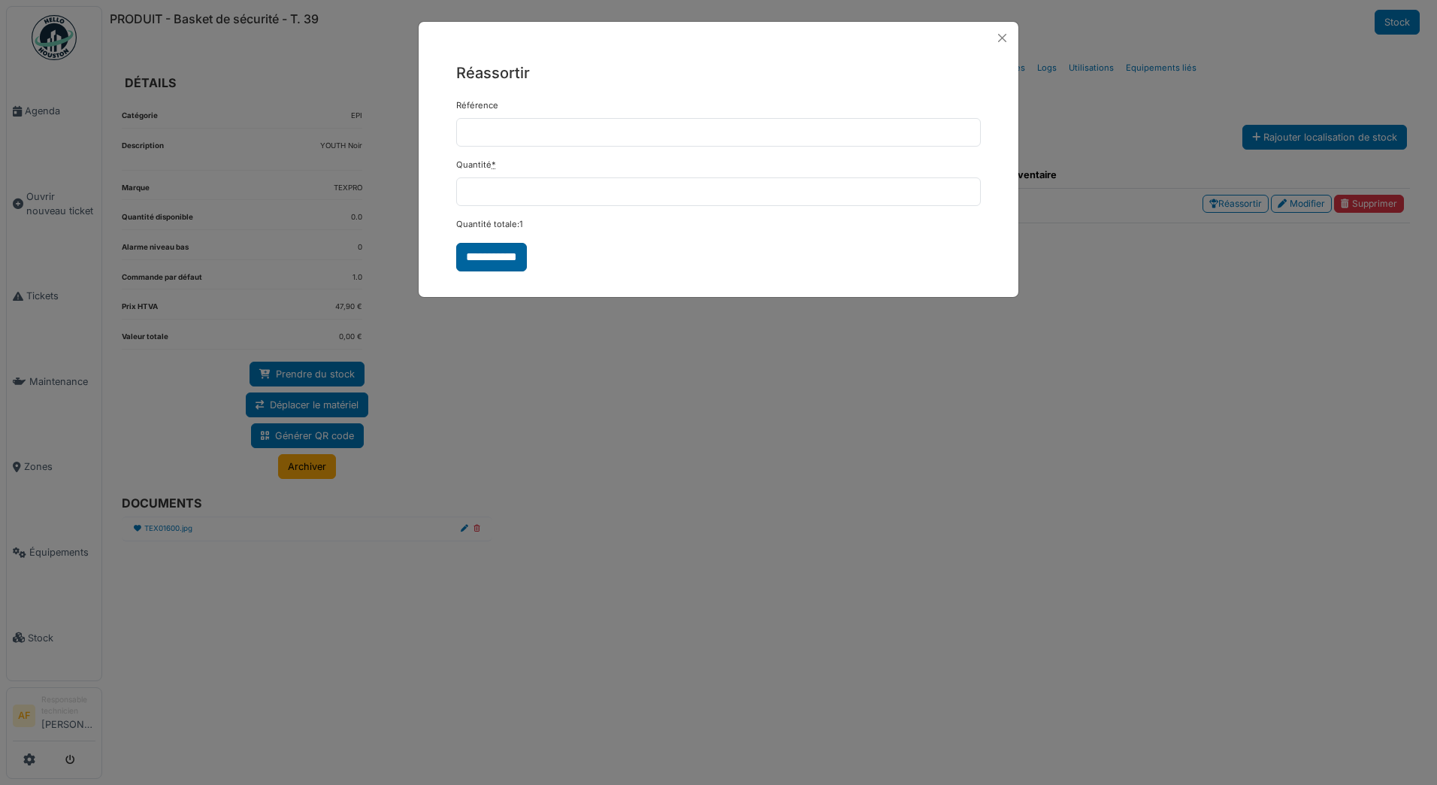
click at [493, 262] on input "**********" at bounding box center [491, 257] width 71 height 29
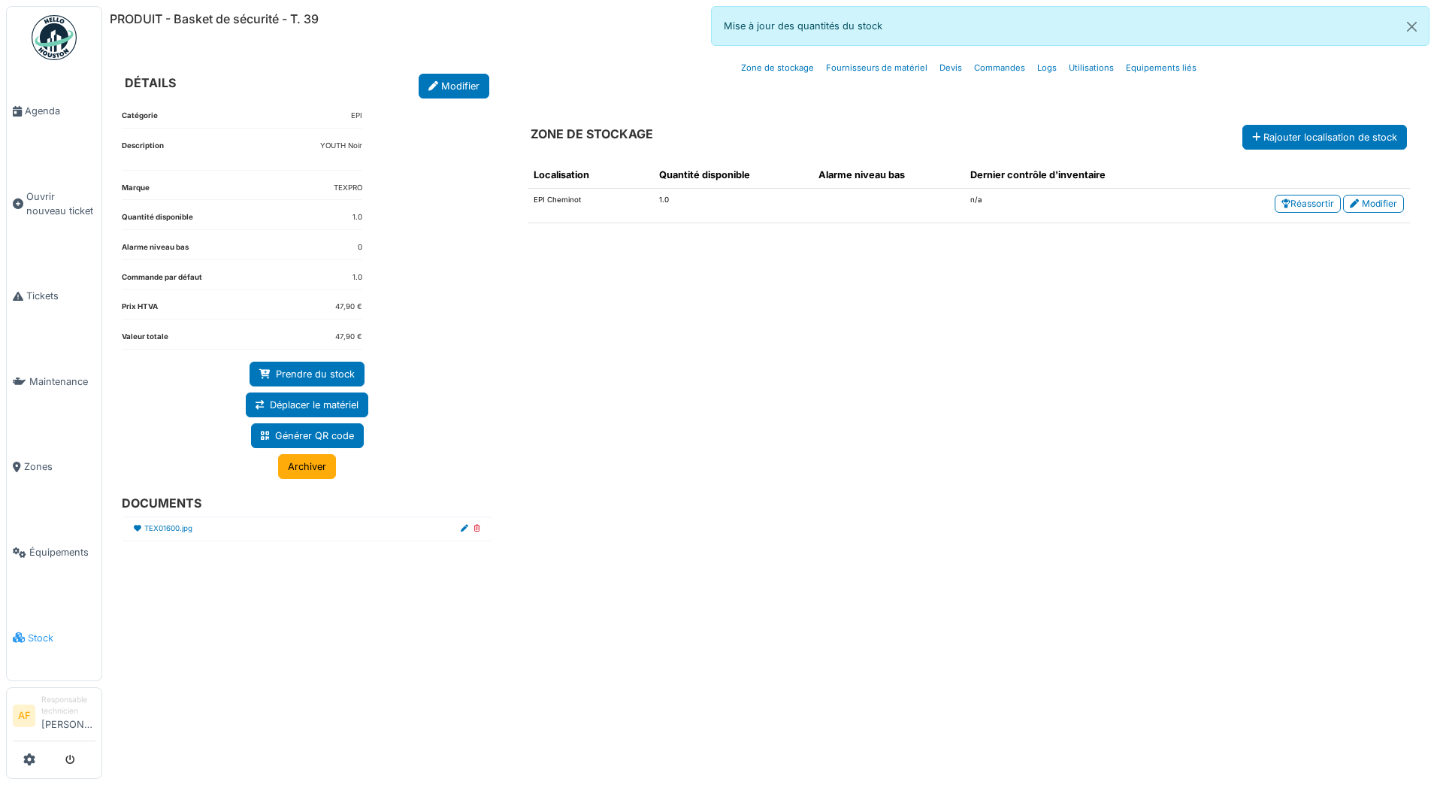
click at [43, 631] on span "Stock" at bounding box center [62, 638] width 68 height 14
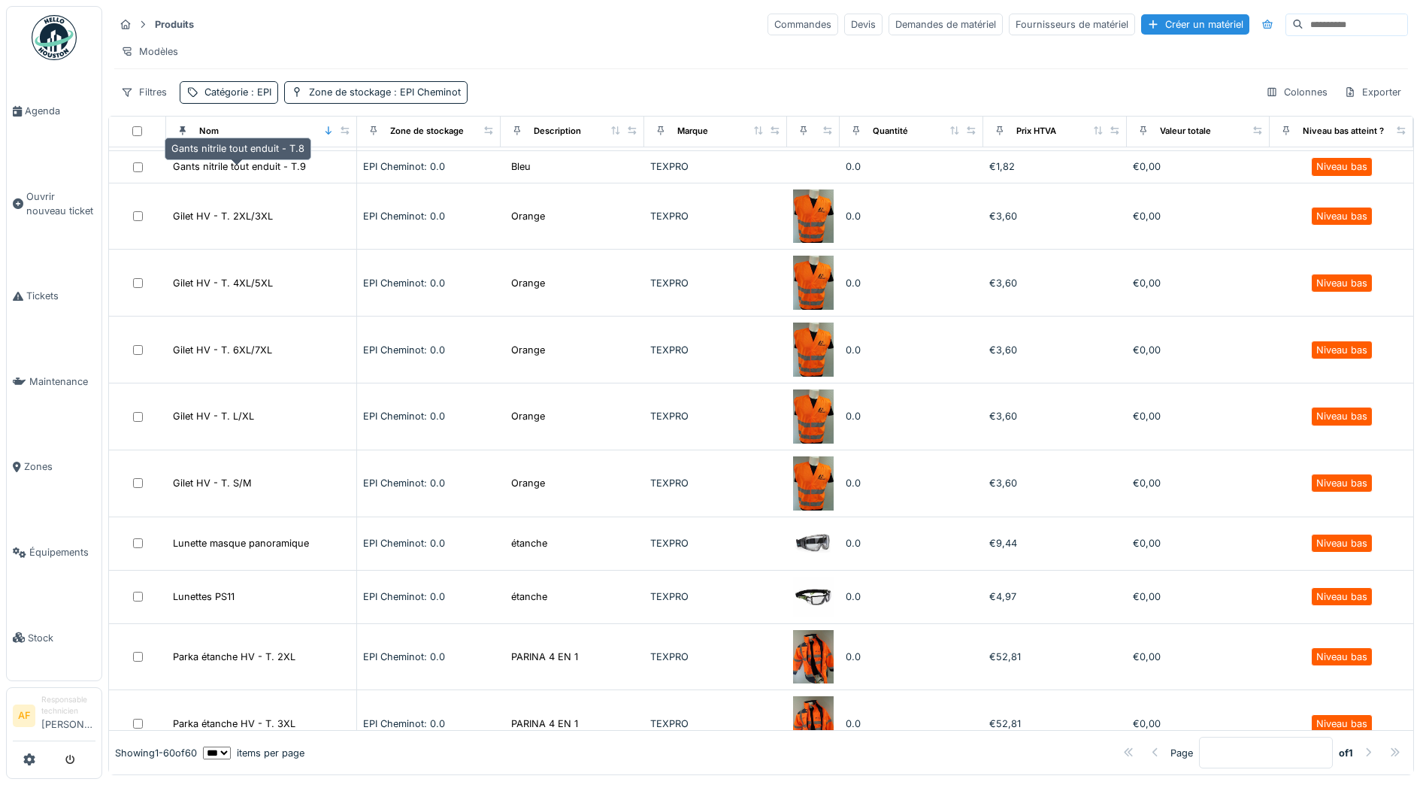
scroll to position [1353, 0]
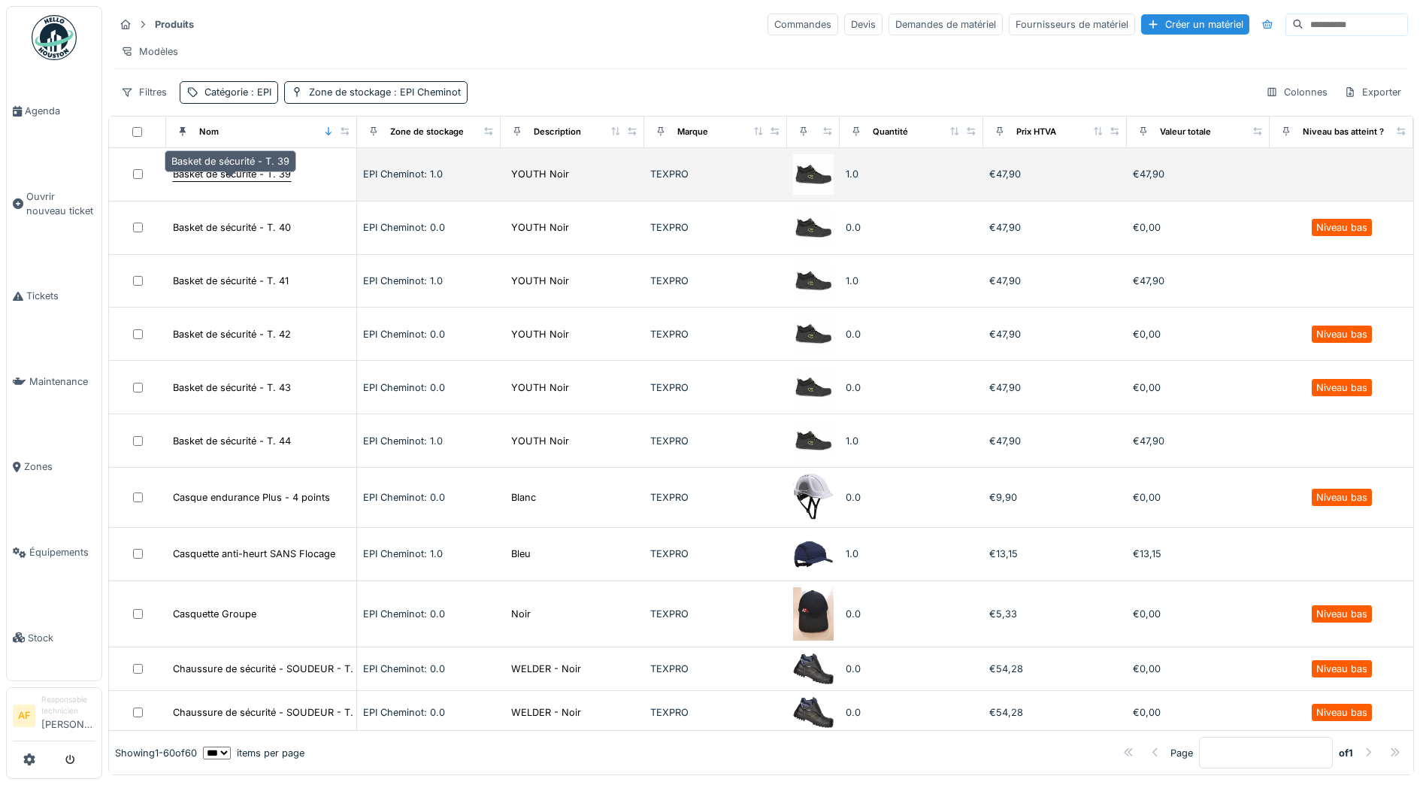
click at [259, 178] on div "Basket de sécurité - T. 39" at bounding box center [232, 174] width 118 height 14
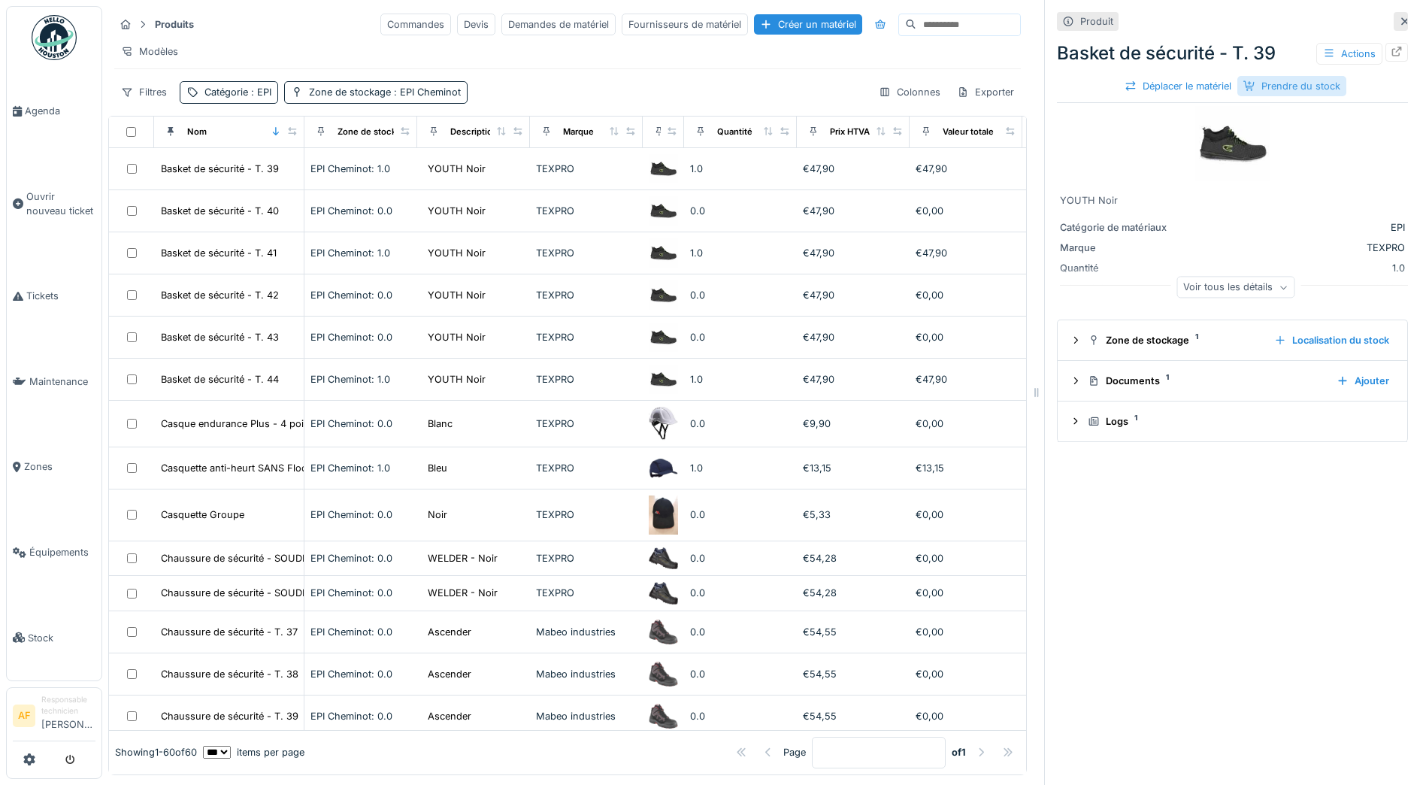
click at [1280, 83] on div "Prendre du stock" at bounding box center [1291, 86] width 109 height 20
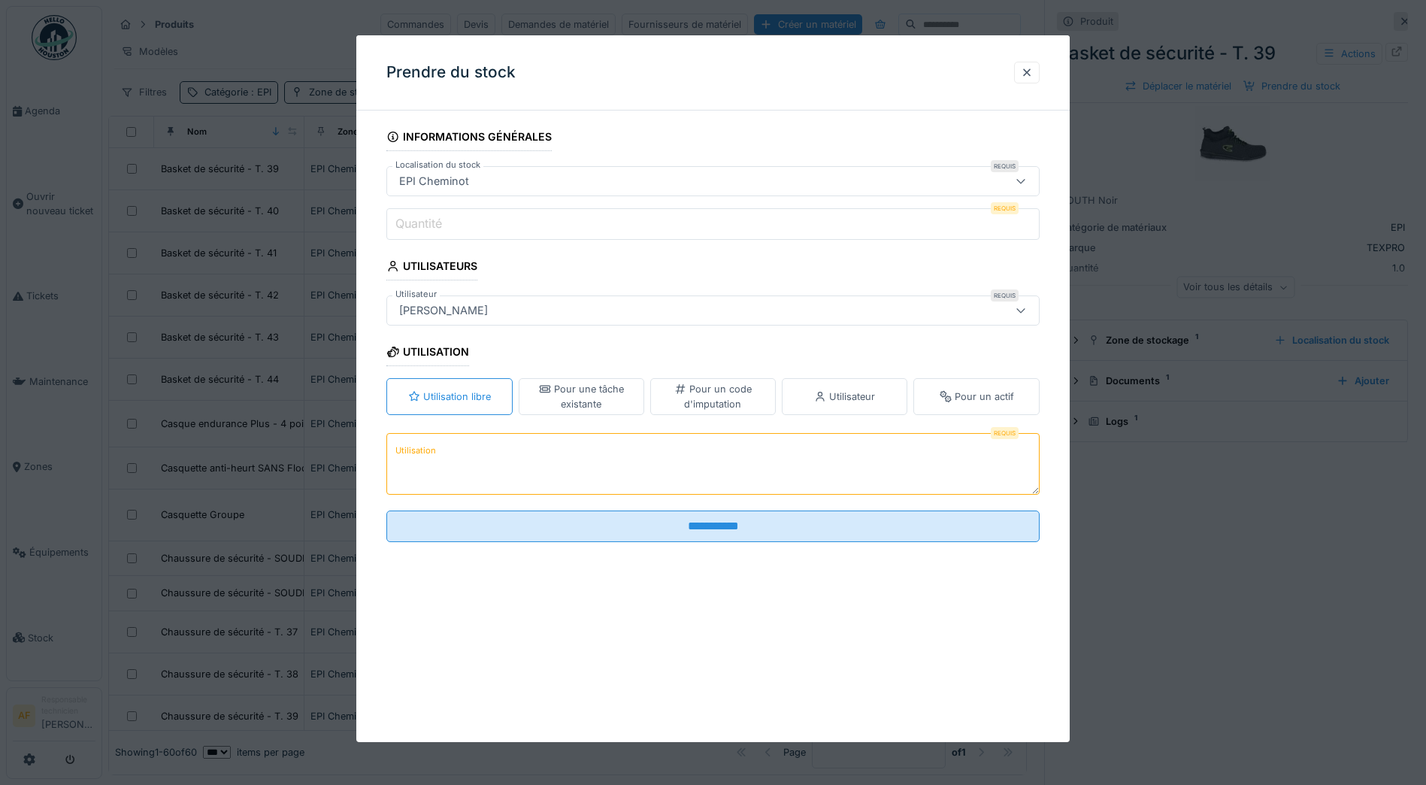
click at [512, 309] on div "[PERSON_NAME]" at bounding box center [674, 310] width 563 height 17
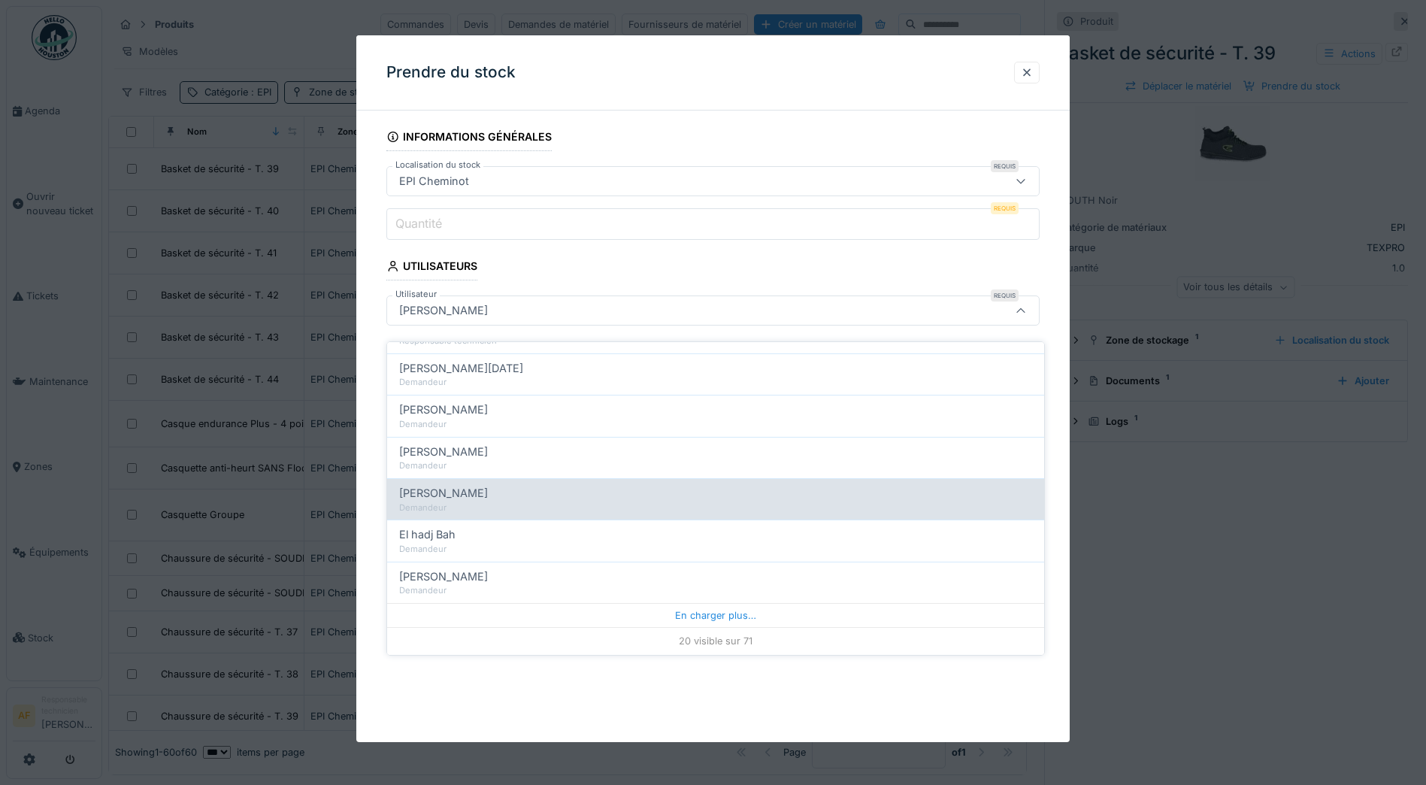
scroll to position [11, 0]
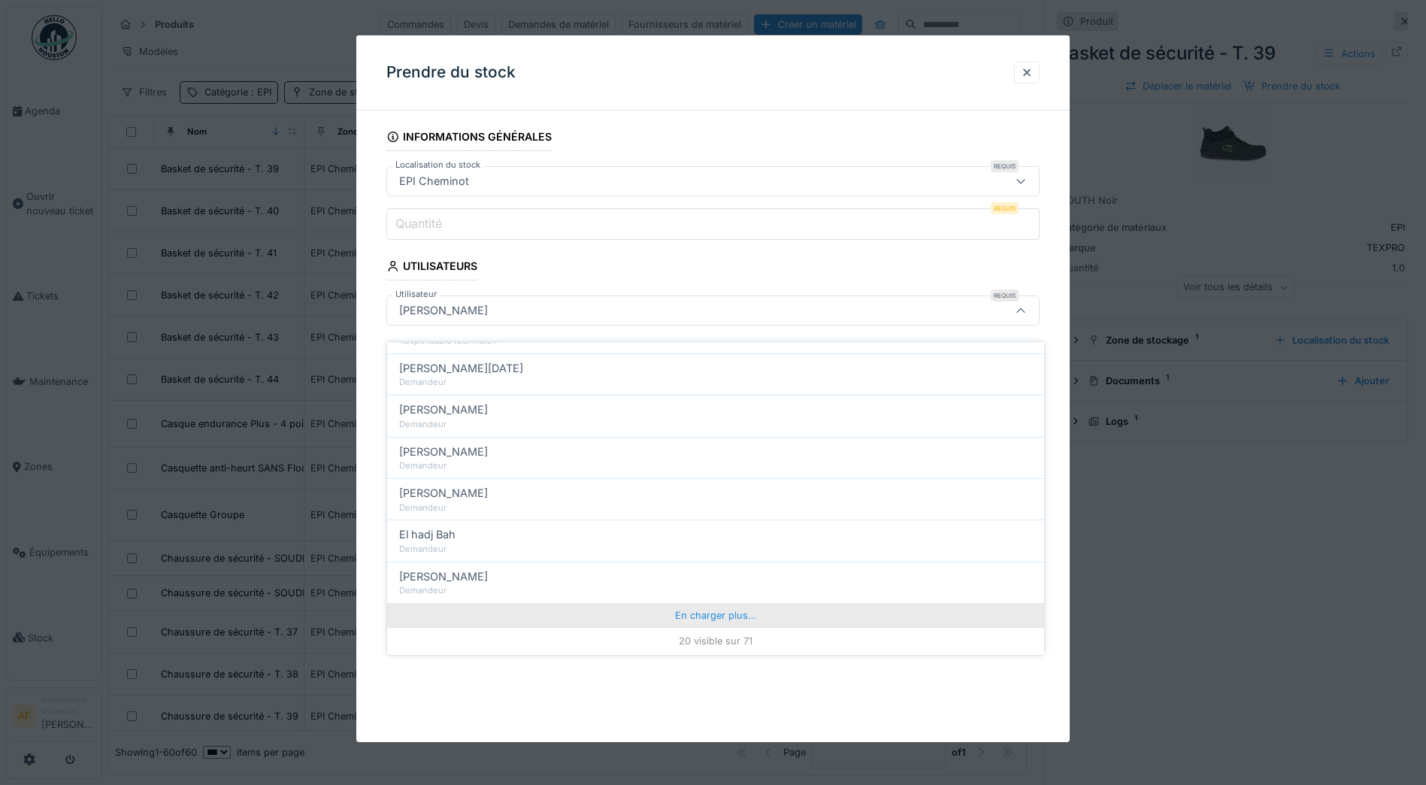
click at [722, 610] on div "En charger plus…" at bounding box center [715, 615] width 657 height 24
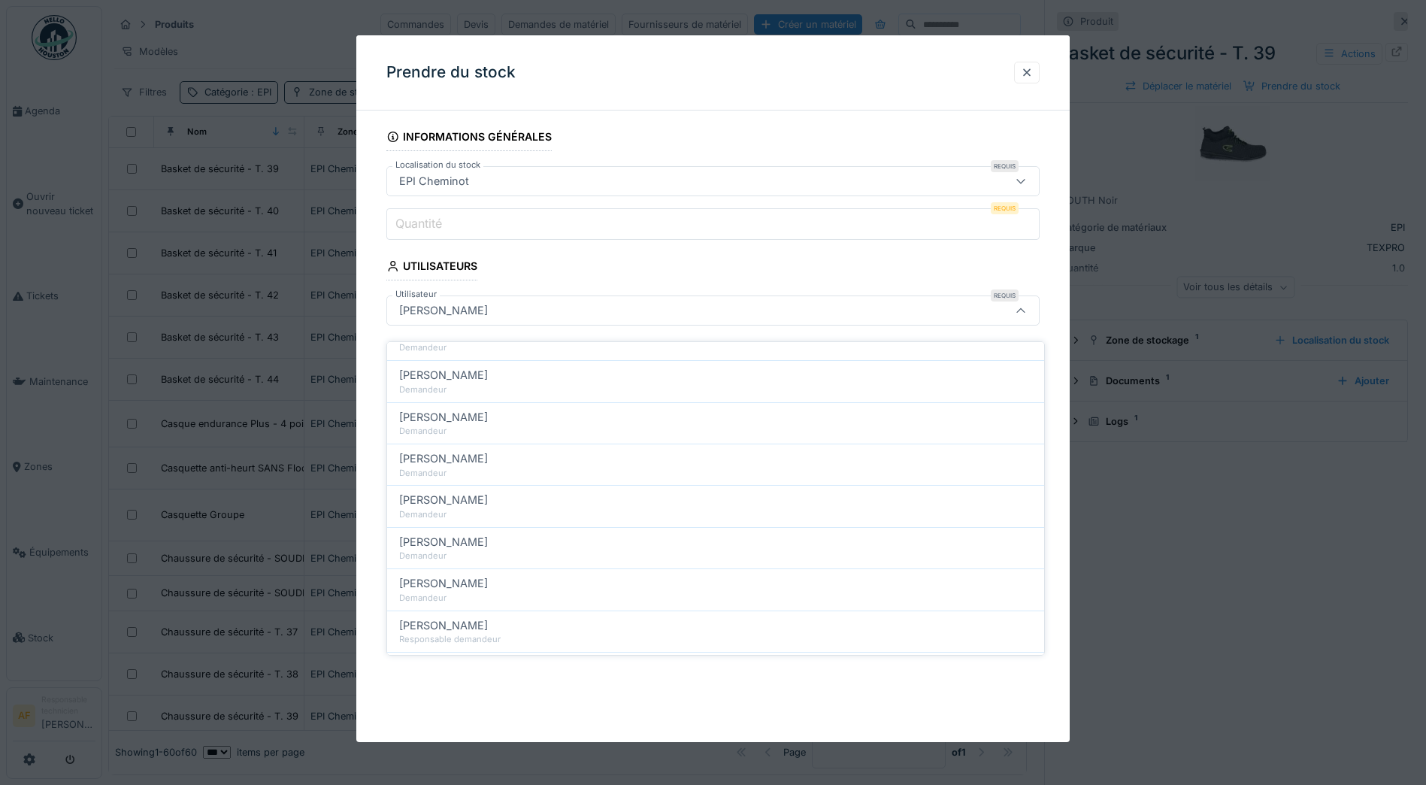
scroll to position [1455, 0]
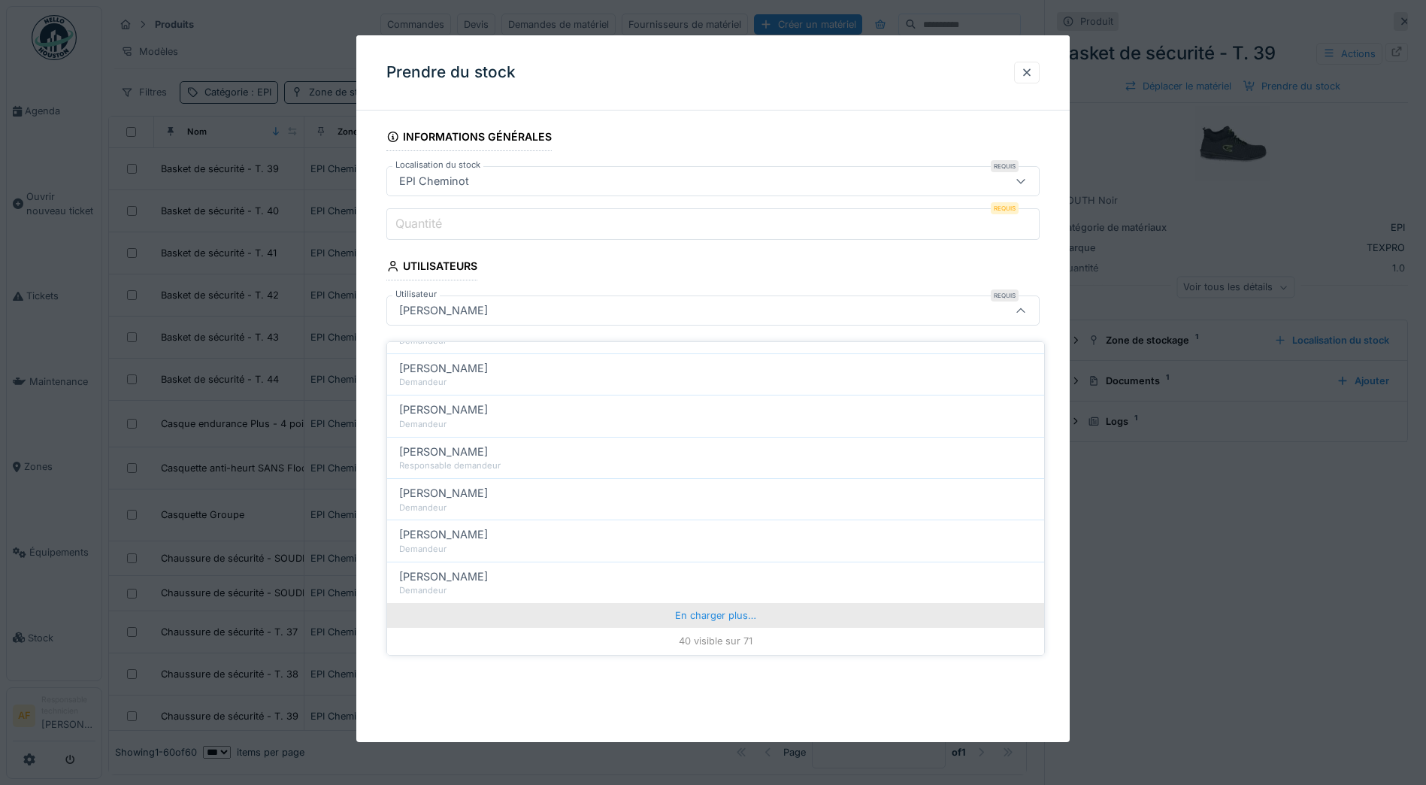
click at [716, 607] on div "En charger plus…" at bounding box center [715, 615] width 657 height 24
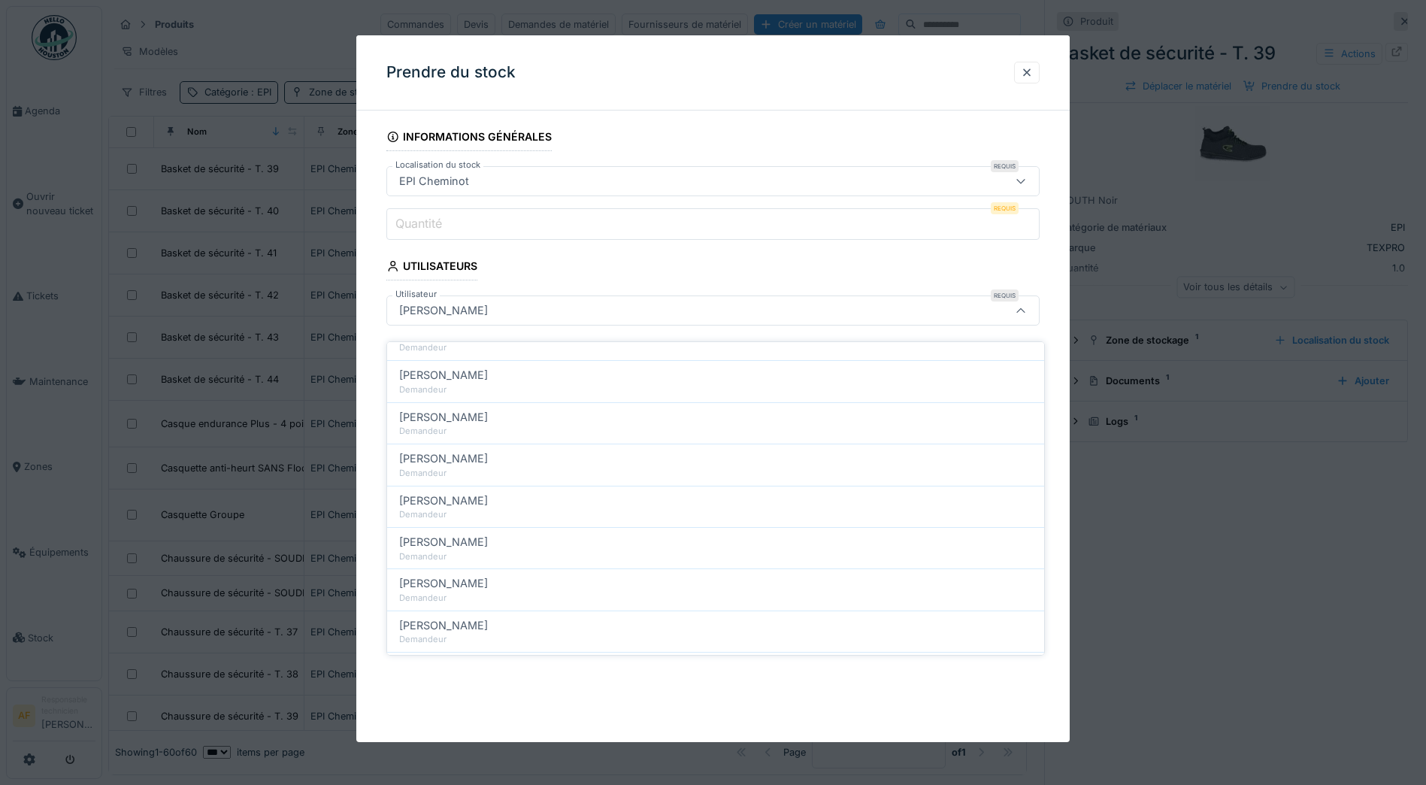
scroll to position [2288, 0]
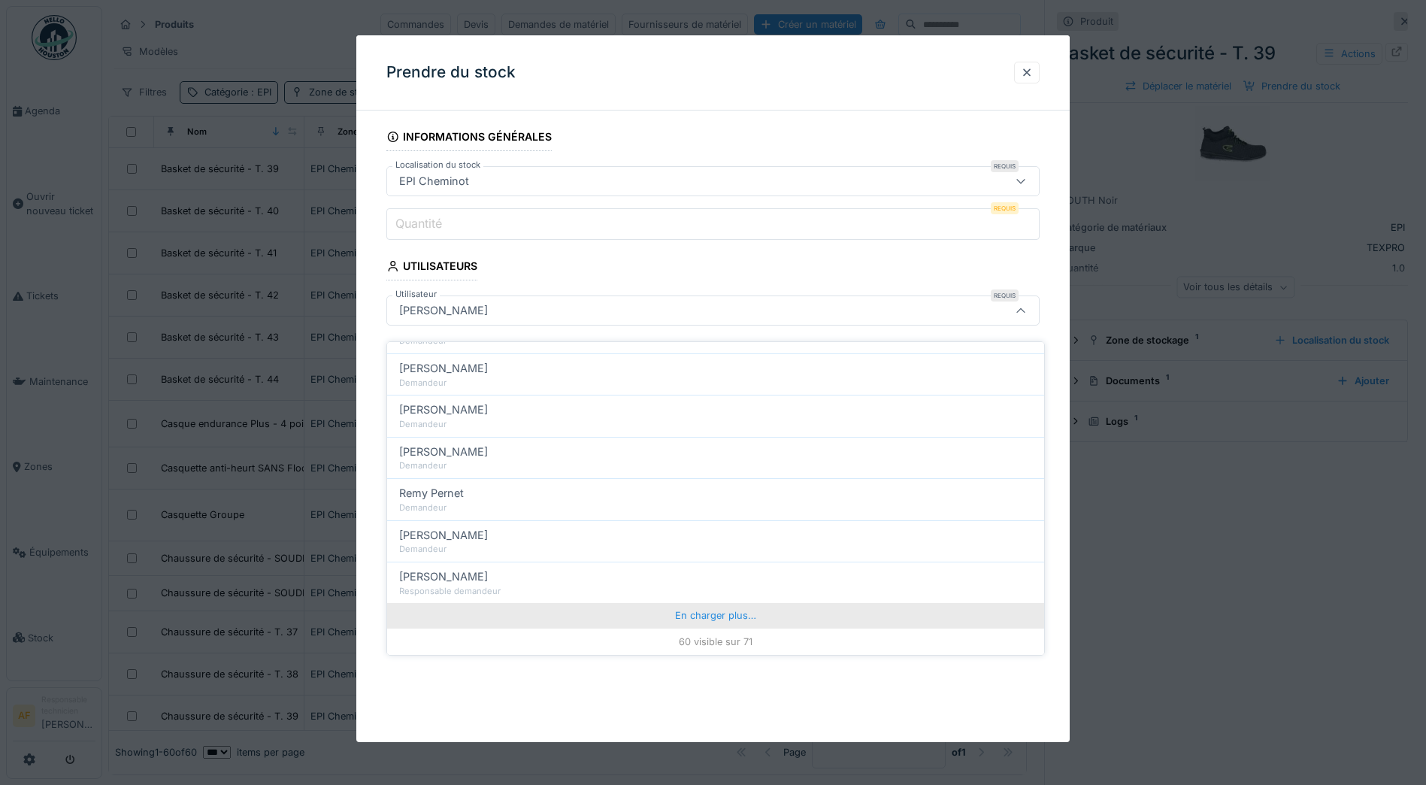
click at [689, 607] on div "En charger plus…" at bounding box center [715, 615] width 657 height 24
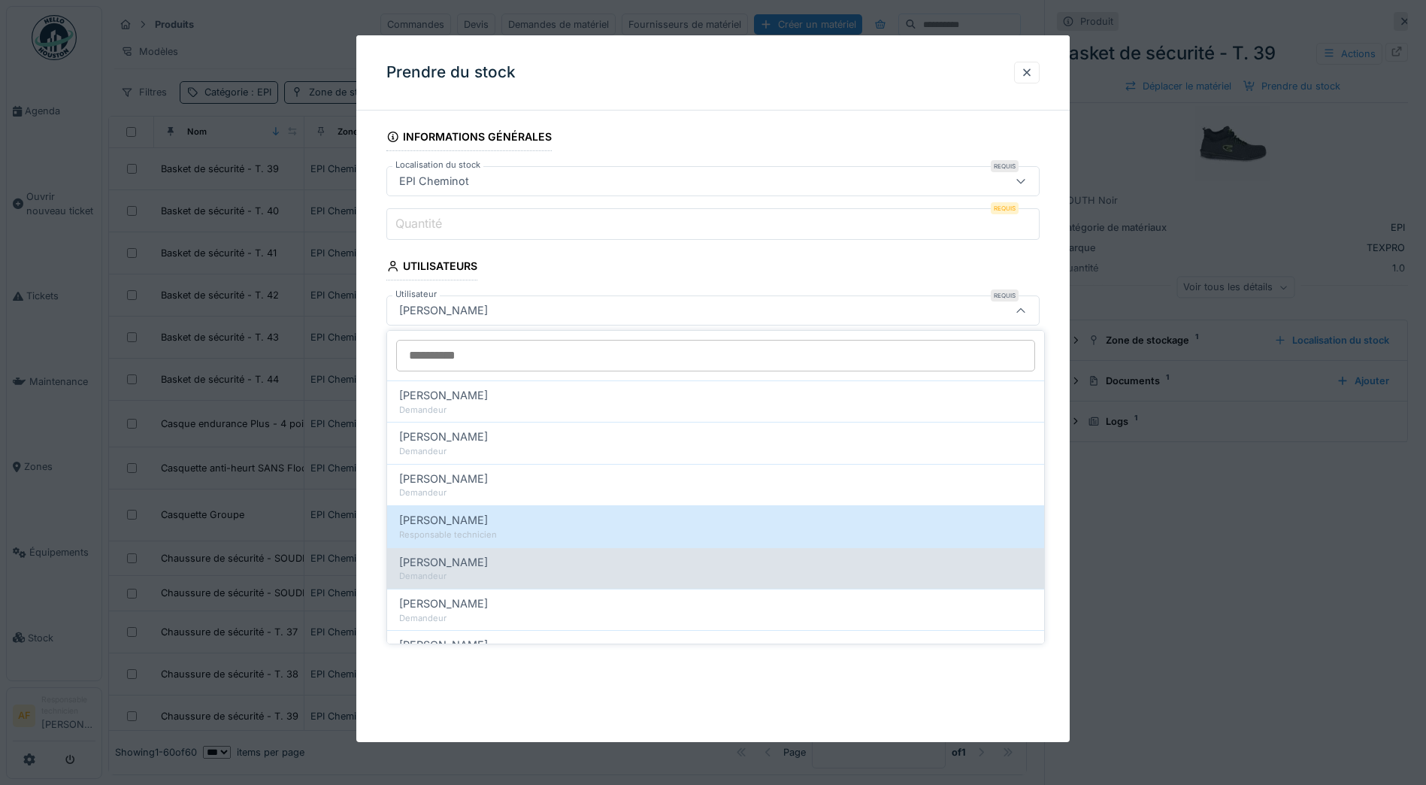
scroll to position [0, 0]
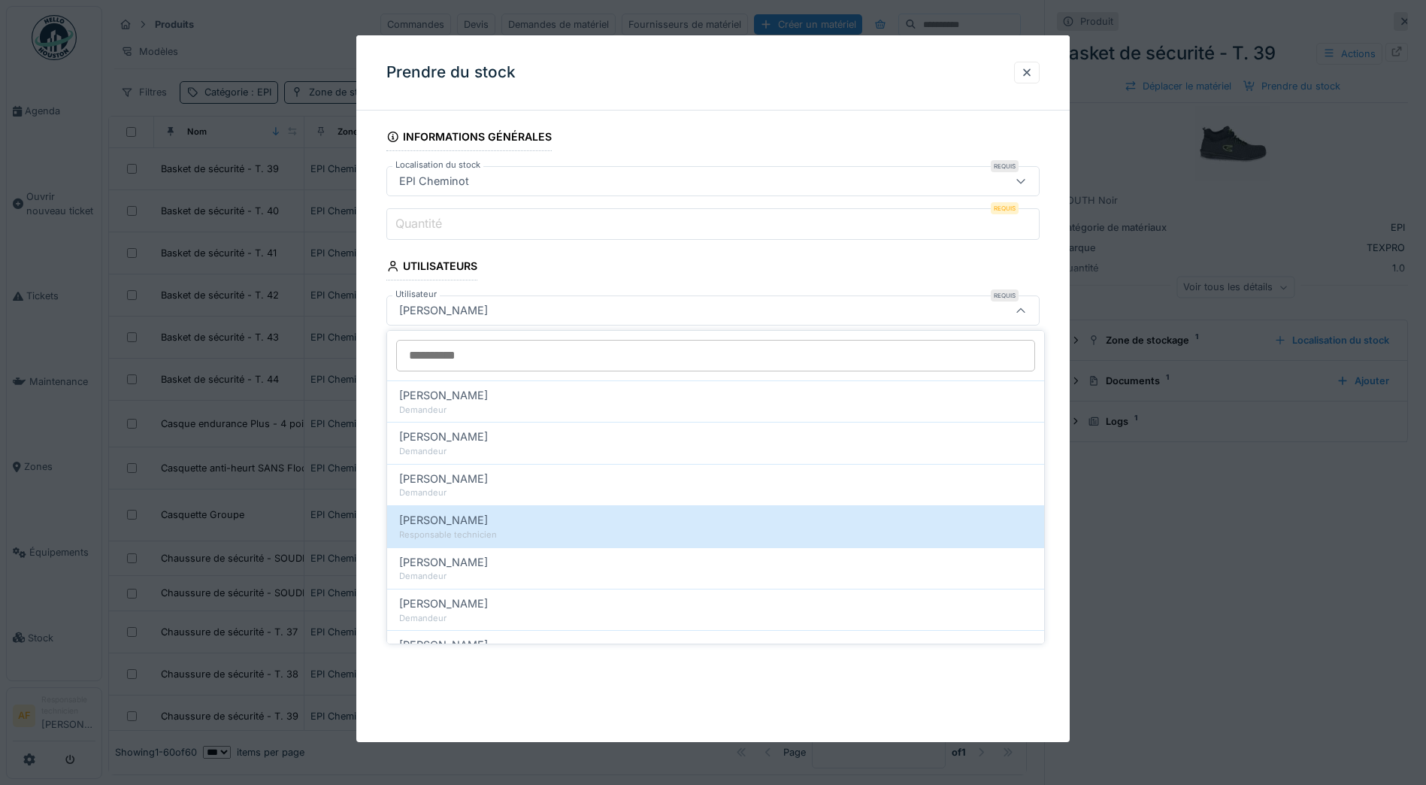
click at [493, 229] on input "Quantité" at bounding box center [712, 224] width 653 height 32
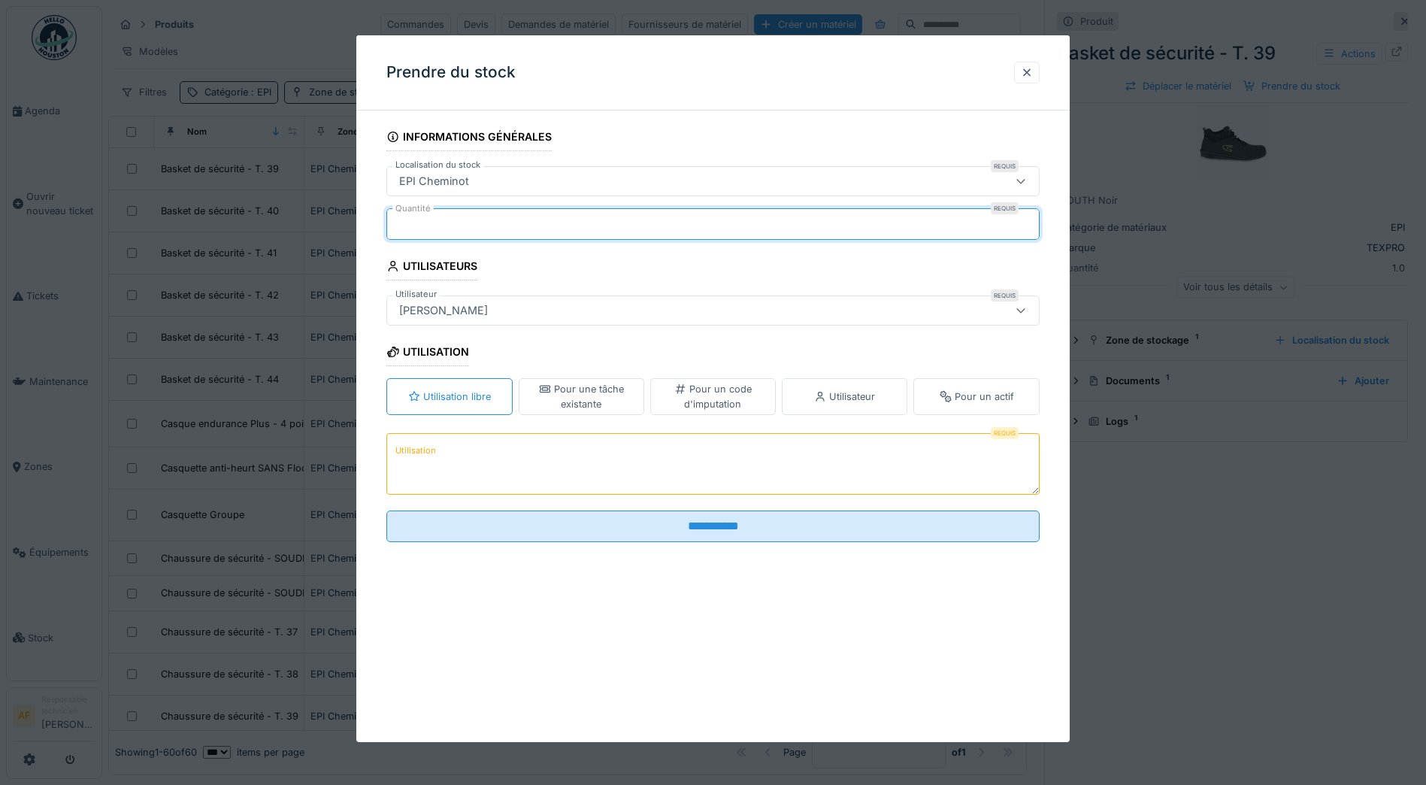
type input "*"
click at [864, 392] on div "Utilisateur" at bounding box center [844, 396] width 61 height 14
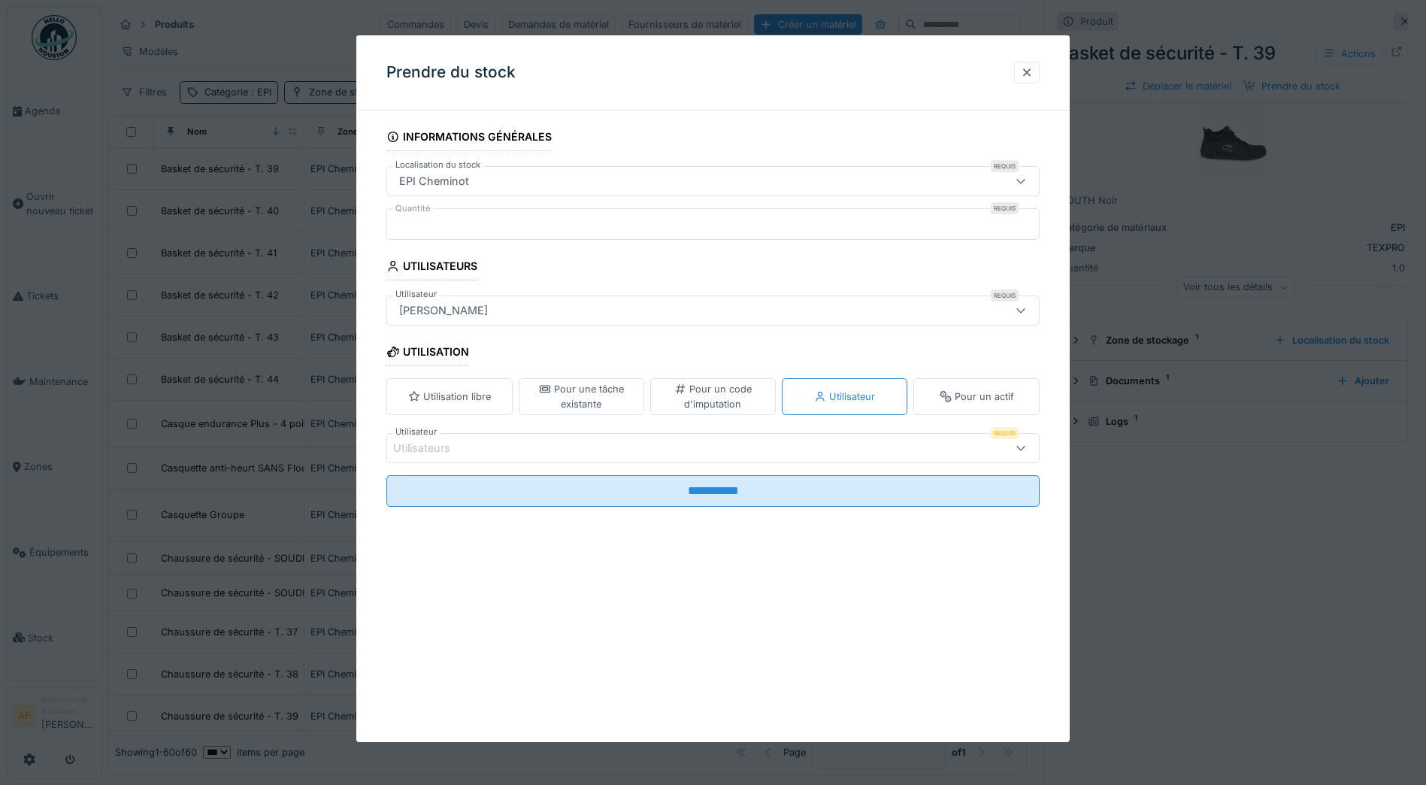
click at [682, 447] on div "Utilisateurs" at bounding box center [674, 448] width 563 height 17
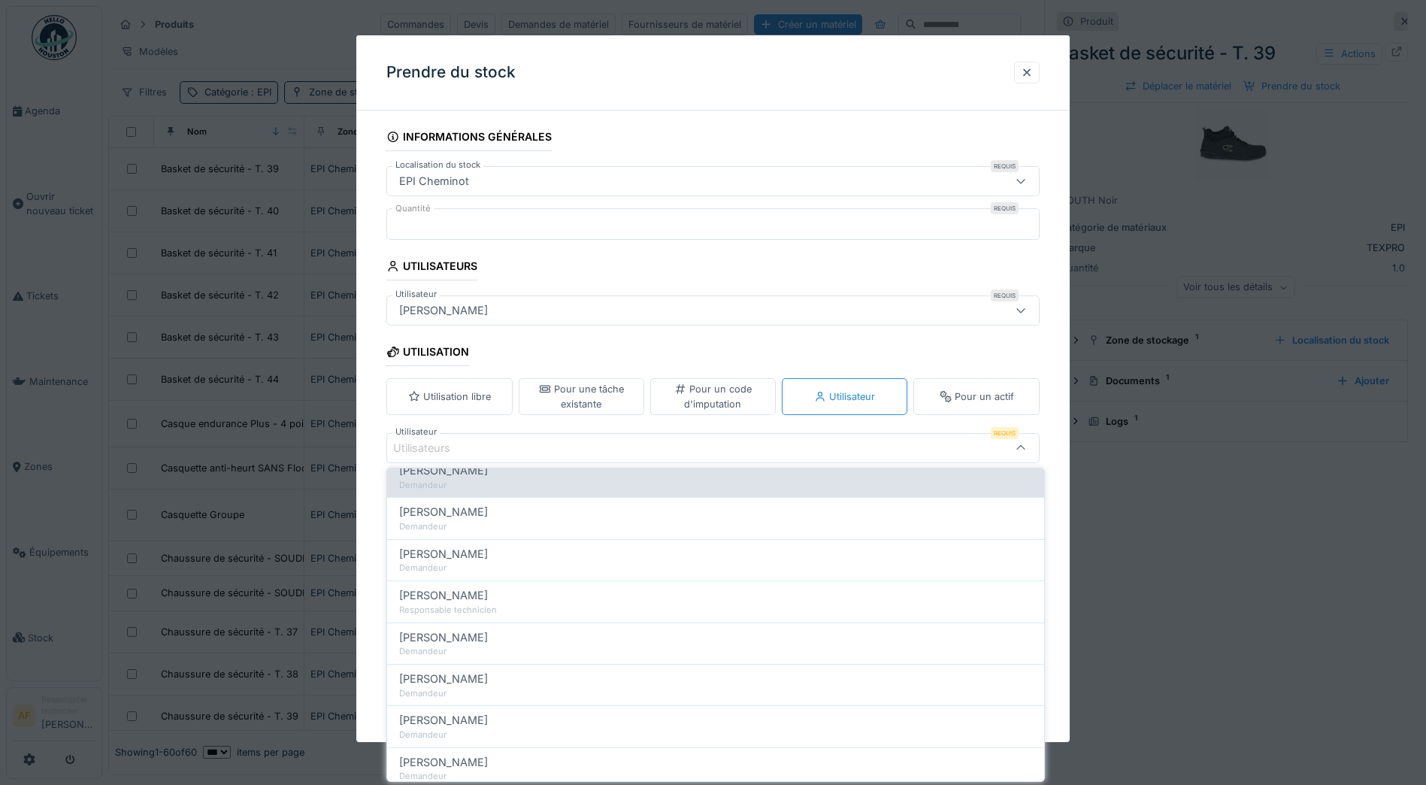
scroll to position [150, 0]
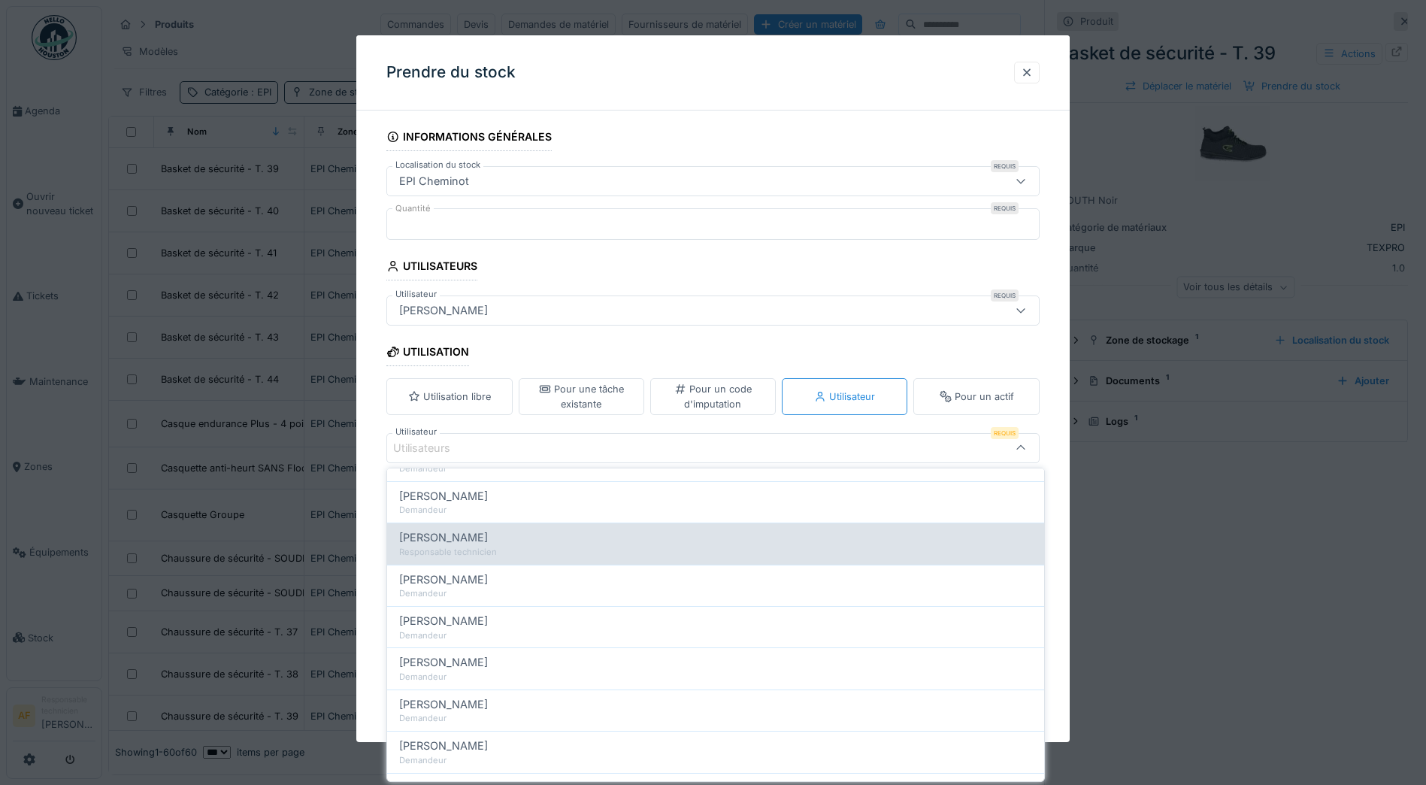
click at [511, 538] on div "[PERSON_NAME]" at bounding box center [715, 537] width 633 height 17
type input "*****"
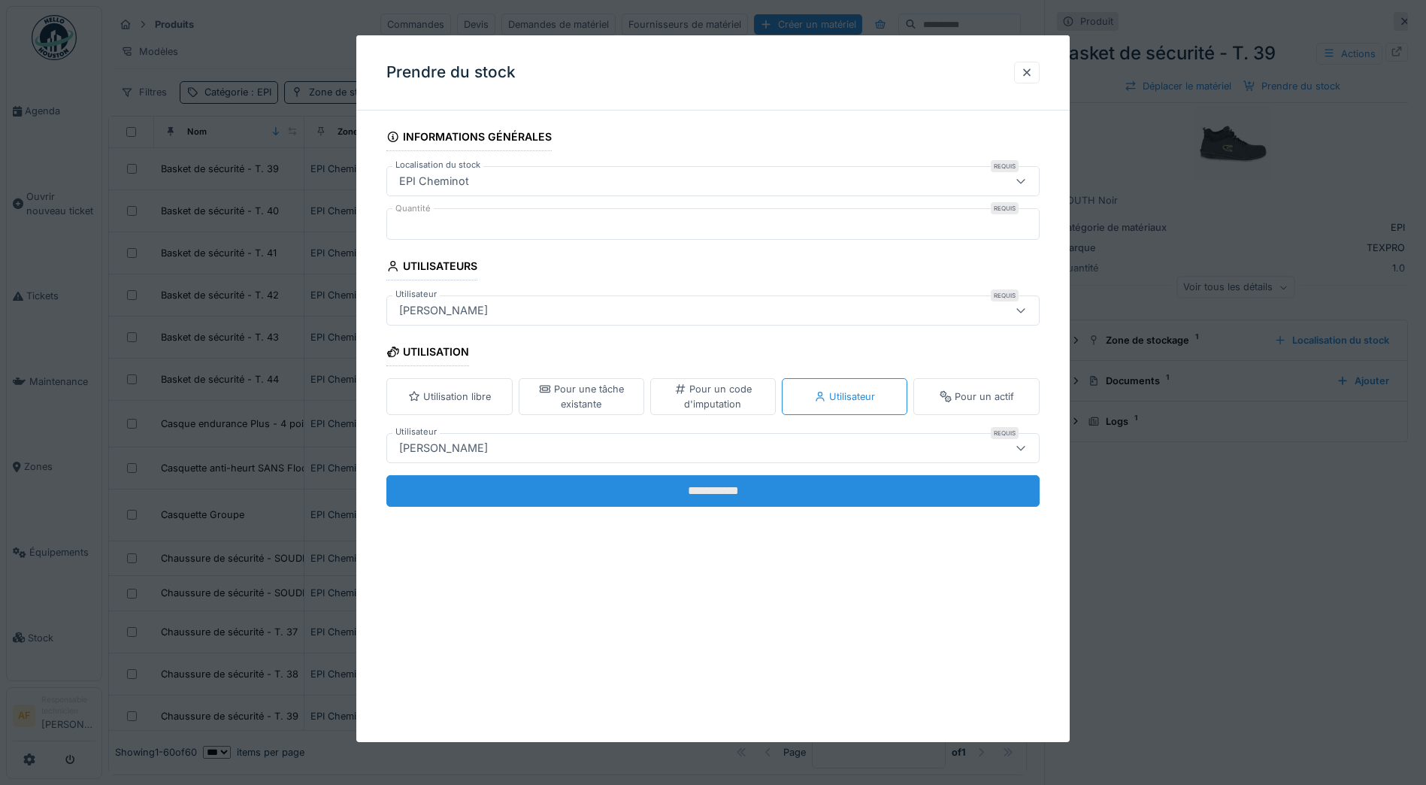
click at [722, 492] on input "**********" at bounding box center [712, 491] width 653 height 32
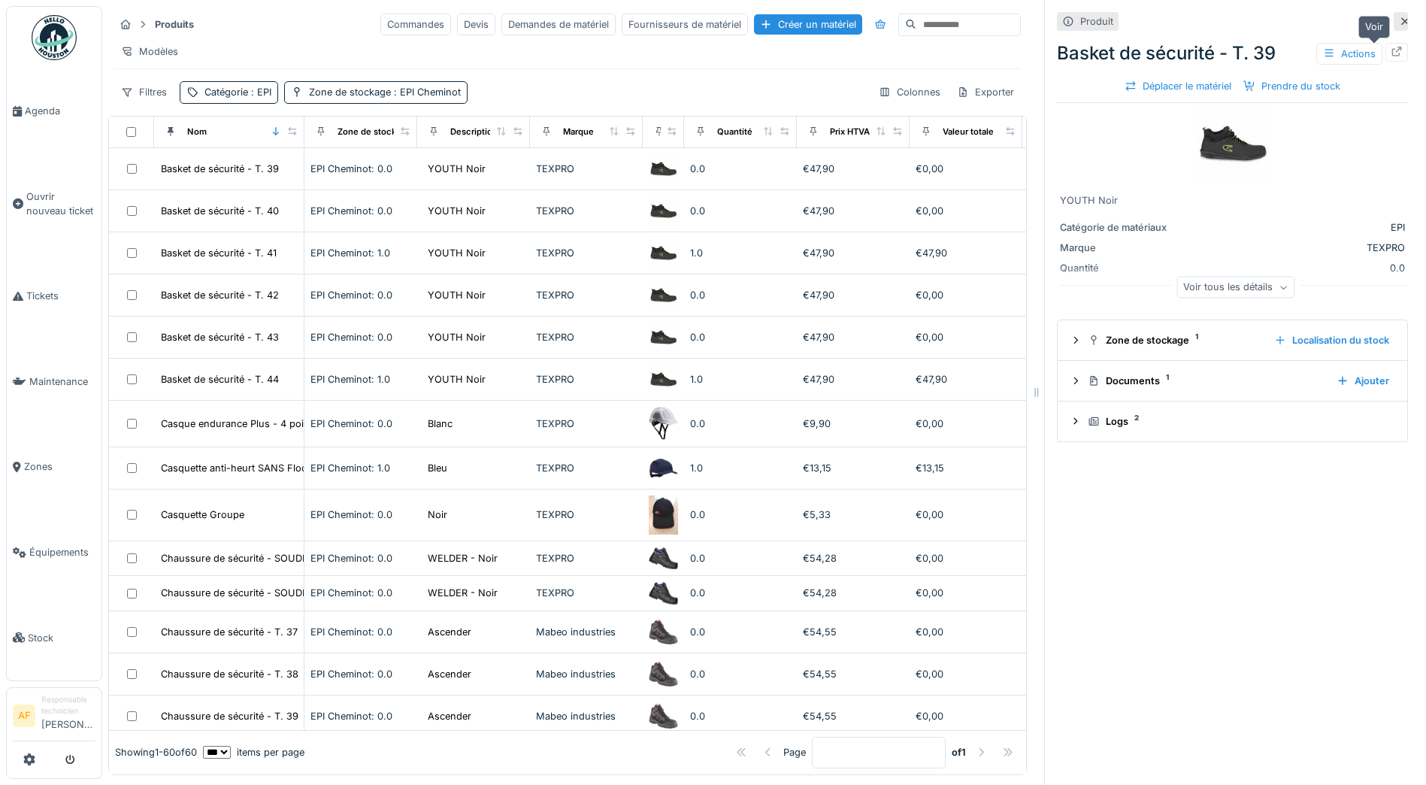
click at [1392, 51] on icon at bounding box center [1397, 52] width 10 height 10
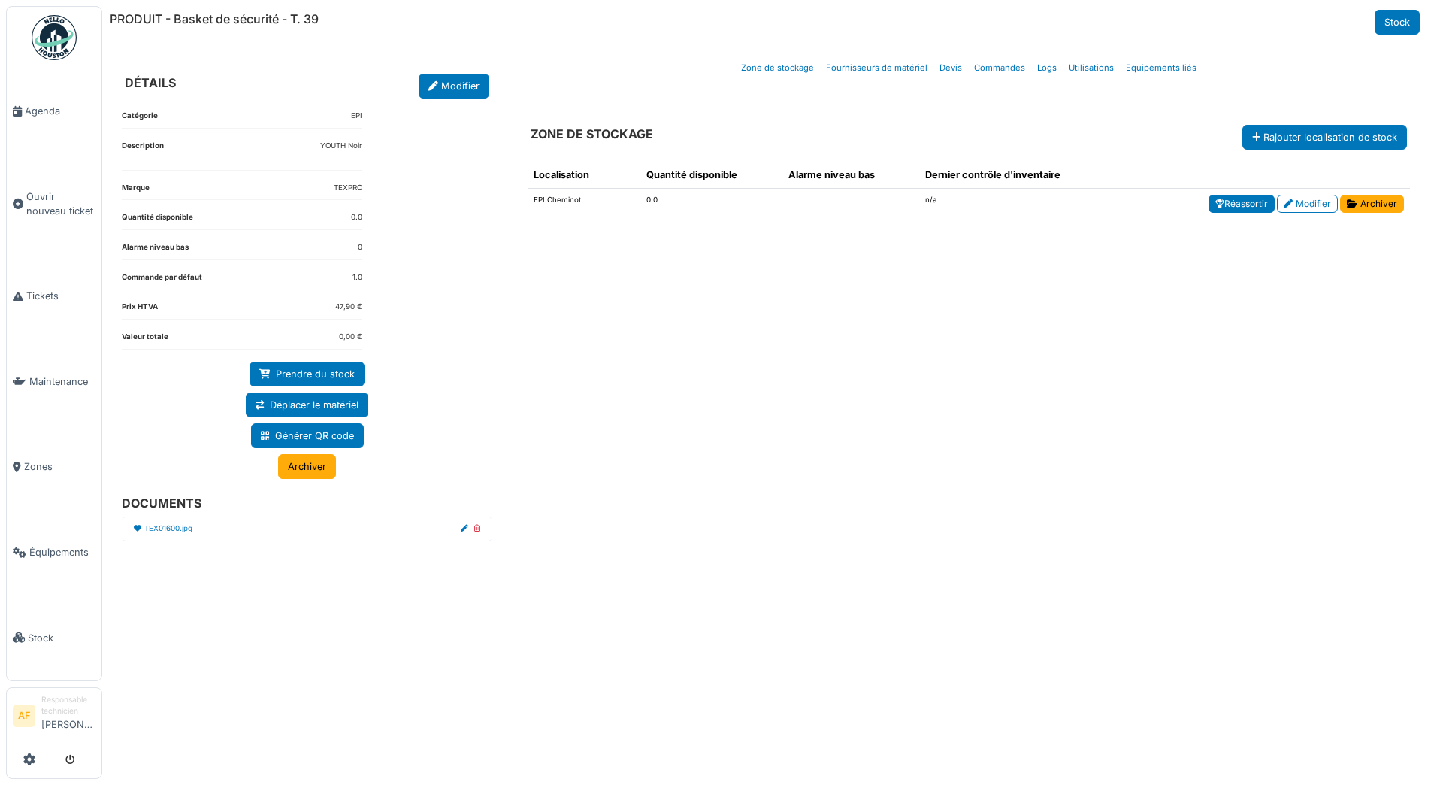
click at [1248, 205] on link "Réassortir" at bounding box center [1242, 204] width 66 height 18
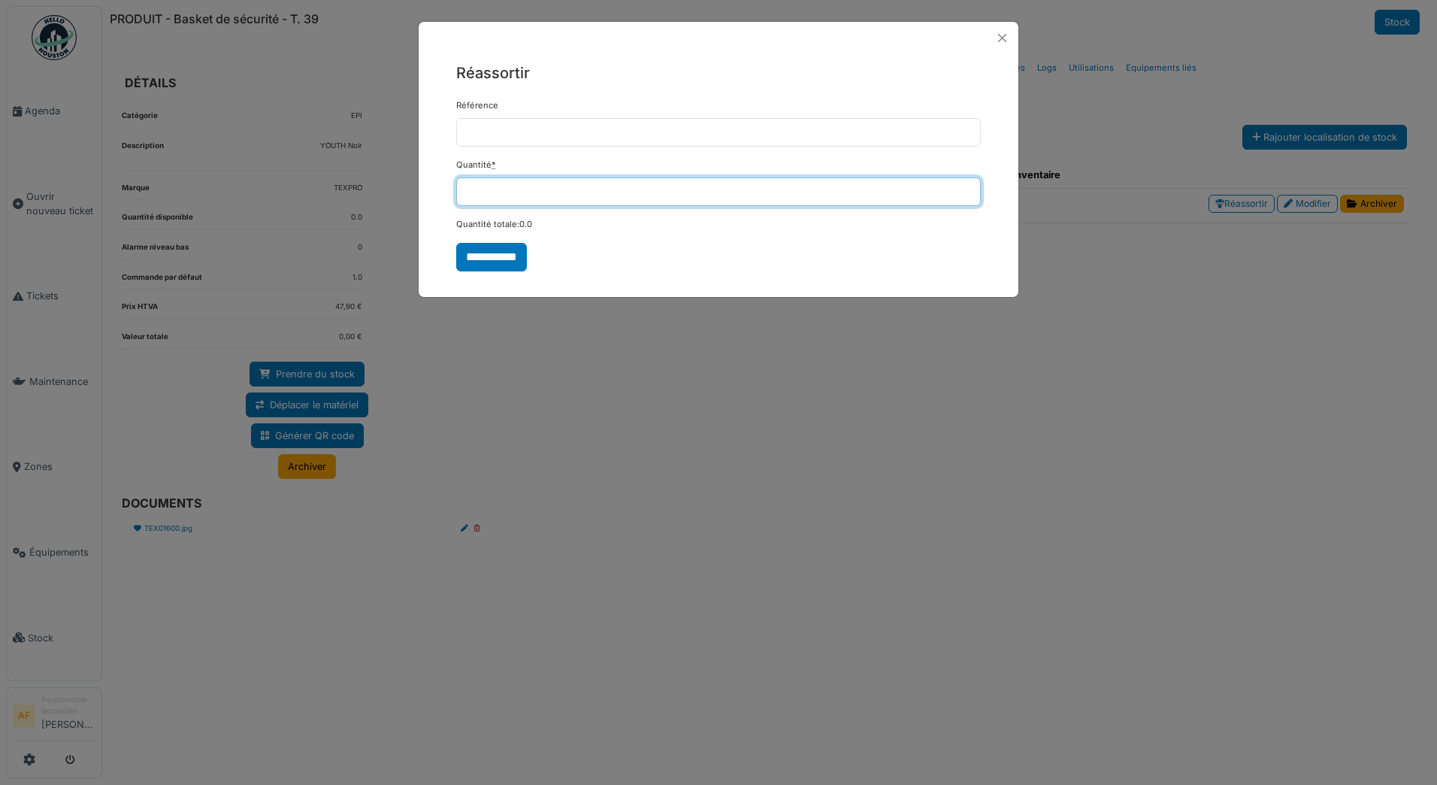
click at [583, 189] on input "*" at bounding box center [718, 191] width 525 height 29
type input "*"
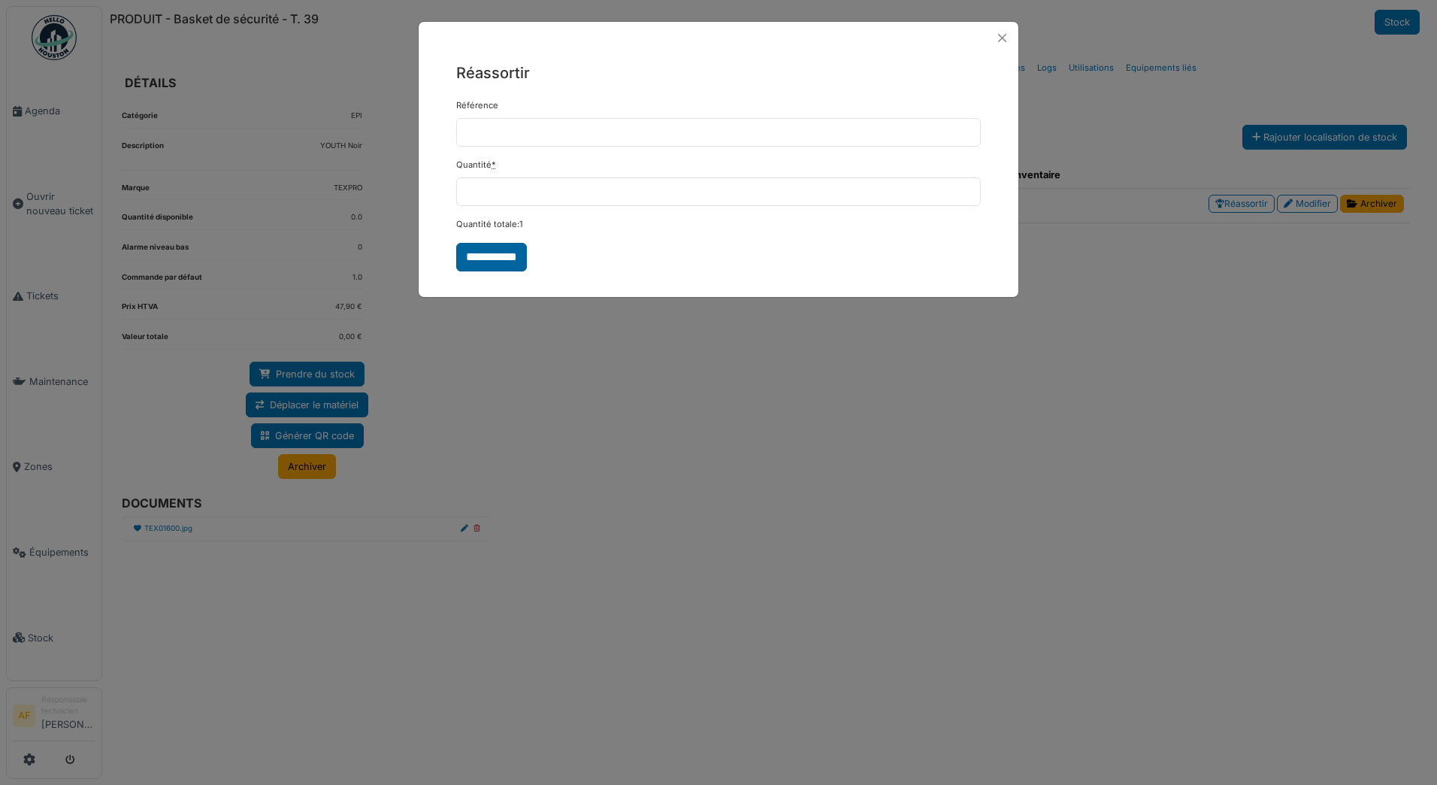
click at [513, 248] on input "**********" at bounding box center [491, 257] width 71 height 29
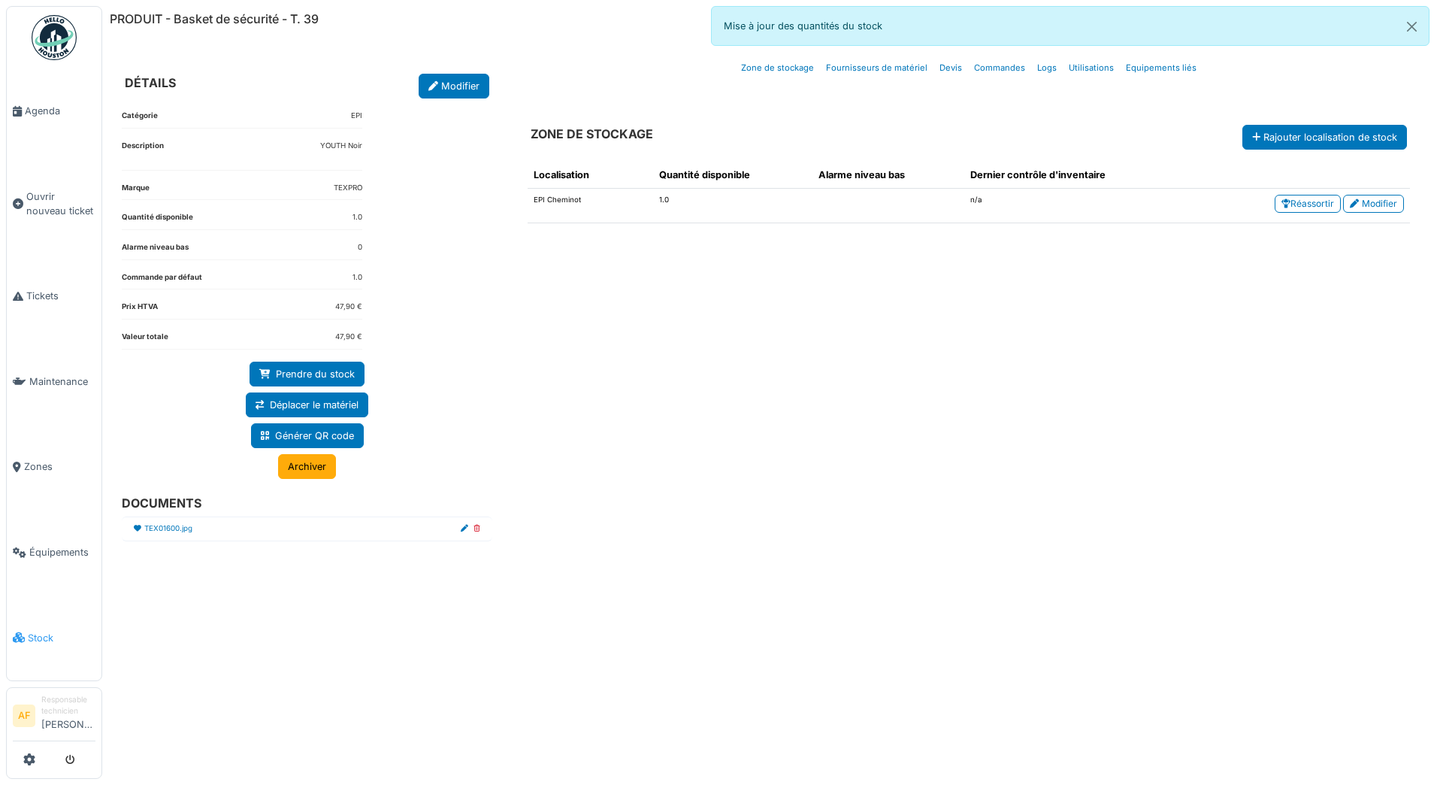
click at [42, 631] on span "Stock" at bounding box center [62, 638] width 68 height 14
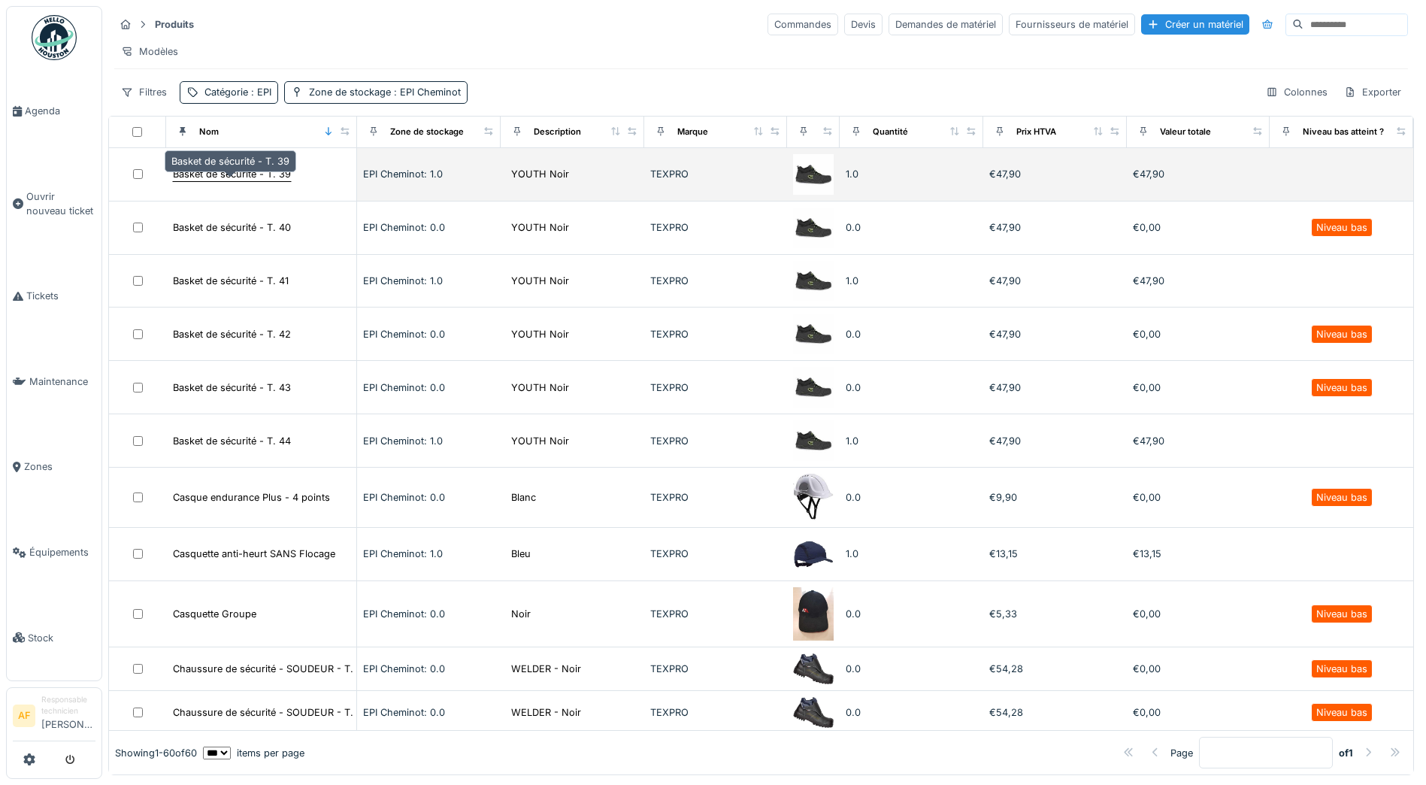
click at [231, 181] on div "Basket de sécurité - T. 39" at bounding box center [232, 174] width 118 height 14
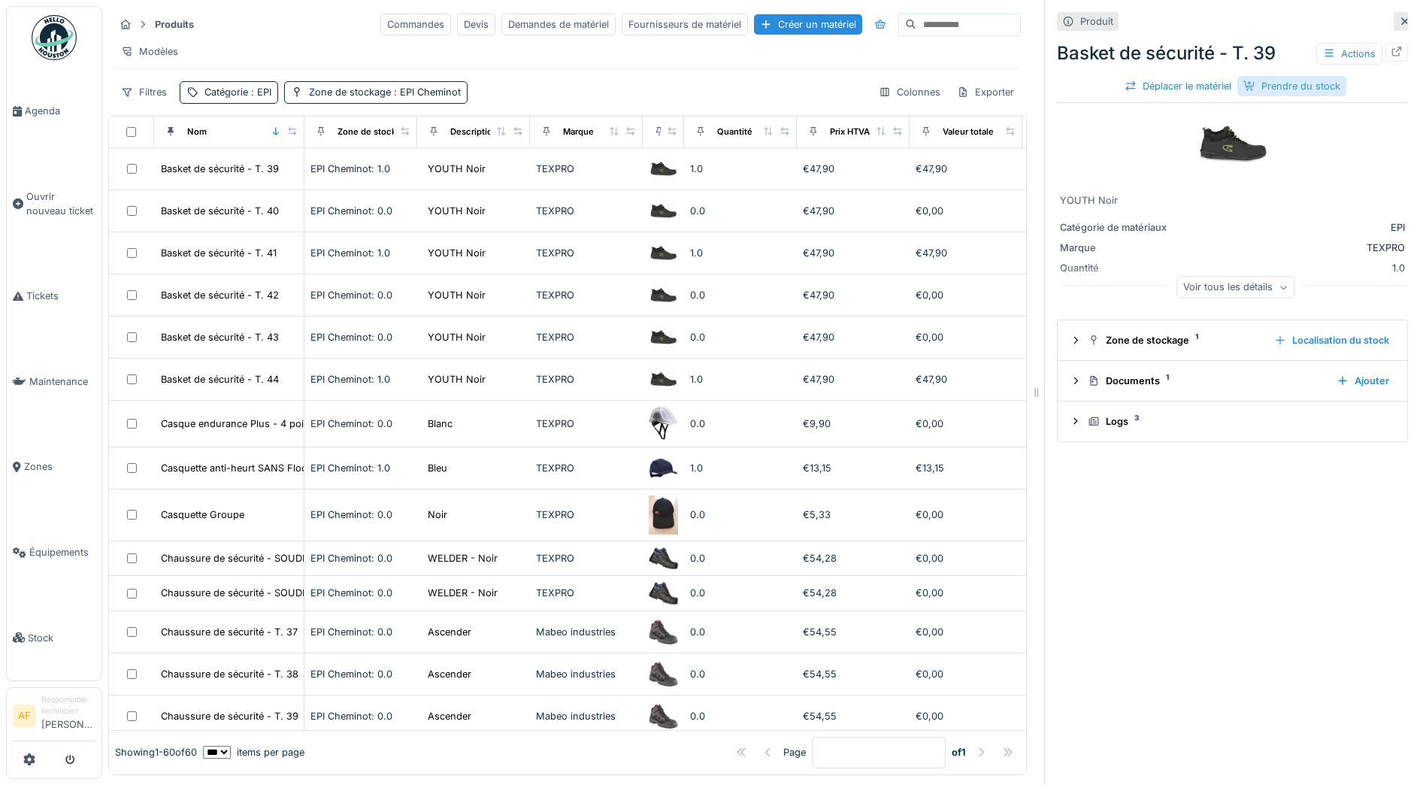
click at [1281, 88] on div "Prendre du stock" at bounding box center [1291, 86] width 109 height 20
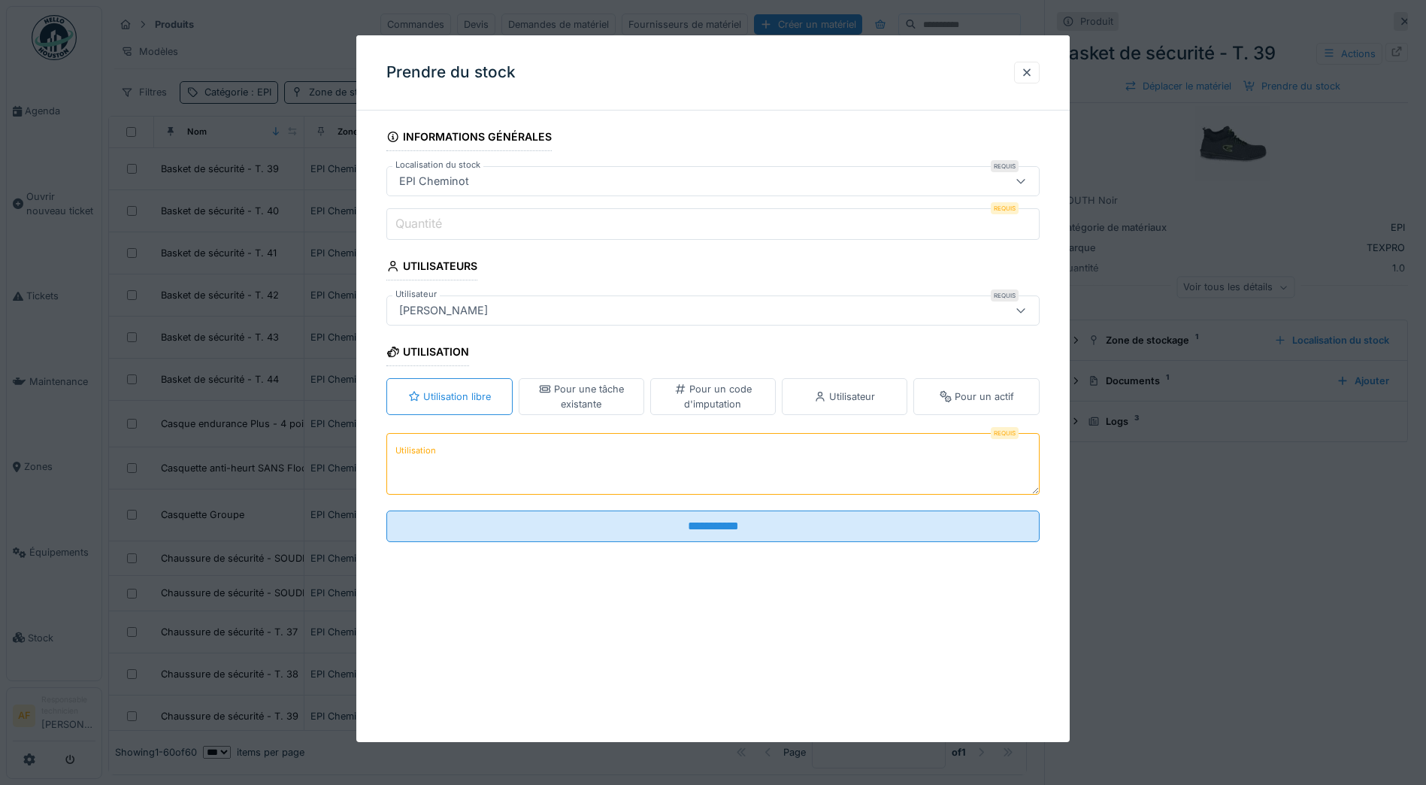
click at [501, 227] on input "Quantité" at bounding box center [712, 224] width 653 height 32
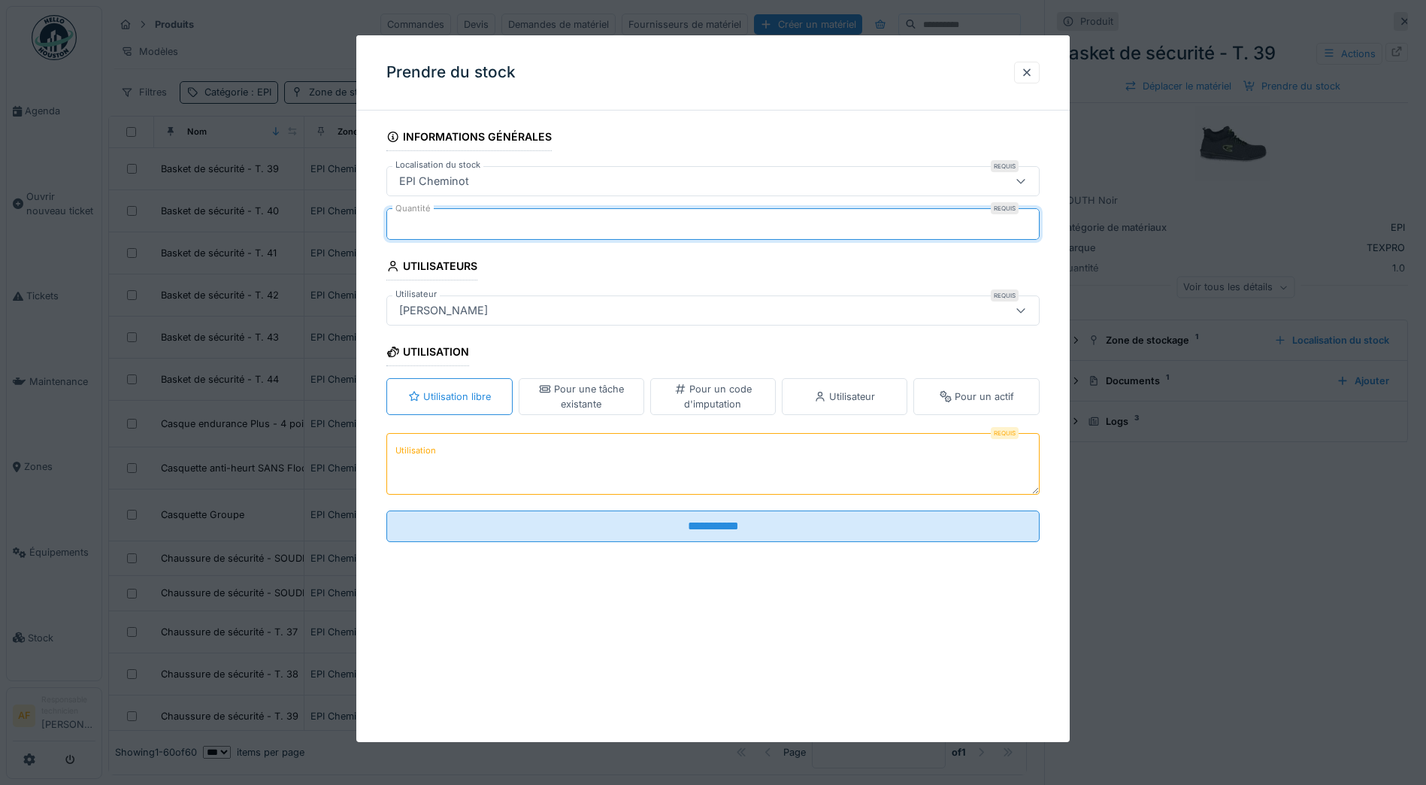
type input "*"
click at [859, 398] on div "Utilisateur" at bounding box center [844, 396] width 61 height 14
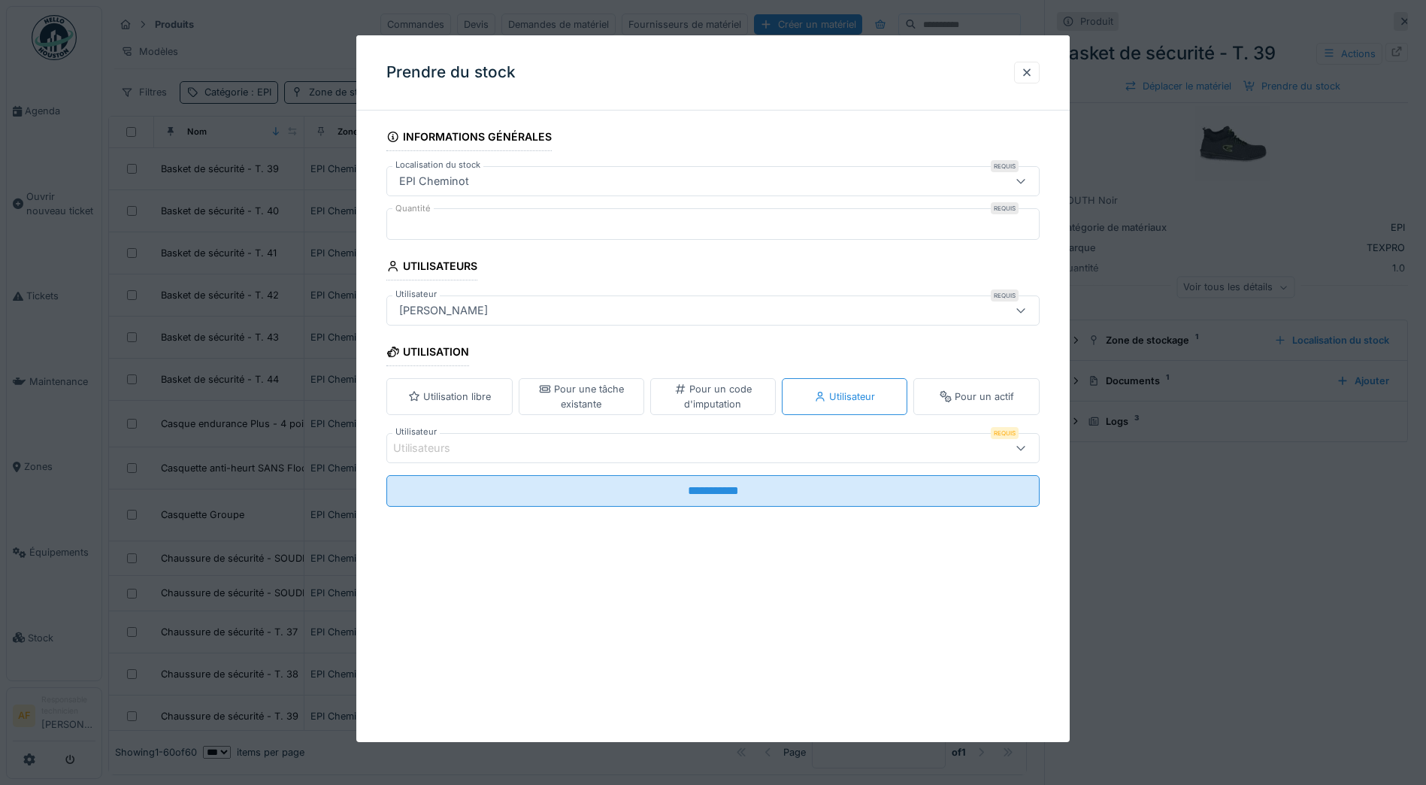
click at [824, 450] on div "Utilisateurs" at bounding box center [674, 448] width 563 height 17
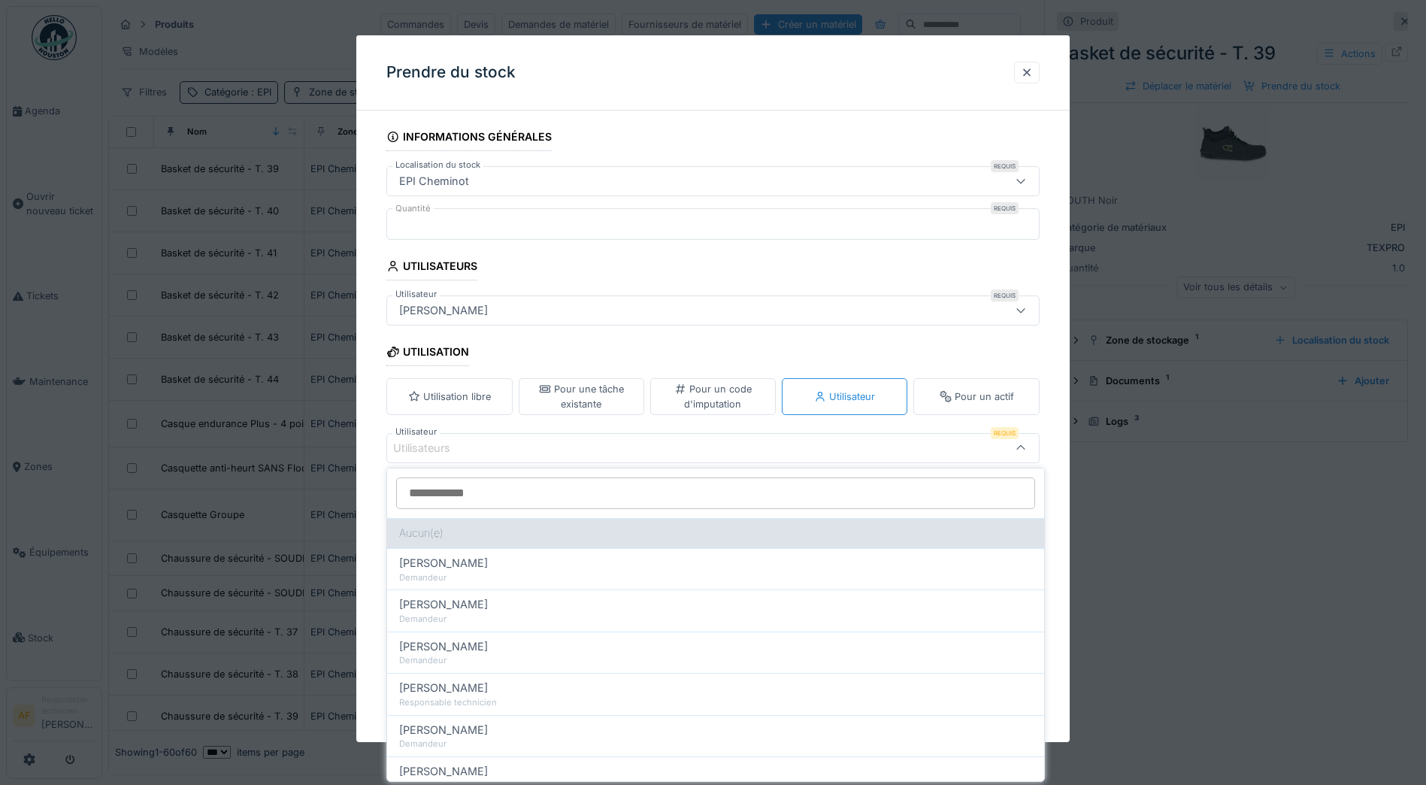
click at [427, 535] on div "Aucun(e)" at bounding box center [715, 533] width 657 height 30
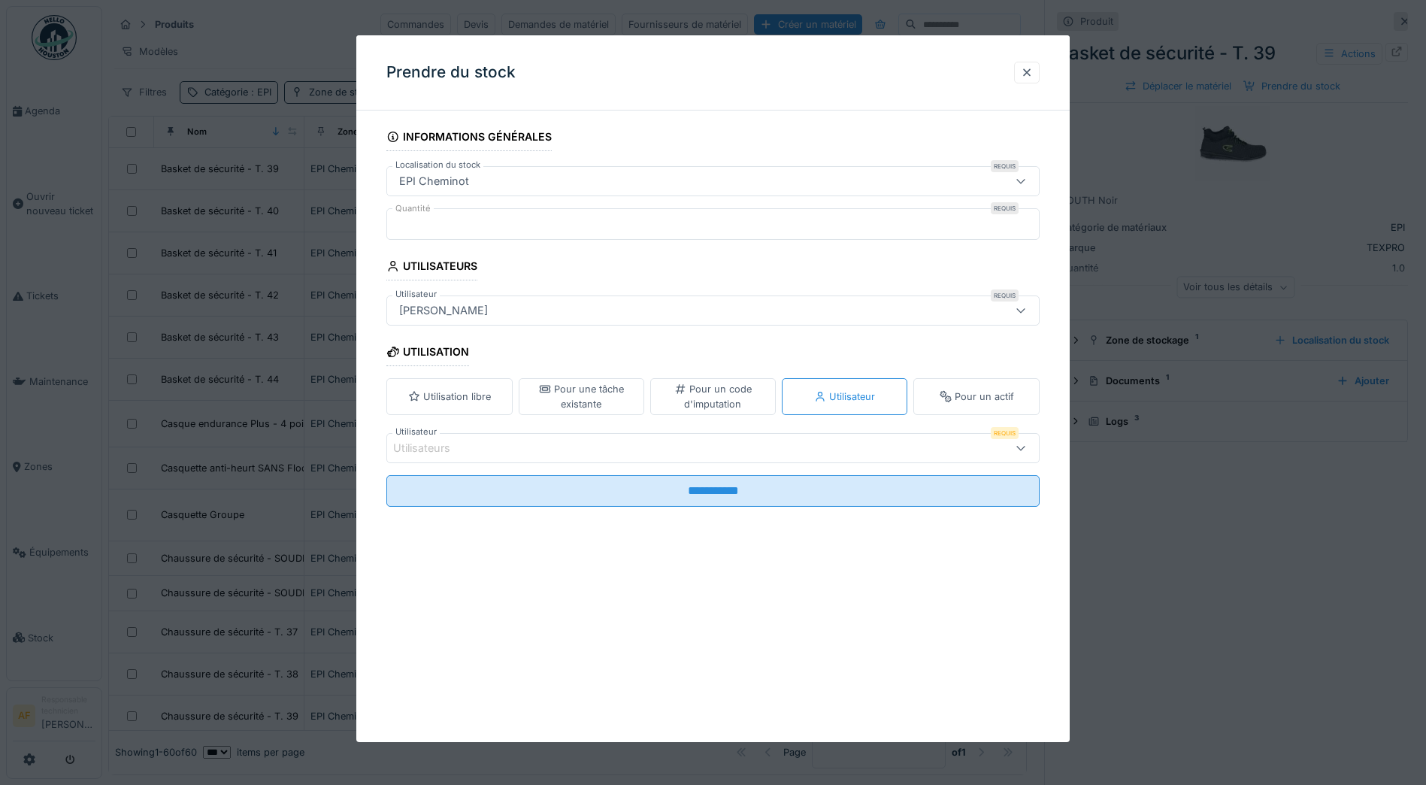
click at [704, 448] on div "Utilisateurs" at bounding box center [674, 448] width 563 height 17
click at [607, 182] on div "EPI Cheminot" at bounding box center [674, 181] width 563 height 17
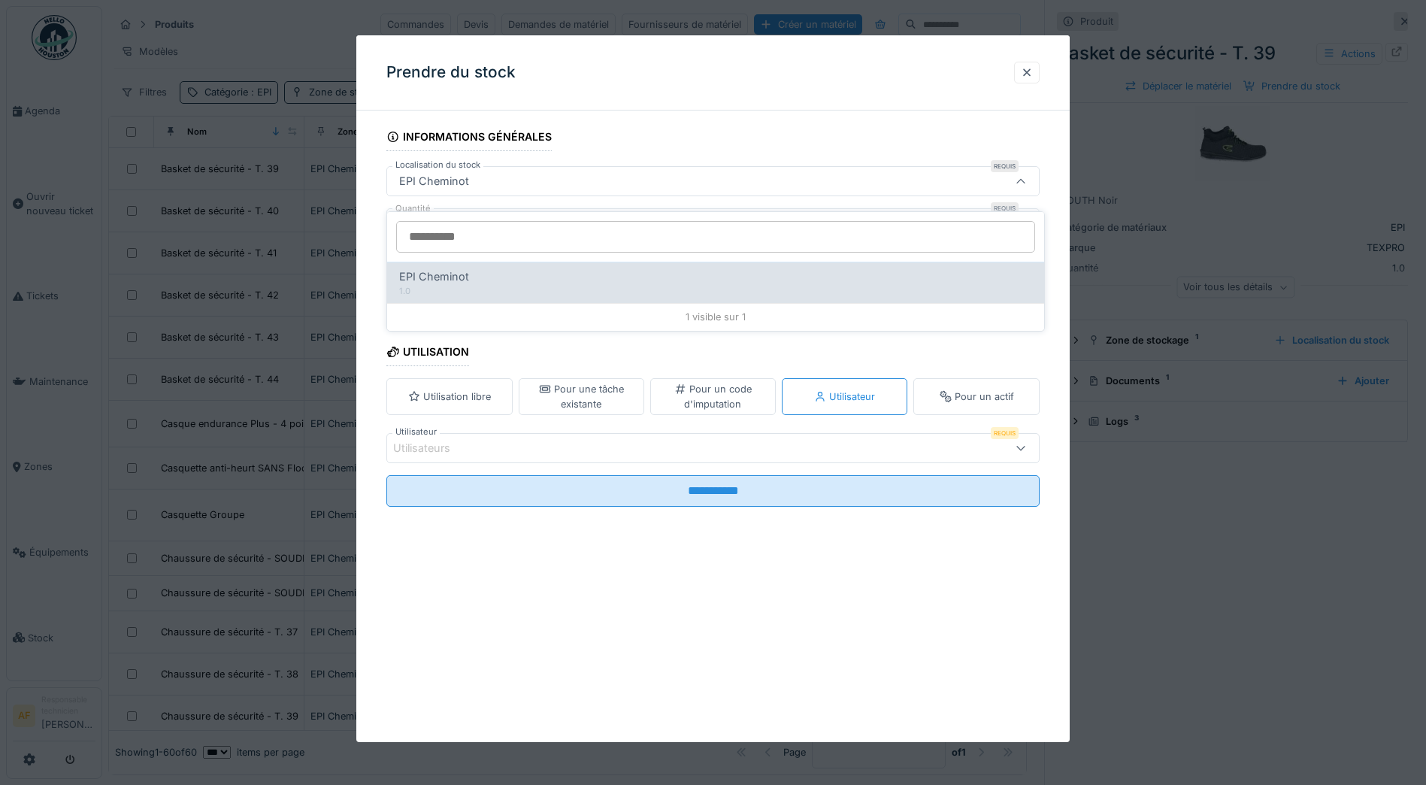
scroll to position [11, 0]
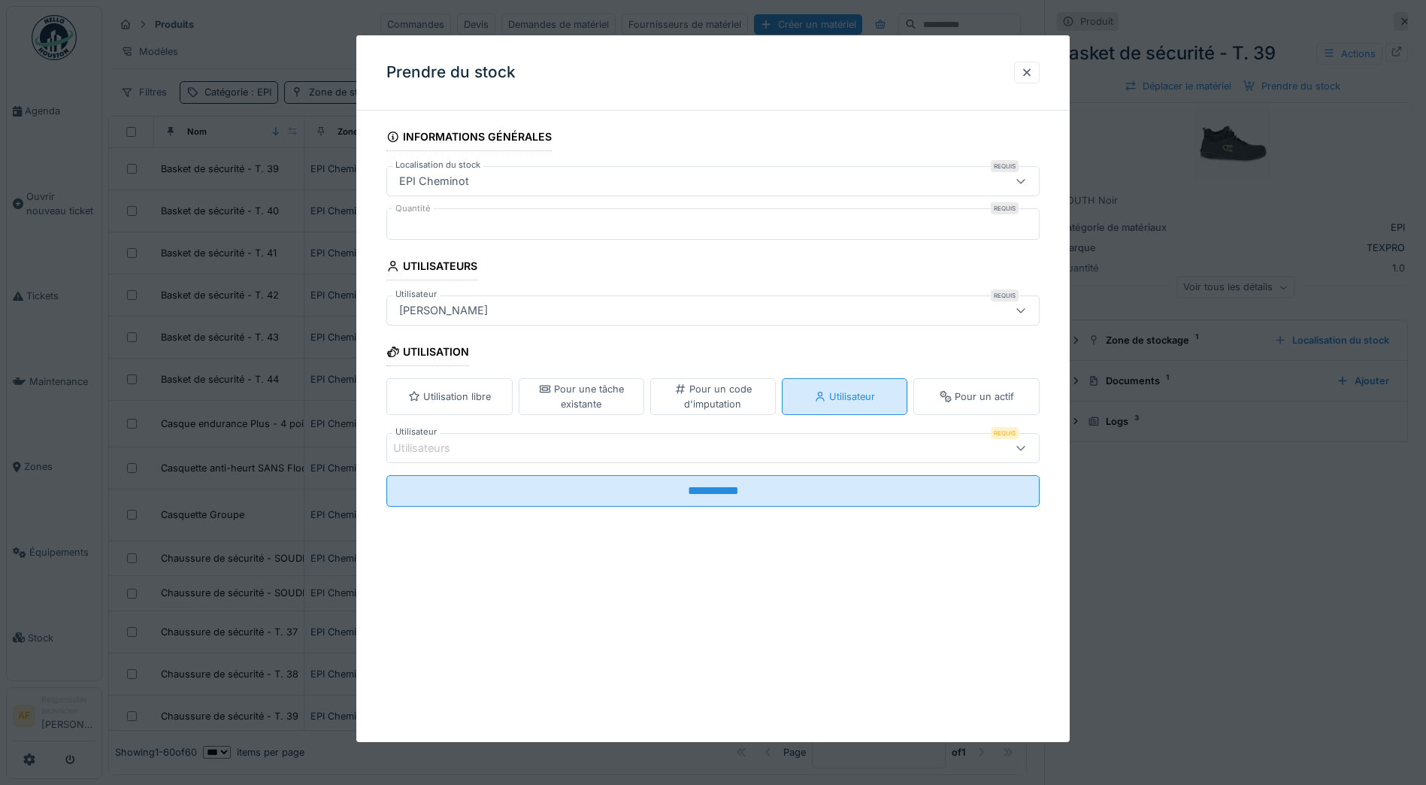
click at [867, 395] on div "Utilisateur" at bounding box center [844, 396] width 61 height 14
click at [654, 448] on div "Utilisateurs" at bounding box center [674, 448] width 563 height 17
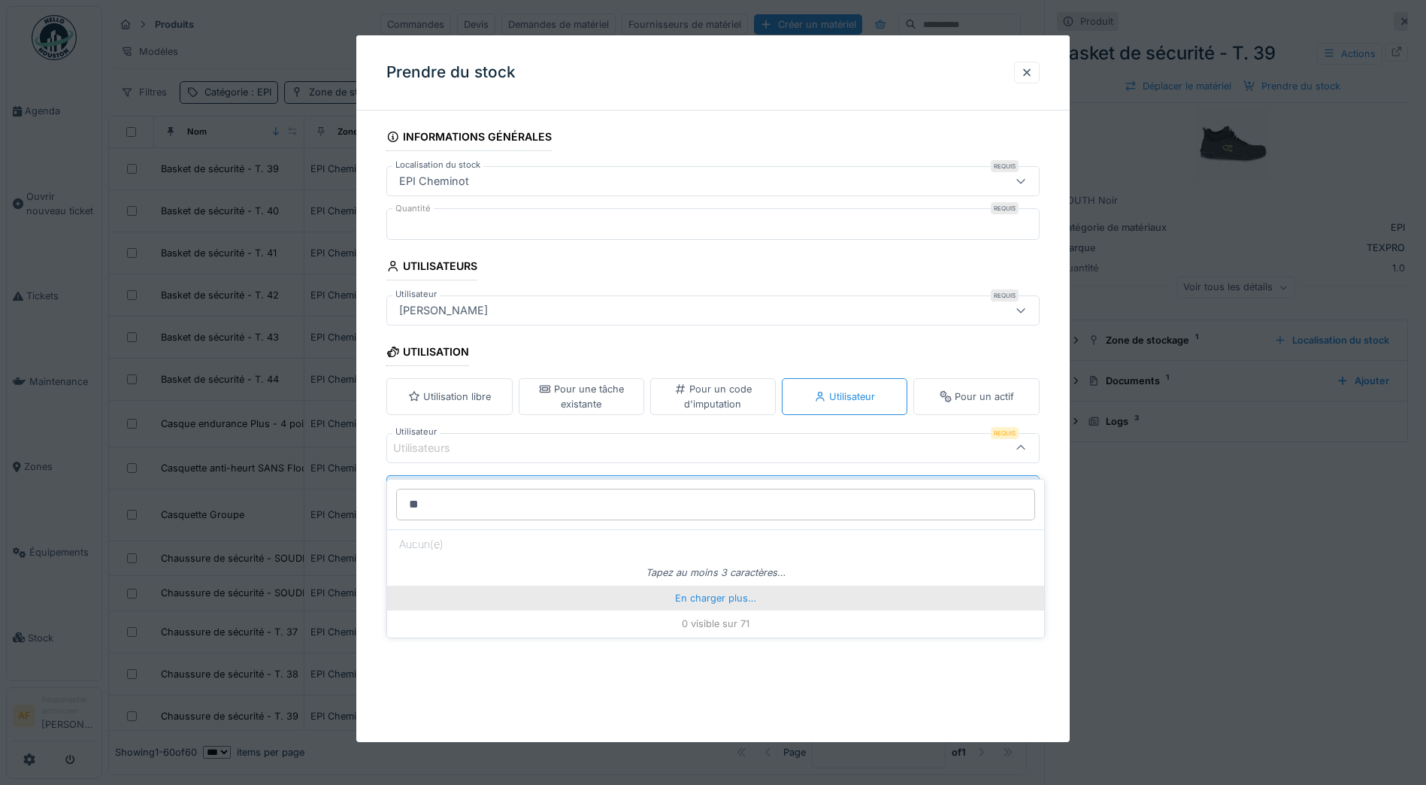
click at [705, 590] on div "En charger plus…" at bounding box center [715, 598] width 657 height 24
click at [502, 491] on input "**" at bounding box center [715, 505] width 639 height 32
type input "*"
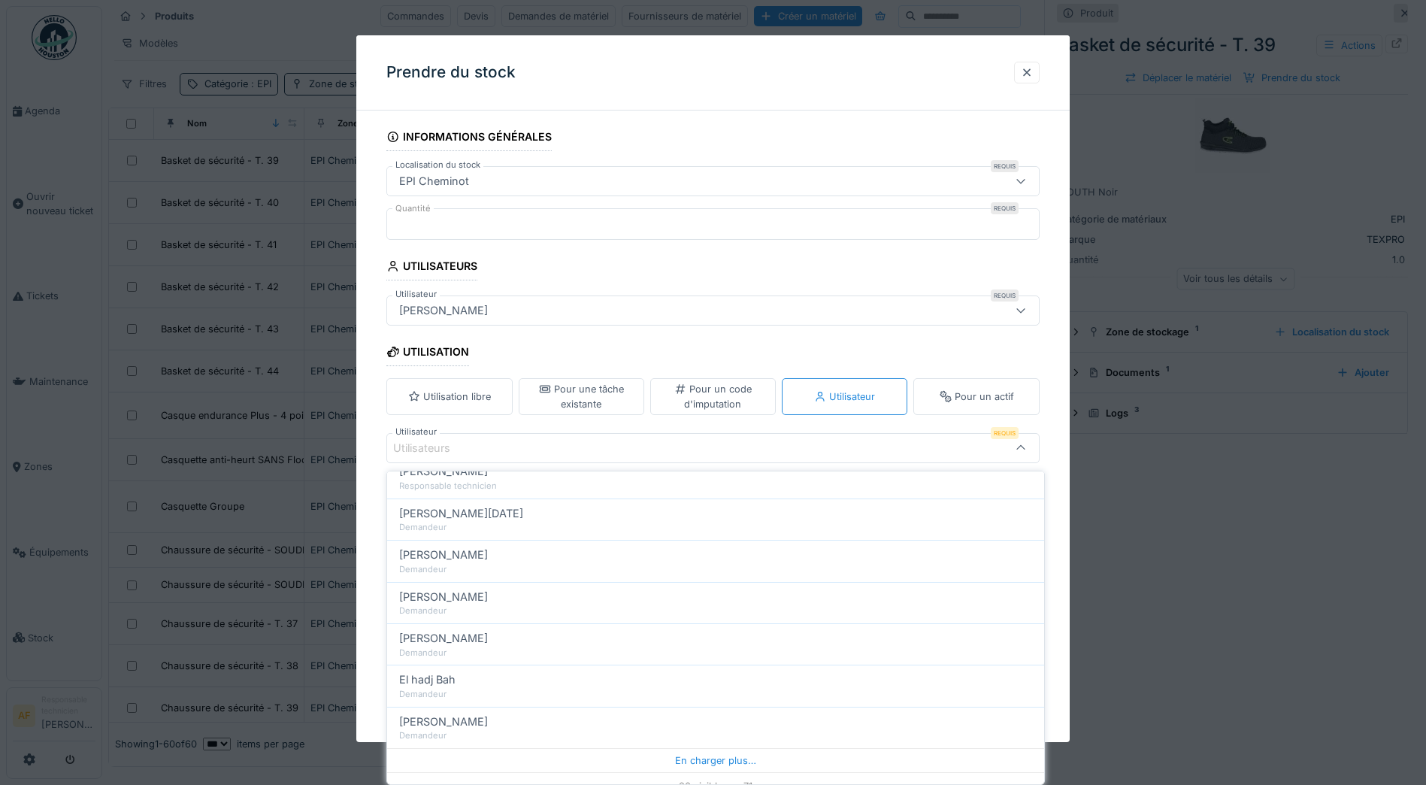
scroll to position [652, 0]
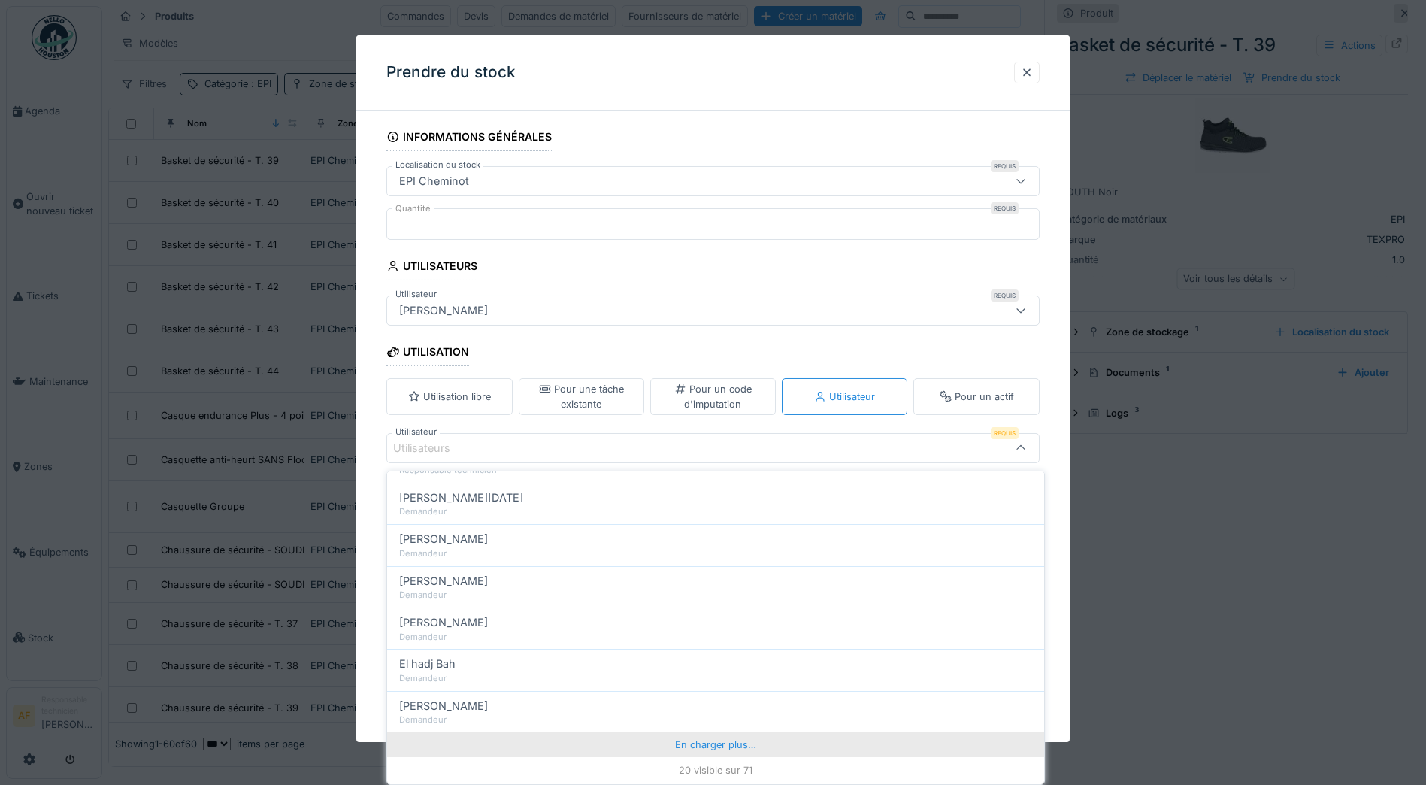
click at [732, 743] on div "En charger plus…" at bounding box center [715, 744] width 657 height 24
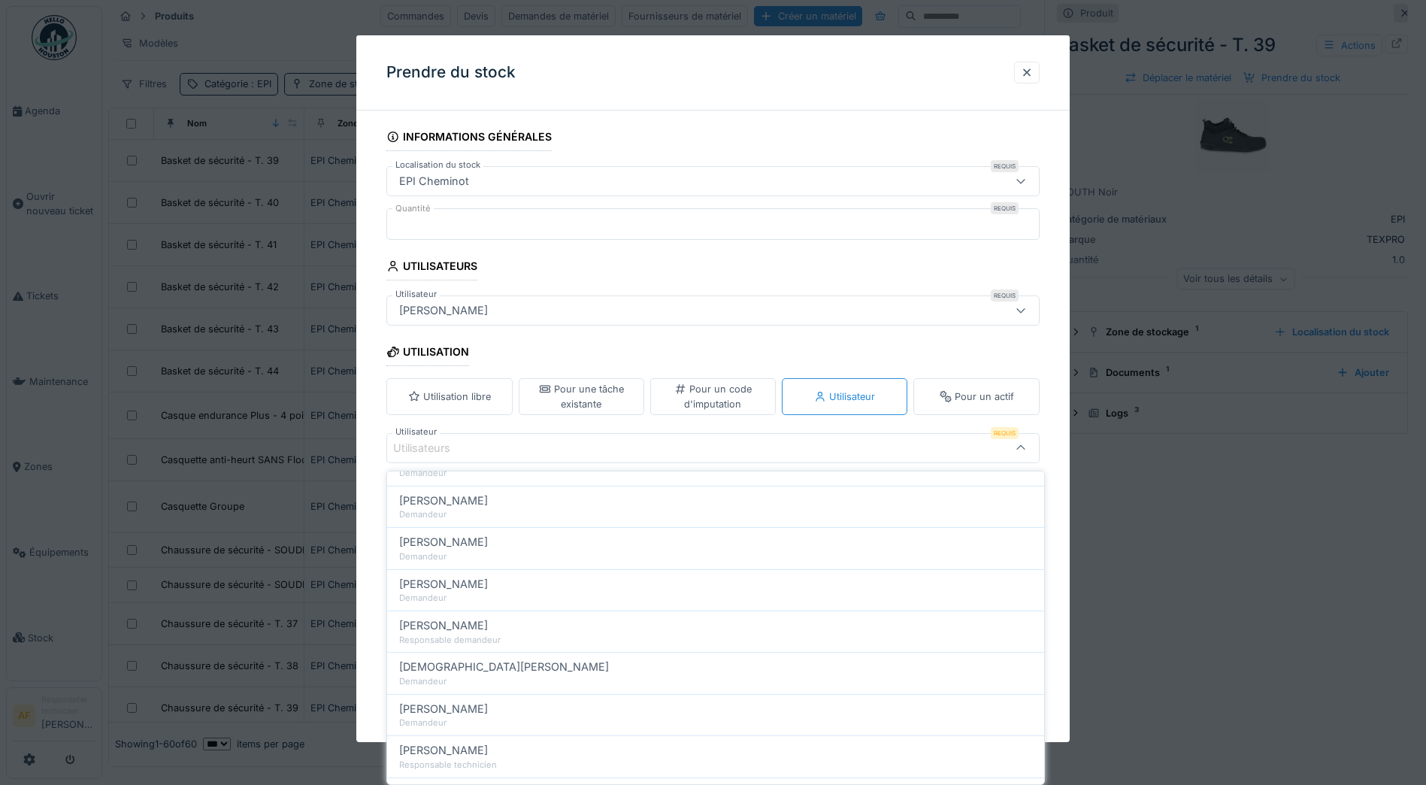
scroll to position [282, 0]
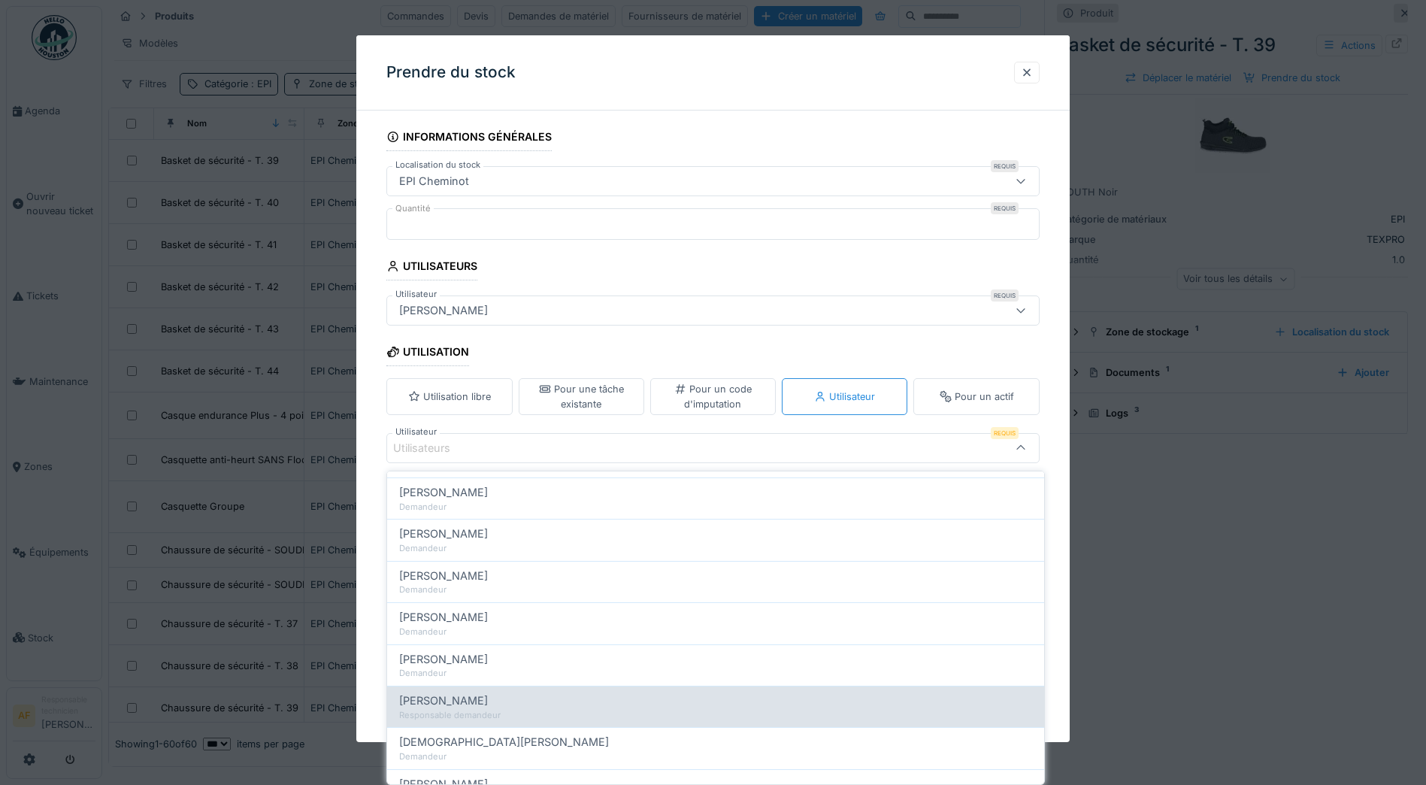
click at [539, 709] on div "Responsable demandeur" at bounding box center [715, 715] width 633 height 13
type input "*****"
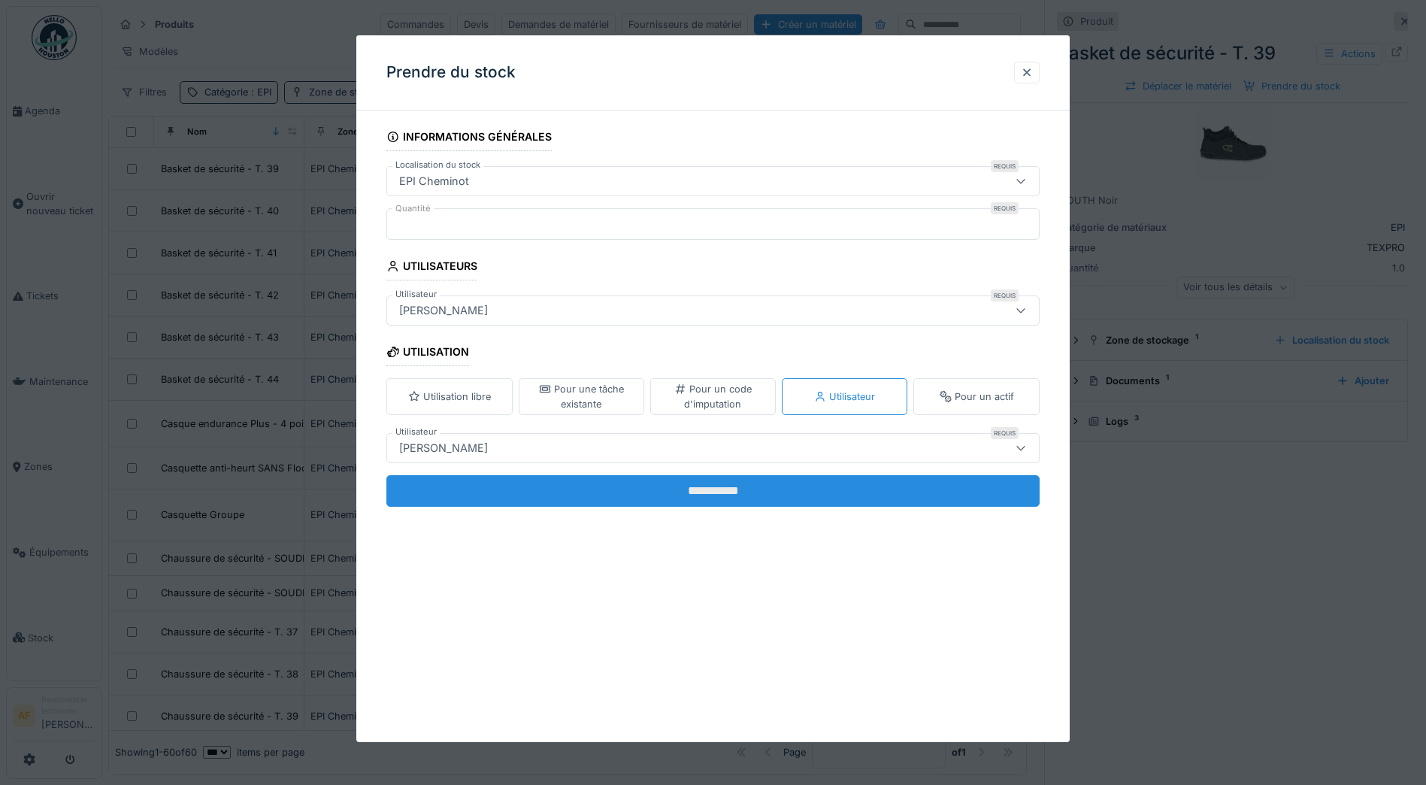
click at [746, 493] on input "**********" at bounding box center [712, 491] width 653 height 32
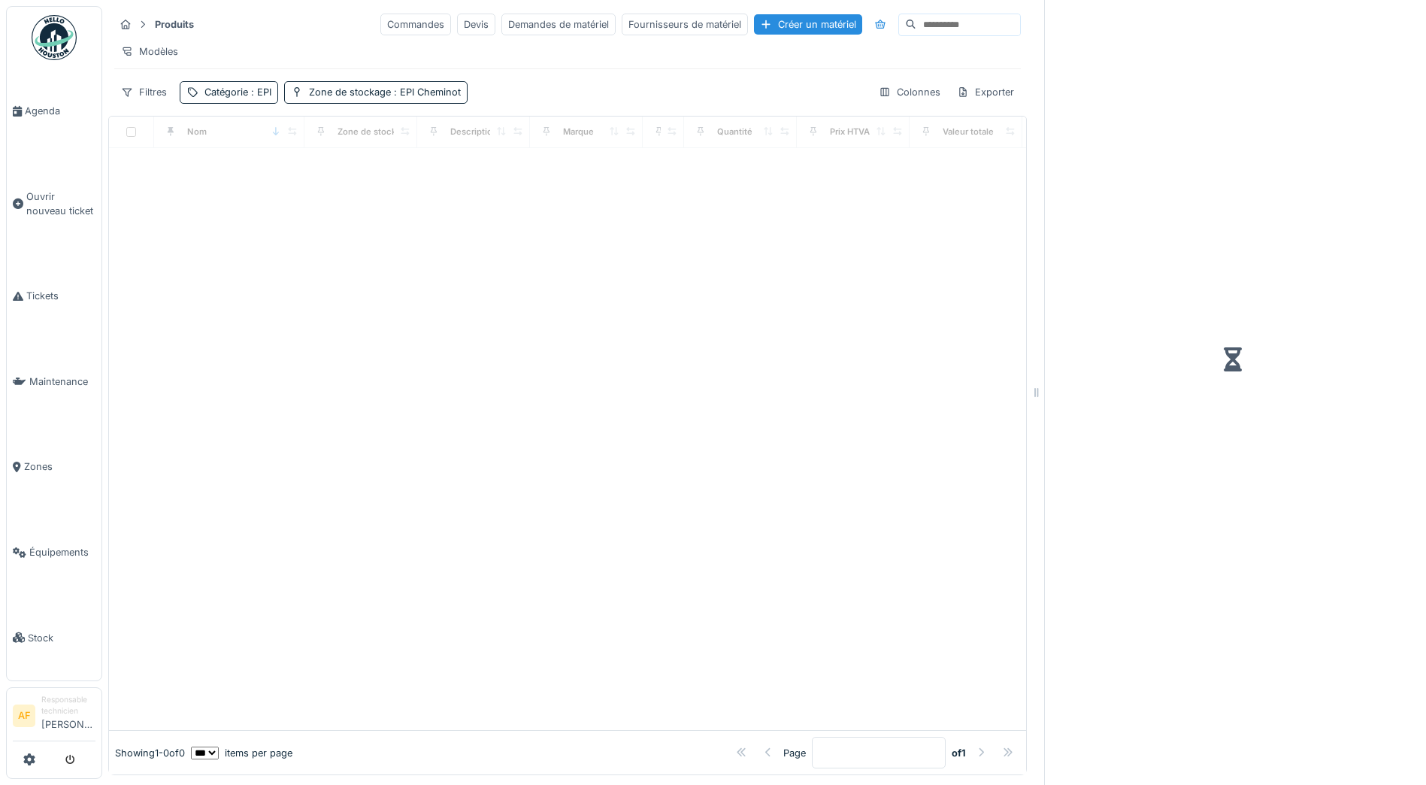
scroll to position [11, 0]
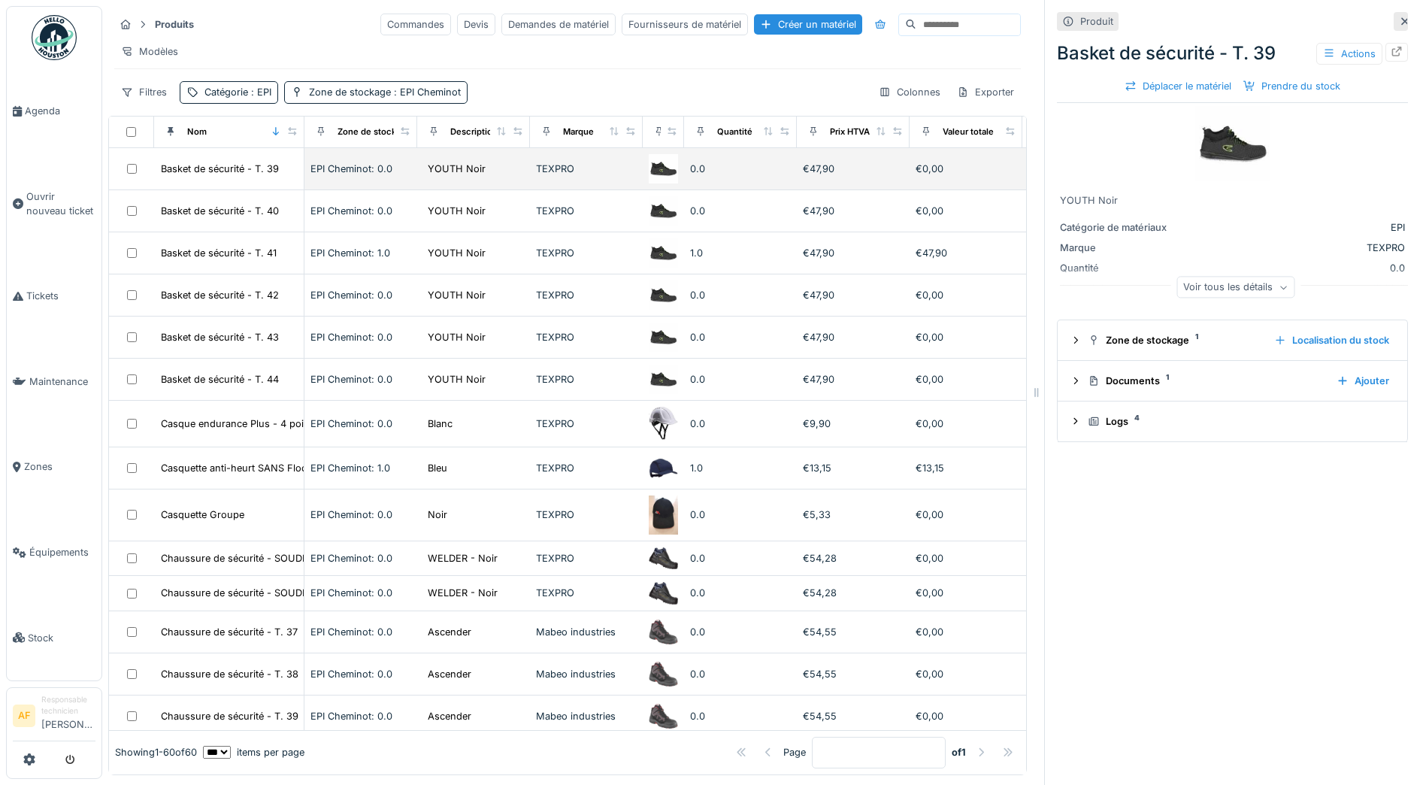
click at [209, 178] on td "Basket de sécurité - T. 39" at bounding box center [229, 169] width 150 height 42
click at [261, 171] on div "Basket de sécurité - T. 39" at bounding box center [220, 169] width 118 height 14
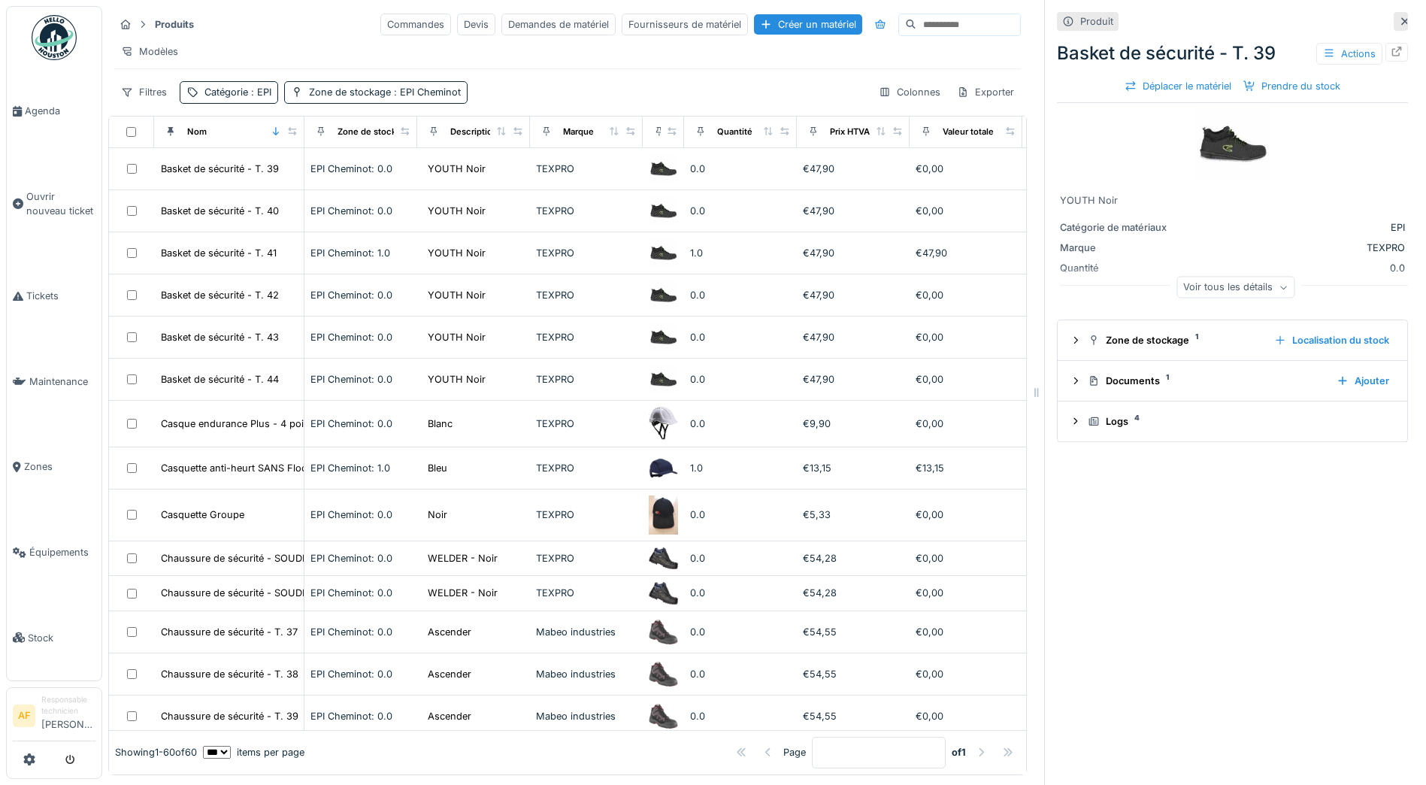
scroll to position [0, 0]
click at [1399, 23] on icon at bounding box center [1405, 22] width 12 height 10
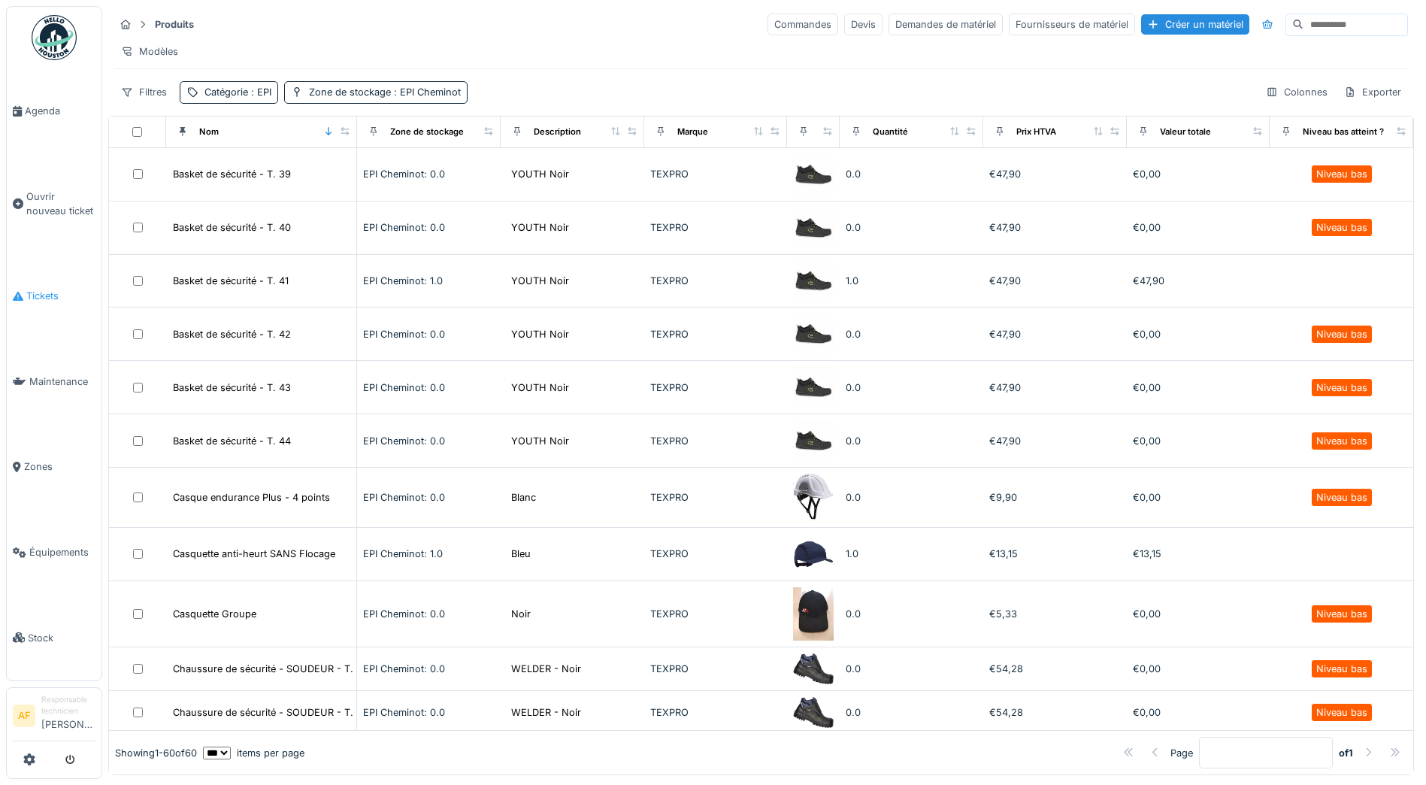
click at [49, 293] on span "Tickets" at bounding box center [60, 296] width 69 height 14
click at [24, 289] on li "Tickets" at bounding box center [54, 296] width 83 height 14
click at [40, 120] on link "Agenda" at bounding box center [54, 111] width 95 height 86
click at [35, 104] on span "Agenda" at bounding box center [60, 111] width 71 height 14
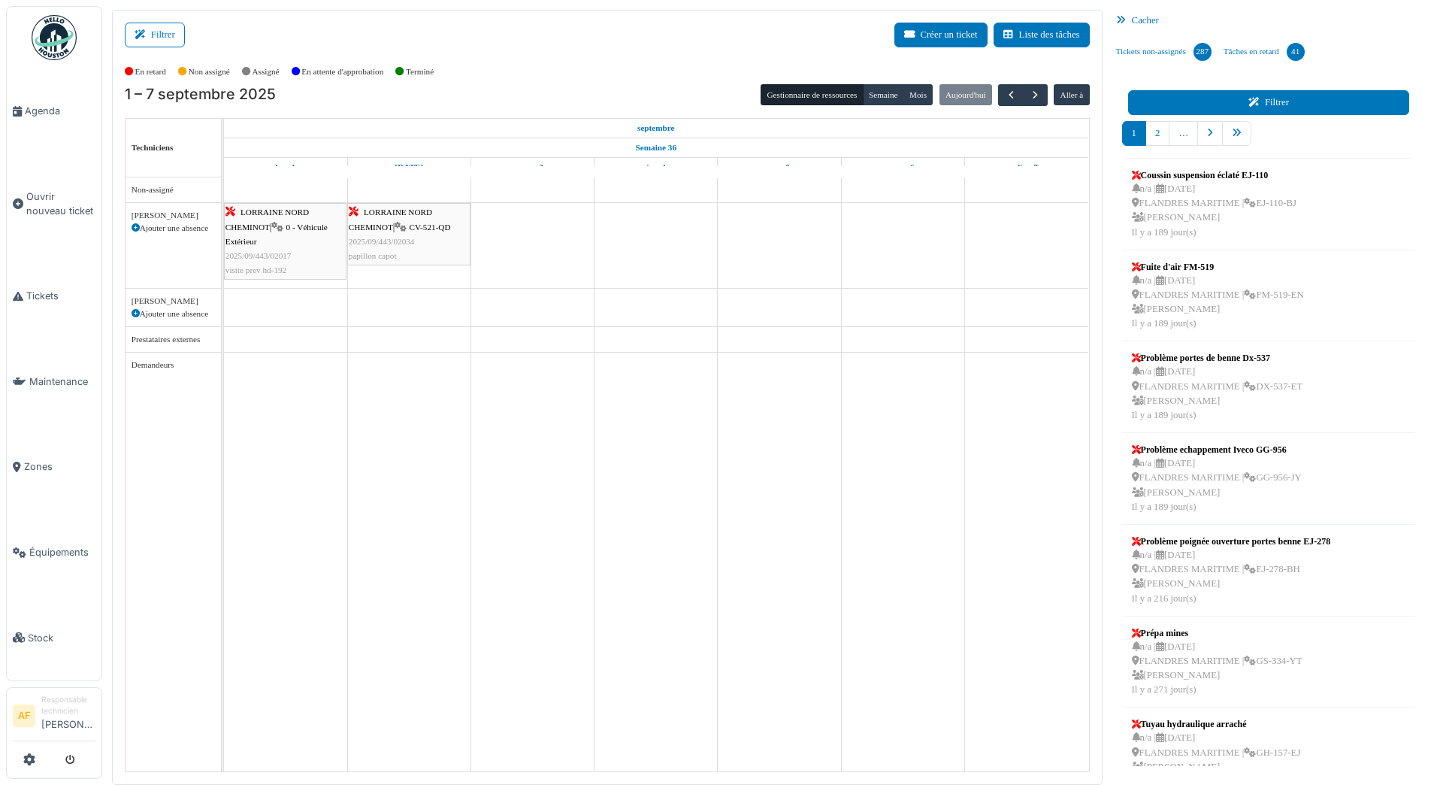
click at [1286, 108] on button "Filtrer" at bounding box center [1269, 102] width 282 height 25
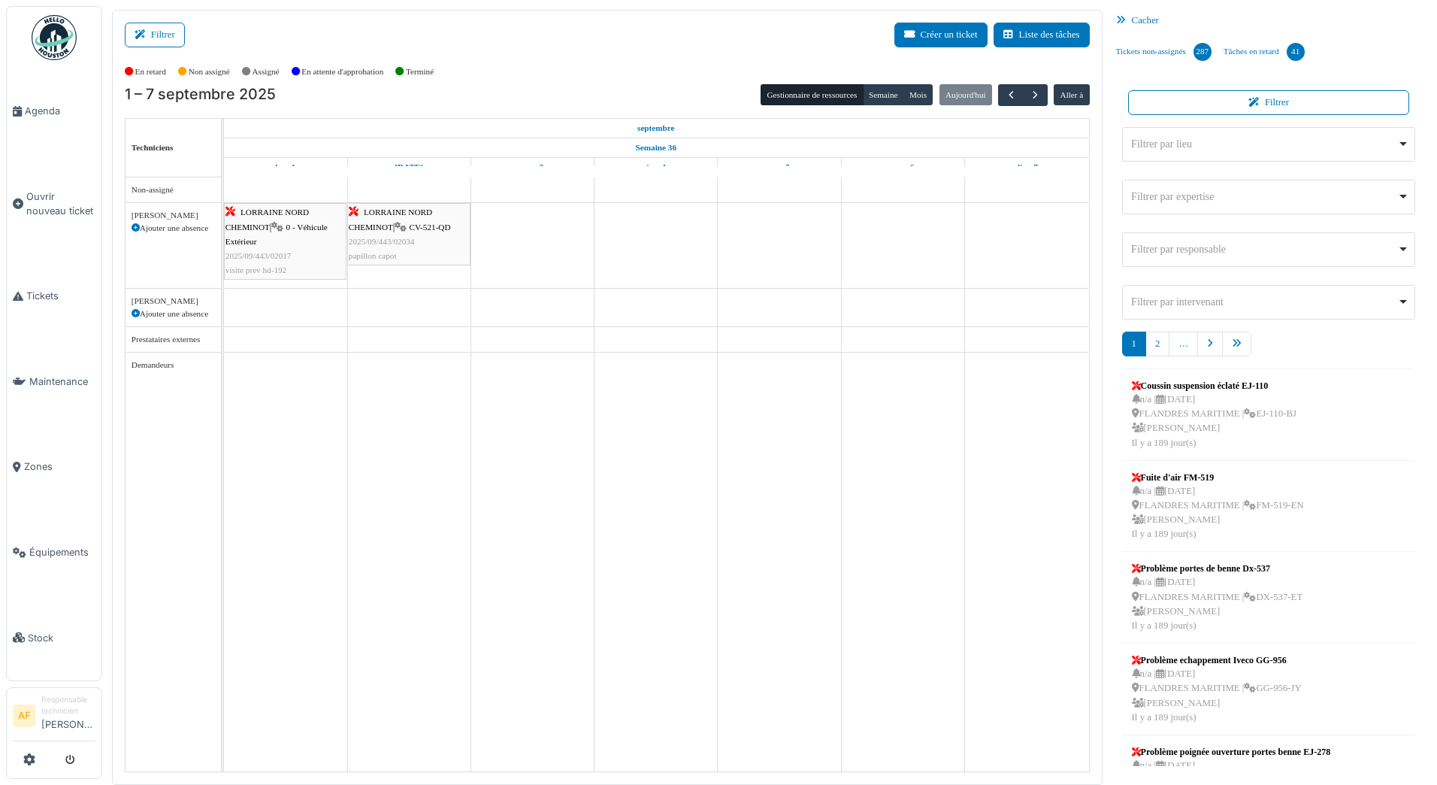
click at [1213, 135] on div "Filtrer par lieu Remove item" at bounding box center [1268, 144] width 281 height 22
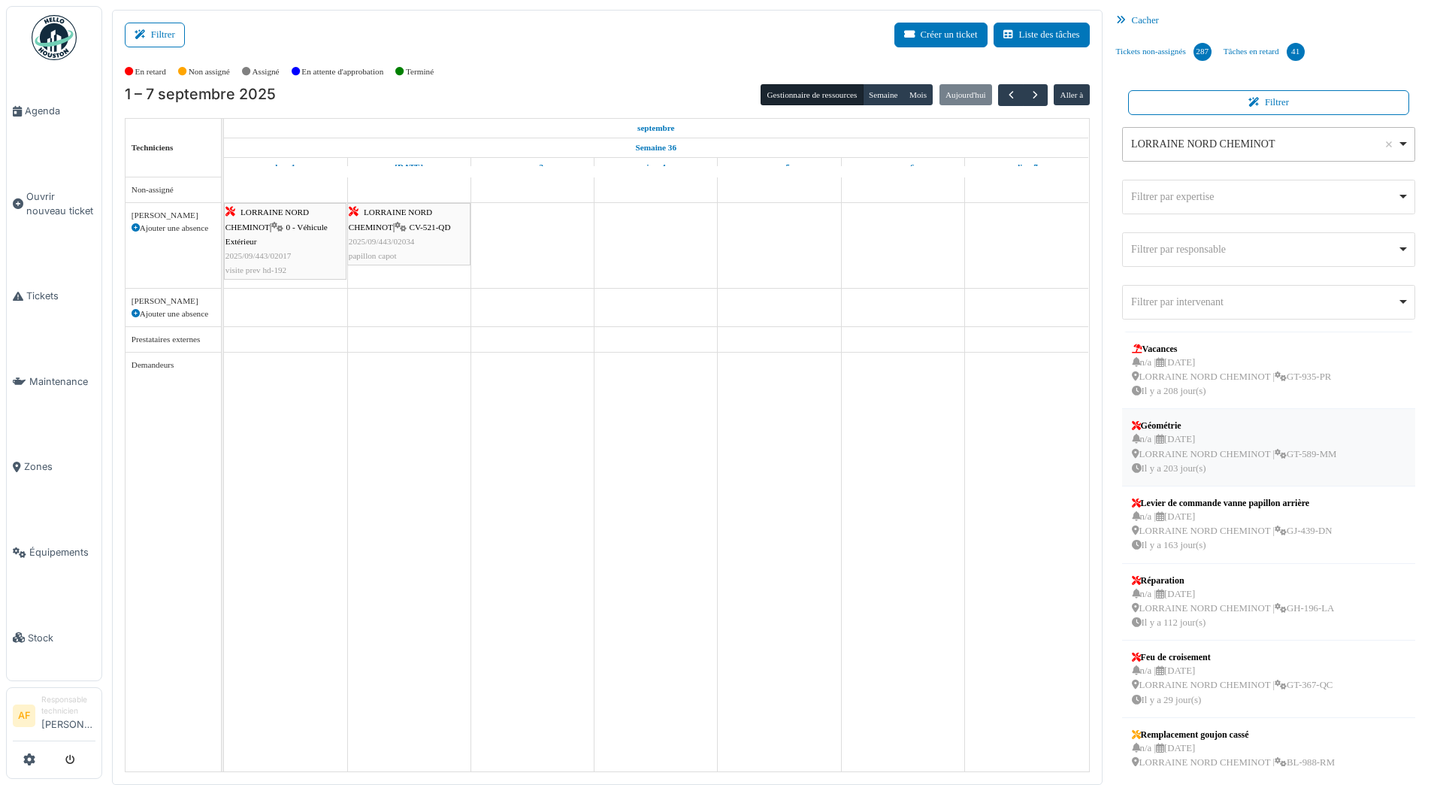
scroll to position [183, 0]
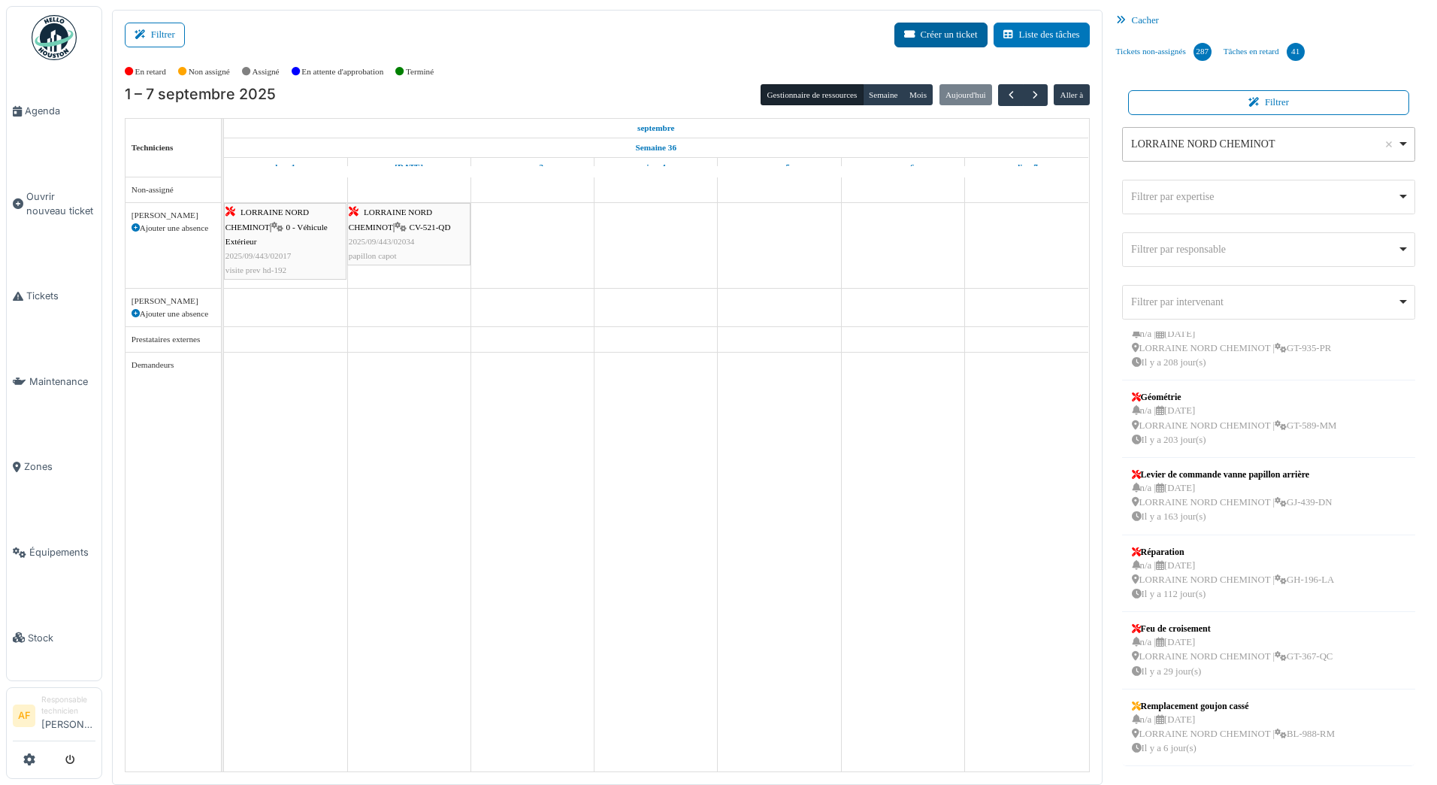
click at [946, 38] on button "Créer un ticket" at bounding box center [941, 35] width 93 height 25
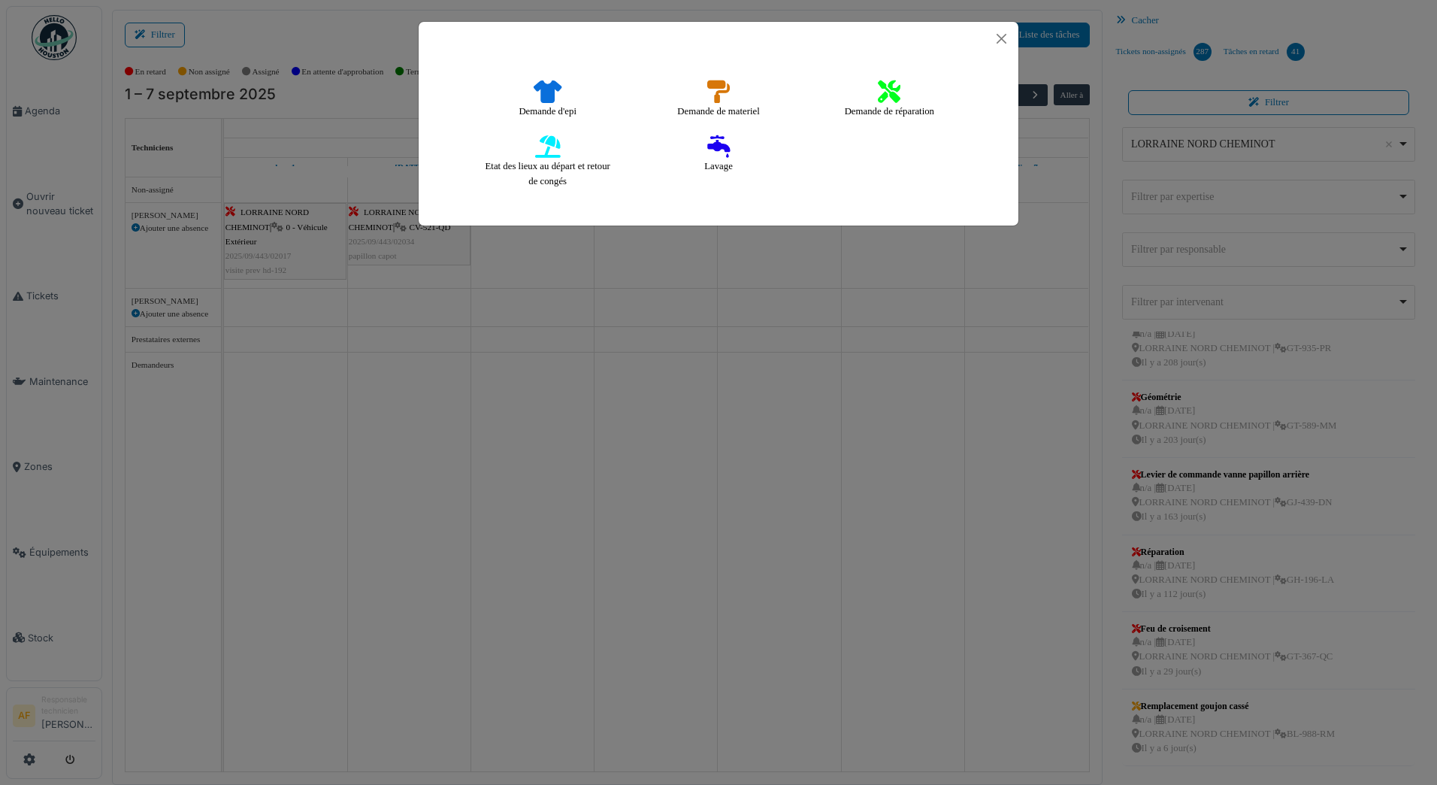
click at [562, 109] on h4 "Demande d'epi" at bounding box center [547, 99] width 77 height 49
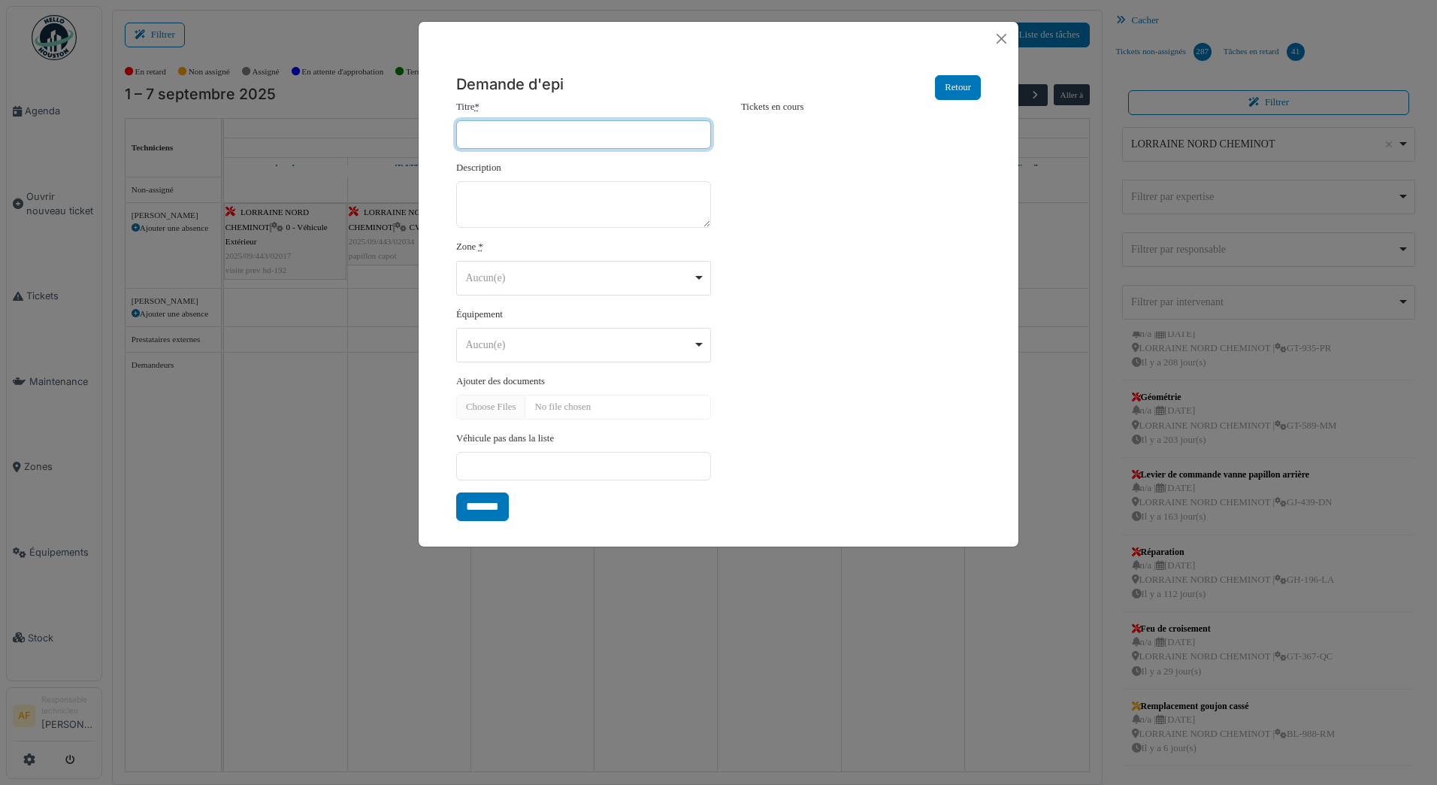
click at [568, 132] on input "Titre *" at bounding box center [583, 134] width 255 height 29
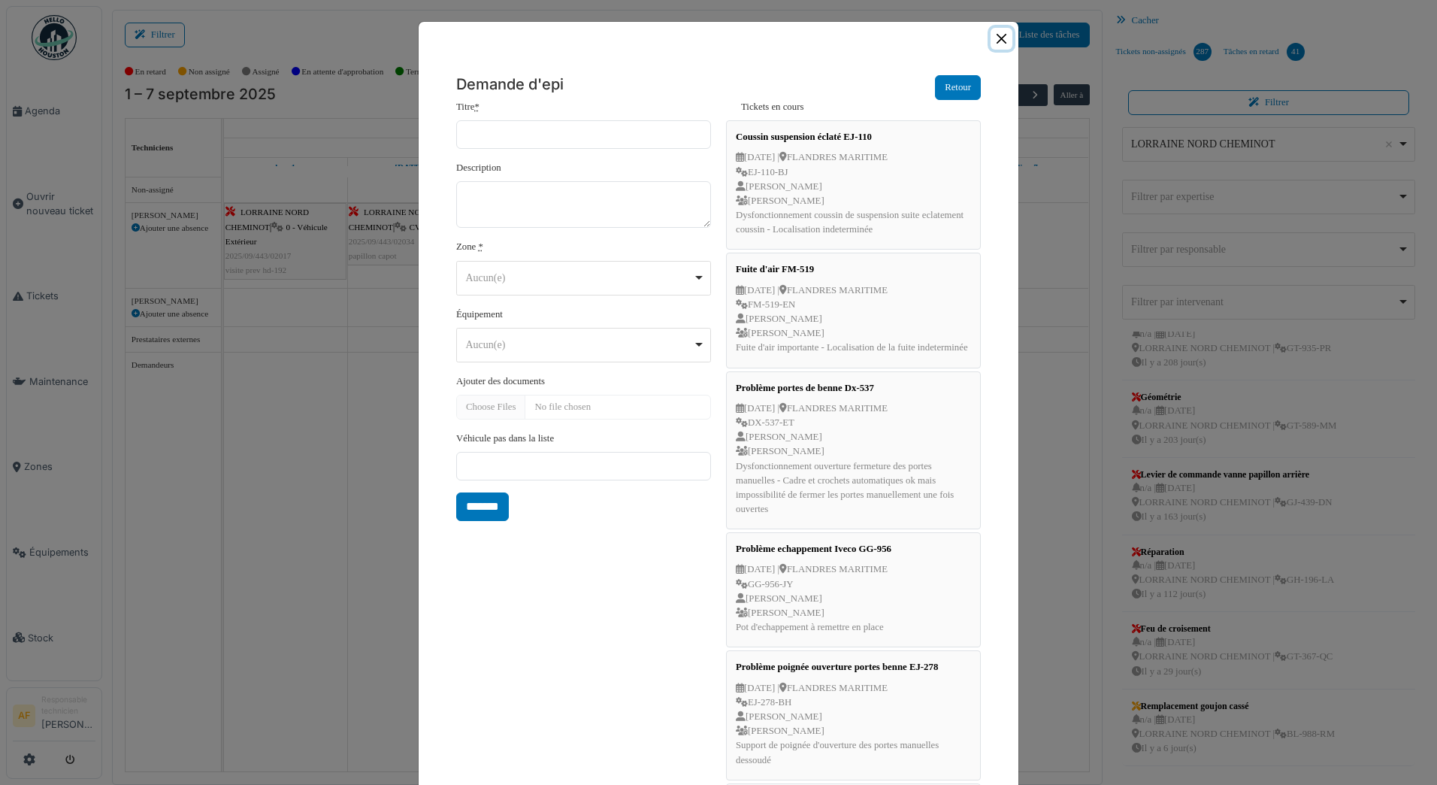
click at [999, 44] on button "Close" at bounding box center [1002, 39] width 22 height 22
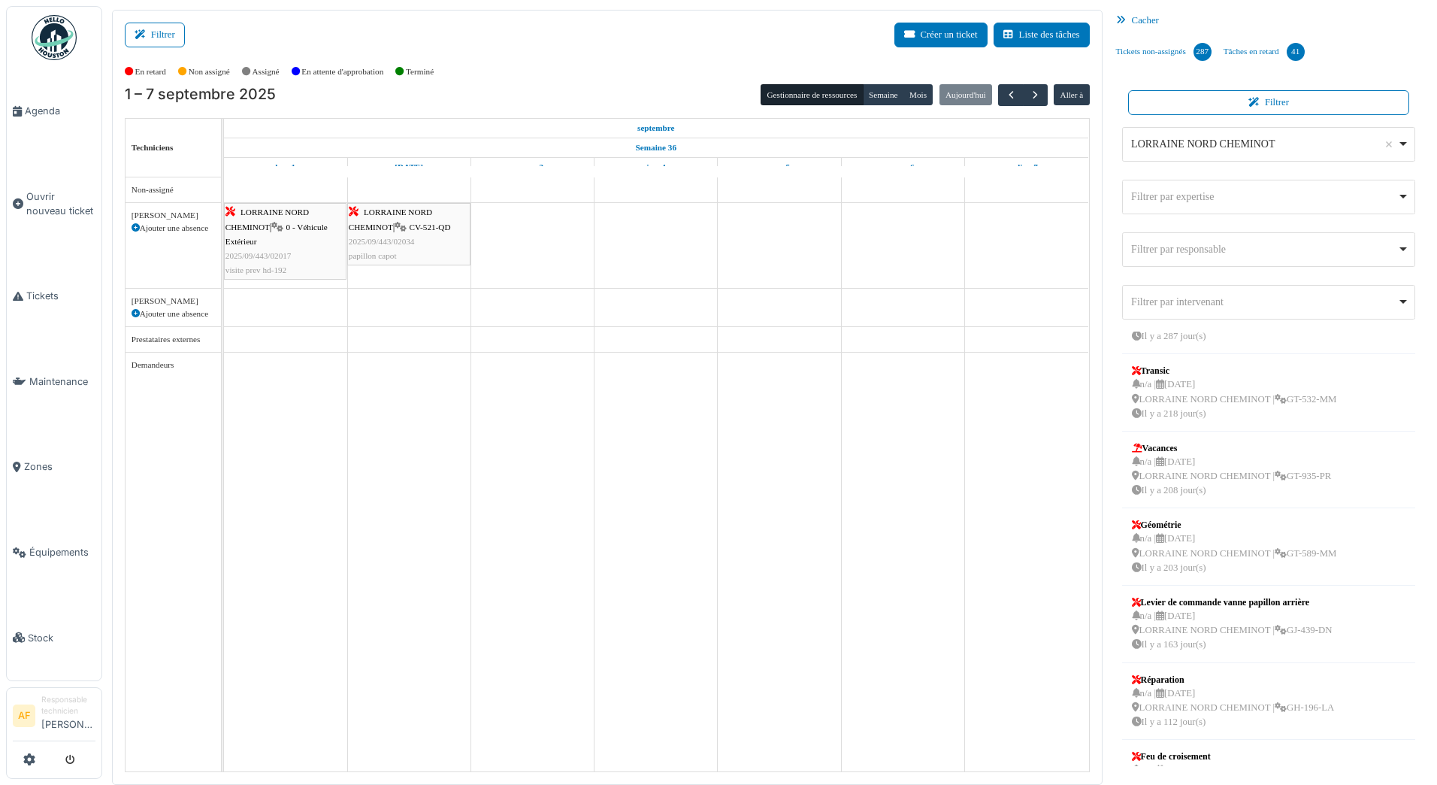
scroll to position [0, 0]
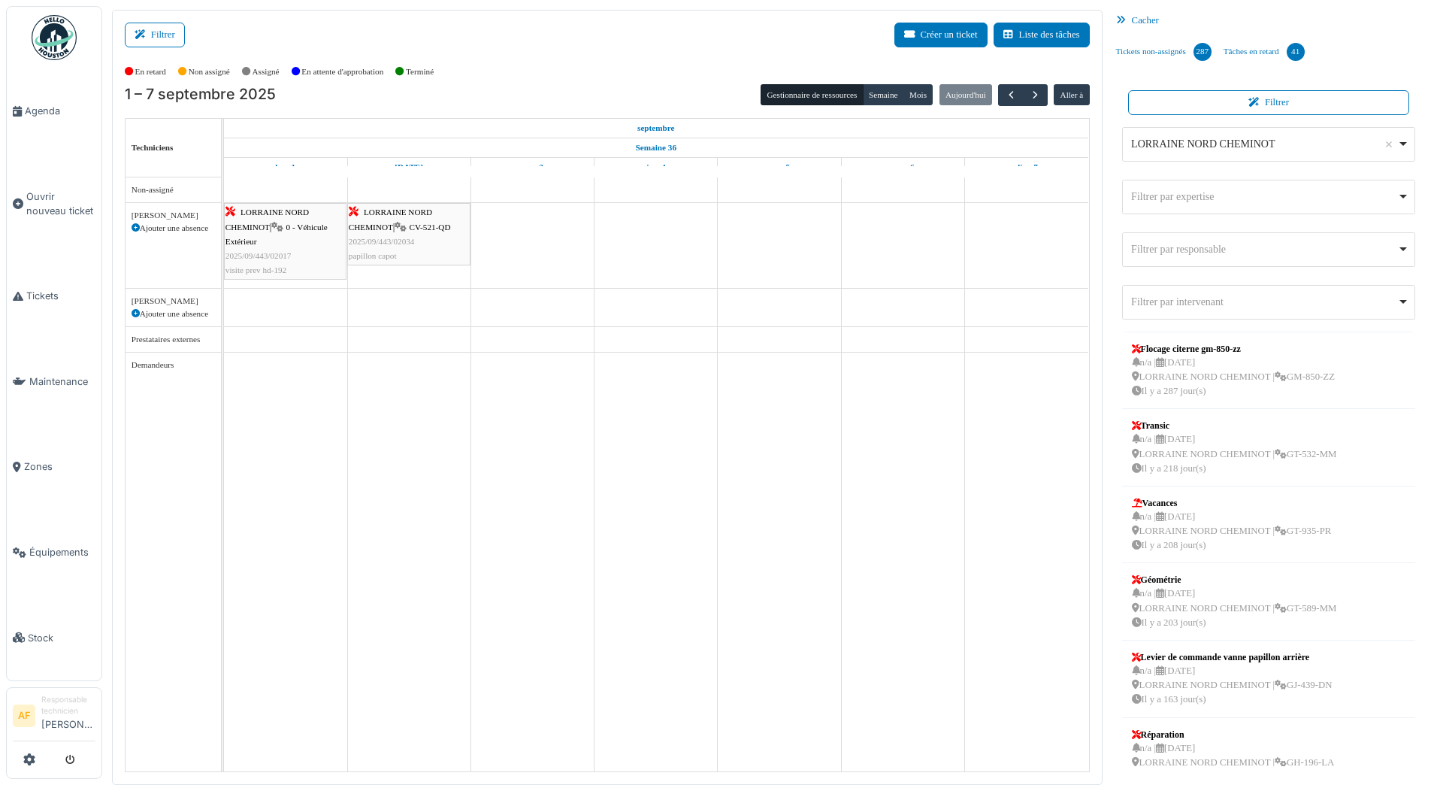
click at [1228, 142] on div "LORRAINE NORD CHEMINOT Remove item" at bounding box center [1264, 144] width 266 height 16
select select "*****"
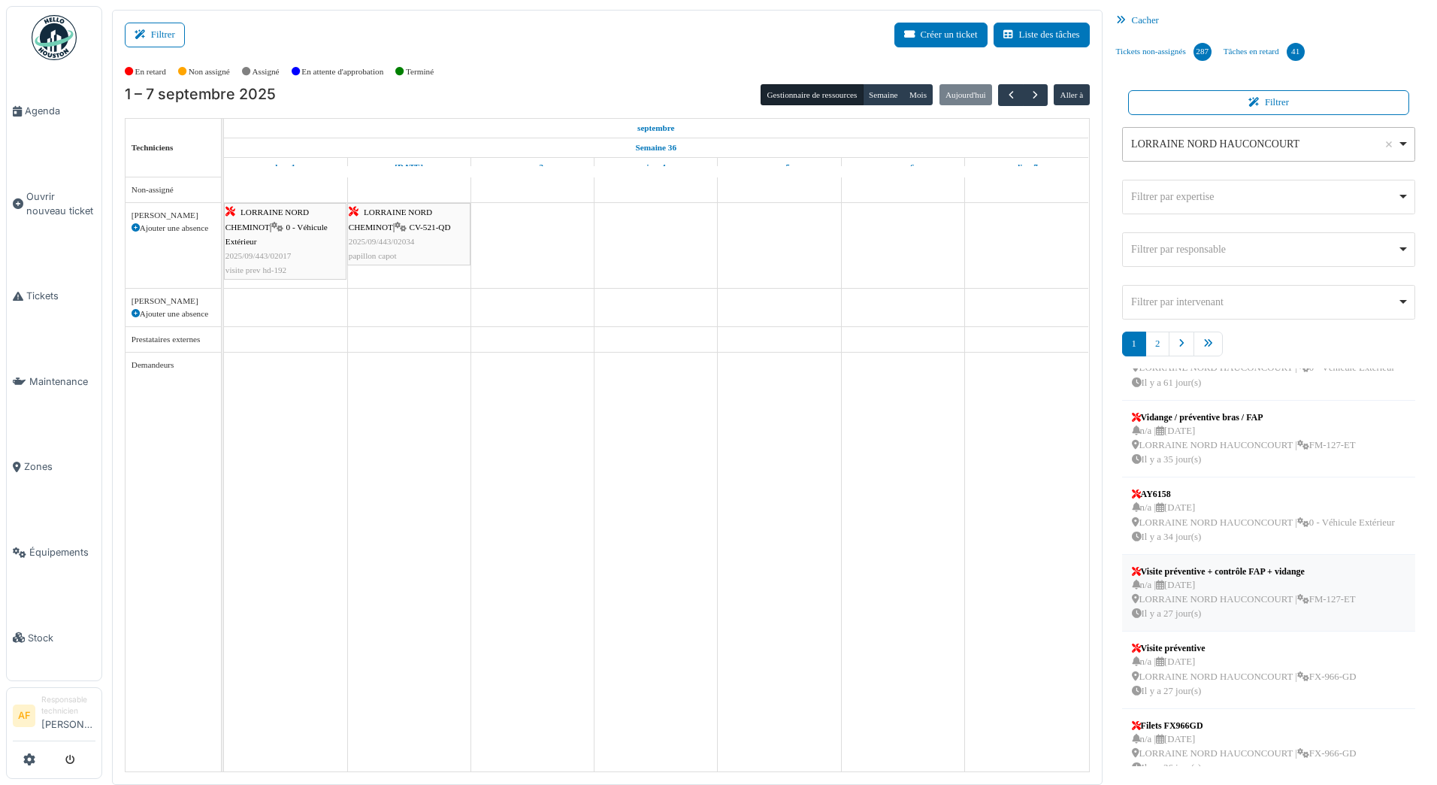
scroll to position [328, 0]
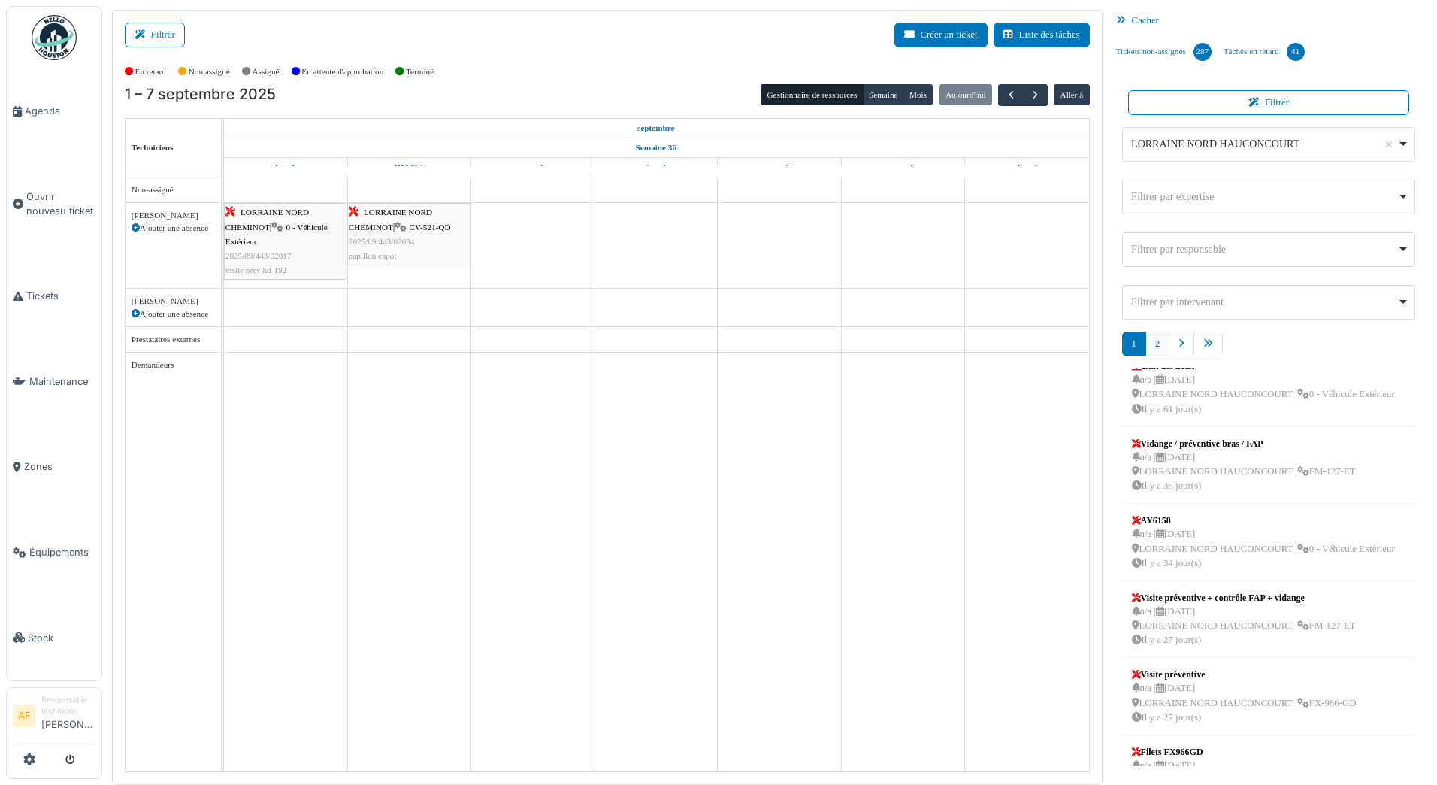
click at [1160, 347] on link "2" at bounding box center [1158, 344] width 24 height 25
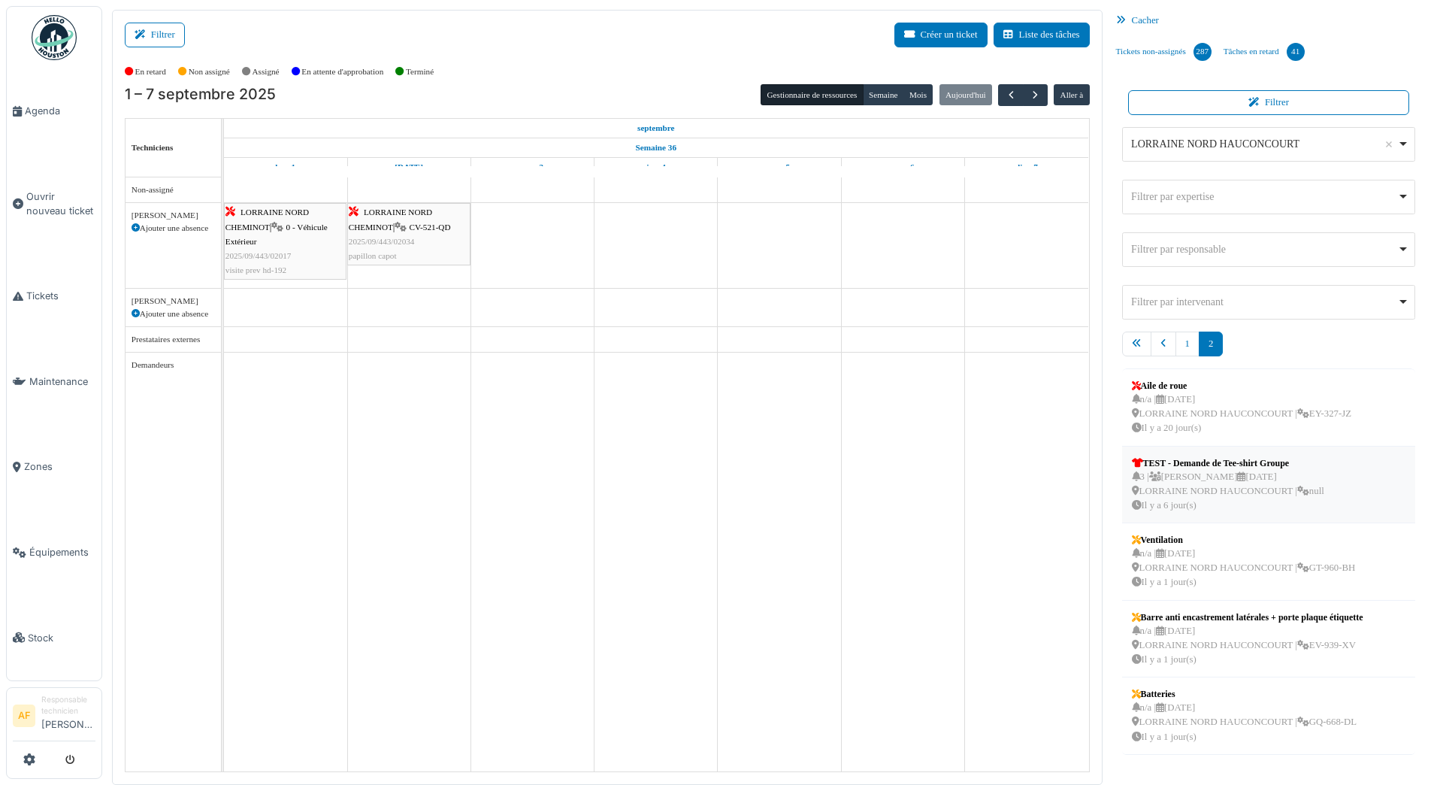
click at [1216, 481] on div "3 | Sybille Lelièvre 30/08/2025 LORRAINE NORD HAUCONCOURT | null Il y a 6 jour(…" at bounding box center [1228, 492] width 192 height 44
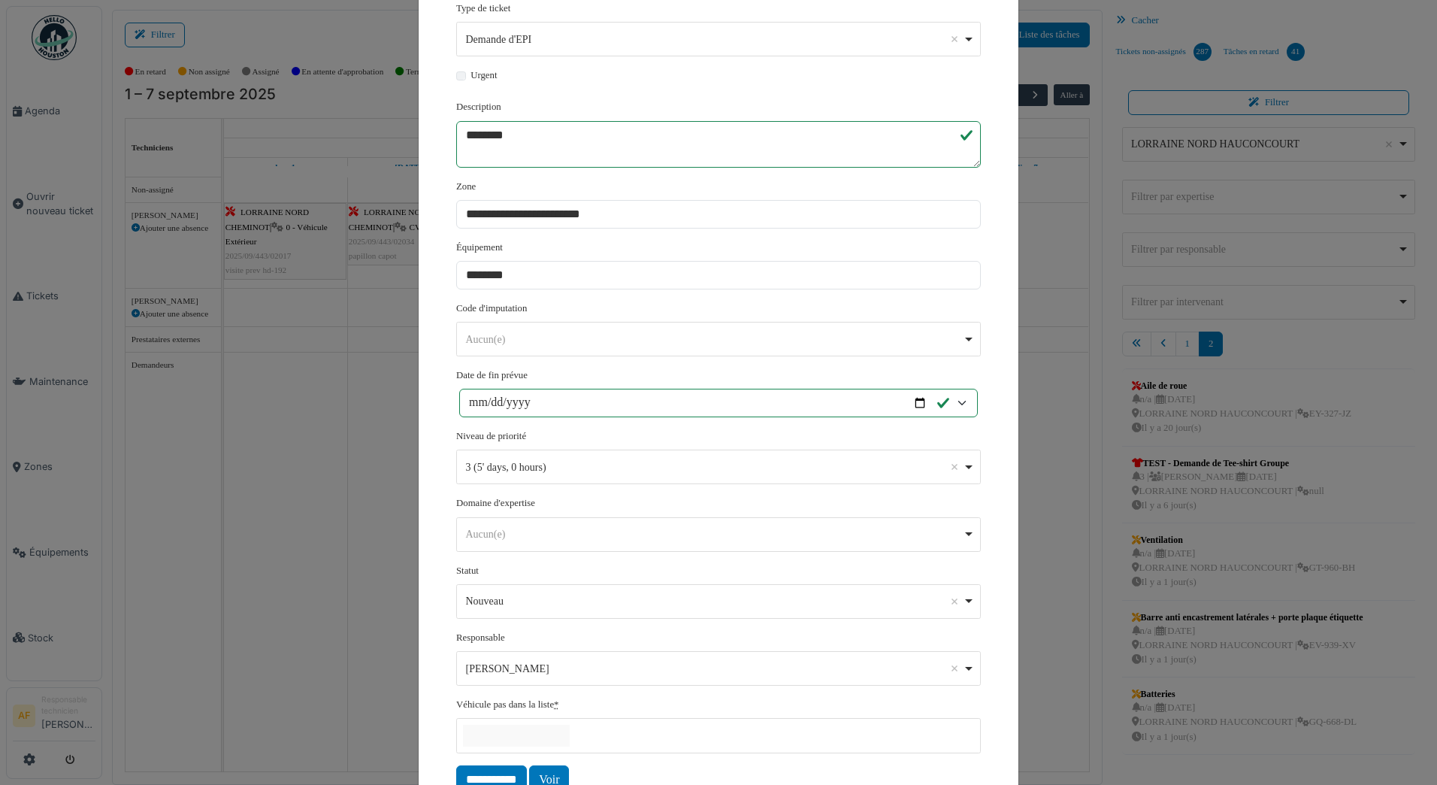
scroll to position [283, 0]
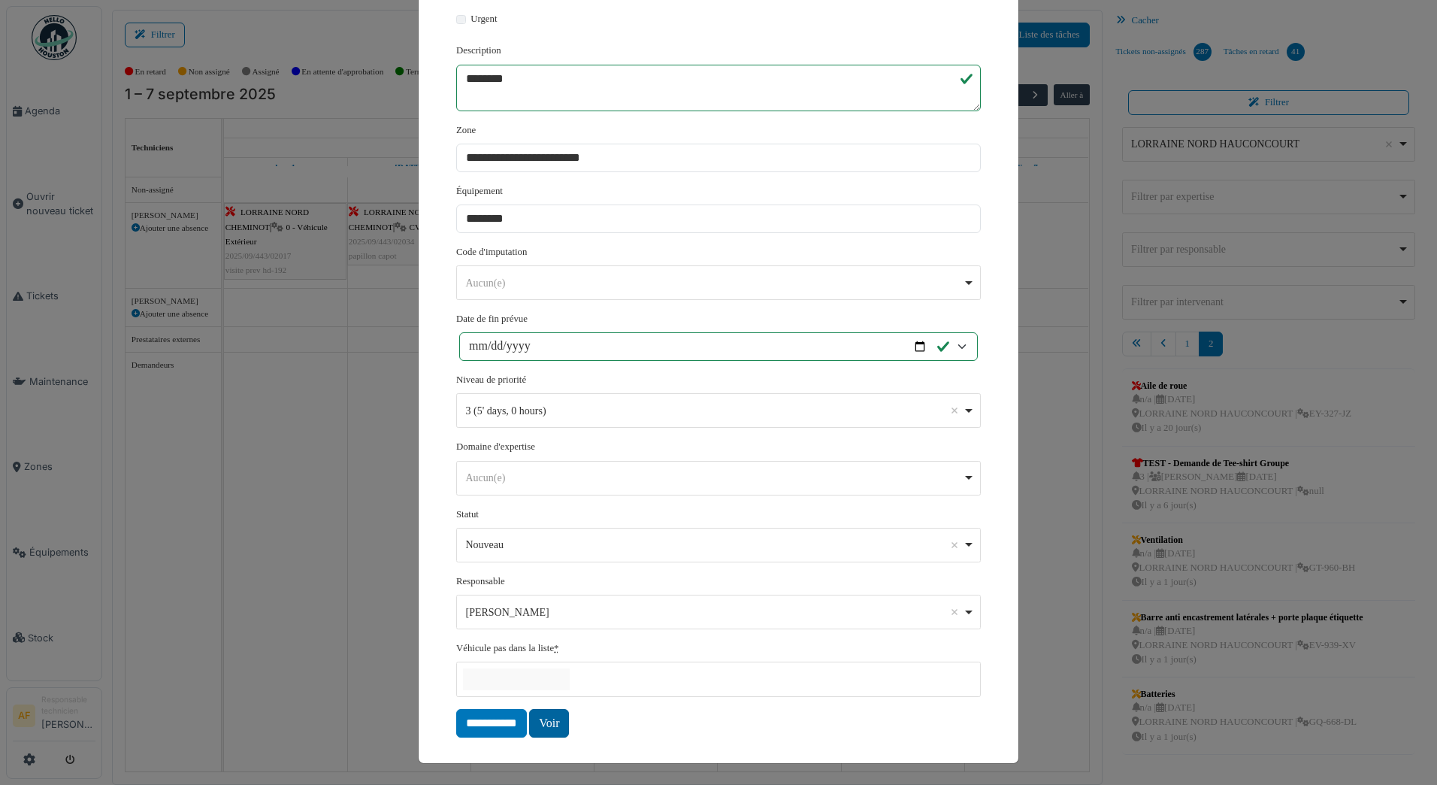
click at [548, 719] on link "Voir" at bounding box center [549, 723] width 40 height 29
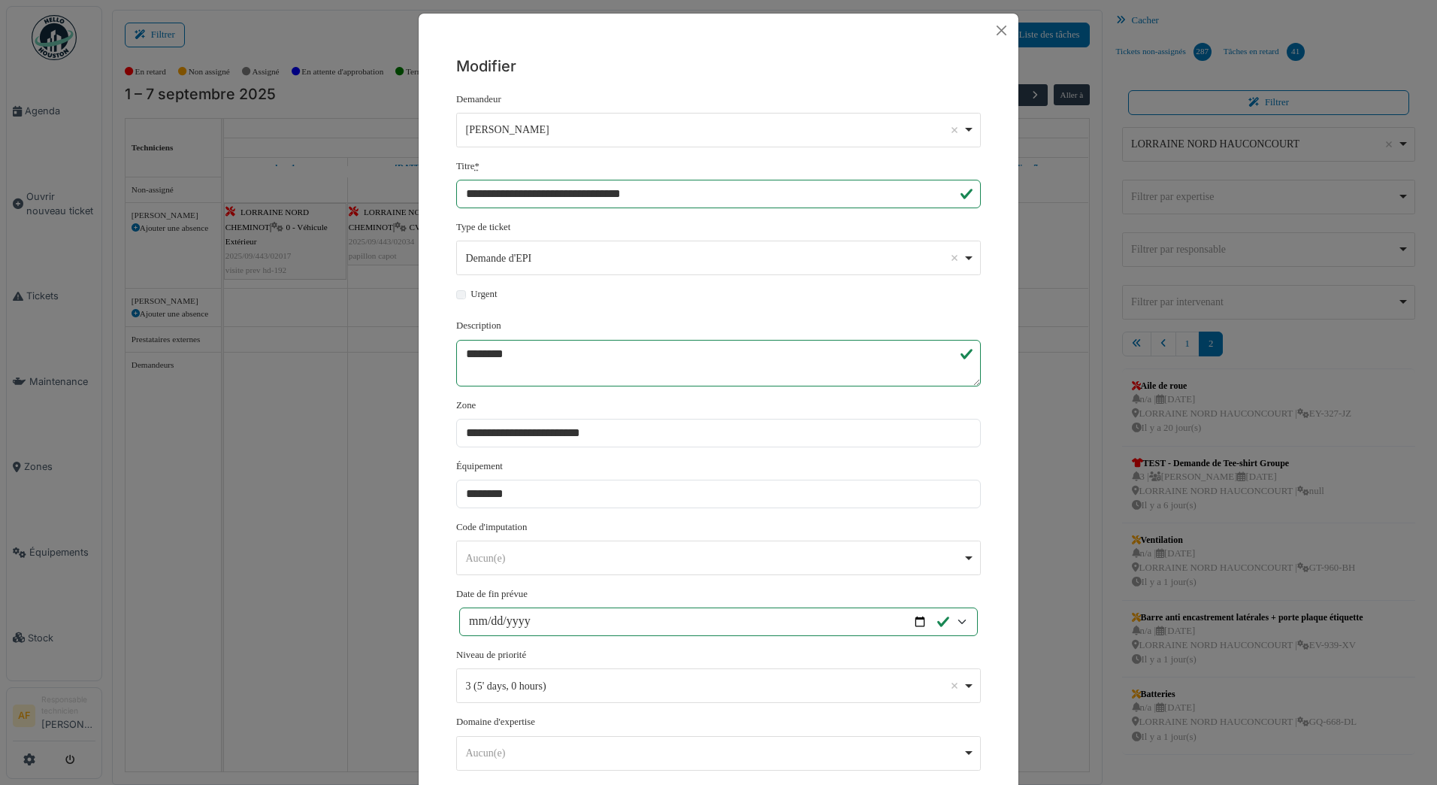
scroll to position [0, 0]
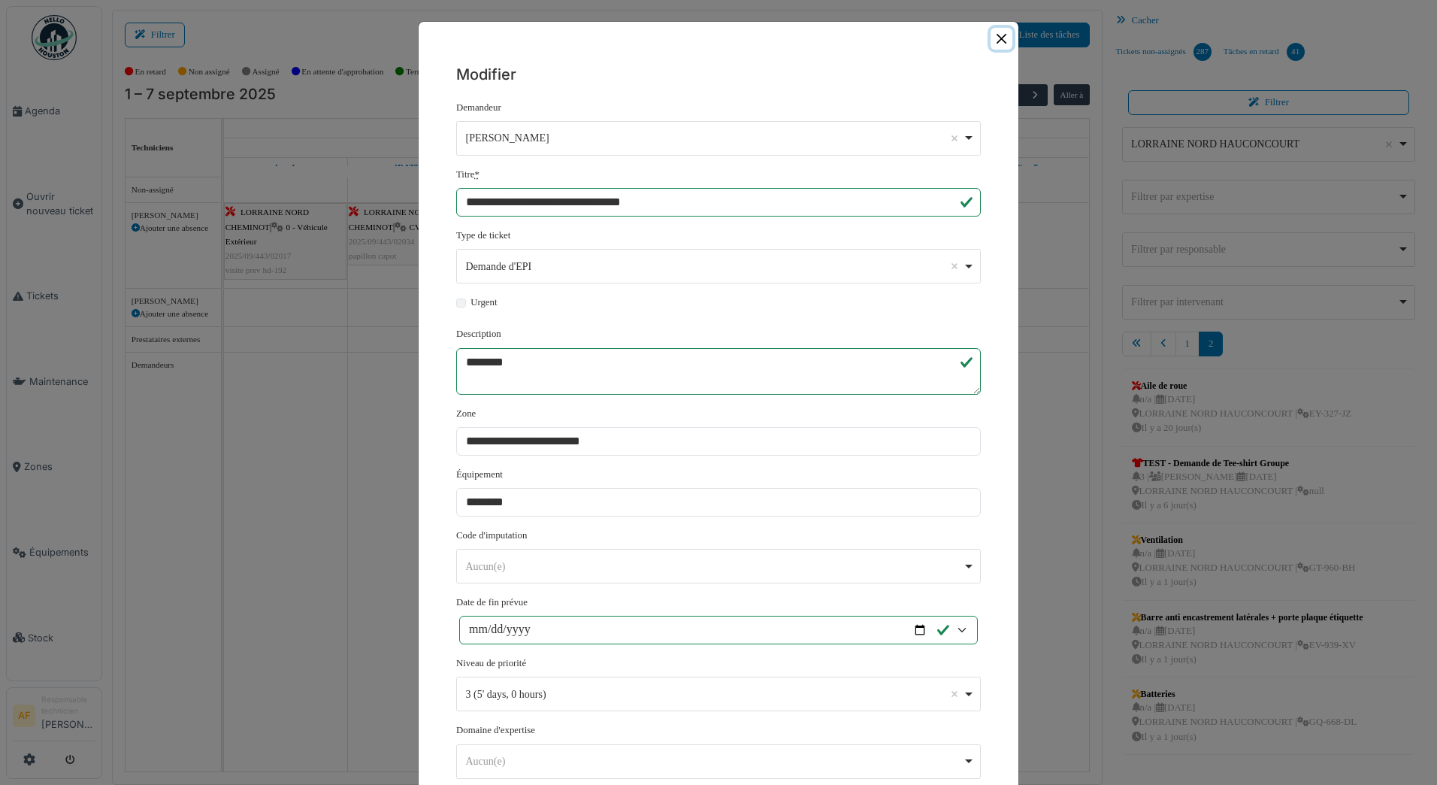
click at [1000, 41] on button "Close" at bounding box center [1002, 39] width 22 height 22
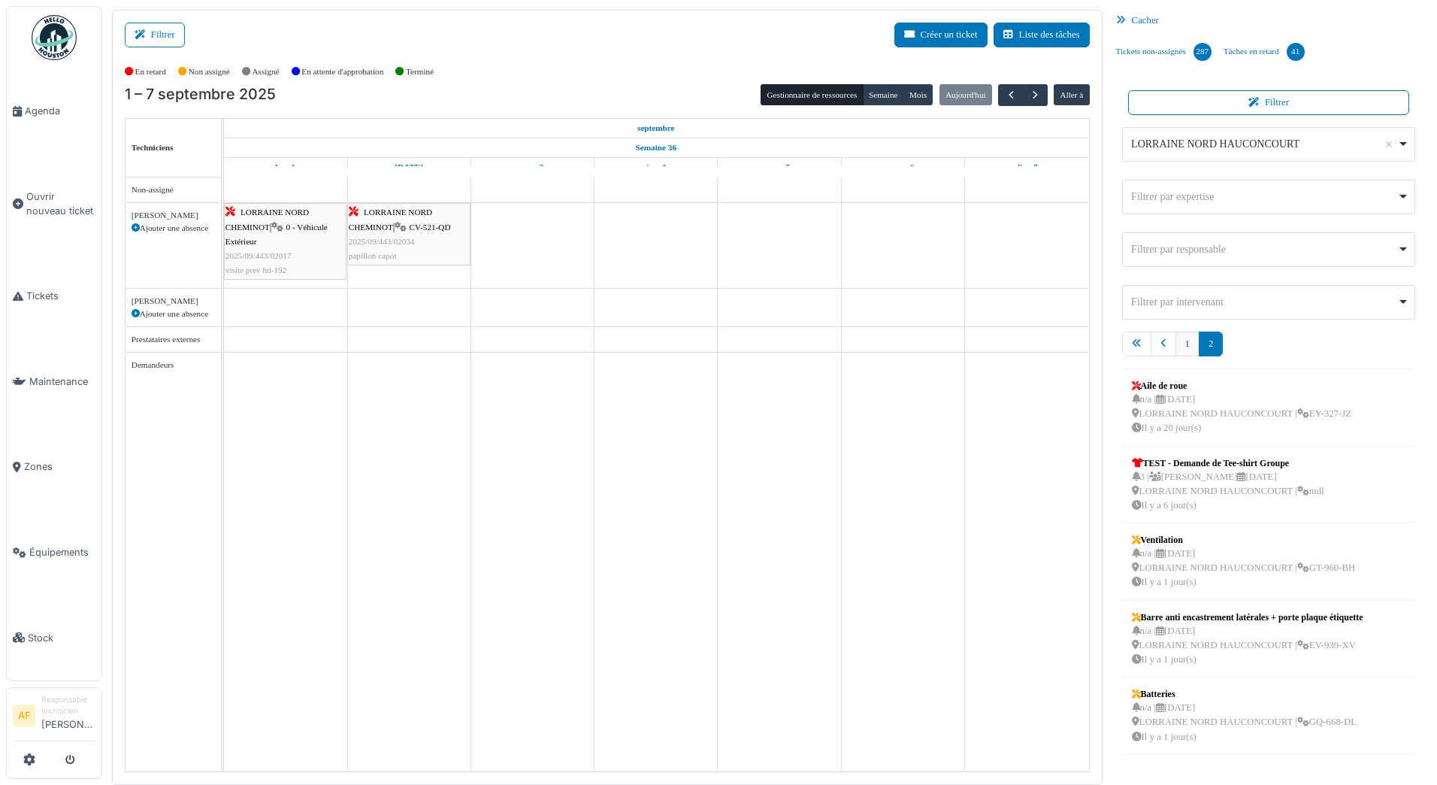
click at [1184, 347] on link "1" at bounding box center [1188, 344] width 24 height 25
click at [1207, 344] on icon "pager" at bounding box center [1209, 344] width 10 height 10
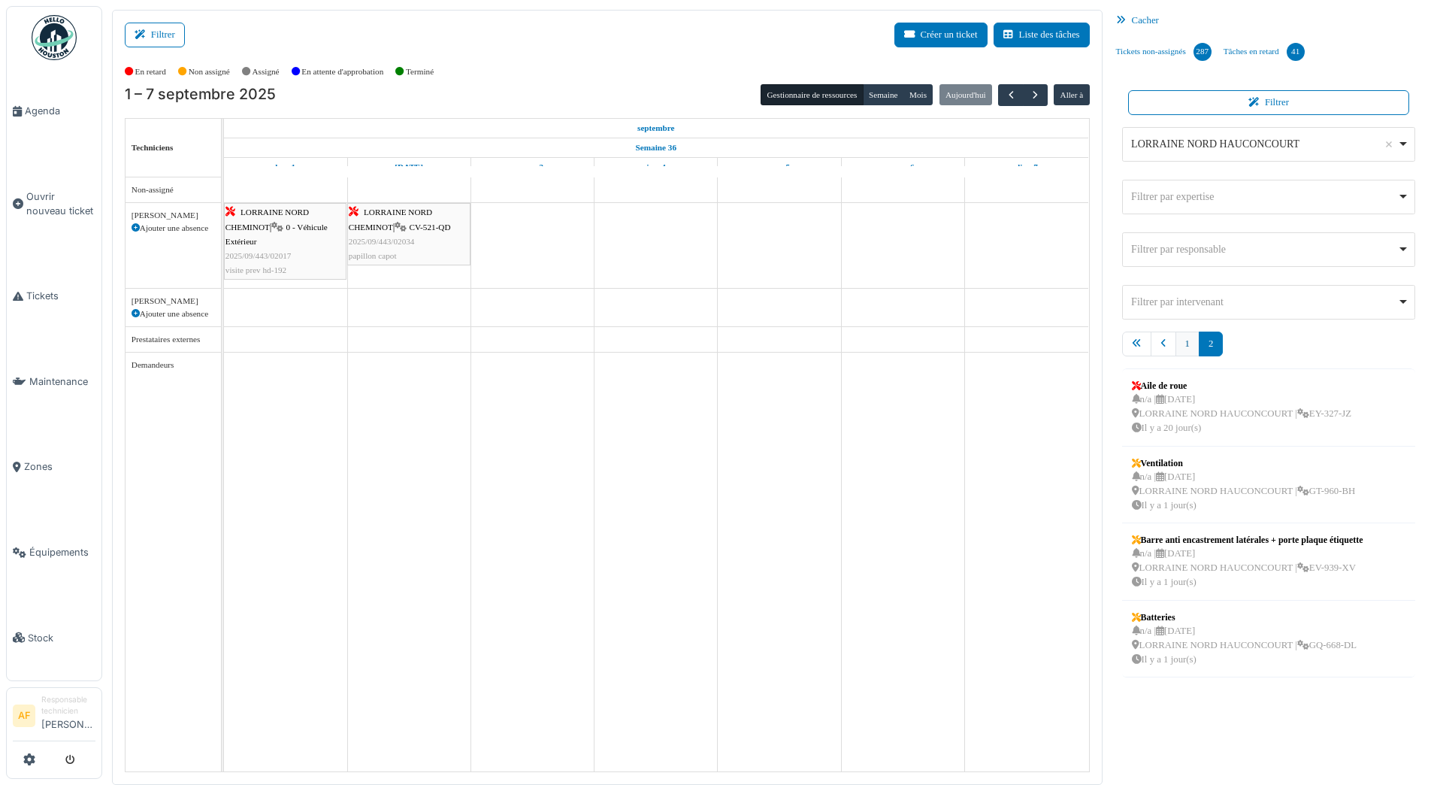
click at [1192, 349] on link "1" at bounding box center [1188, 344] width 24 height 25
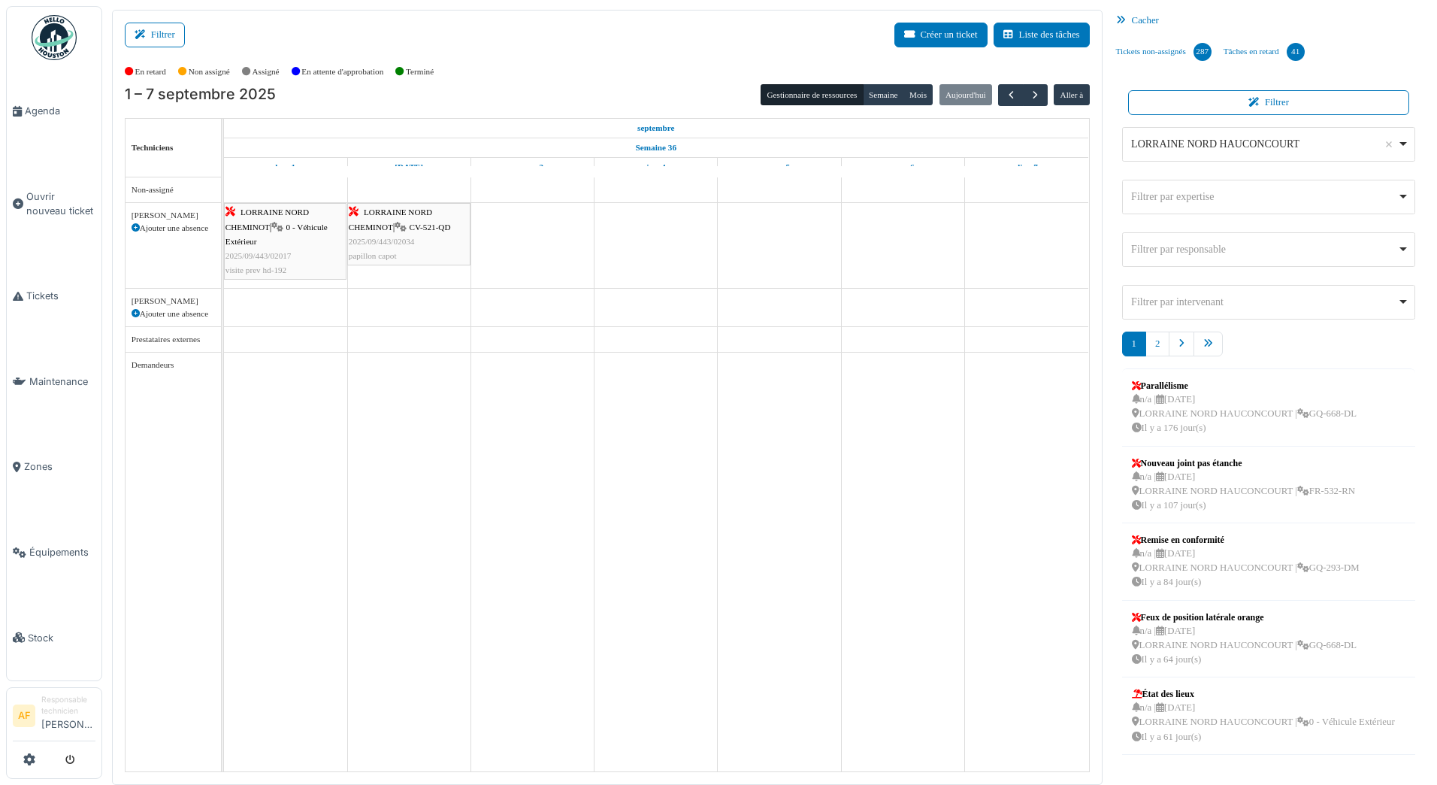
click at [768, 44] on div "Filtrer Créer un ticket Liste des tâches" at bounding box center [607, 41] width 965 height 37
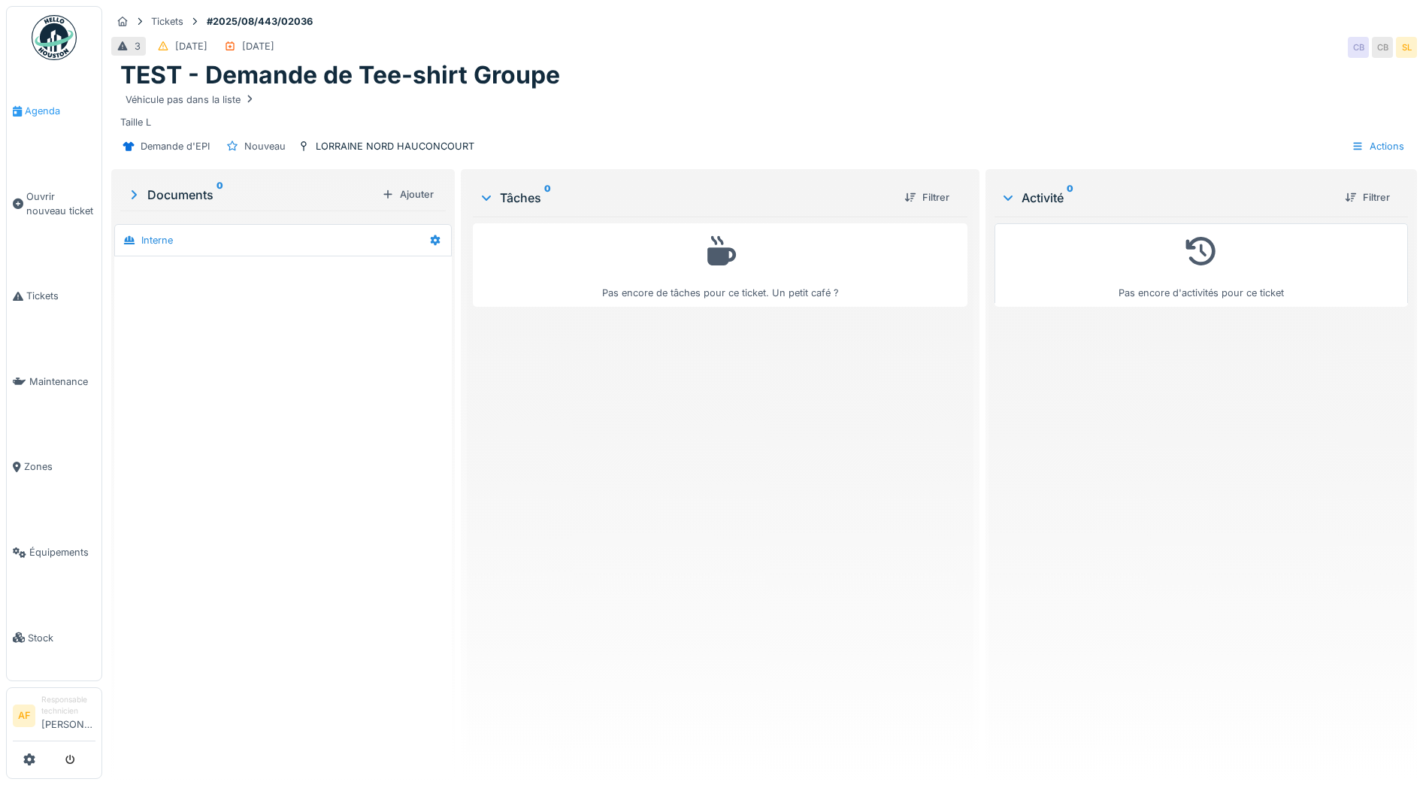
click at [26, 108] on span "Agenda" at bounding box center [60, 111] width 71 height 14
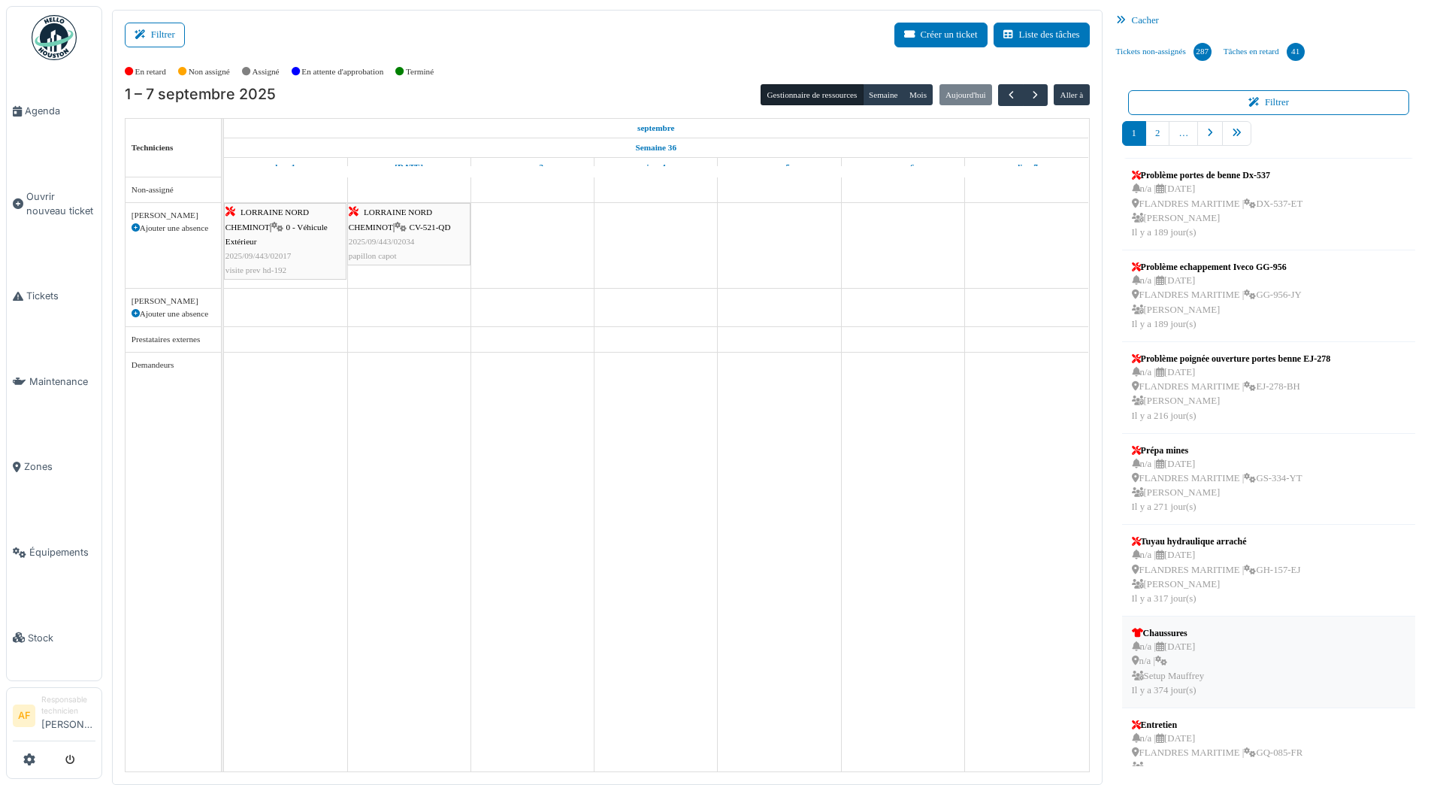
scroll to position [157, 0]
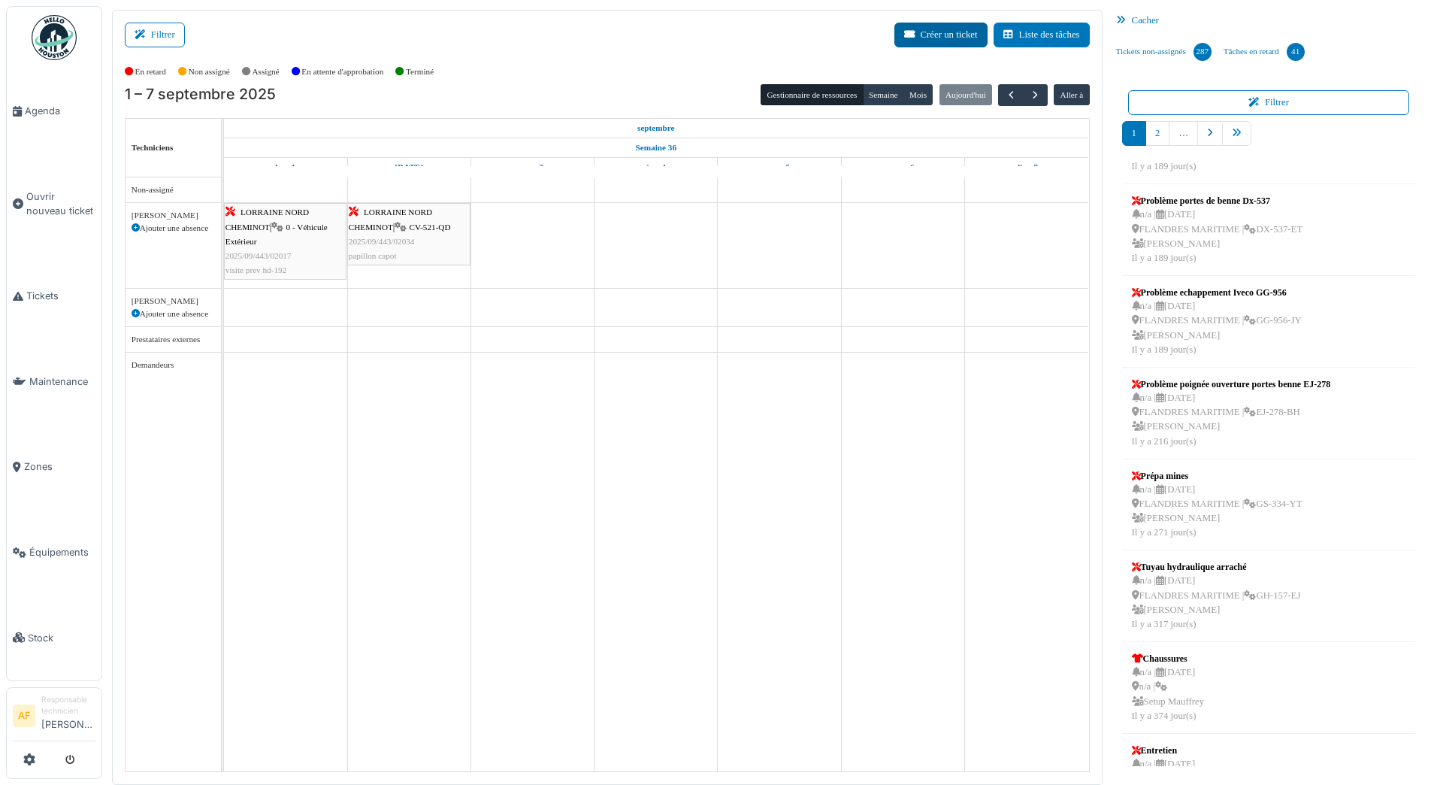
click at [947, 36] on button "Créer un ticket" at bounding box center [941, 35] width 93 height 25
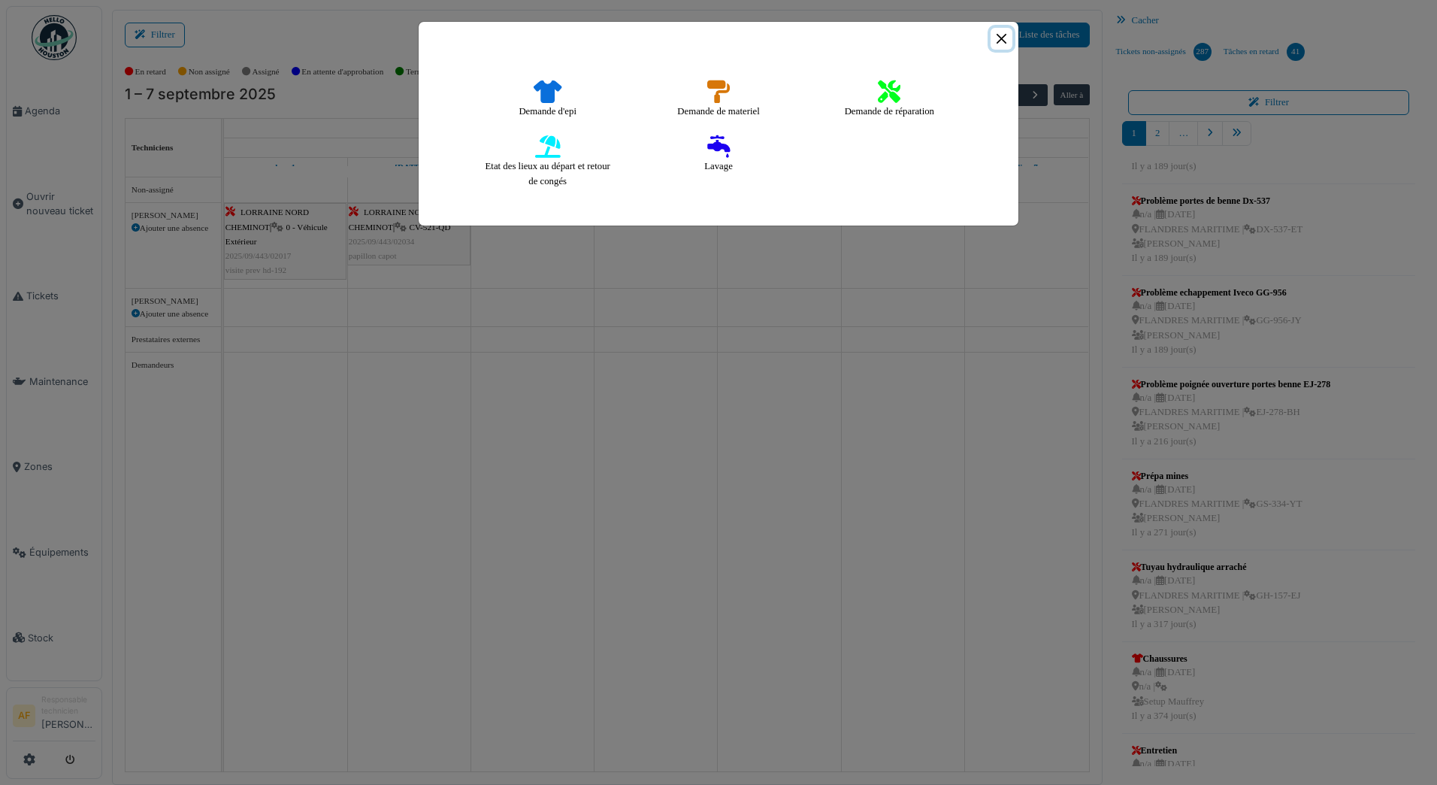
click at [997, 41] on button "Close" at bounding box center [1002, 39] width 22 height 22
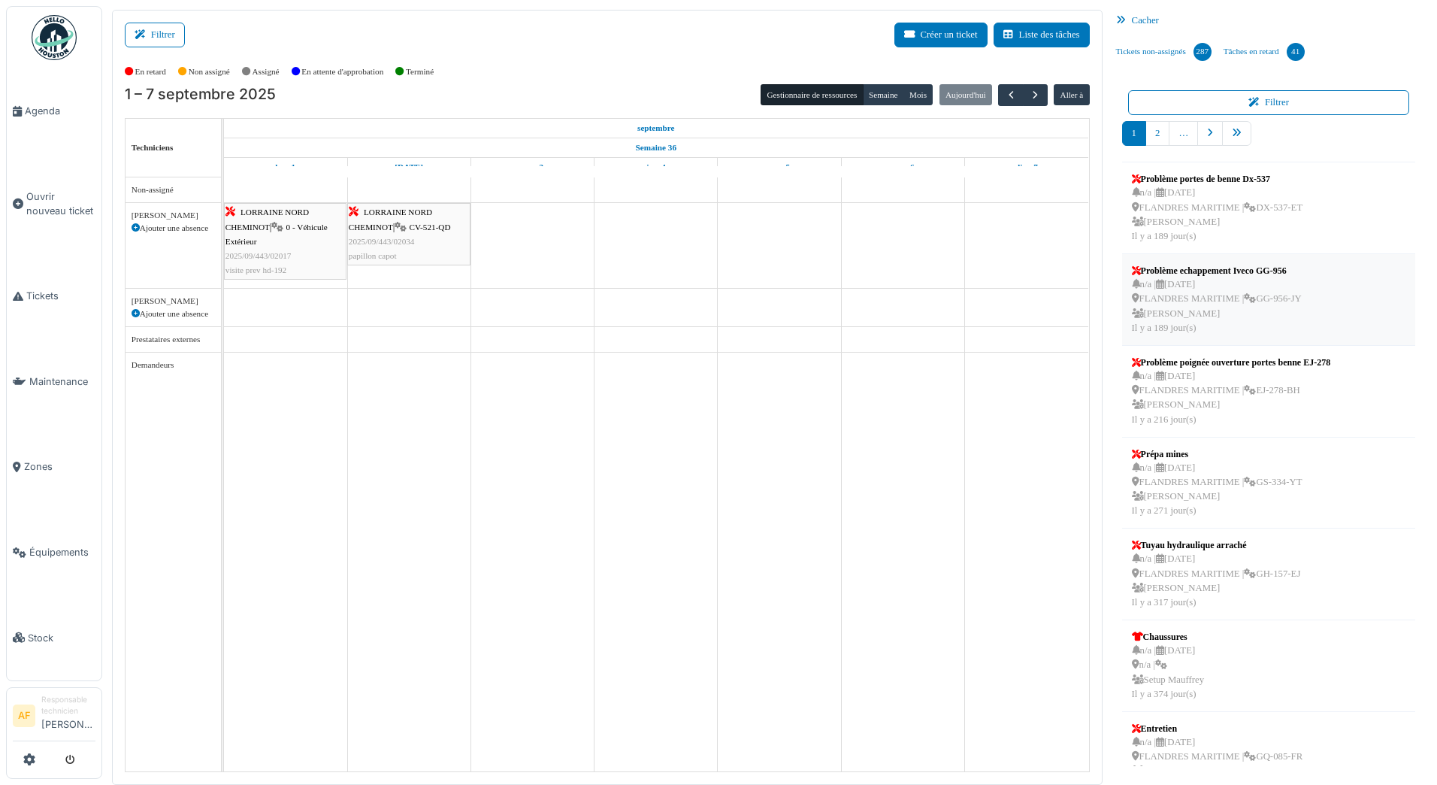
scroll to position [307, 0]
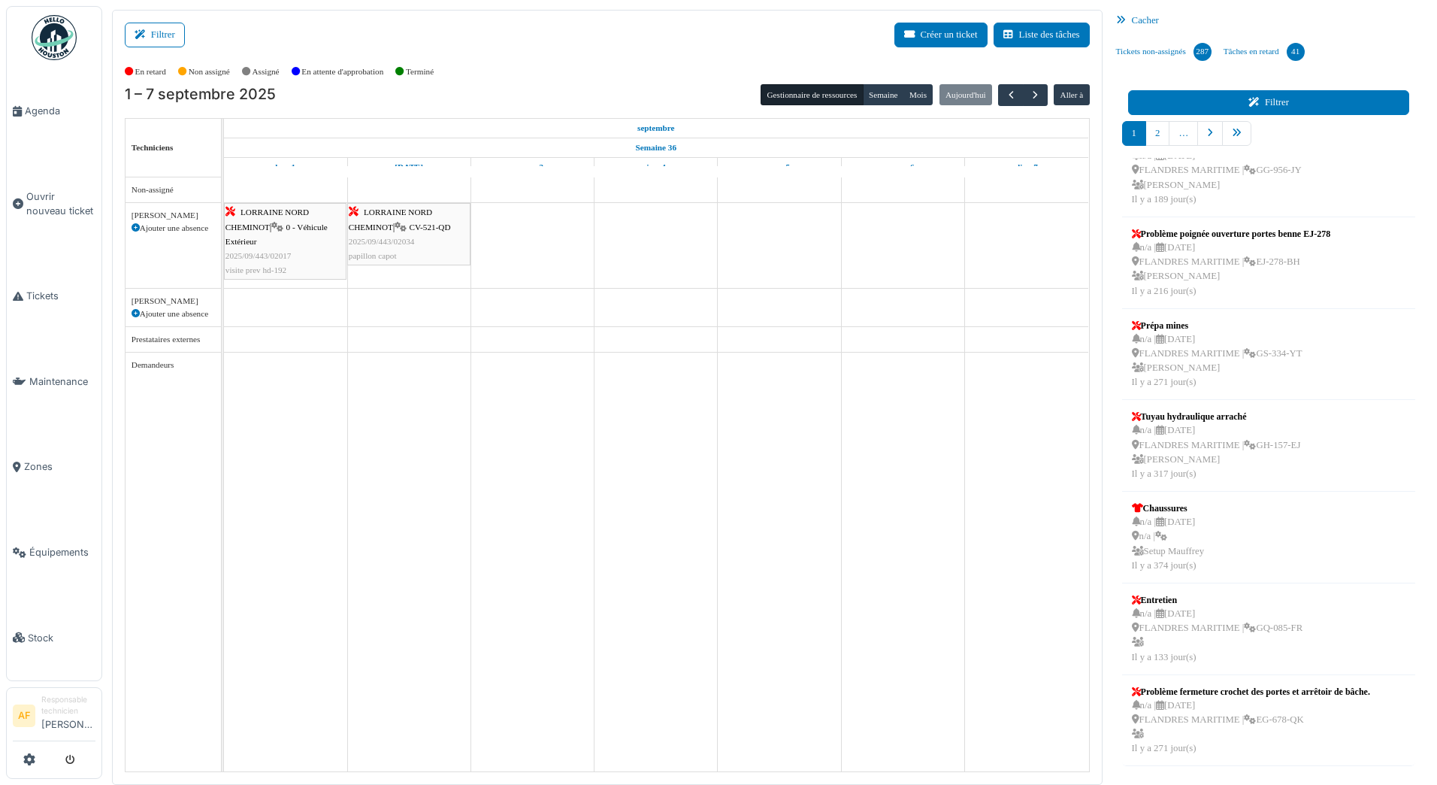
click at [1188, 105] on button "Filtrer" at bounding box center [1269, 102] width 282 height 25
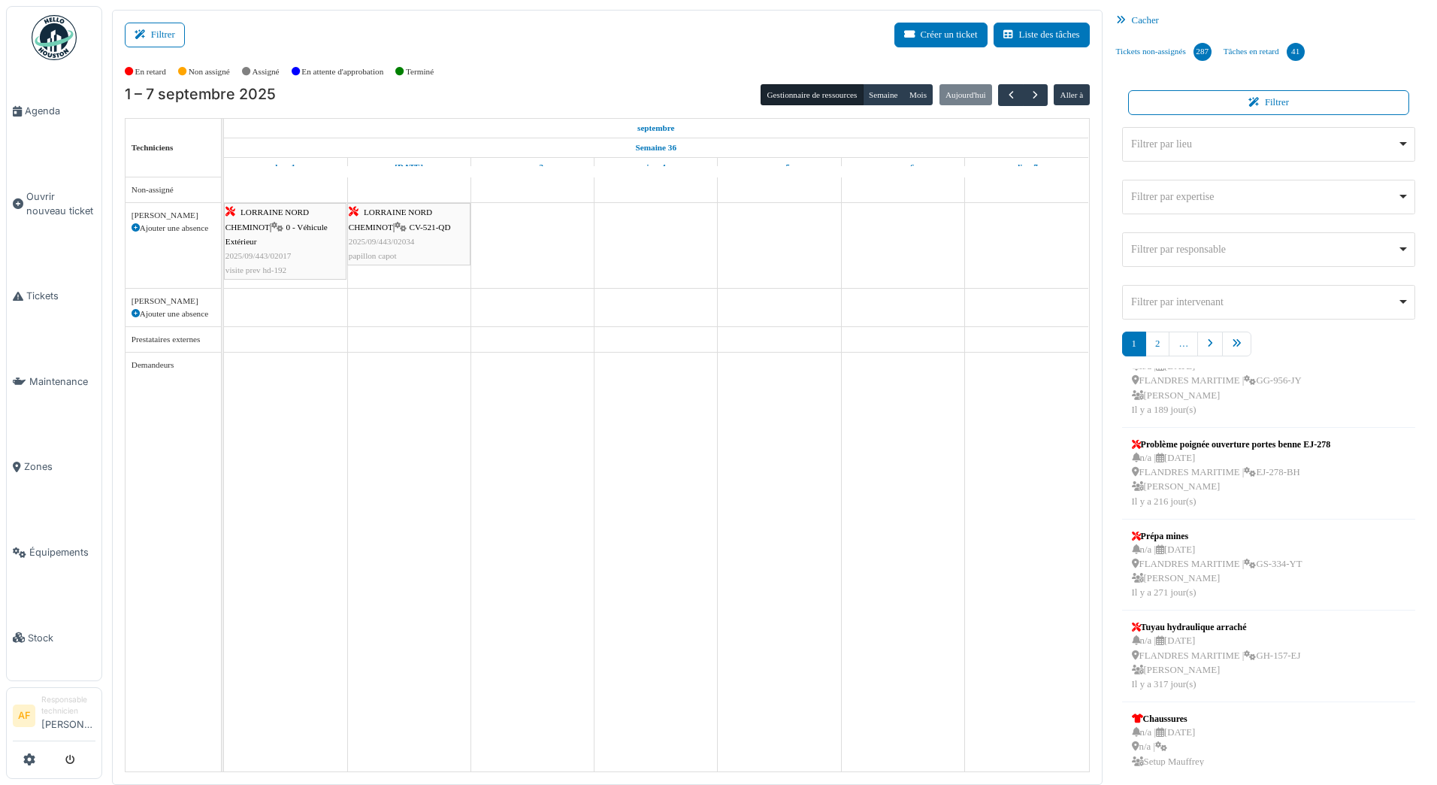
click at [1202, 142] on div "Filtrer par lieu Remove item" at bounding box center [1264, 144] width 266 height 16
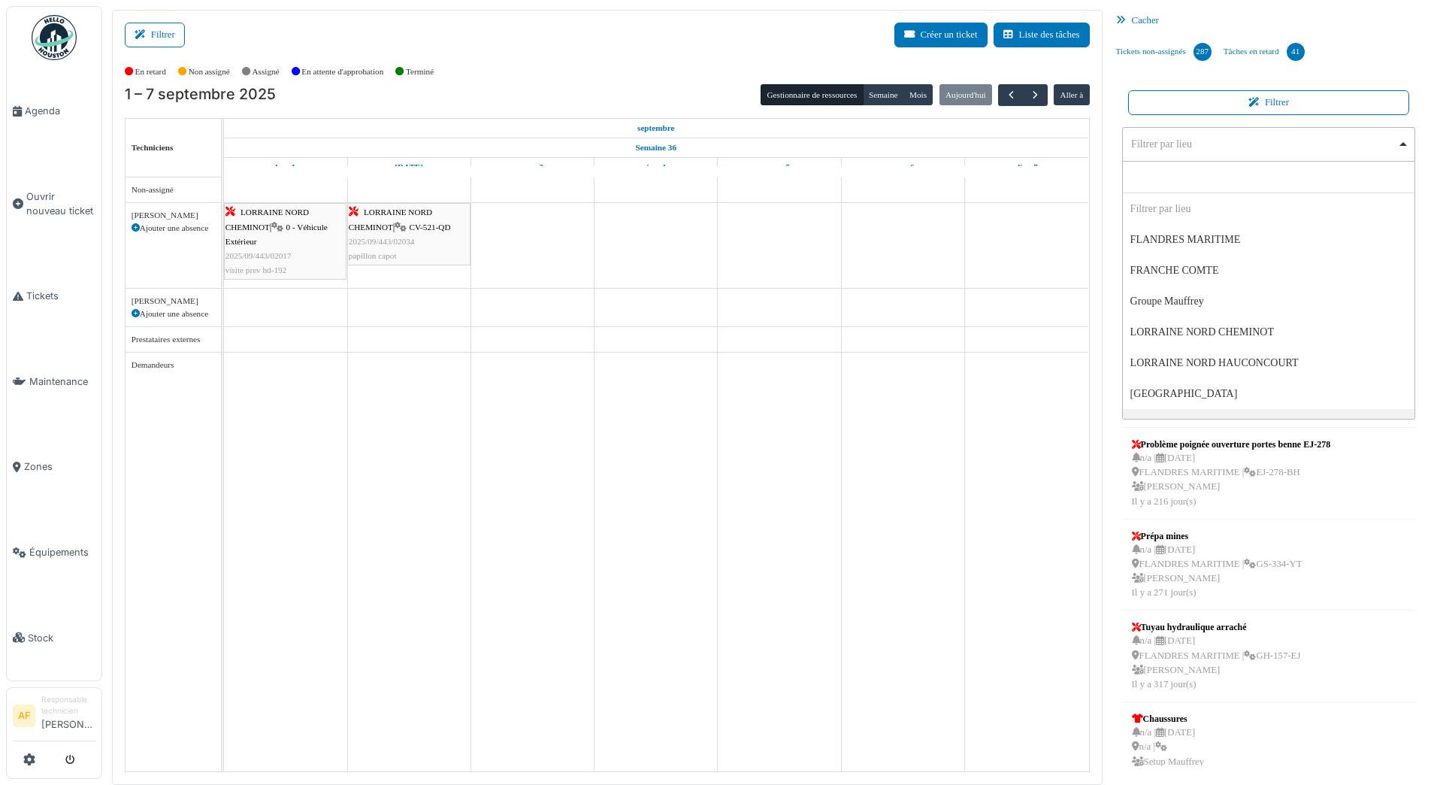
click at [483, 29] on div "Filtrer Créer un ticket Liste des tâches" at bounding box center [607, 41] width 965 height 37
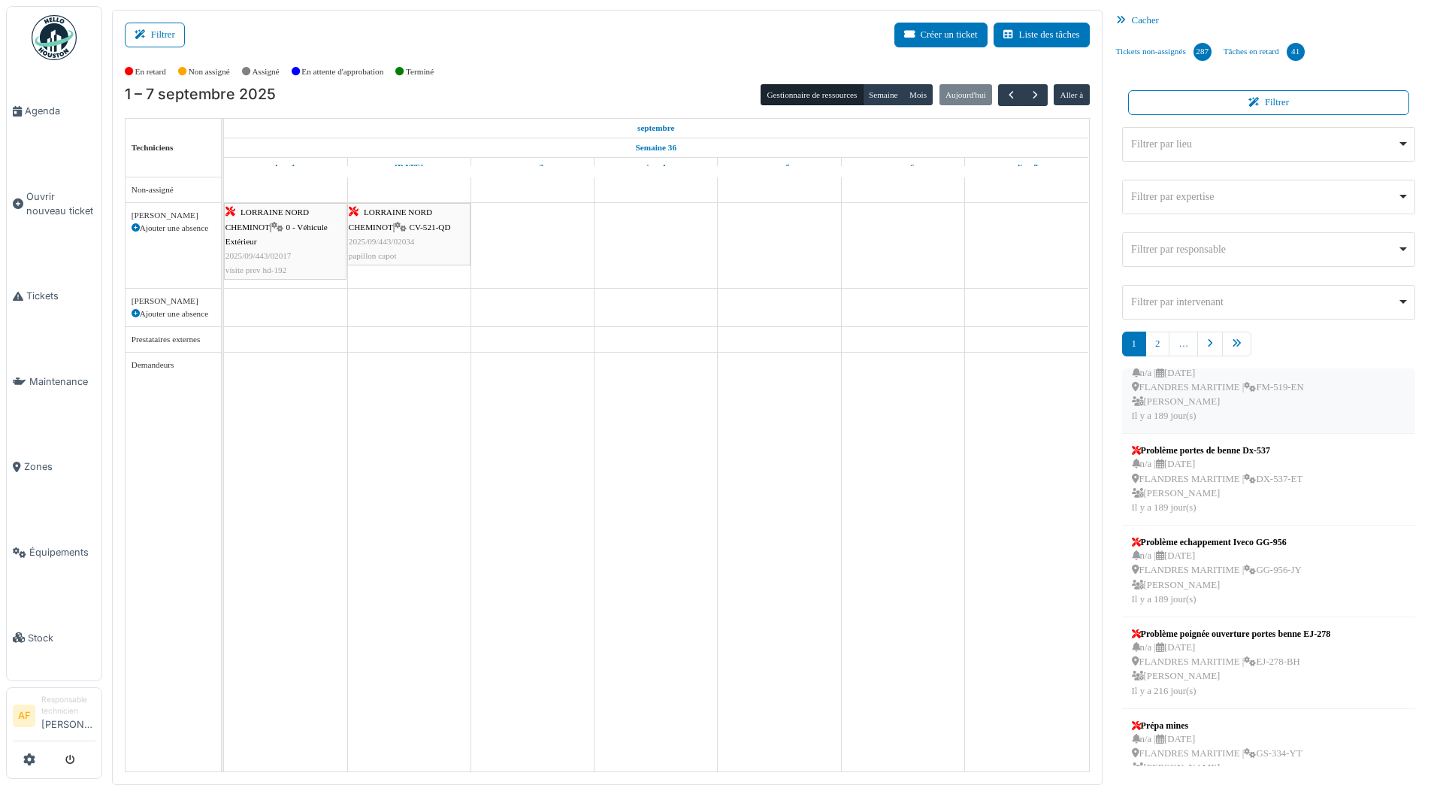
scroll to position [0, 0]
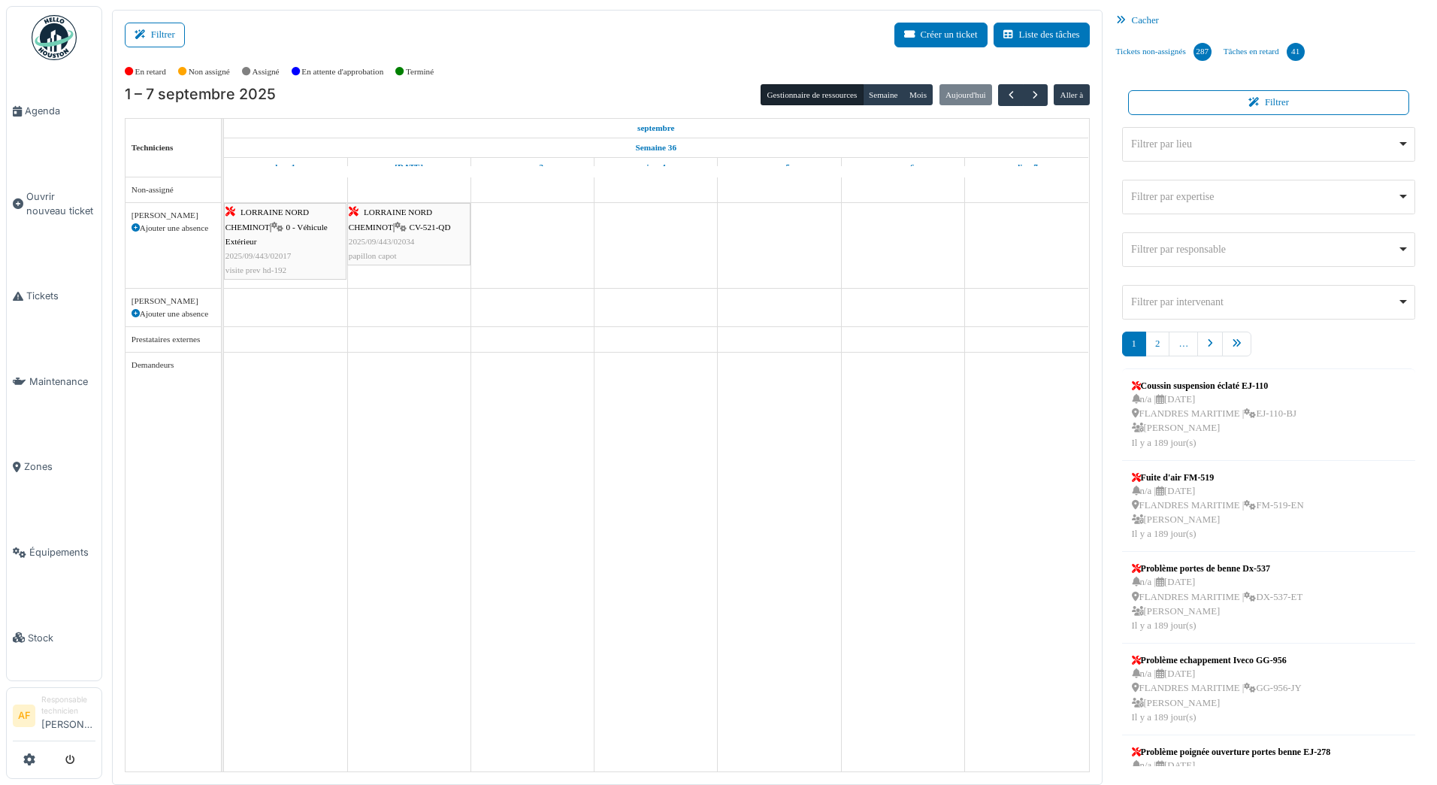
click at [1208, 141] on div "Filtrer par lieu Remove item" at bounding box center [1264, 144] width 266 height 16
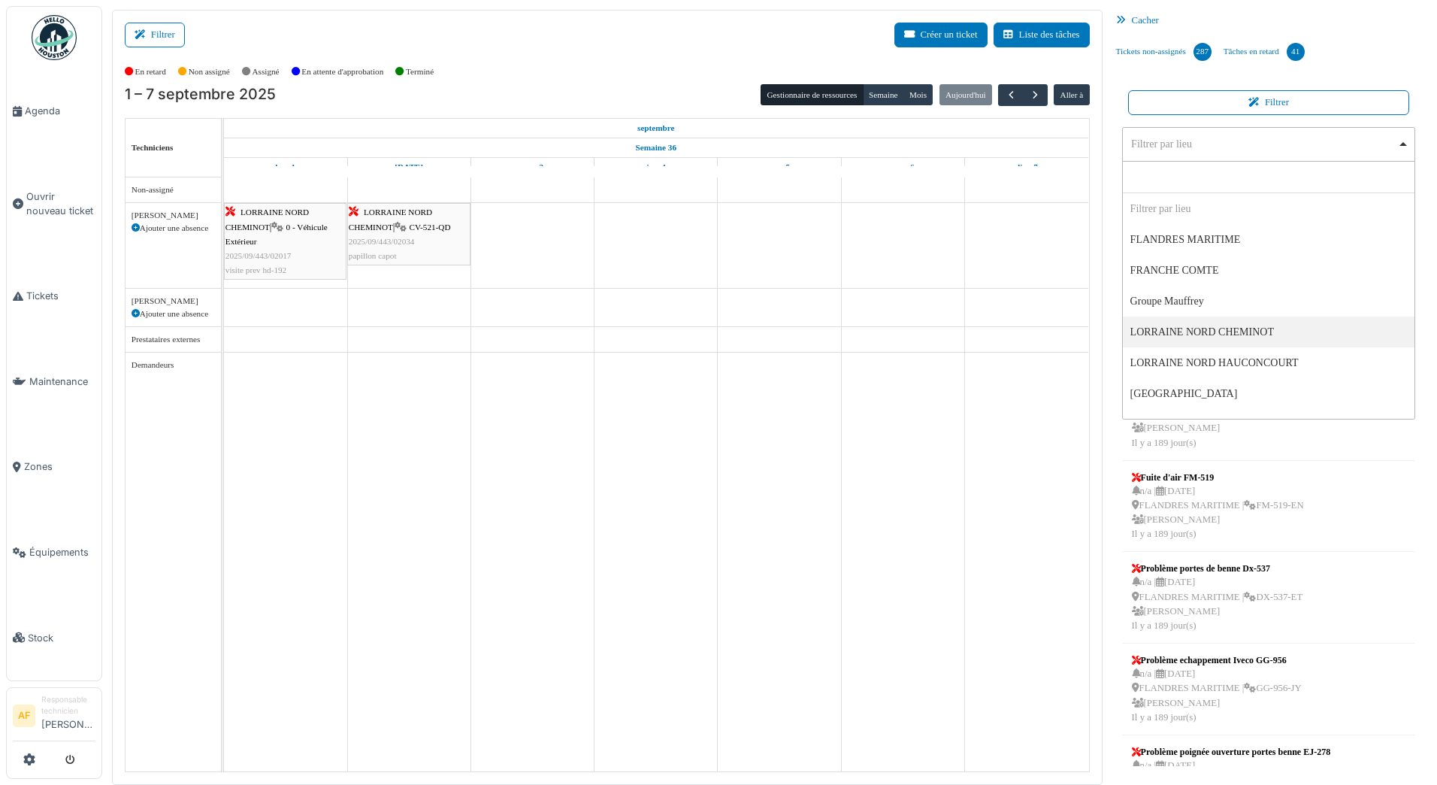
select select "*****"
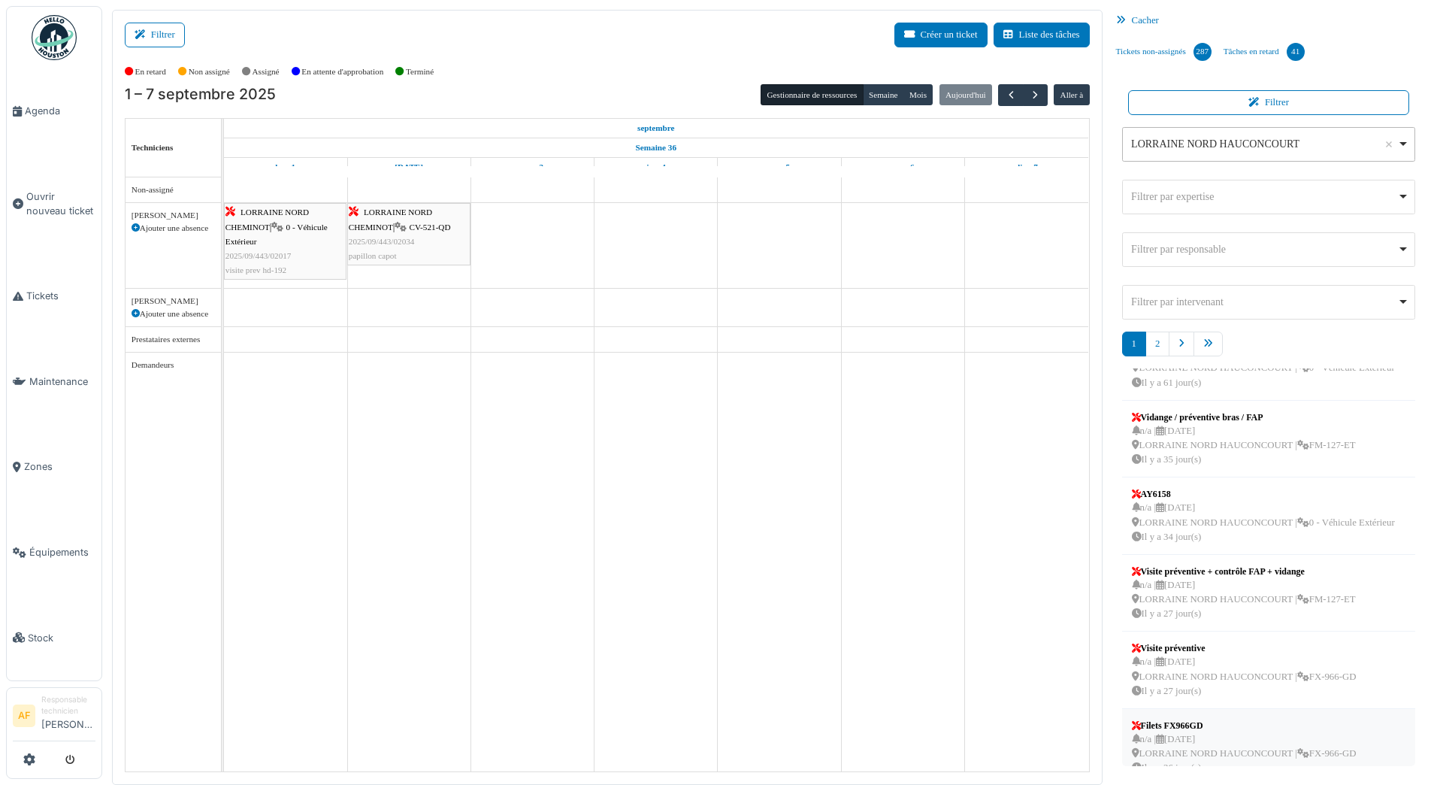
scroll to position [328, 0]
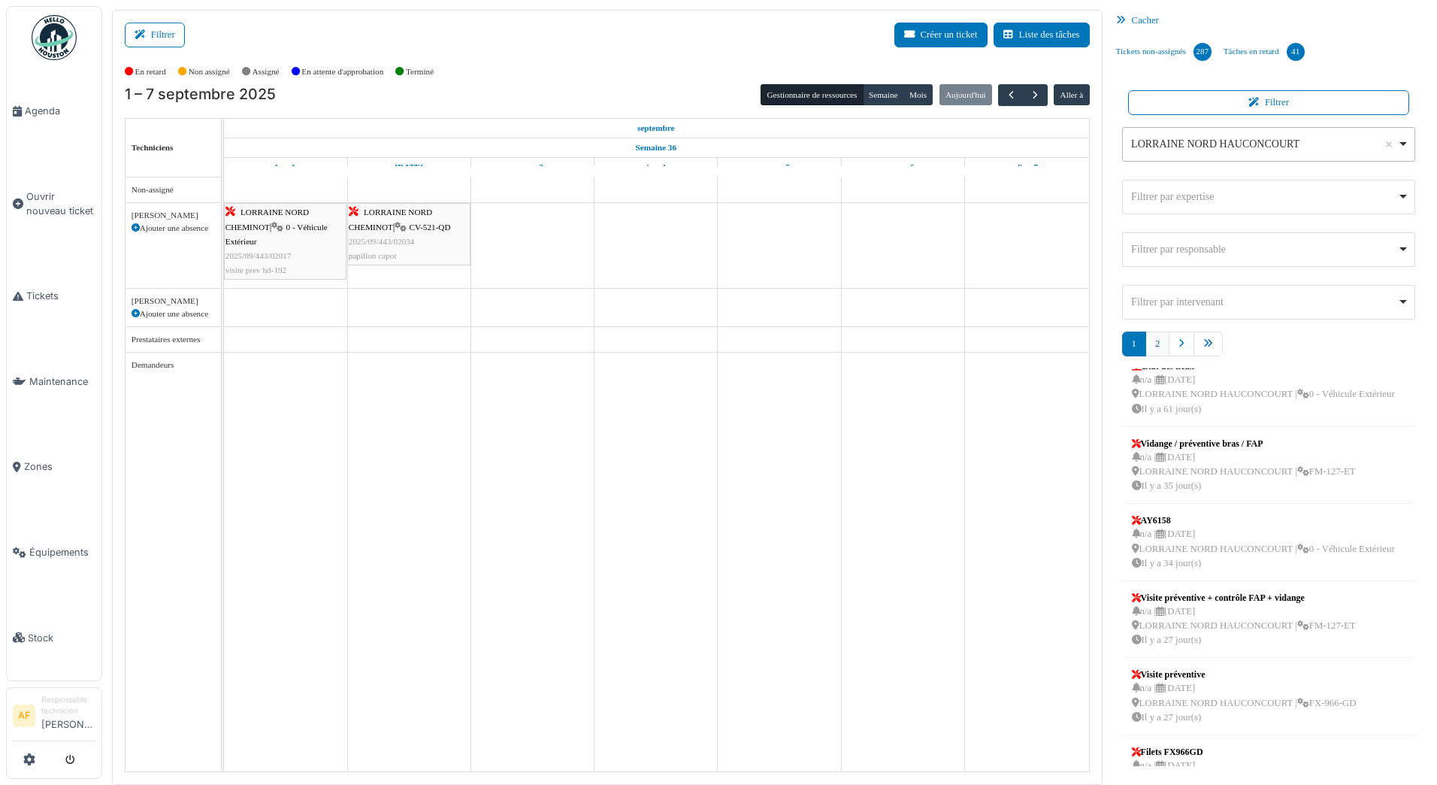
click at [1159, 347] on link "2" at bounding box center [1158, 344] width 24 height 25
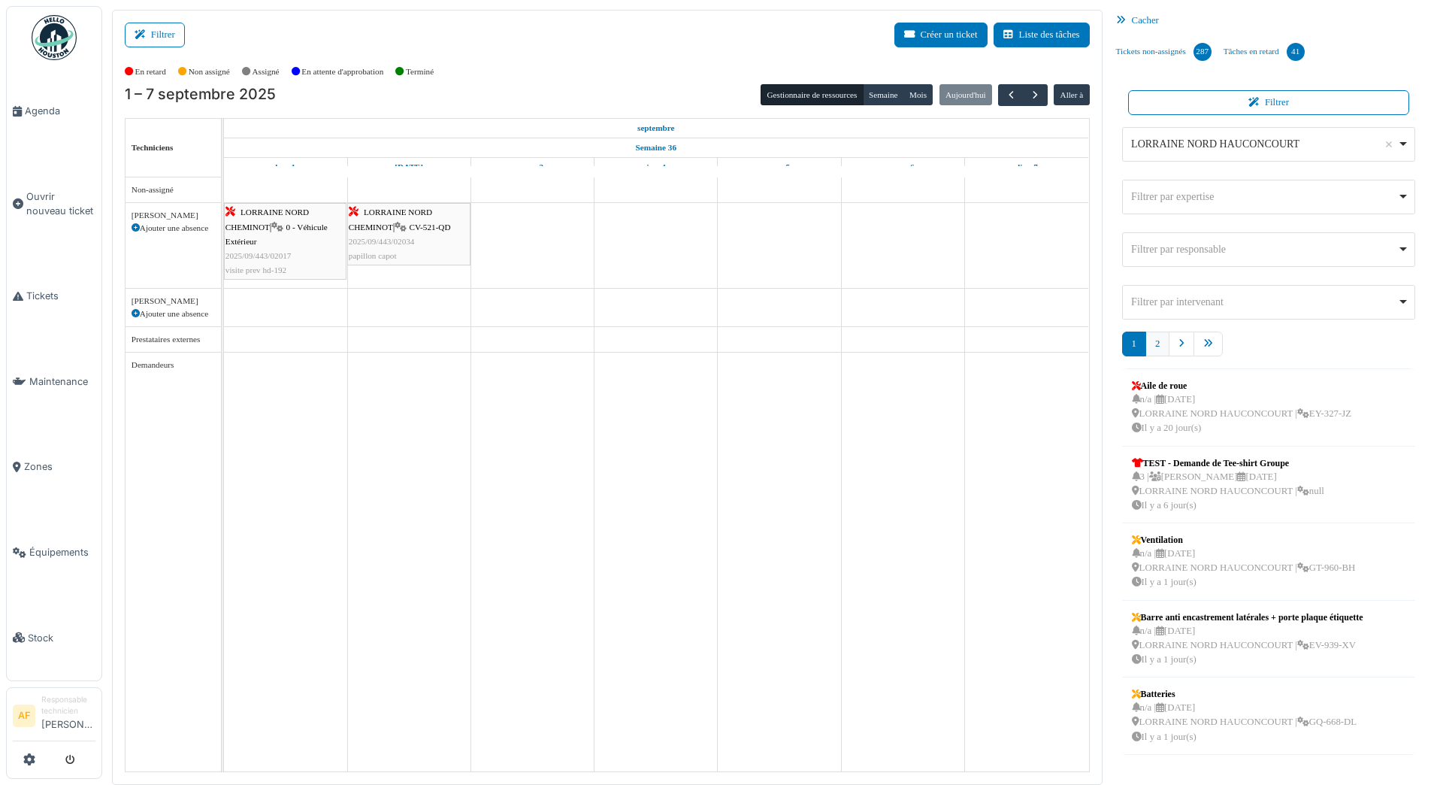
scroll to position [0, 0]
click at [1163, 338] on link "2" at bounding box center [1158, 344] width 24 height 25
click at [41, 631] on span "Stock" at bounding box center [62, 638] width 68 height 14
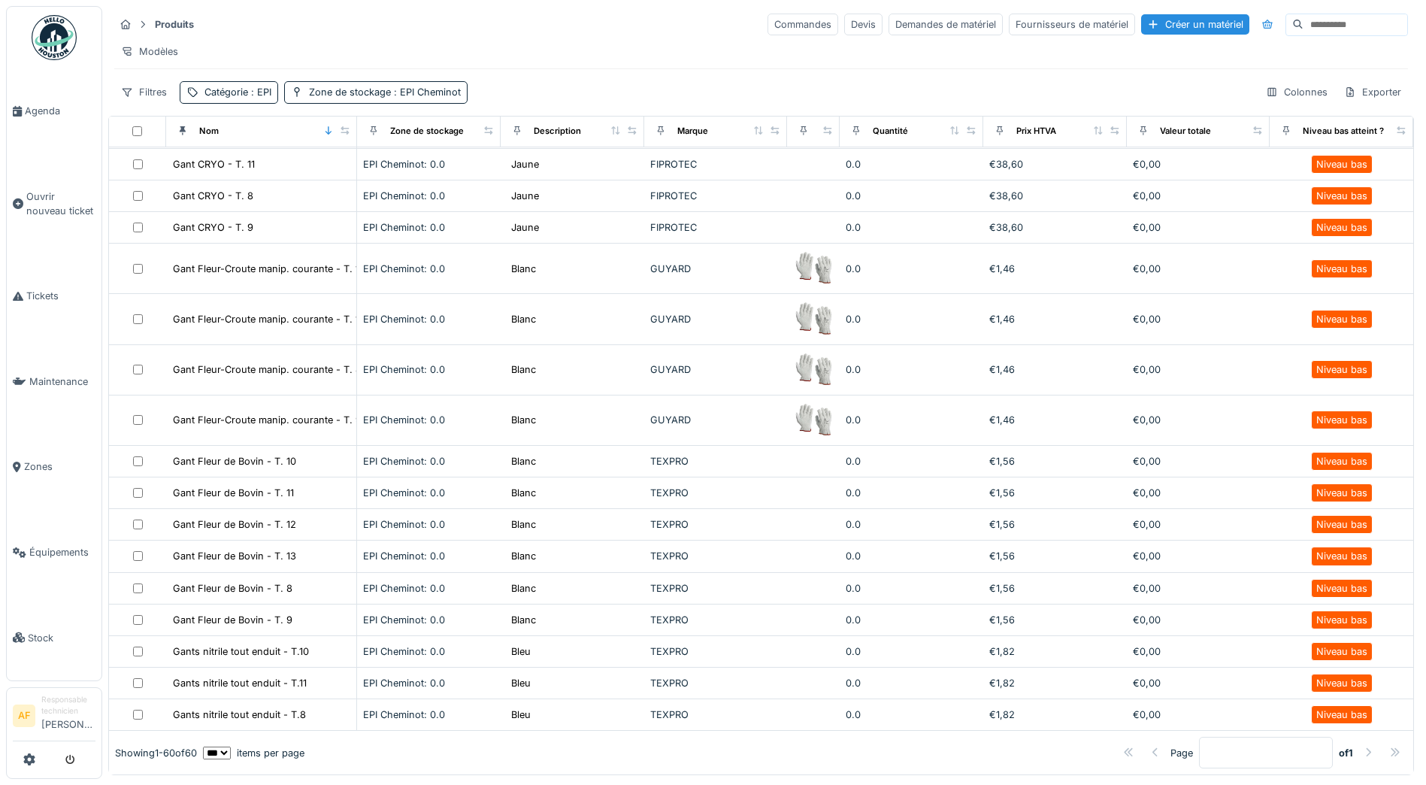
scroll to position [827, 0]
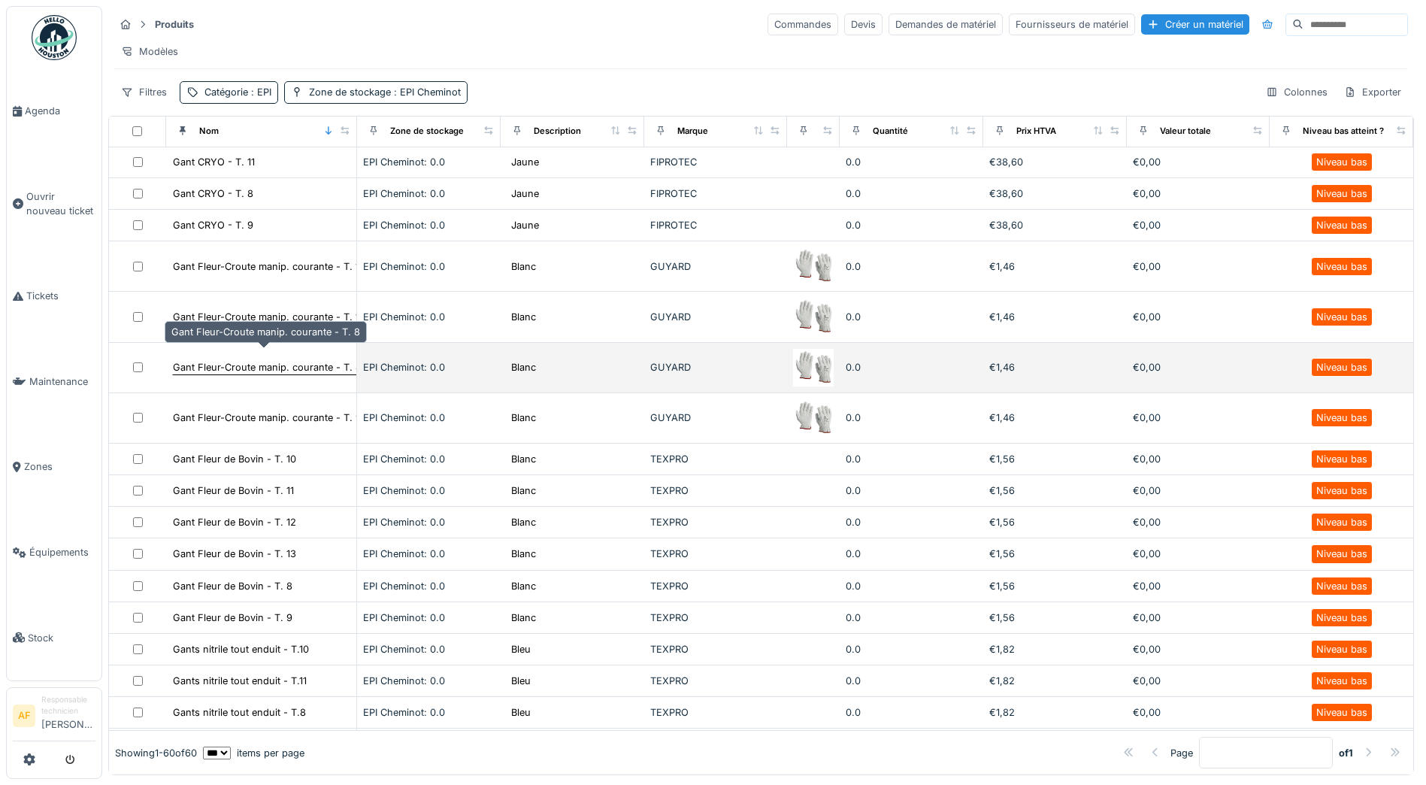
click at [251, 361] on div "Gant Fleur-Croute manip. courante - T. 8" at bounding box center [267, 367] width 189 height 14
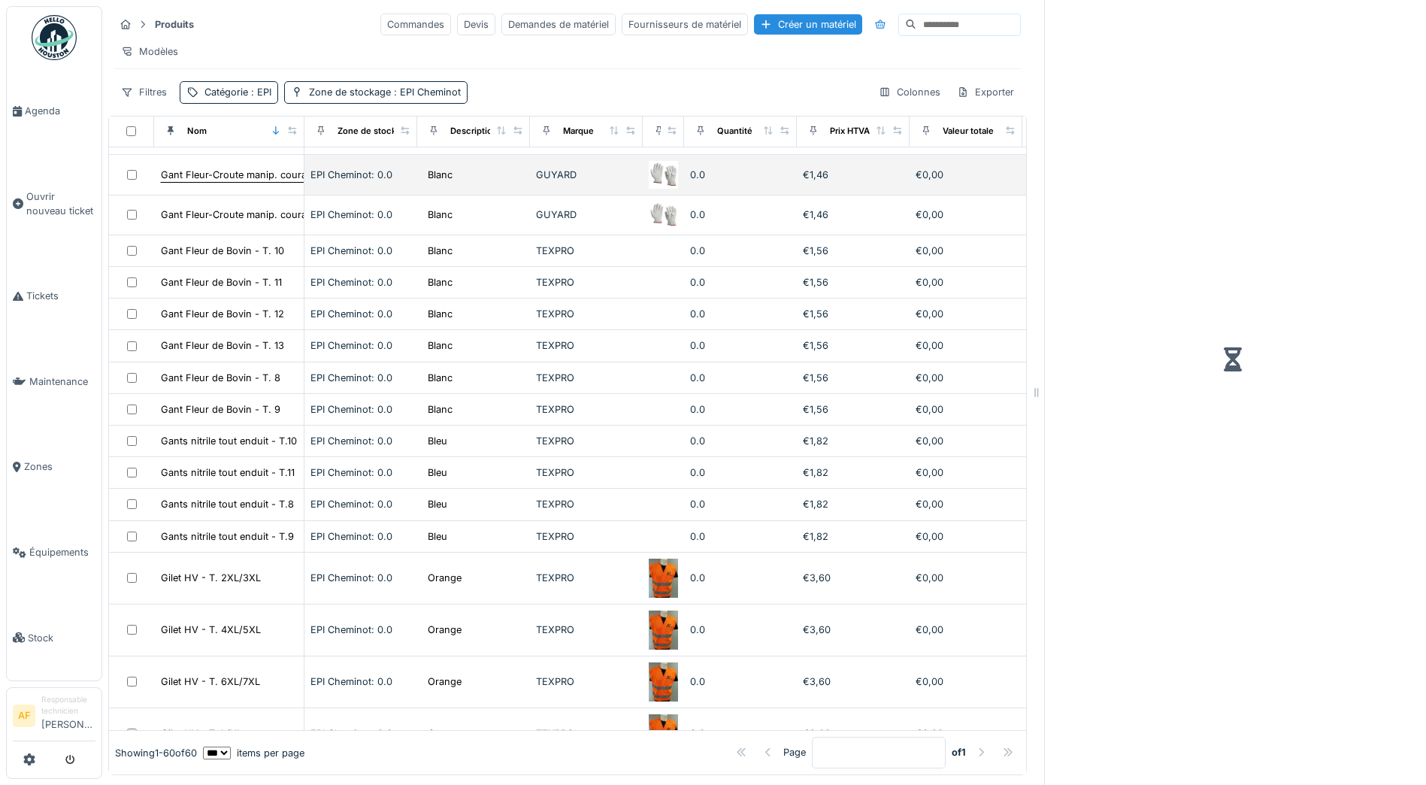
scroll to position [681, 0]
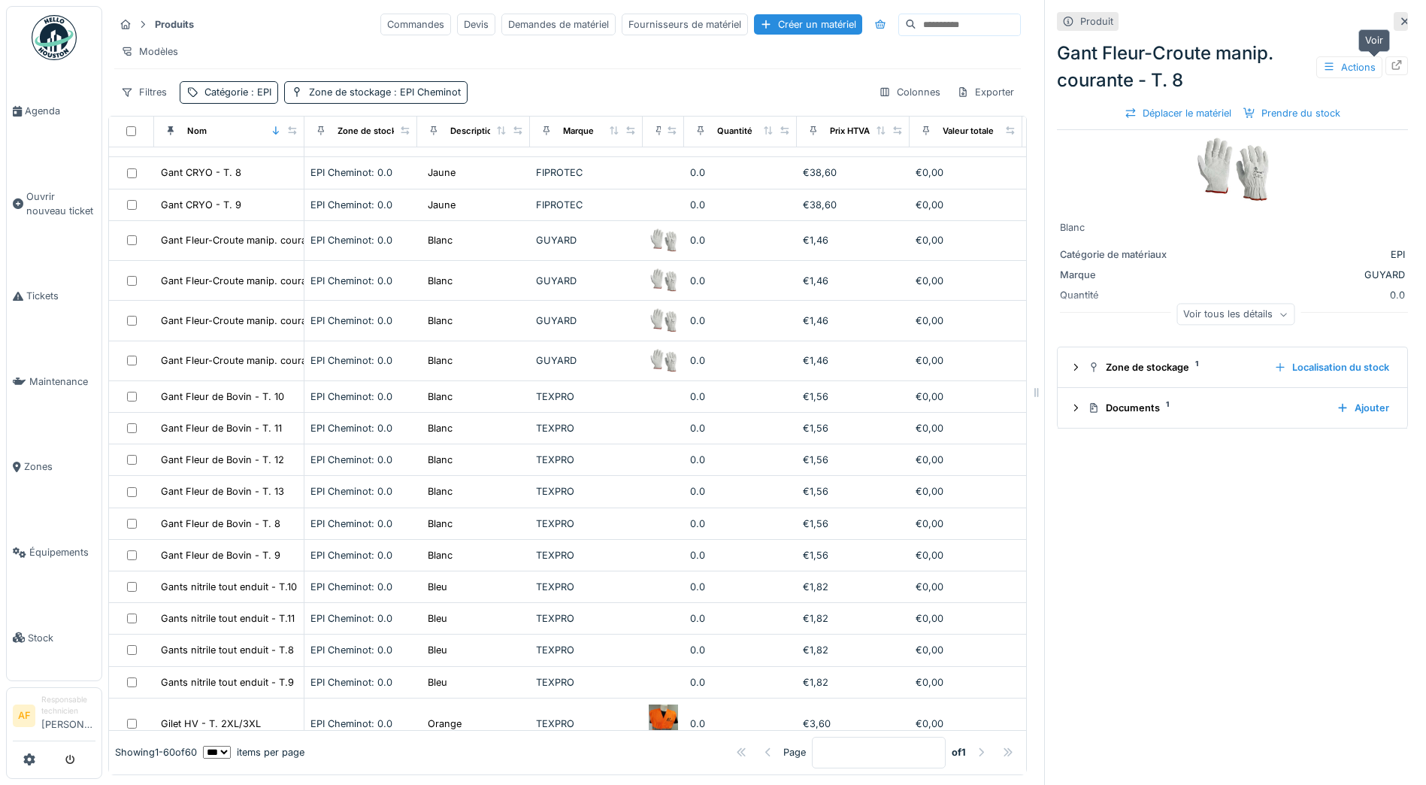
click at [1391, 68] on icon at bounding box center [1397, 65] width 12 height 10
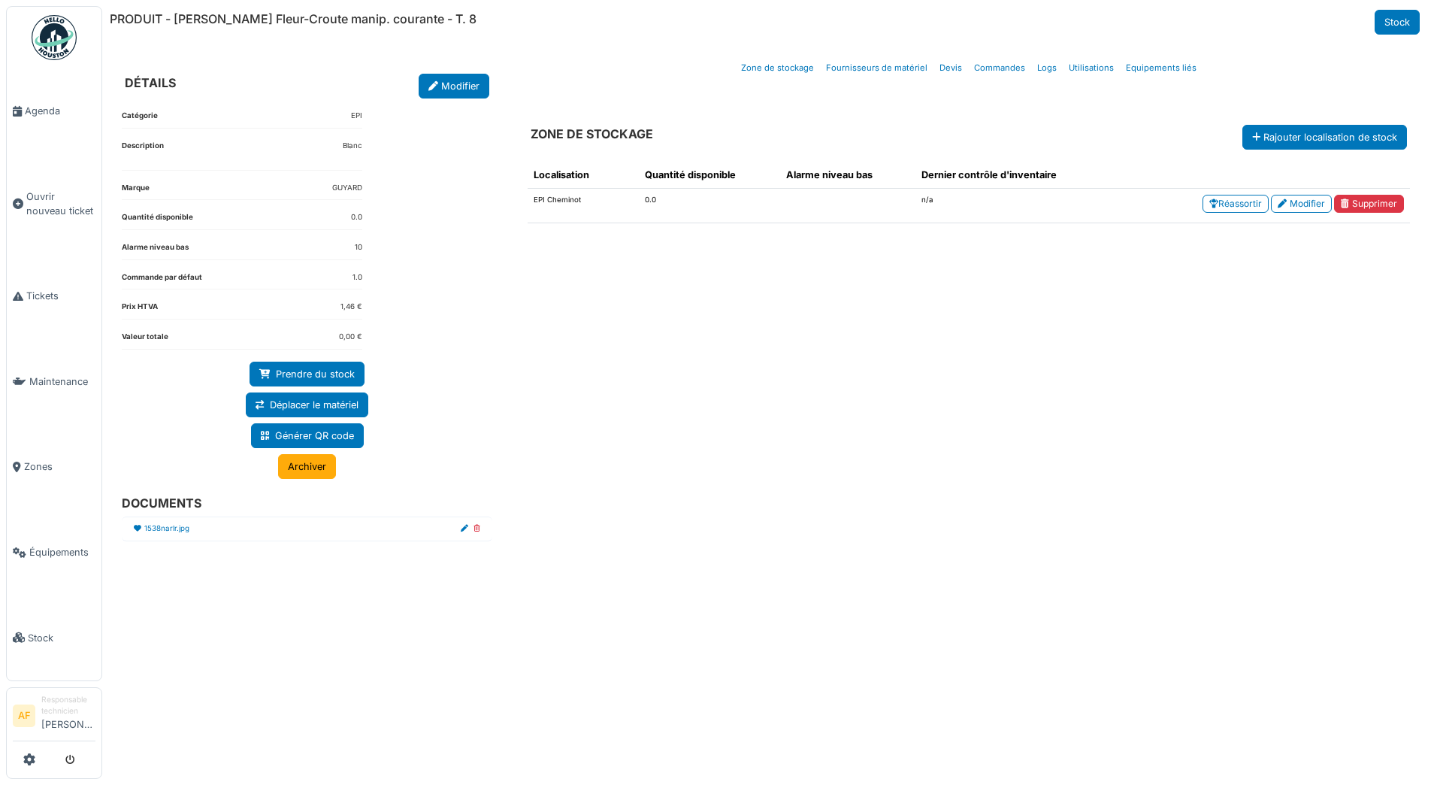
click at [304, 367] on link "Prendre du stock" at bounding box center [307, 374] width 115 height 25
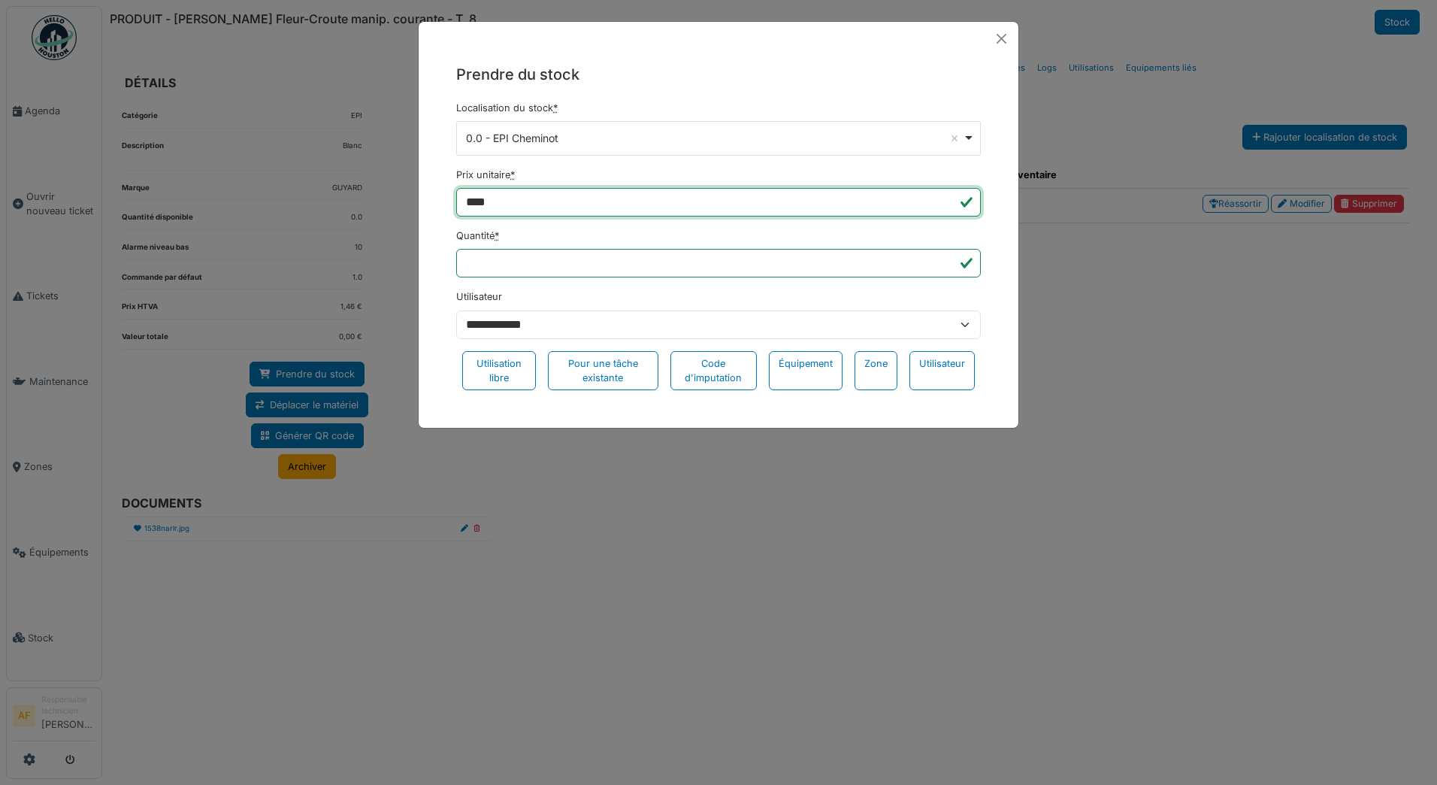
drag, startPoint x: 698, startPoint y: 202, endPoint x: 400, endPoint y: 198, distance: 298.5
click at [400, 198] on div "**********" at bounding box center [718, 392] width 1437 height 785
type input "*"
click at [928, 371] on div "Utilisateur" at bounding box center [942, 370] width 65 height 39
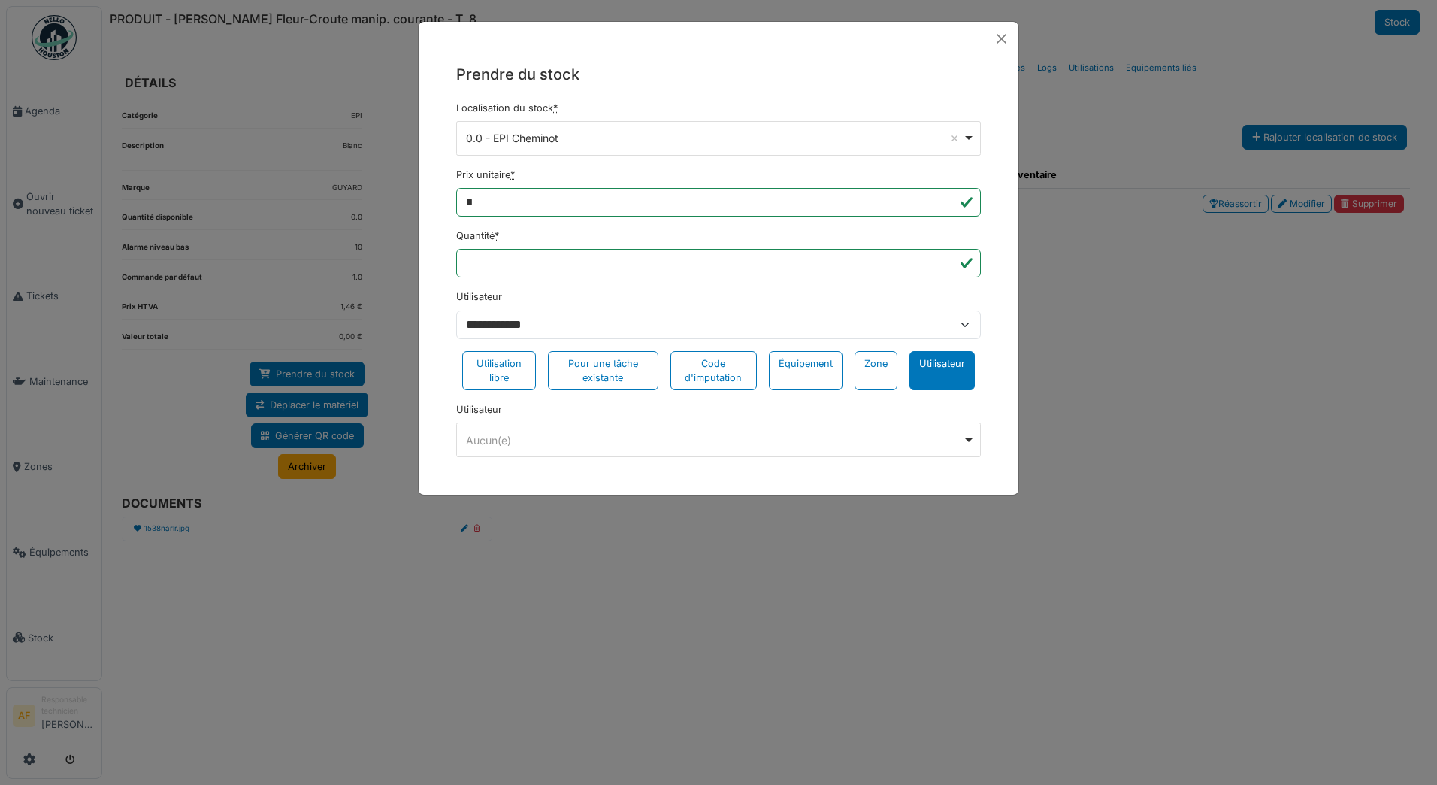
click at [647, 449] on div "Aucun(e) Remove item" at bounding box center [719, 440] width 512 height 22
click at [1176, 431] on div "**********" at bounding box center [718, 392] width 1437 height 785
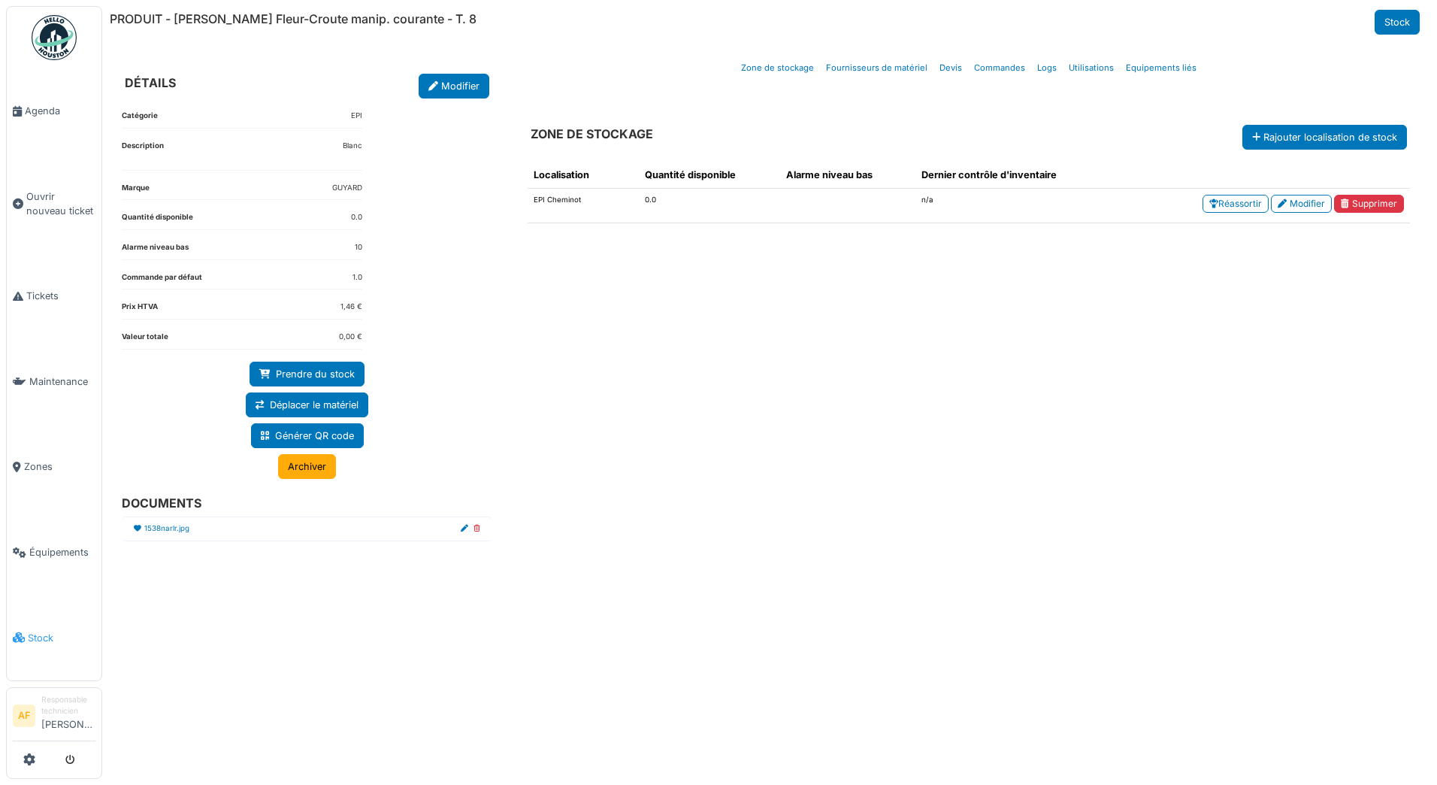
click at [23, 632] on icon at bounding box center [19, 637] width 12 height 11
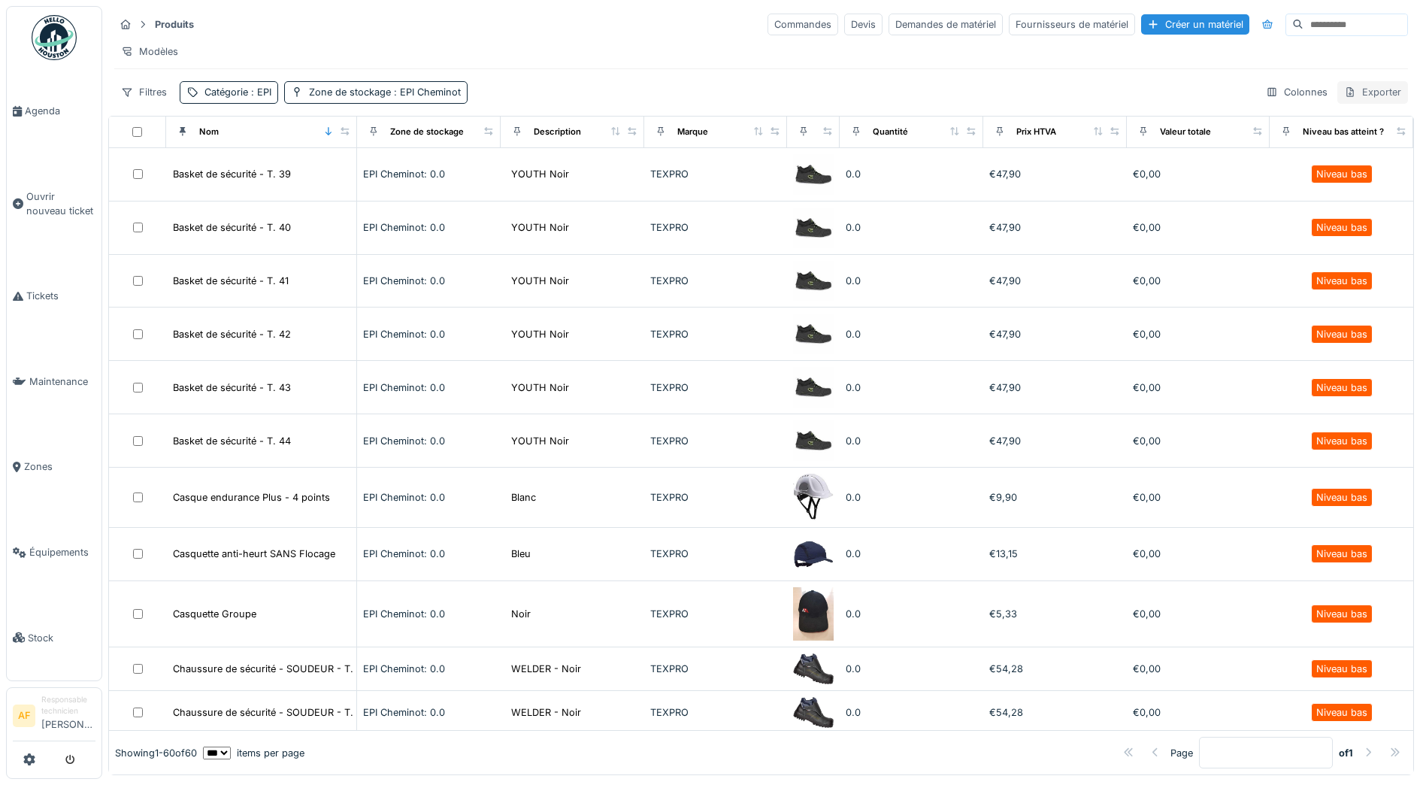
click at [1355, 103] on div "Exporter" at bounding box center [1372, 92] width 71 height 22
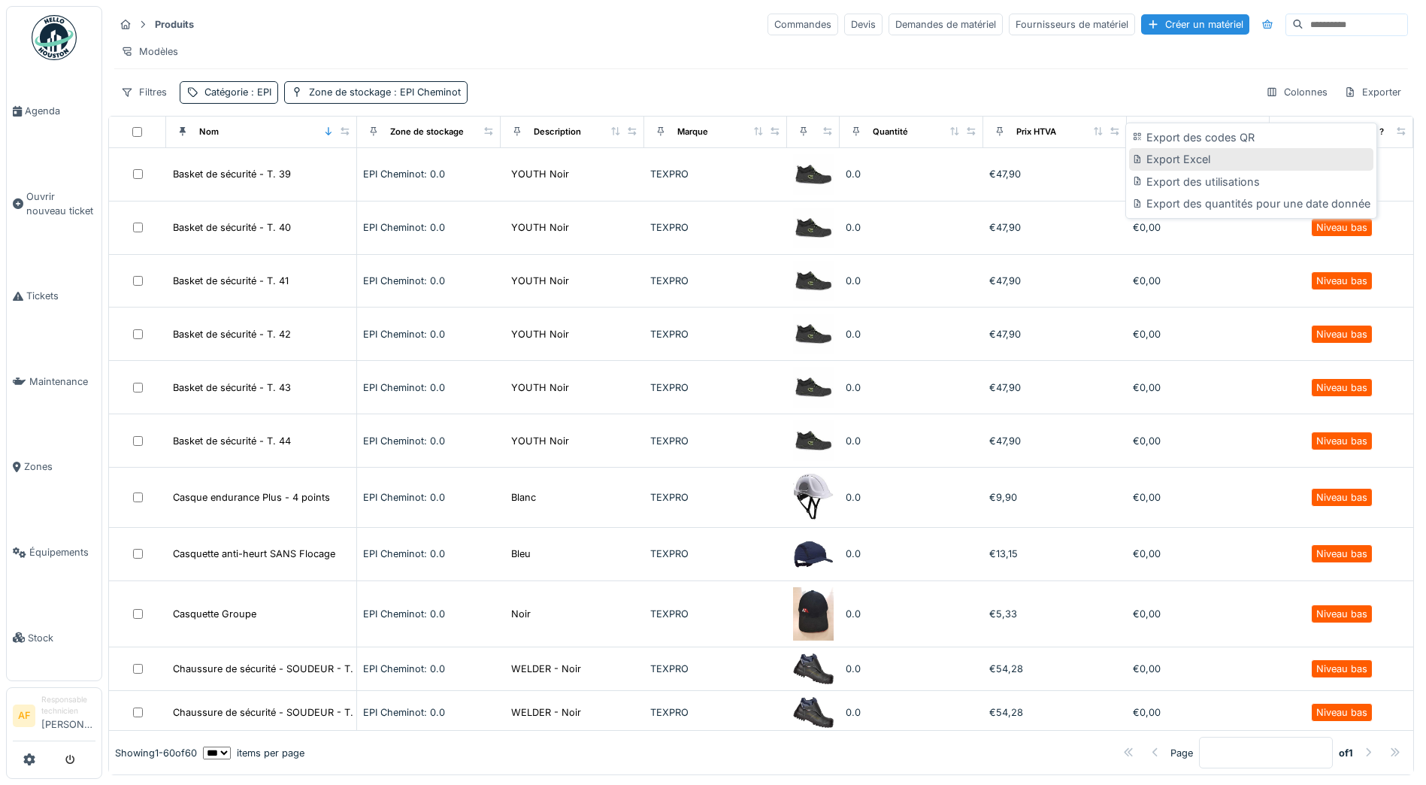
click at [1192, 165] on div "Export Excel" at bounding box center [1251, 159] width 244 height 23
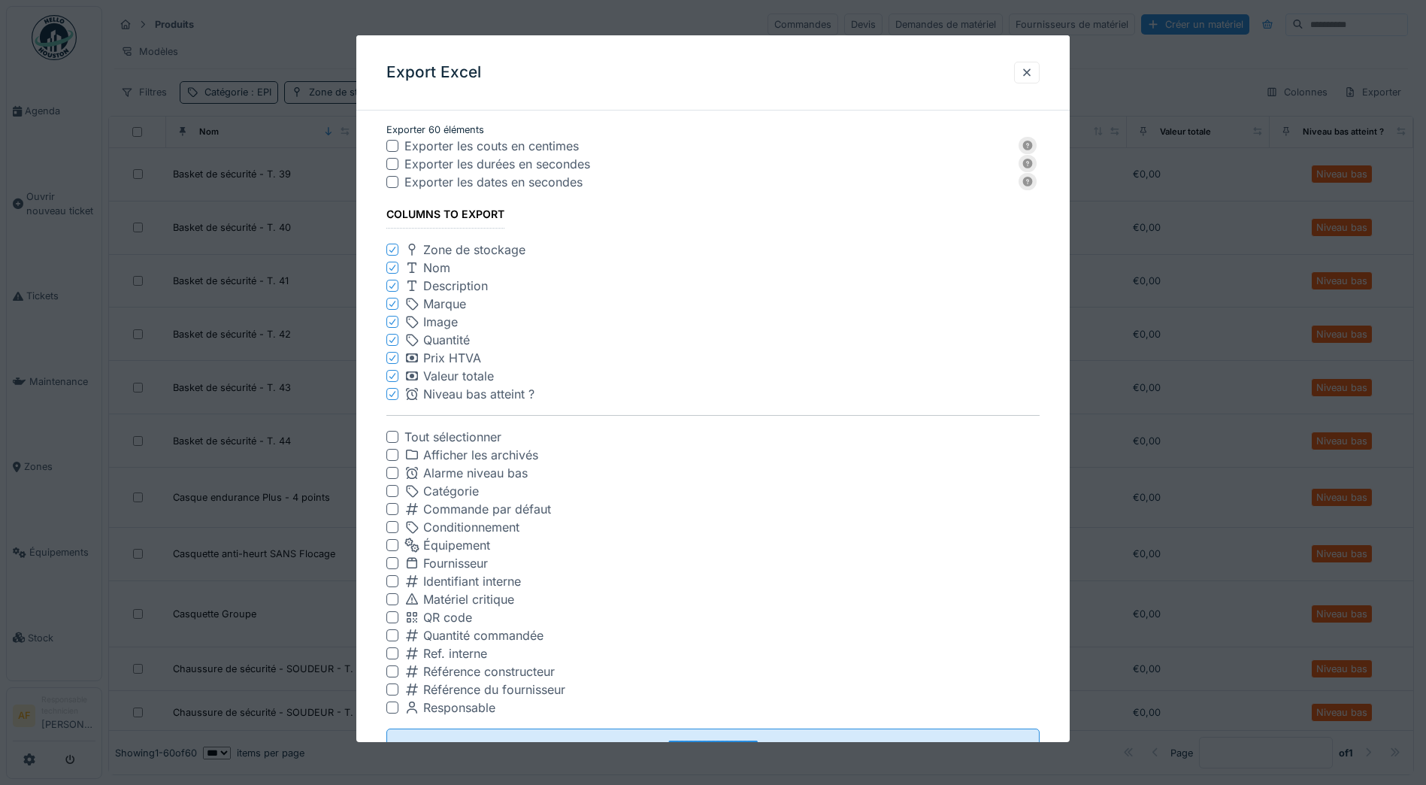
scroll to position [60, 0]
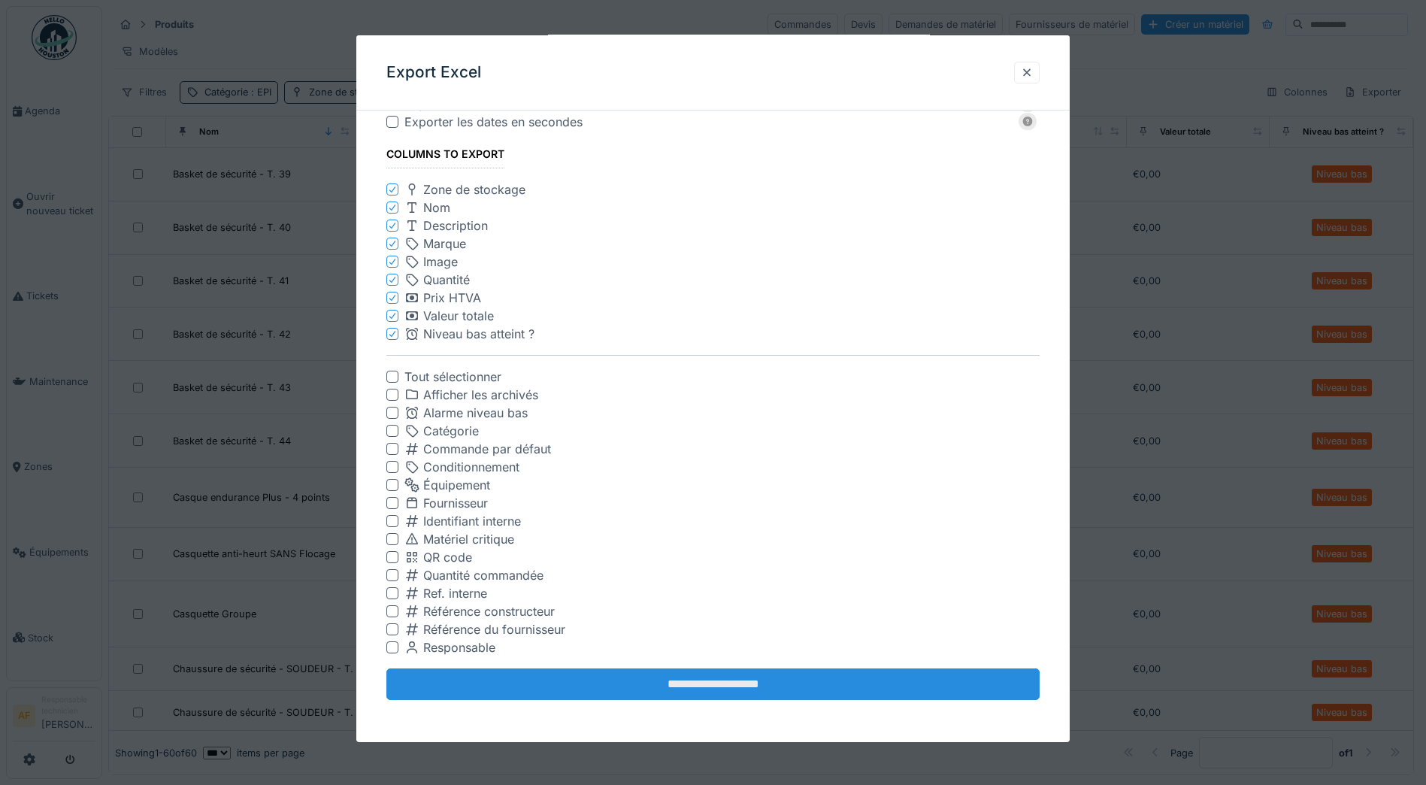
click at [771, 680] on input "**********" at bounding box center [712, 684] width 653 height 32
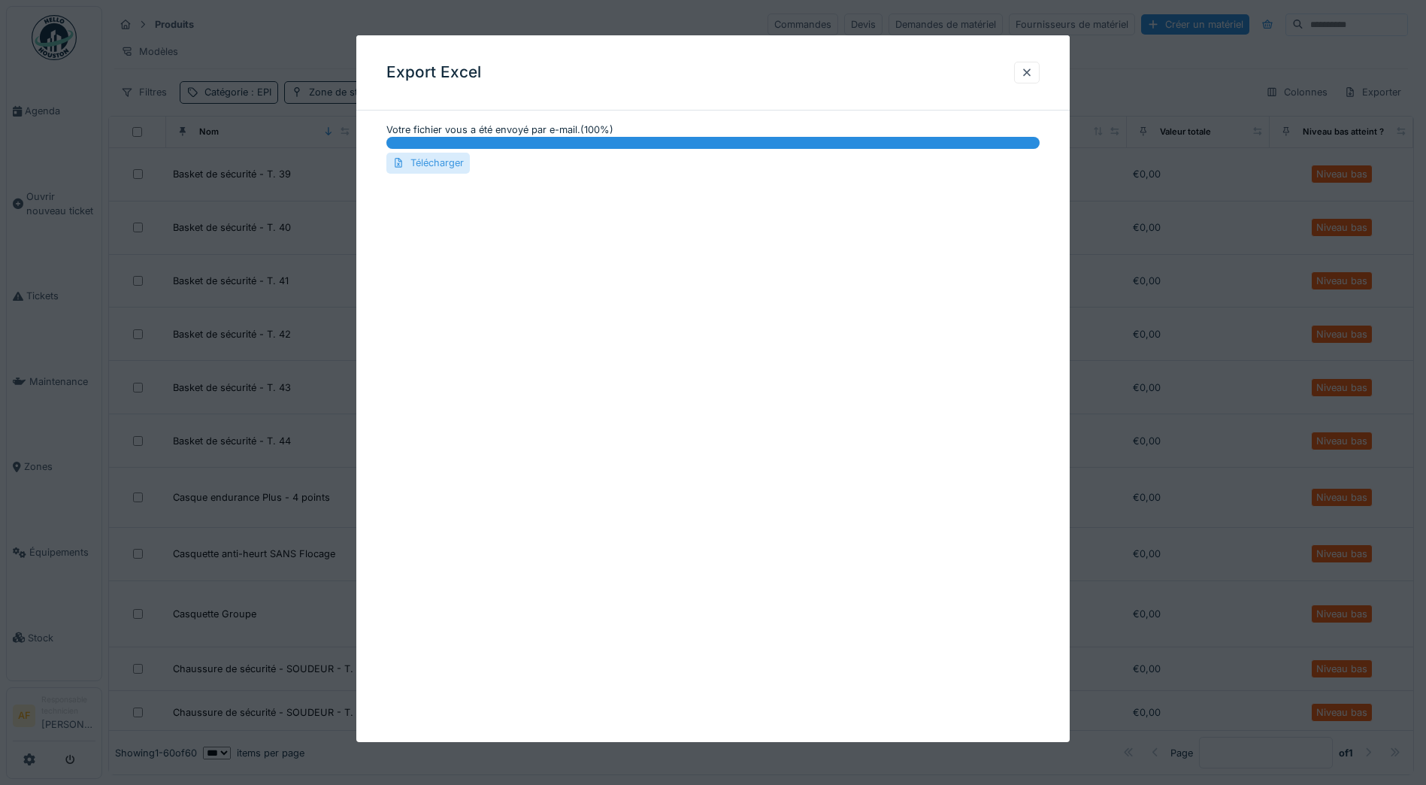
click at [437, 154] on div "Télécharger" at bounding box center [427, 163] width 83 height 20
click at [1039, 72] on div at bounding box center [1027, 73] width 26 height 22
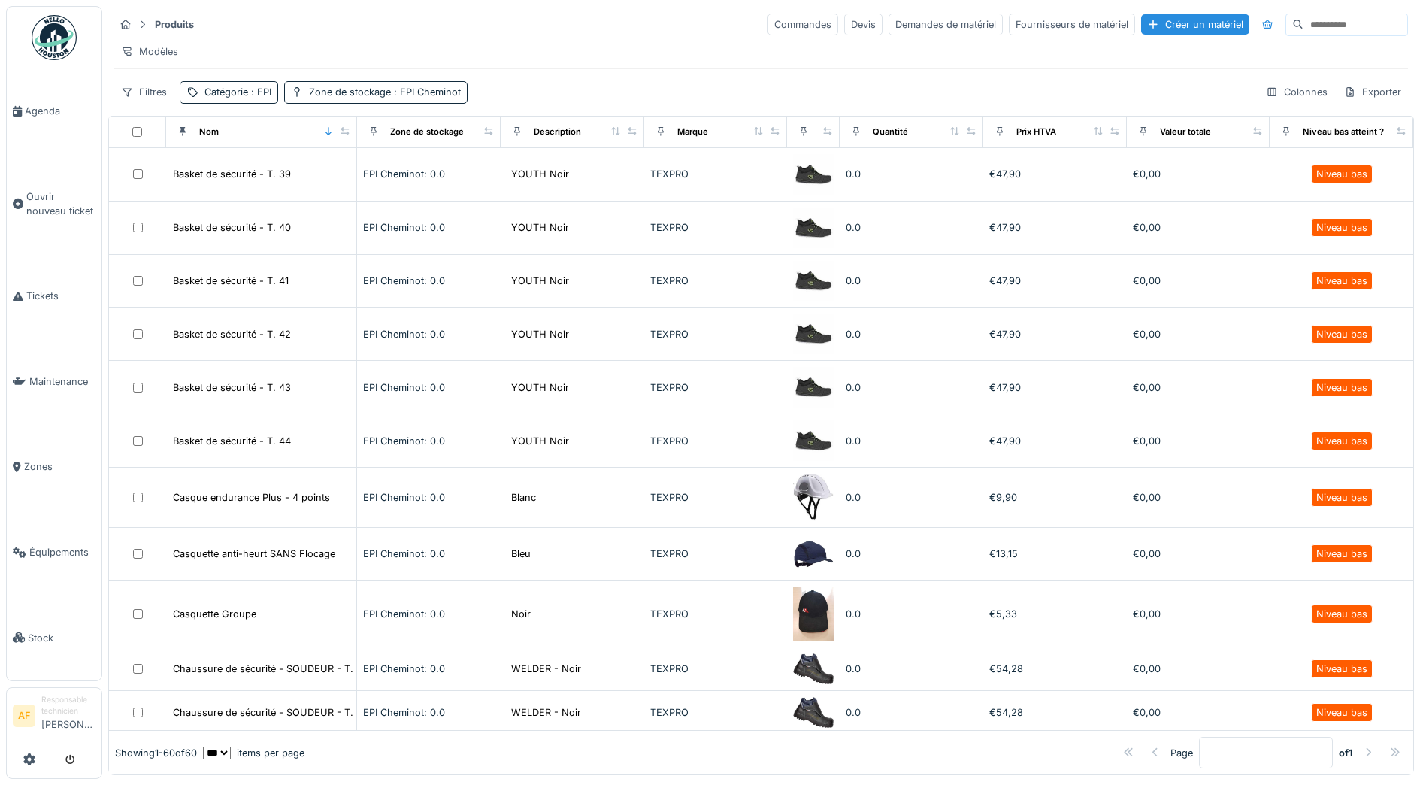
click at [641, 36] on div "Produits Commandes Devis Demandes de matériel Fournisseurs de matériel Créer un…" at bounding box center [761, 24] width 1294 height 25
click at [1367, 102] on div "Exporter" at bounding box center [1372, 92] width 71 height 22
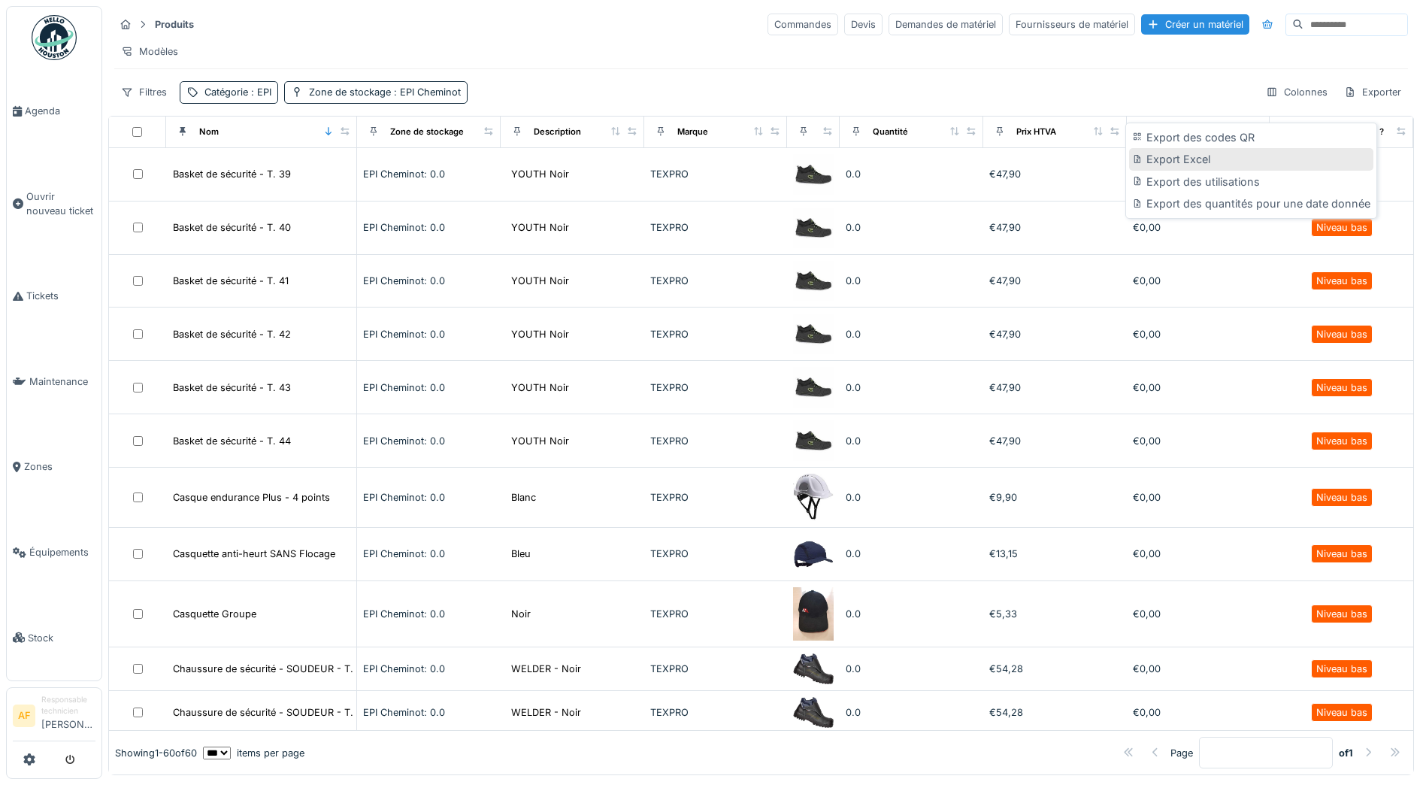
click at [1207, 159] on div "Export Excel" at bounding box center [1251, 159] width 244 height 23
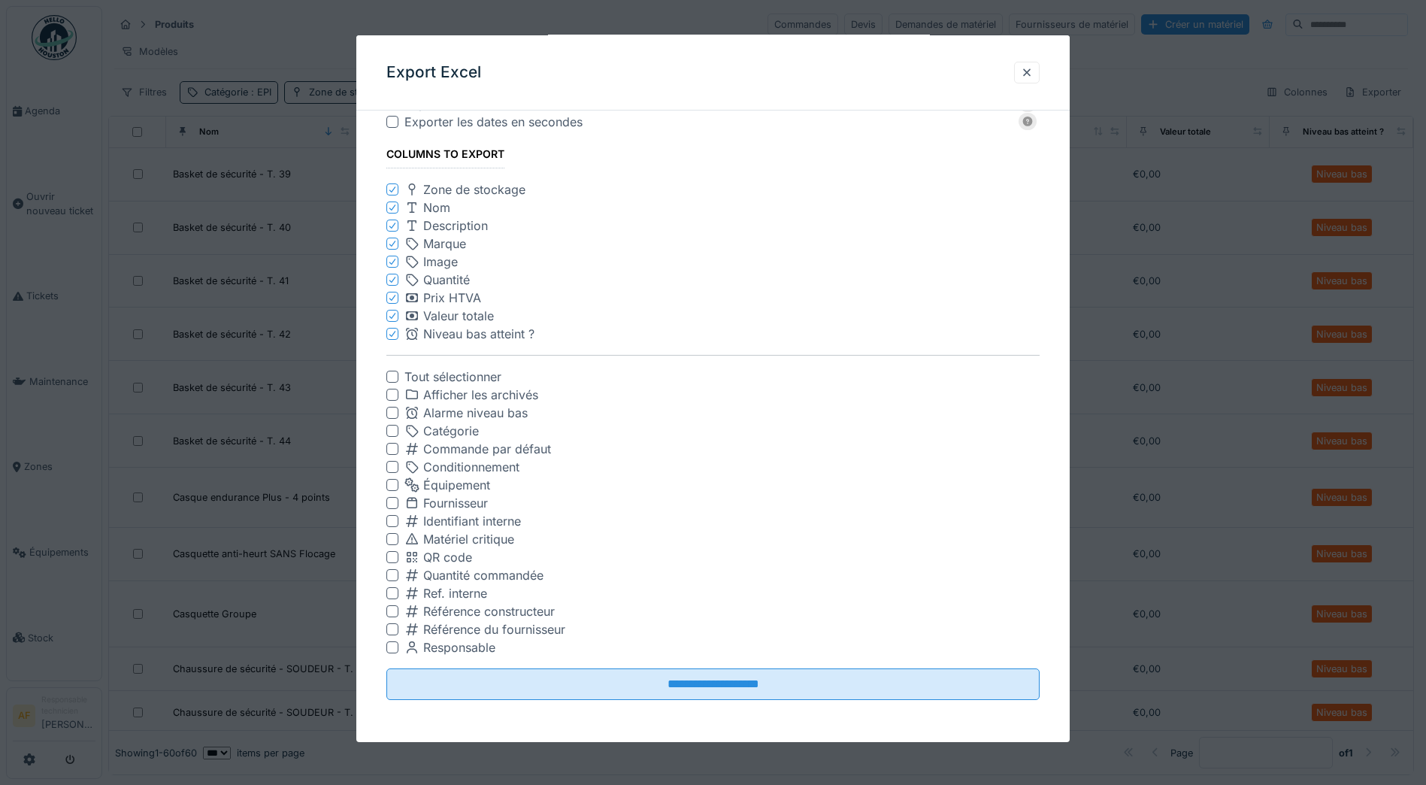
scroll to position [8, 0]
click at [1040, 78] on div at bounding box center [1027, 73] width 26 height 22
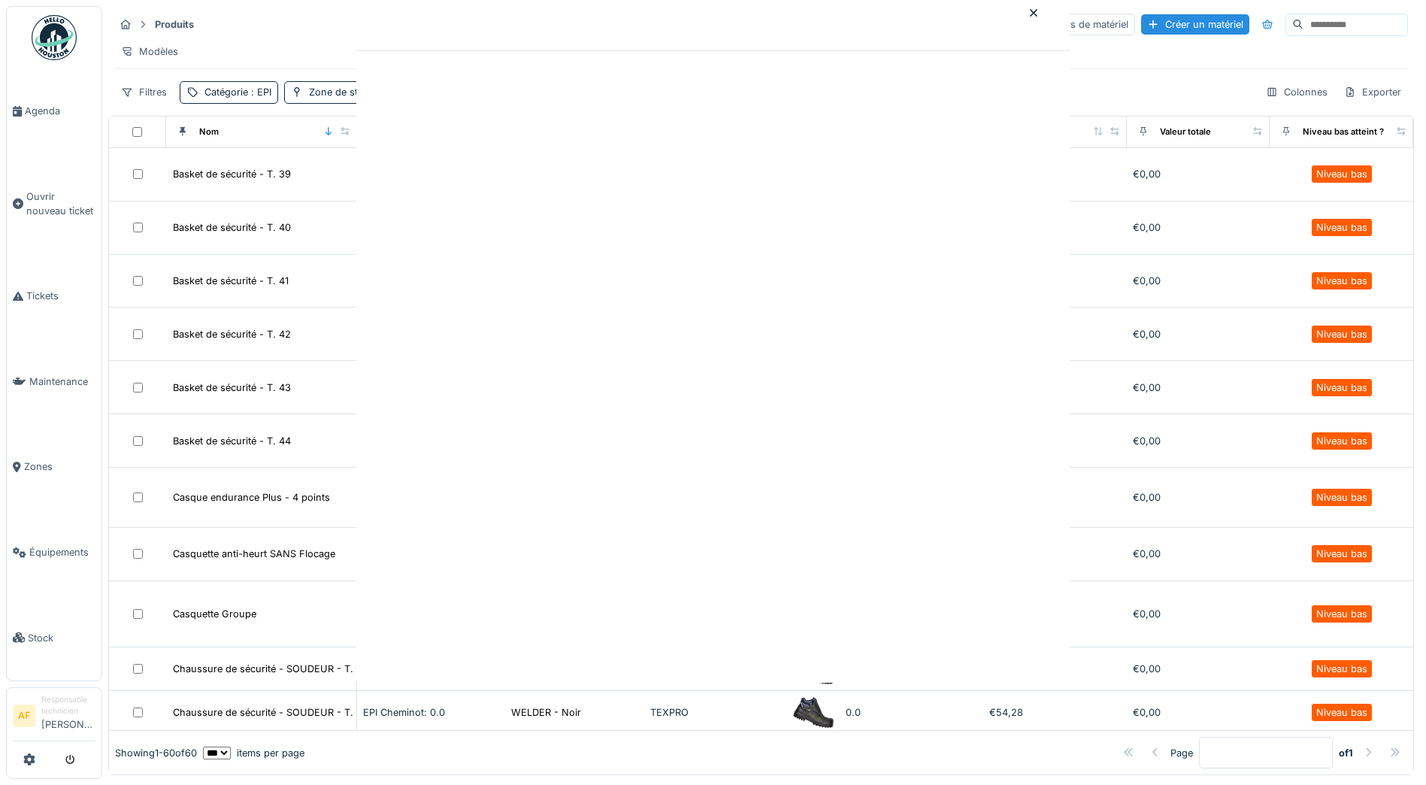
scroll to position [0, 0]
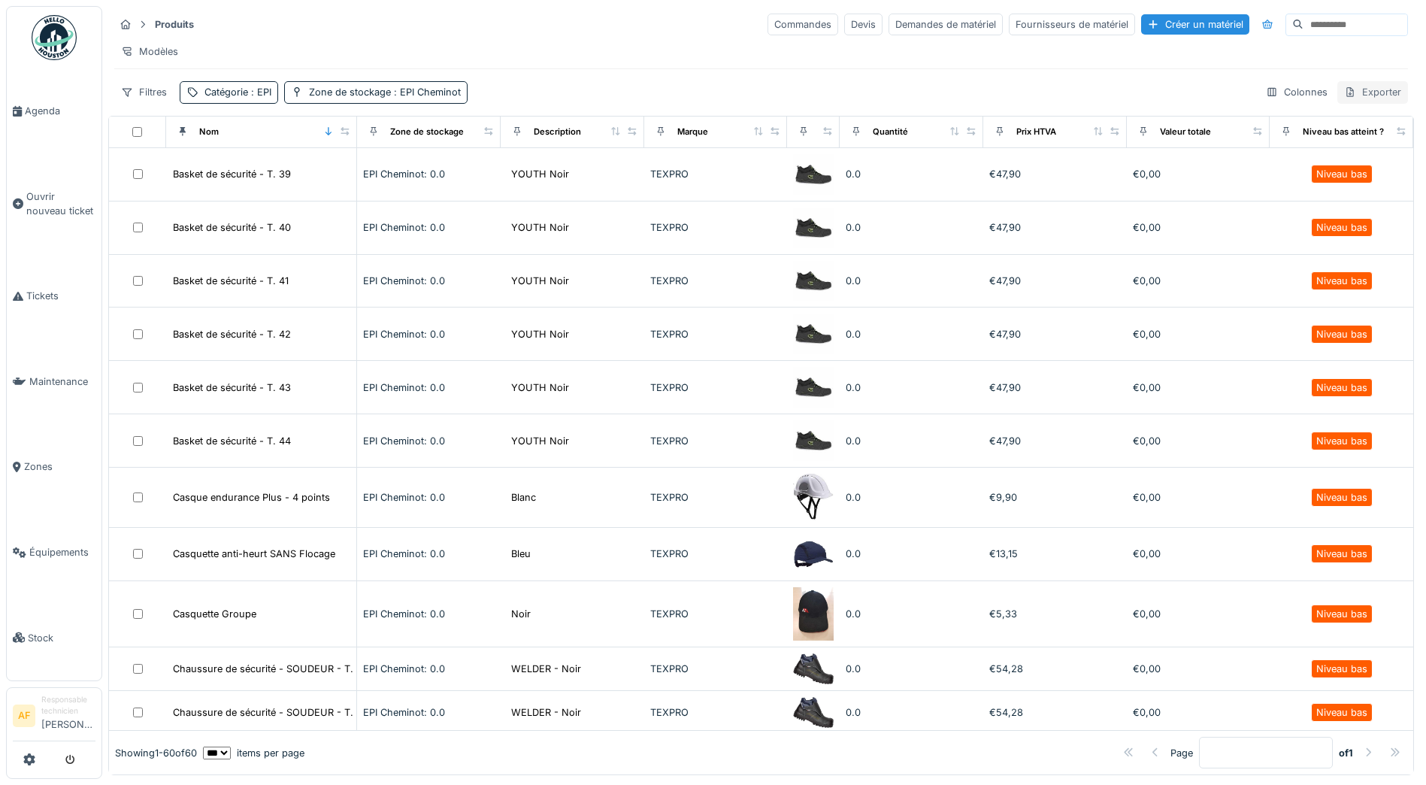
click at [1352, 89] on div "Exporter" at bounding box center [1372, 92] width 71 height 22
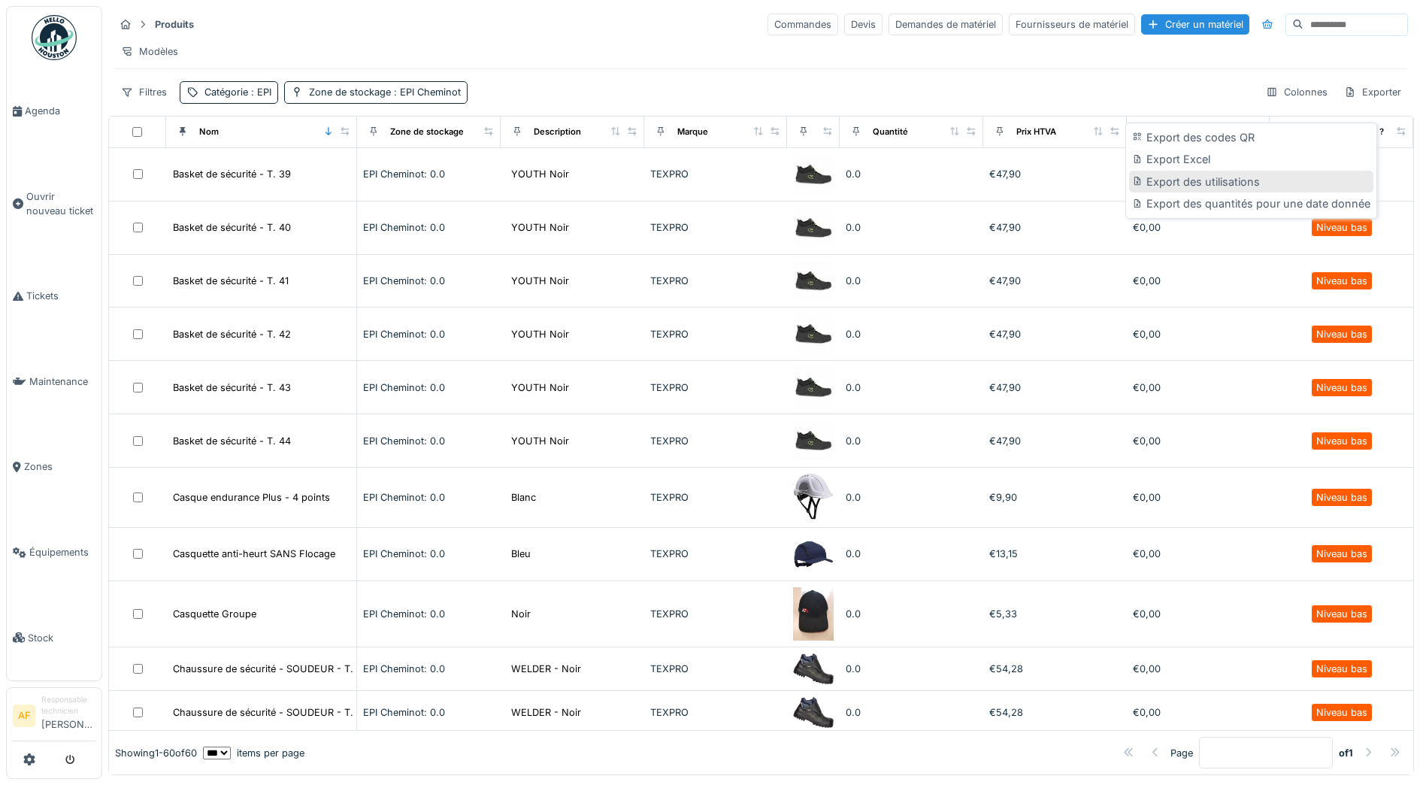
click at [1222, 178] on div "Export des utilisations" at bounding box center [1251, 182] width 244 height 23
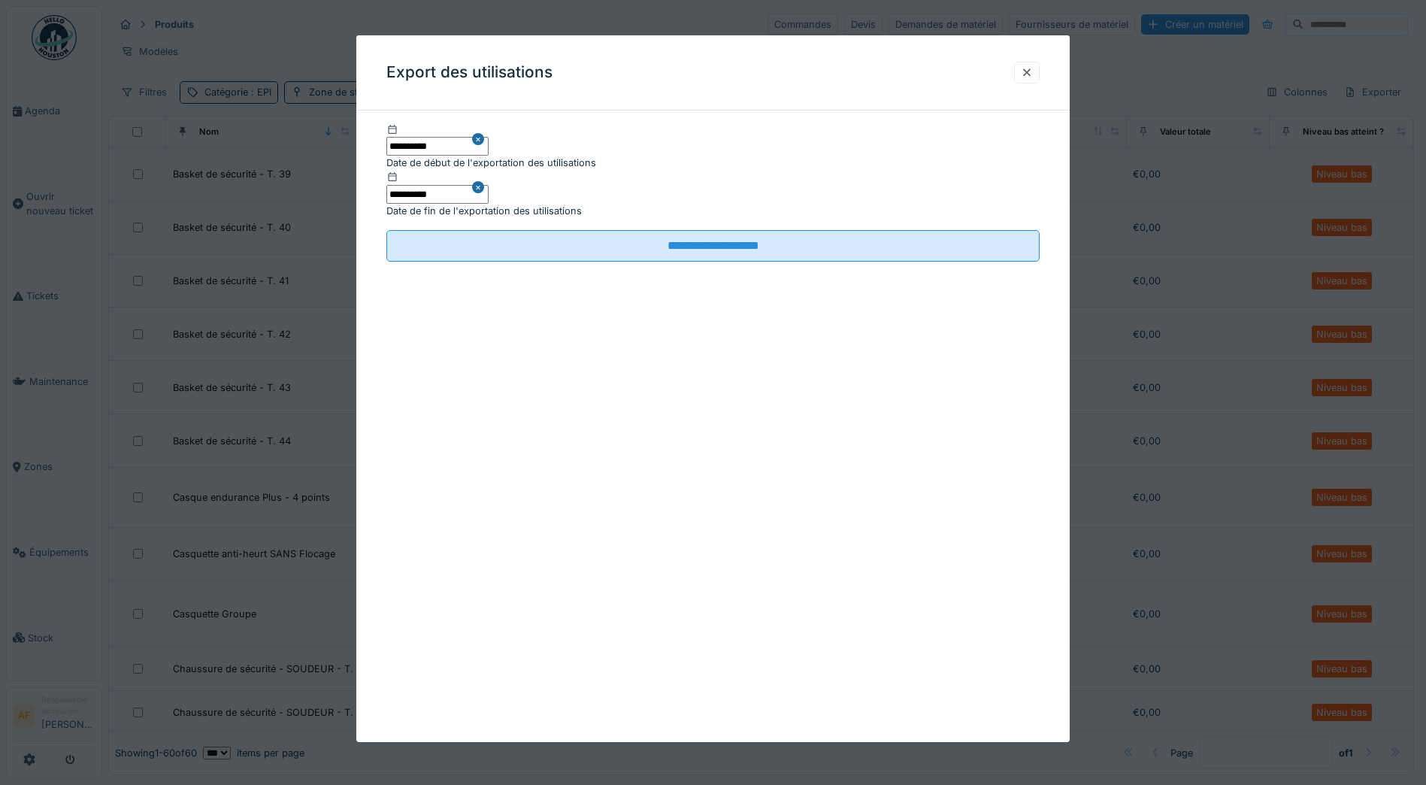
click at [1033, 80] on div at bounding box center [1027, 72] width 12 height 14
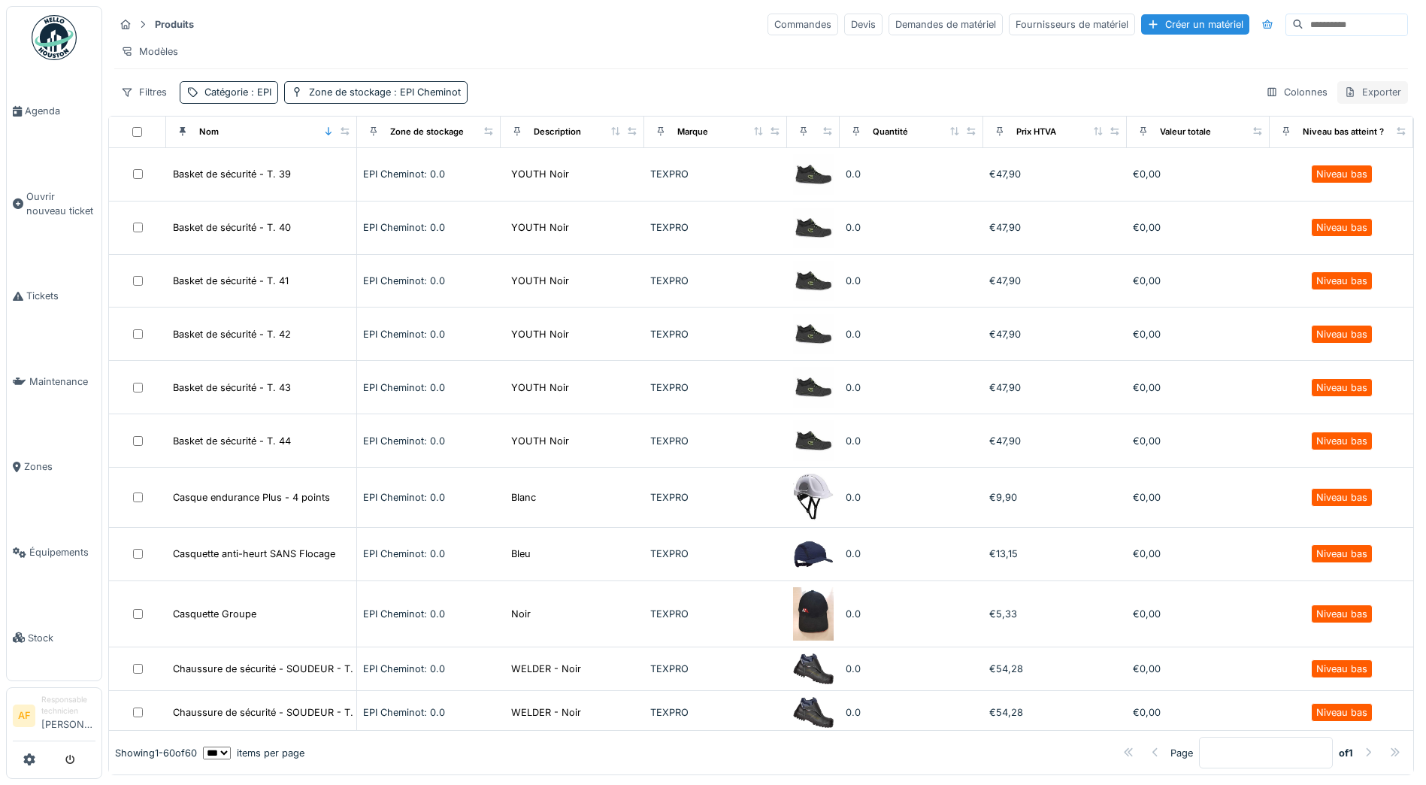
click at [1342, 101] on div "Exporter" at bounding box center [1372, 92] width 71 height 22
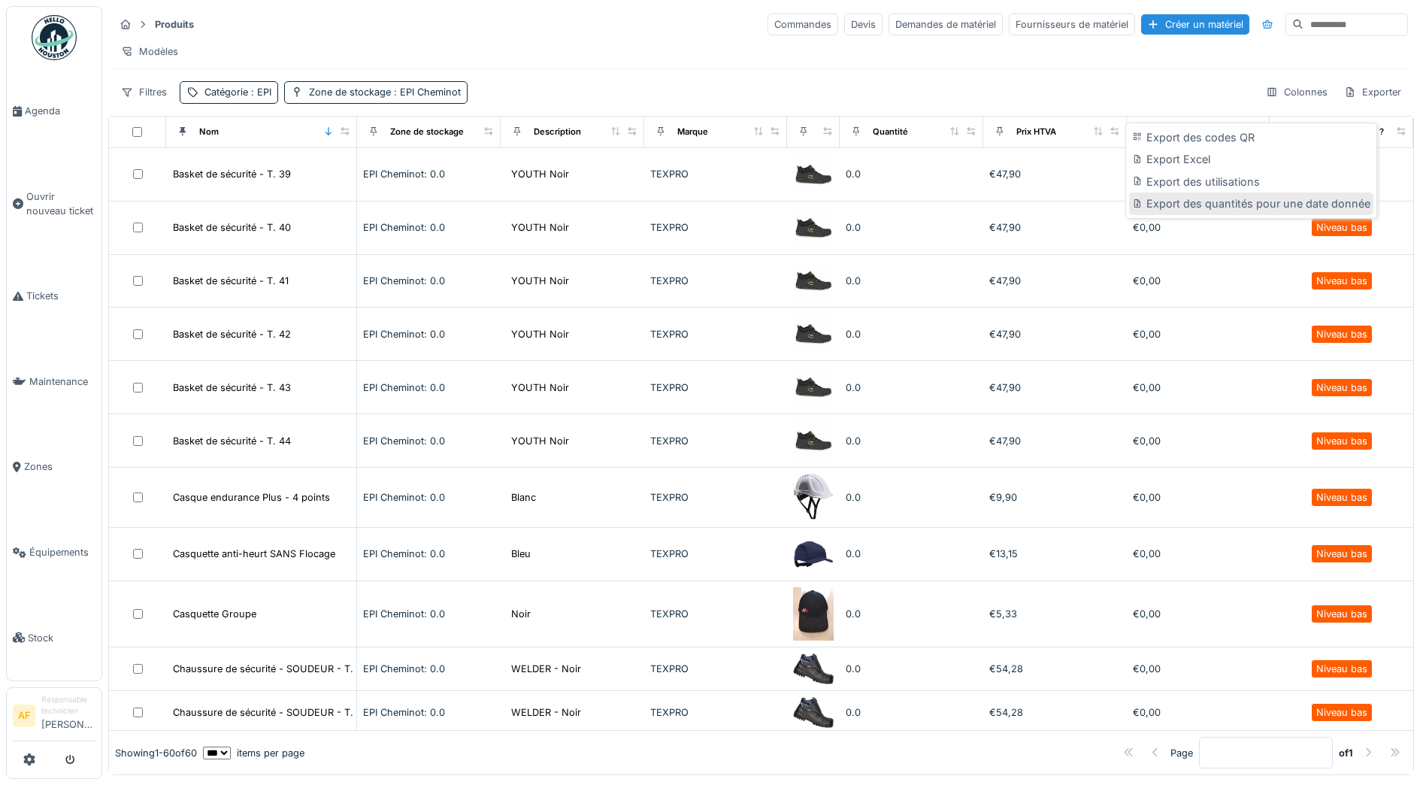
click at [1240, 197] on div "Export des quantités pour une date donnée" at bounding box center [1251, 203] width 244 height 23
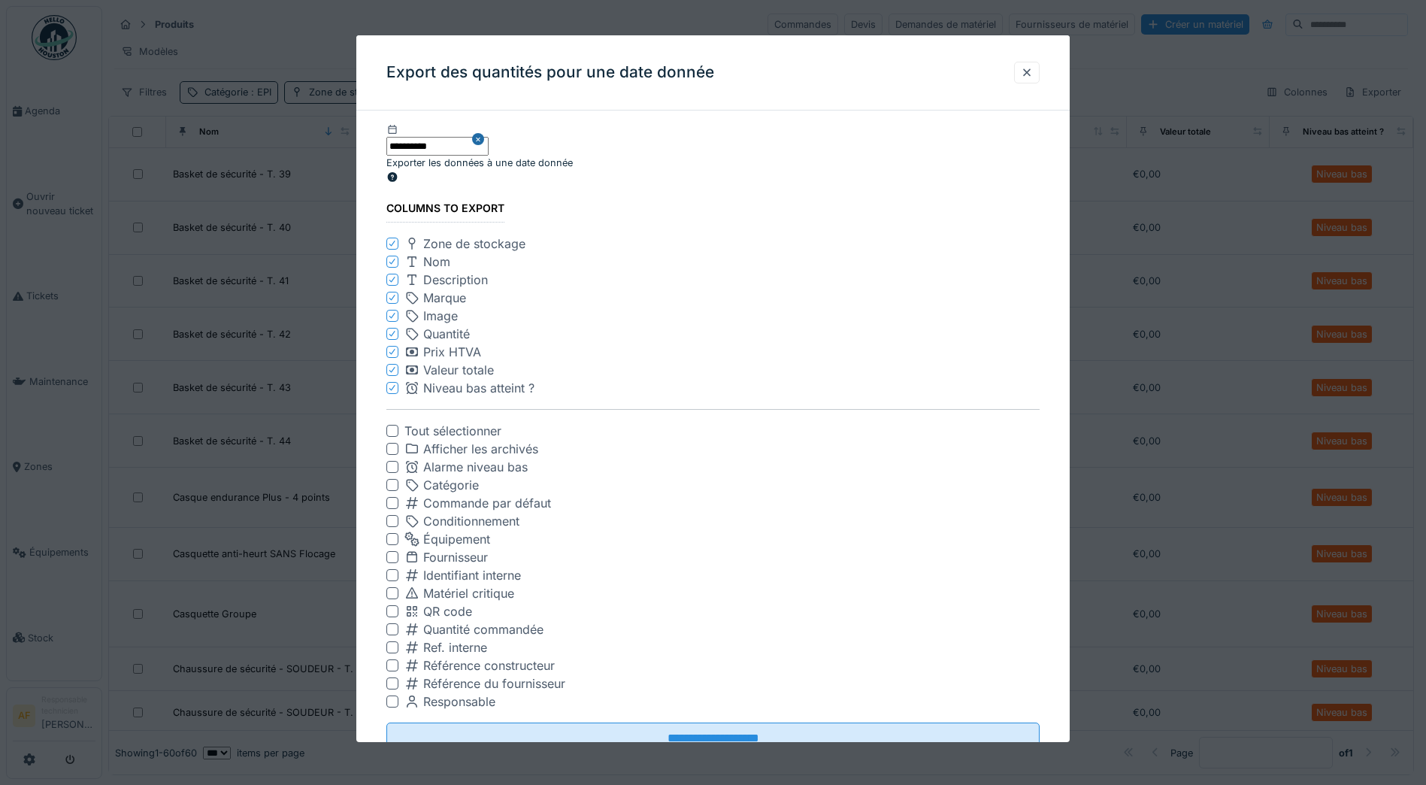
scroll to position [47, 0]
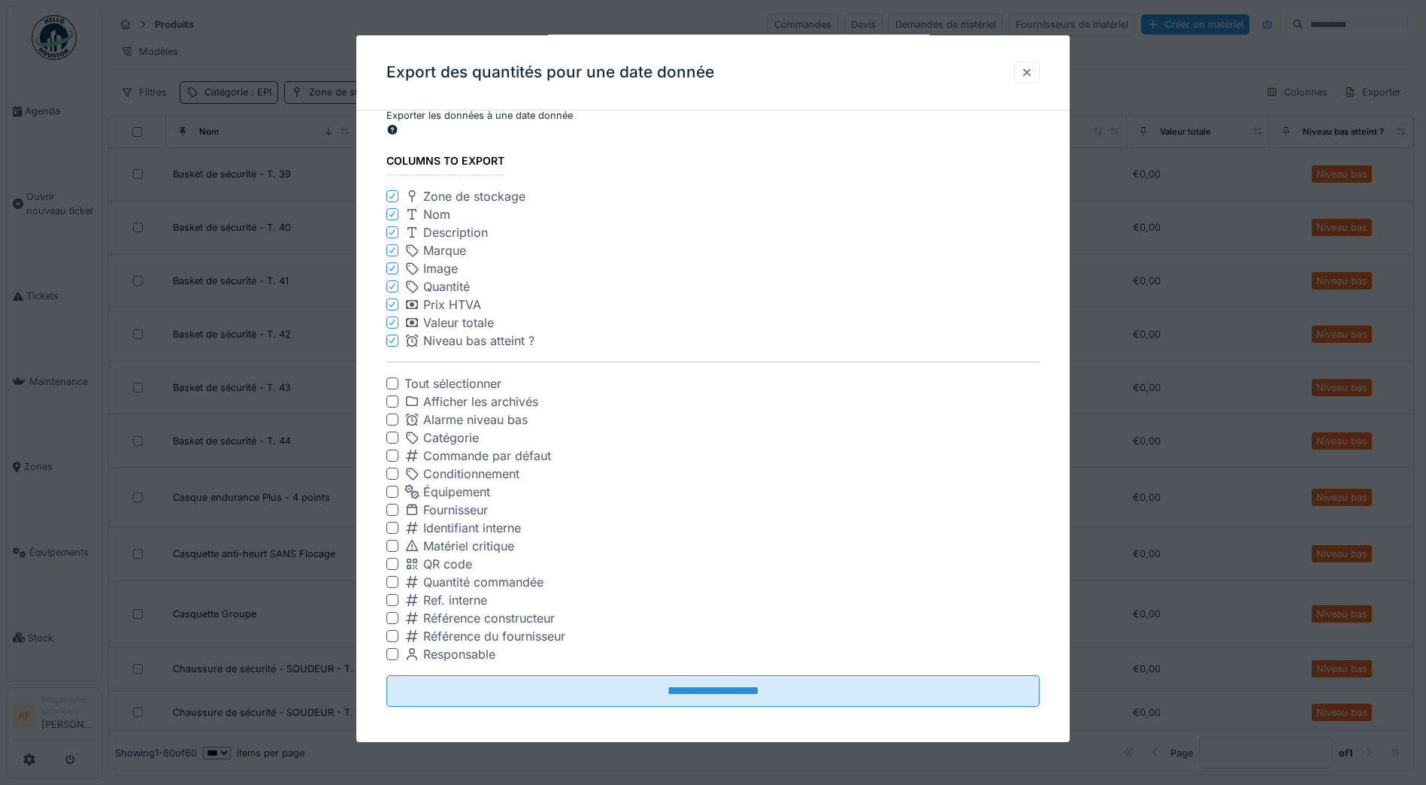
click at [1031, 77] on div at bounding box center [1027, 72] width 12 height 14
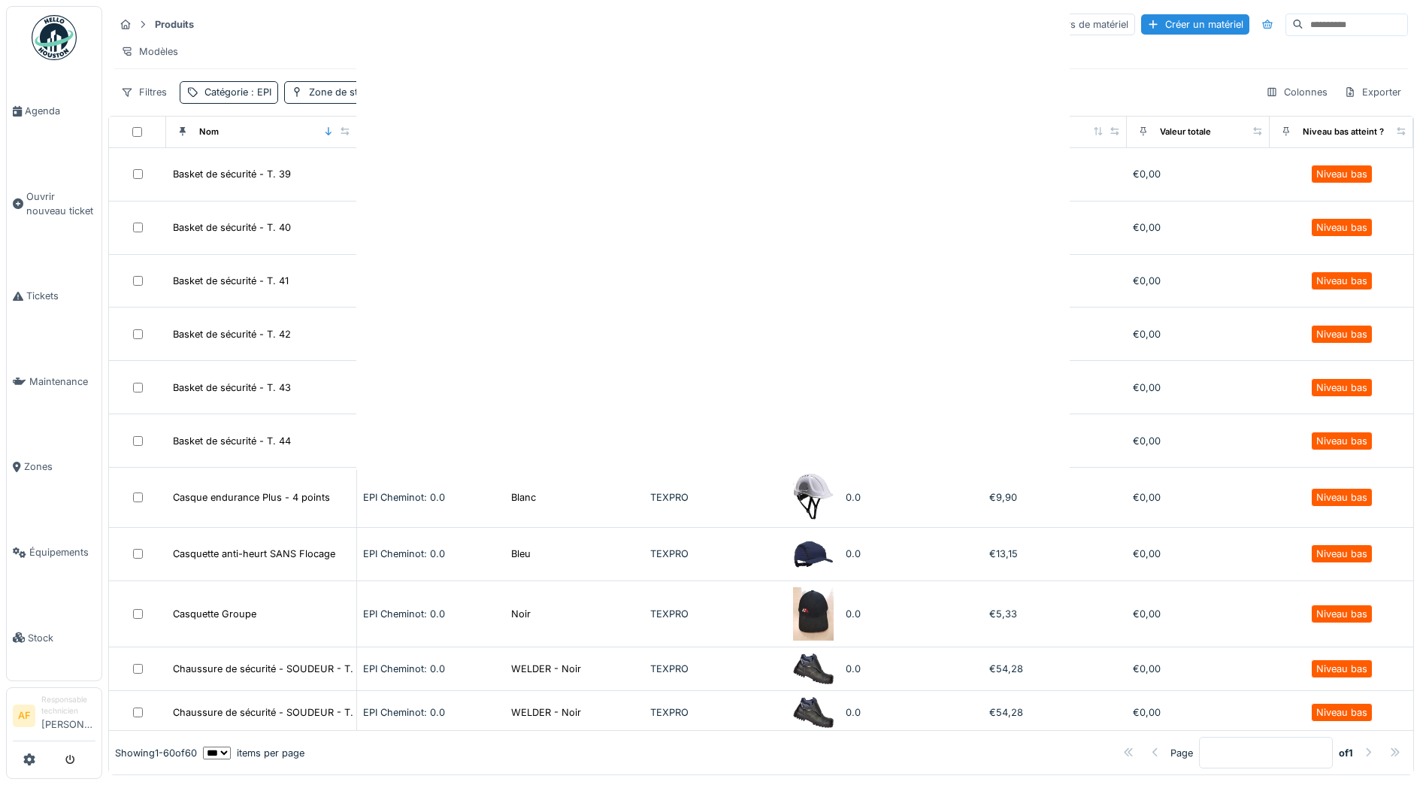
scroll to position [0, 0]
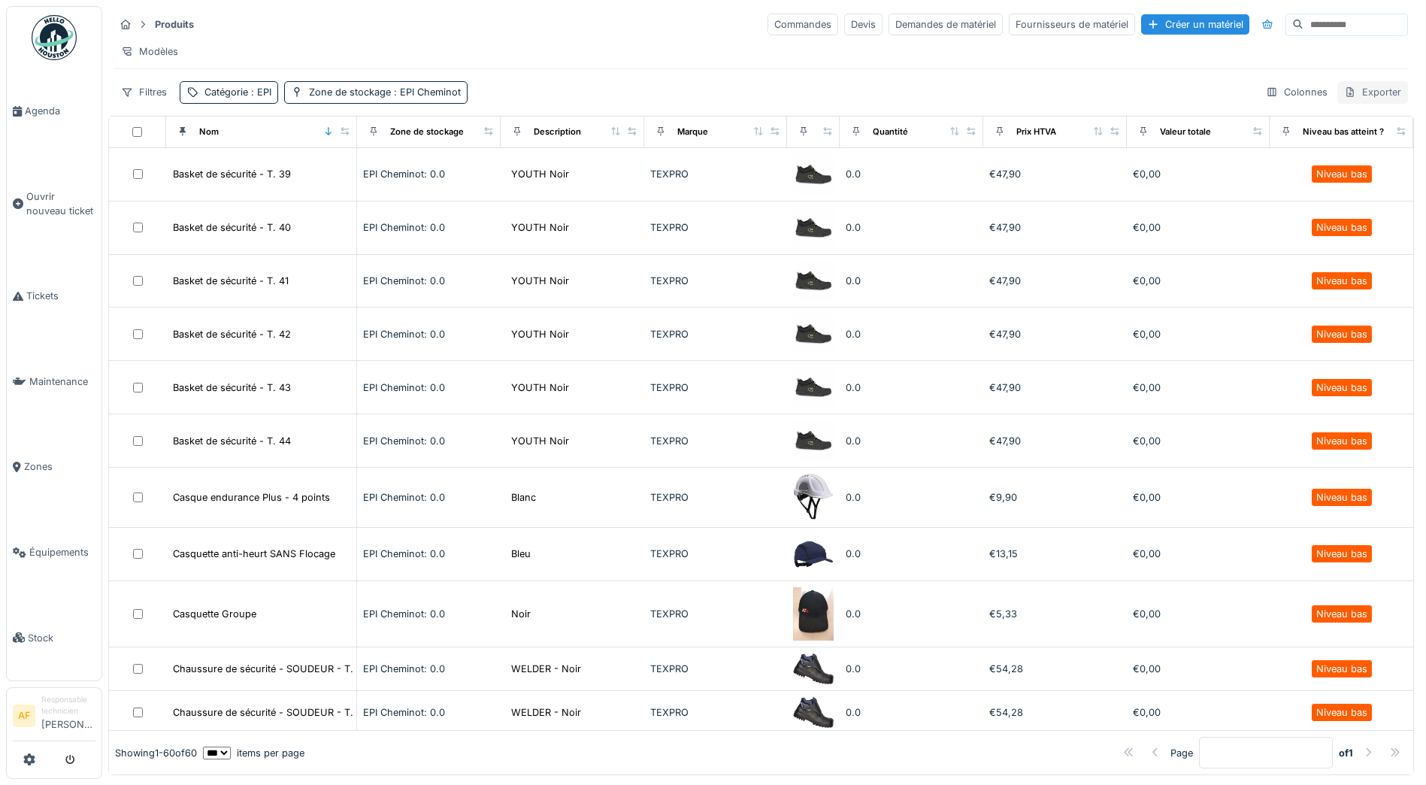
click at [1363, 101] on div "Exporter" at bounding box center [1372, 92] width 71 height 22
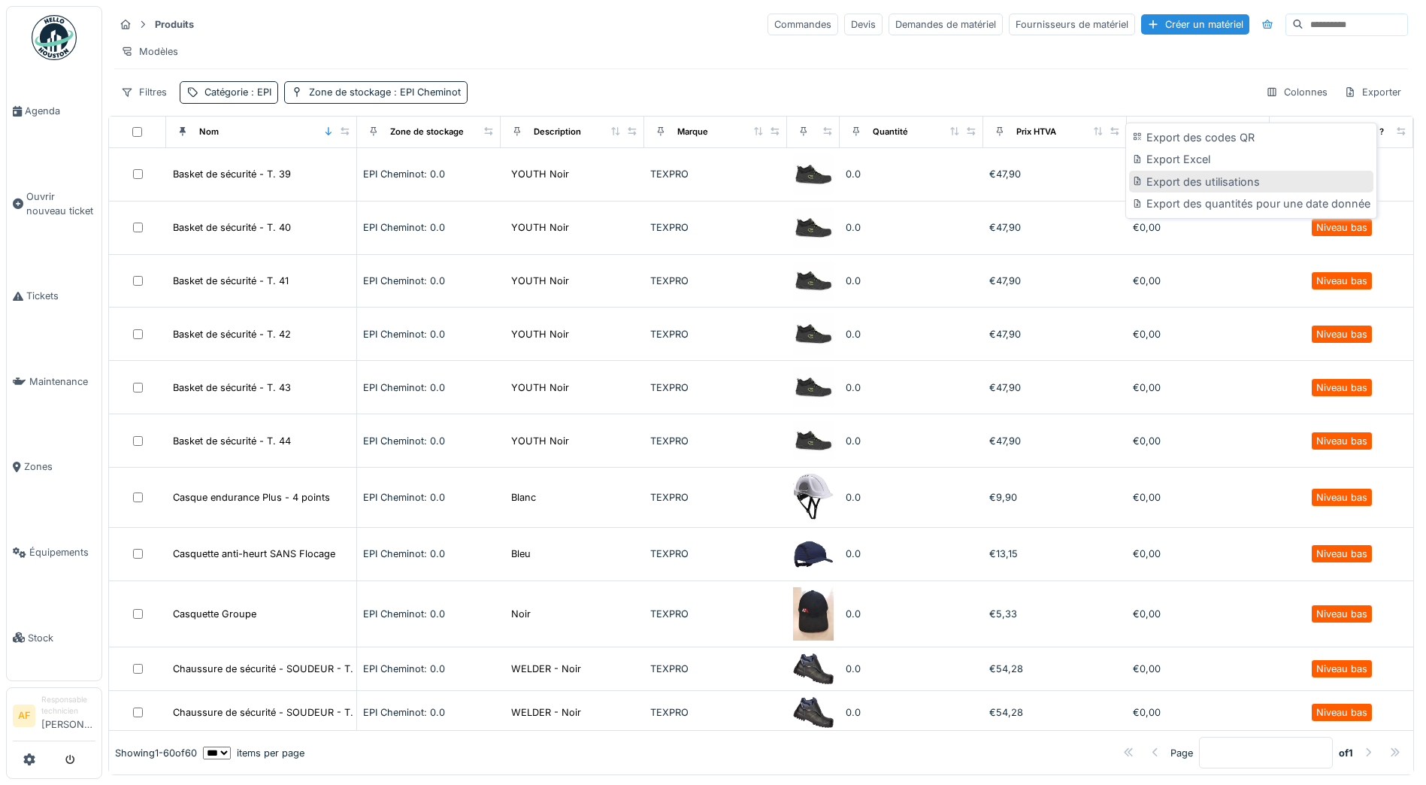
click at [1216, 176] on div "Export des utilisations" at bounding box center [1251, 182] width 244 height 23
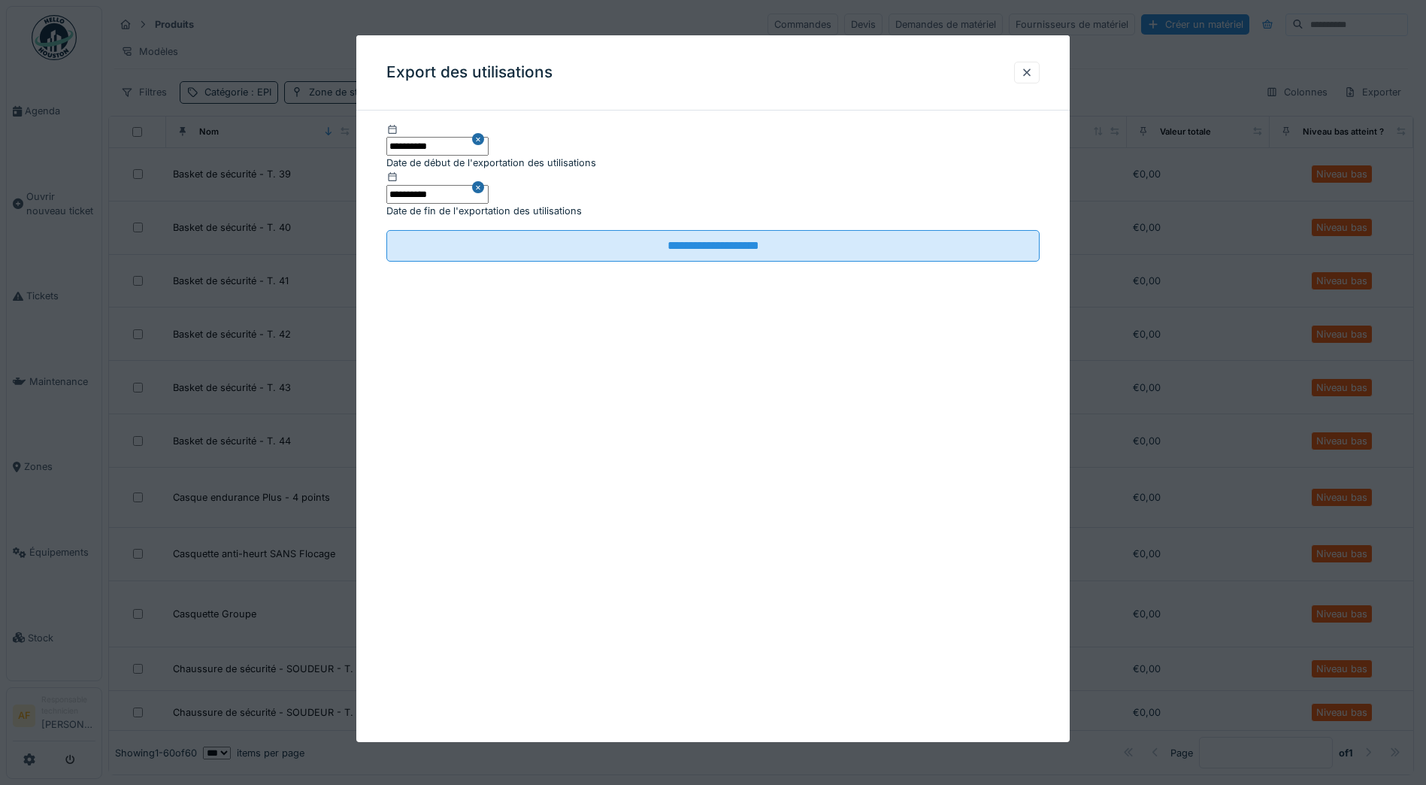
click at [489, 147] on input "**********" at bounding box center [437, 146] width 102 height 19
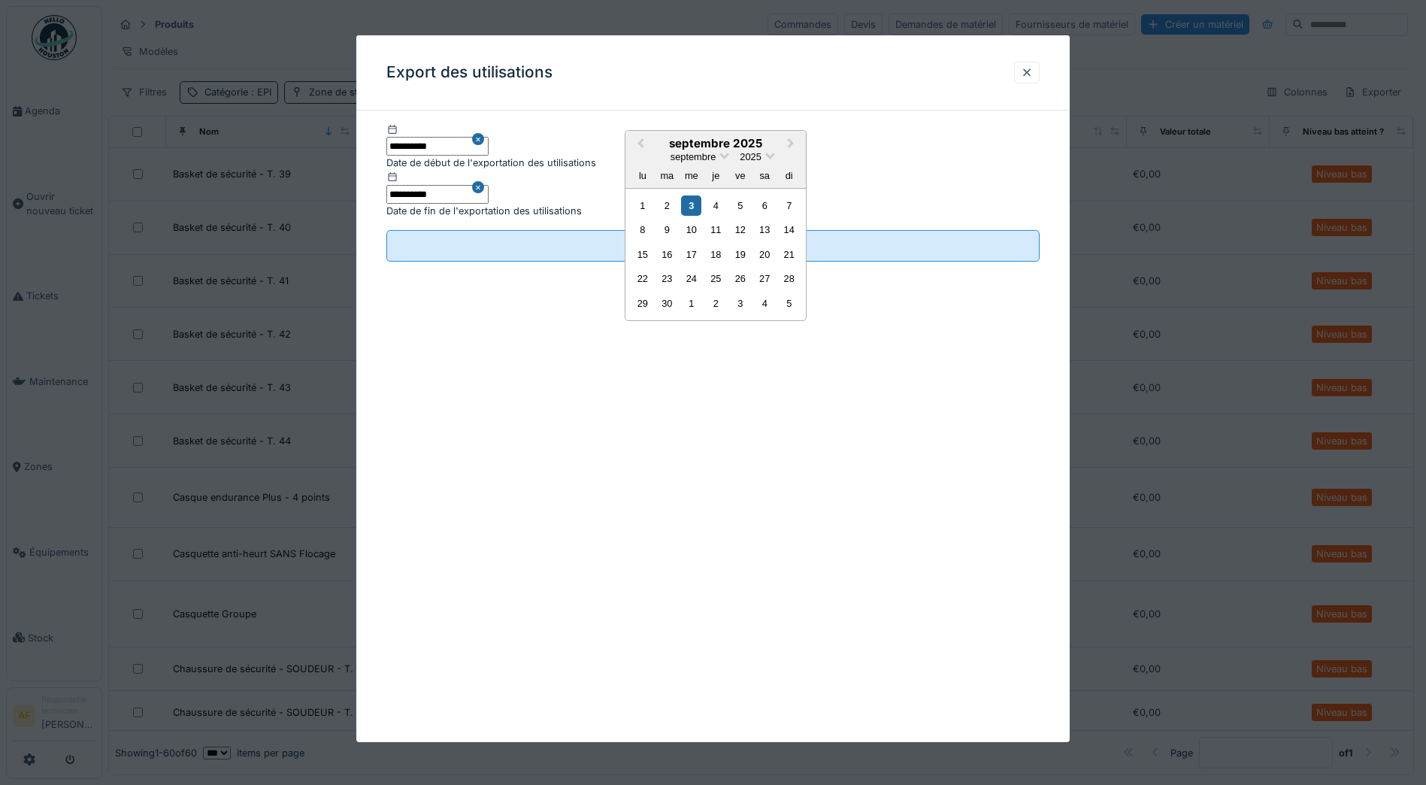
click at [489, 148] on button "Close" at bounding box center [480, 139] width 17 height 33
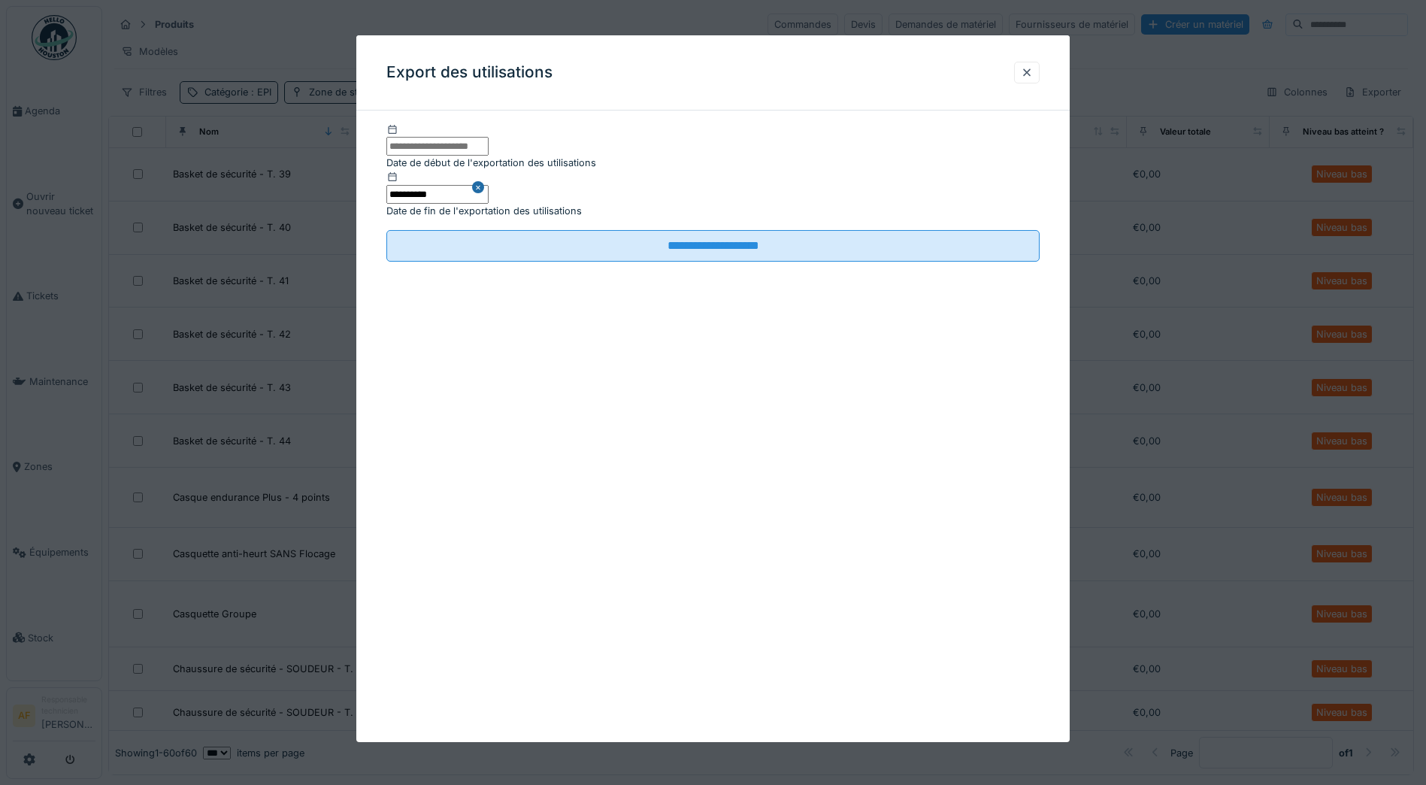
click at [465, 152] on input "text" at bounding box center [437, 146] width 102 height 19
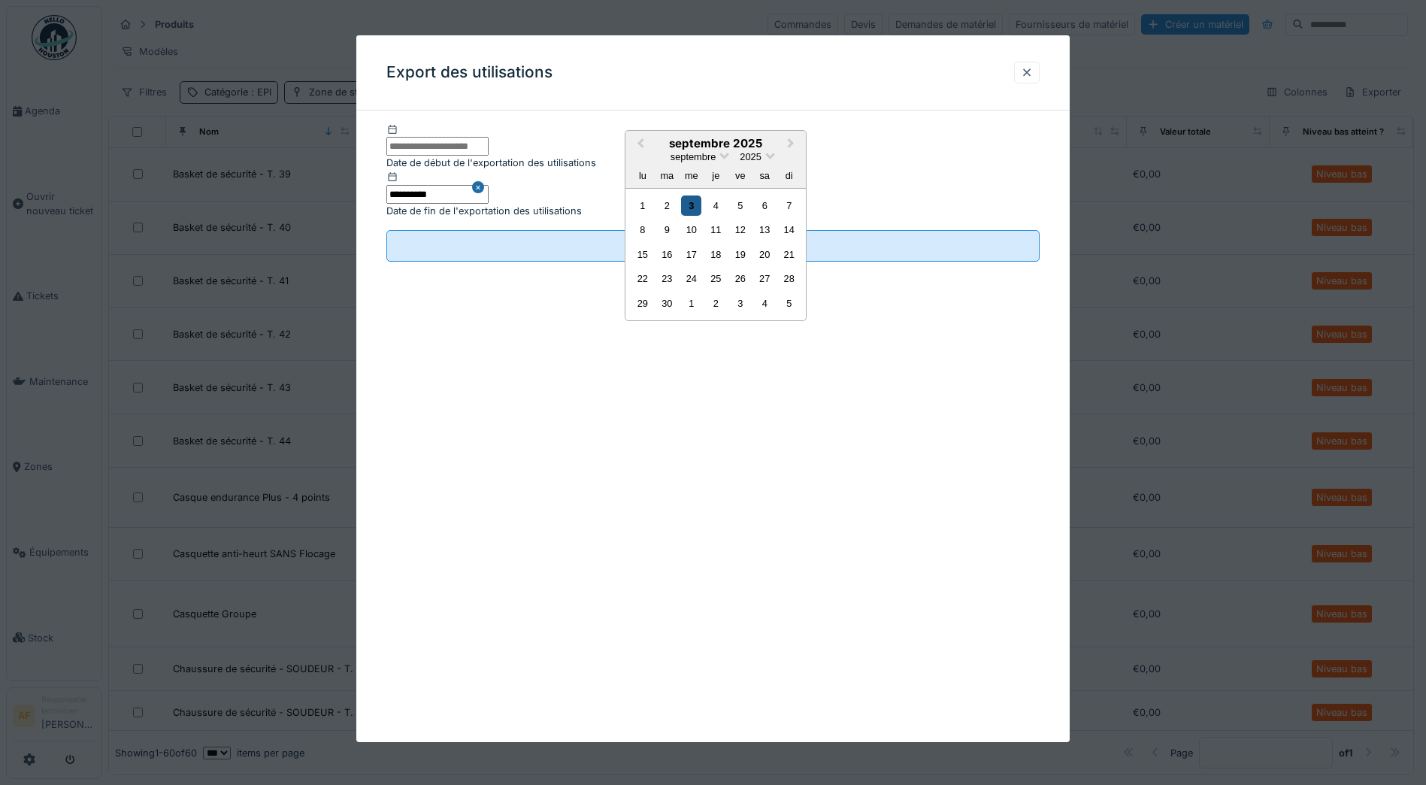
click at [691, 216] on div "3" at bounding box center [691, 205] width 20 height 20
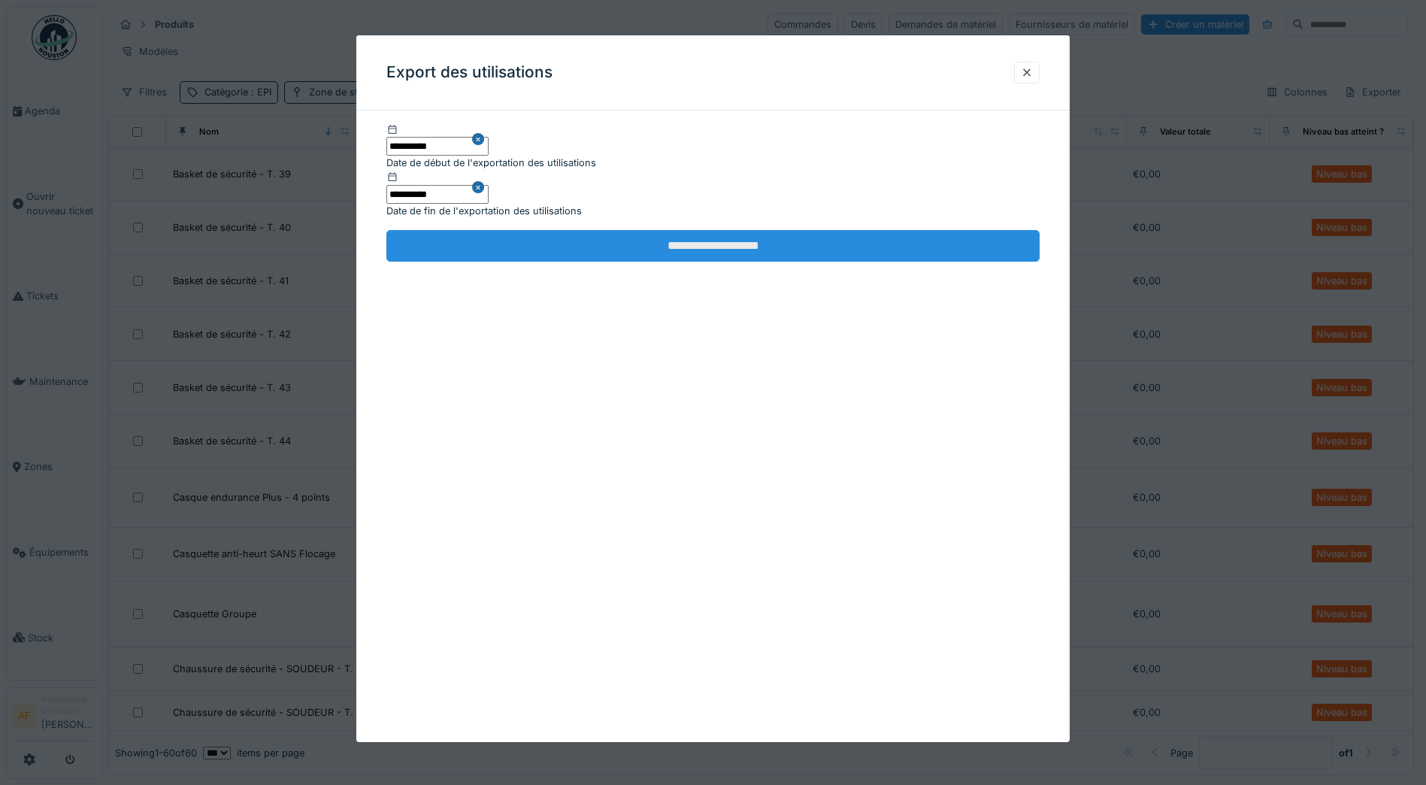
click at [660, 242] on input "**********" at bounding box center [712, 246] width 653 height 32
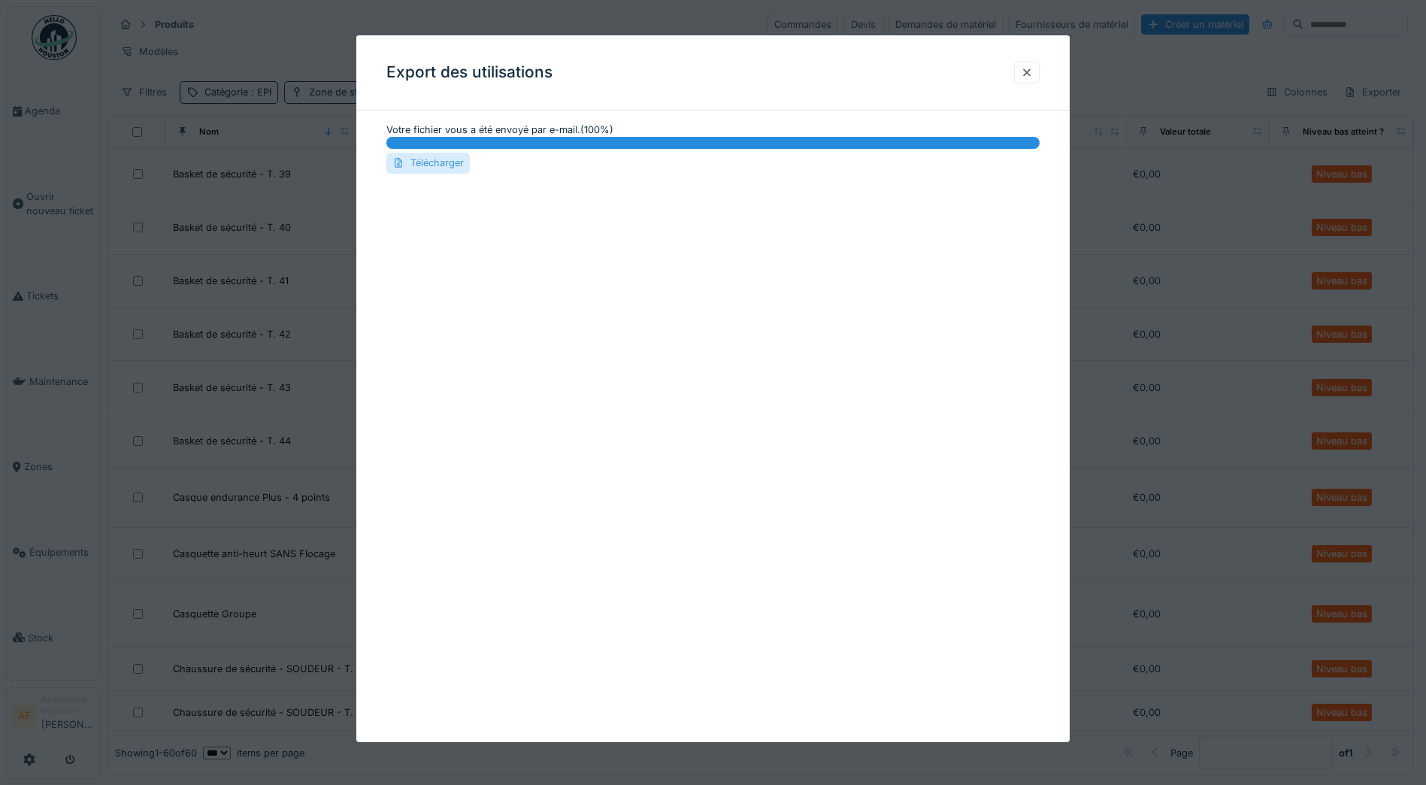
click at [422, 166] on div "Télécharger" at bounding box center [427, 163] width 83 height 20
click at [1033, 74] on div at bounding box center [1027, 72] width 12 height 14
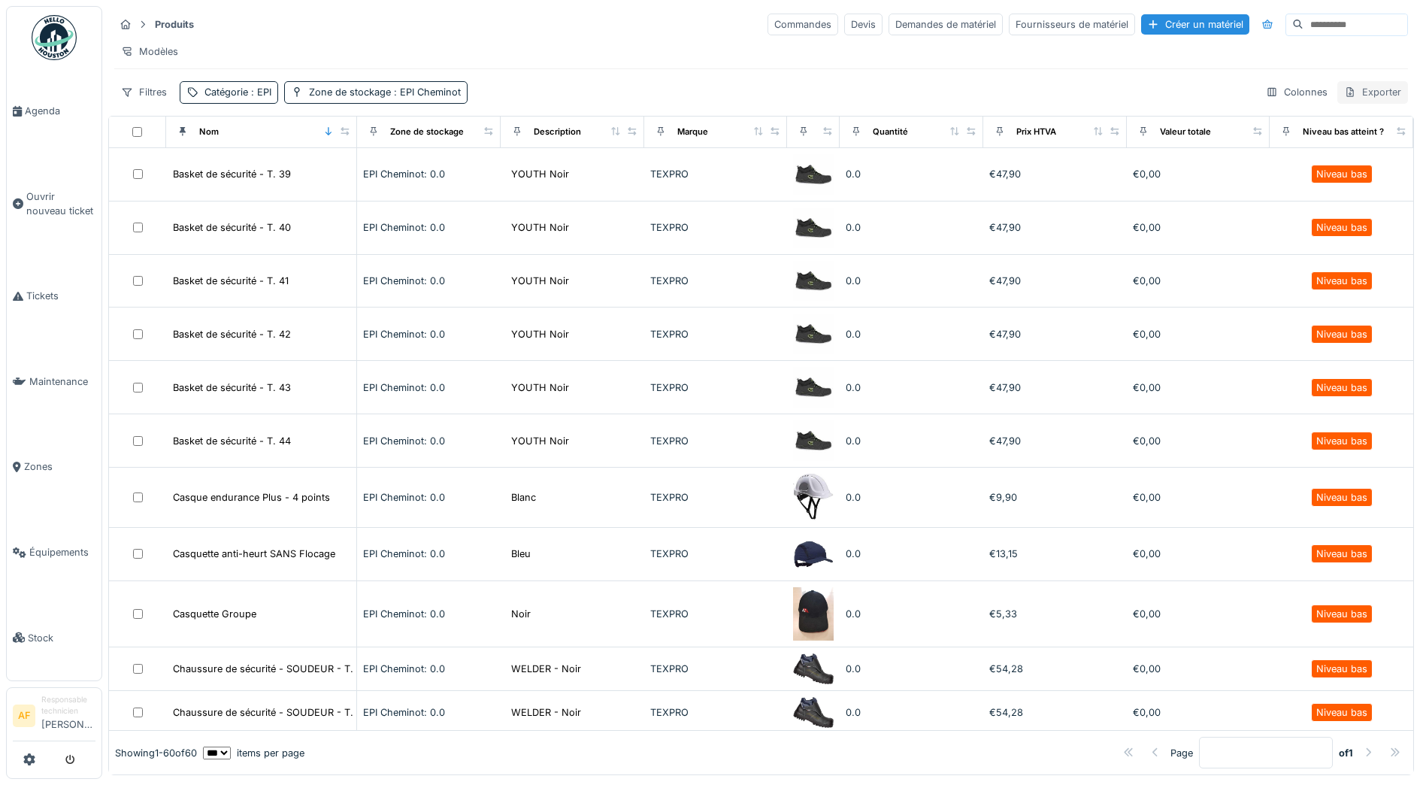
click at [1358, 99] on div "Exporter" at bounding box center [1372, 92] width 71 height 22
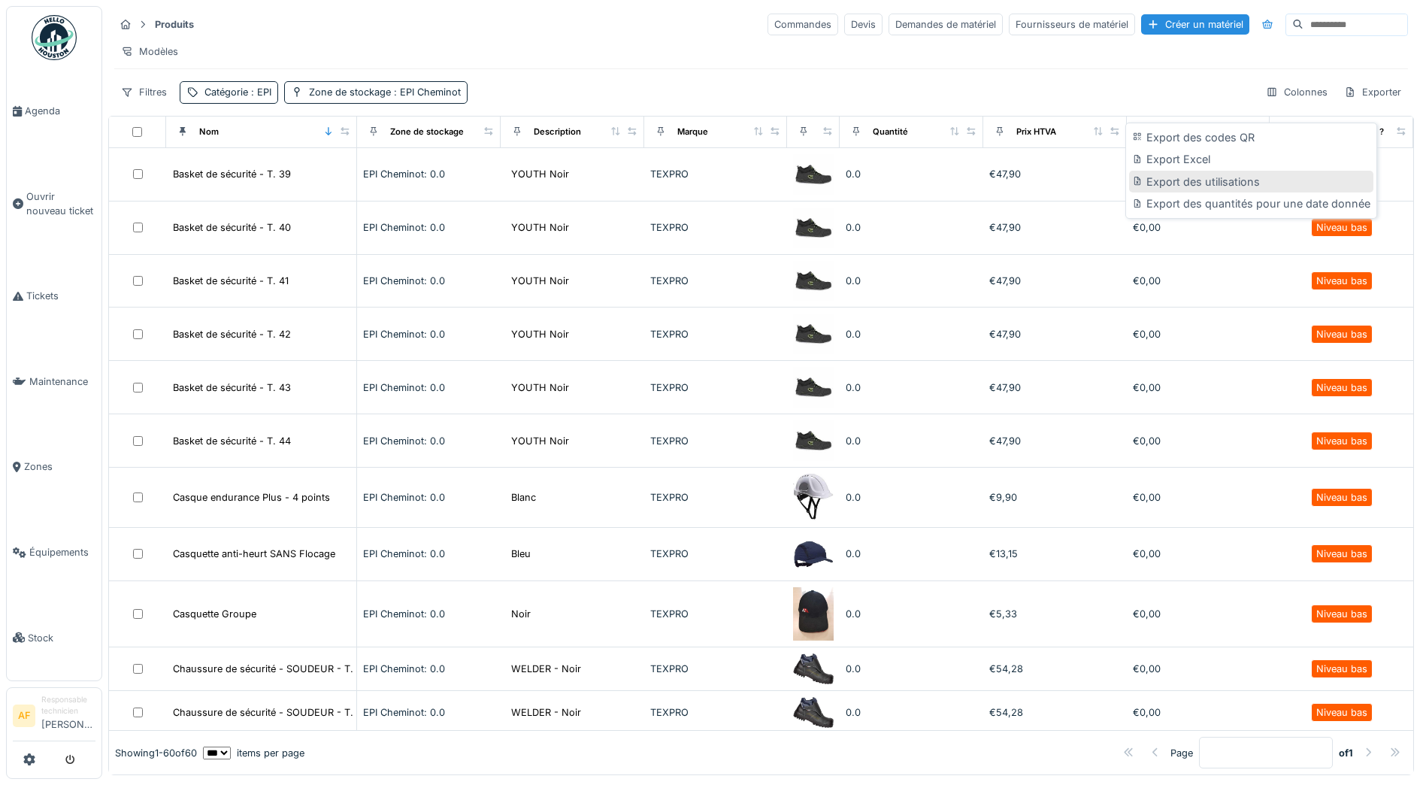
click at [1185, 177] on div "Export des utilisations" at bounding box center [1251, 182] width 244 height 23
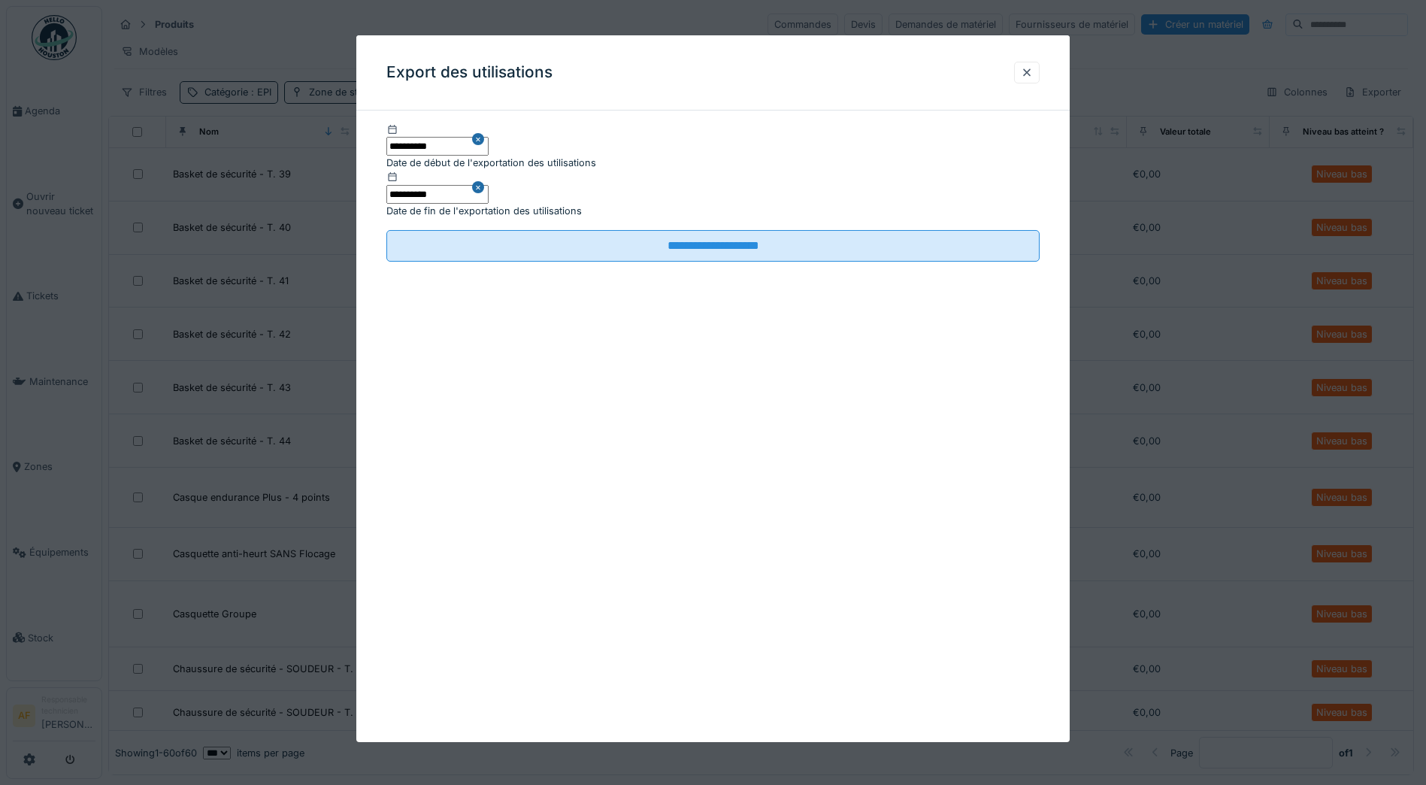
click at [489, 151] on button "Close" at bounding box center [480, 139] width 17 height 33
click at [489, 155] on input "text" at bounding box center [437, 146] width 102 height 19
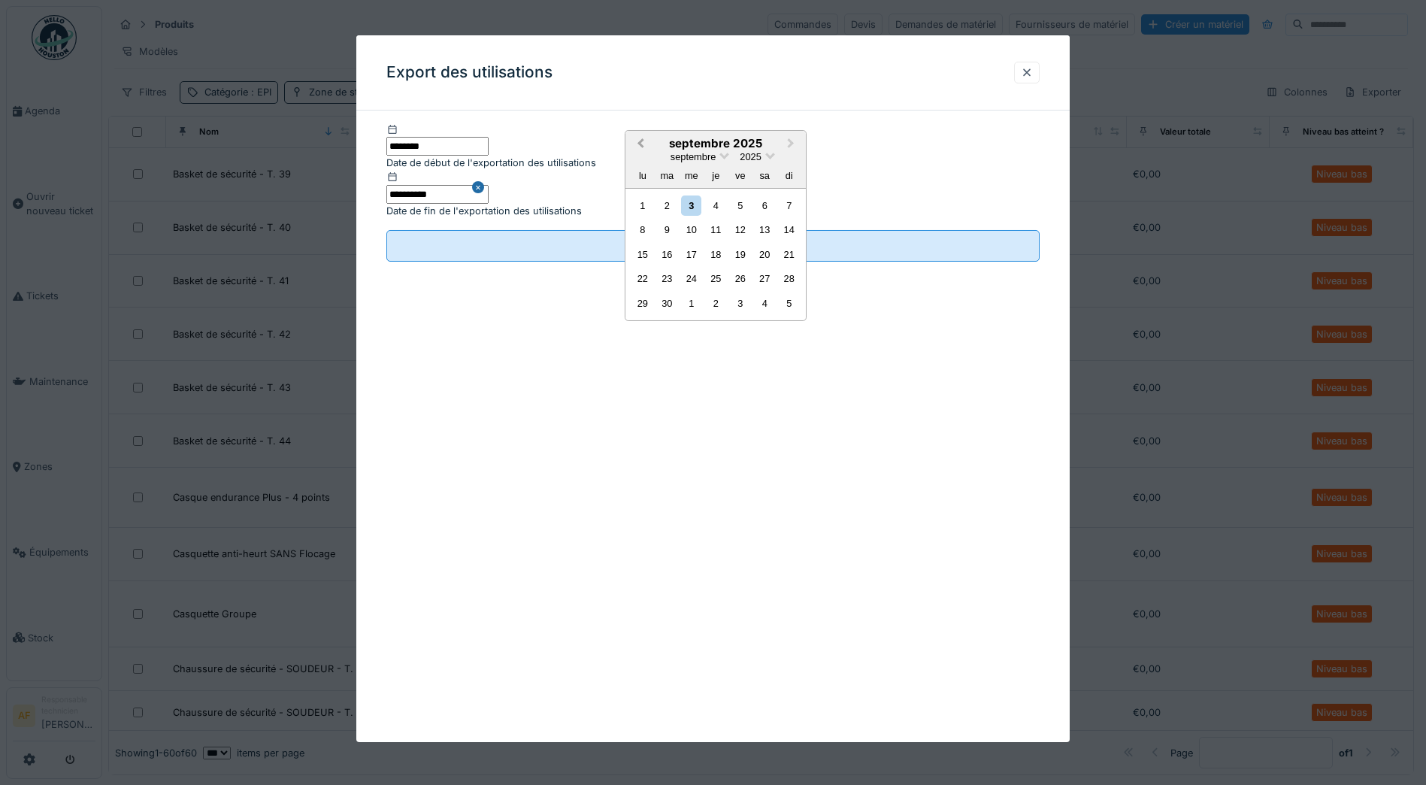
type input "********"
click at [641, 152] on span "Previous Month" at bounding box center [641, 143] width 0 height 17
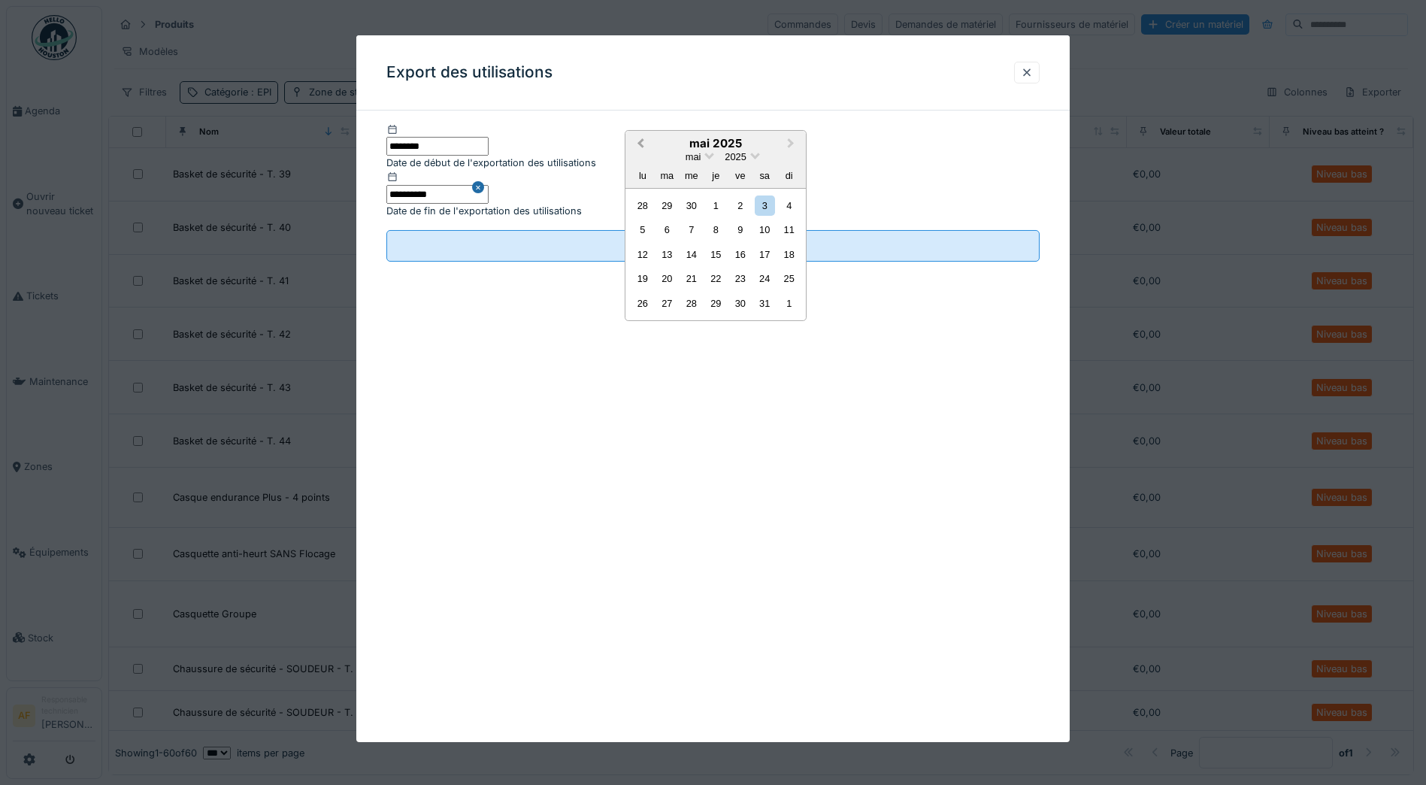
click at [641, 152] on span "Previous Month" at bounding box center [641, 143] width 0 height 17
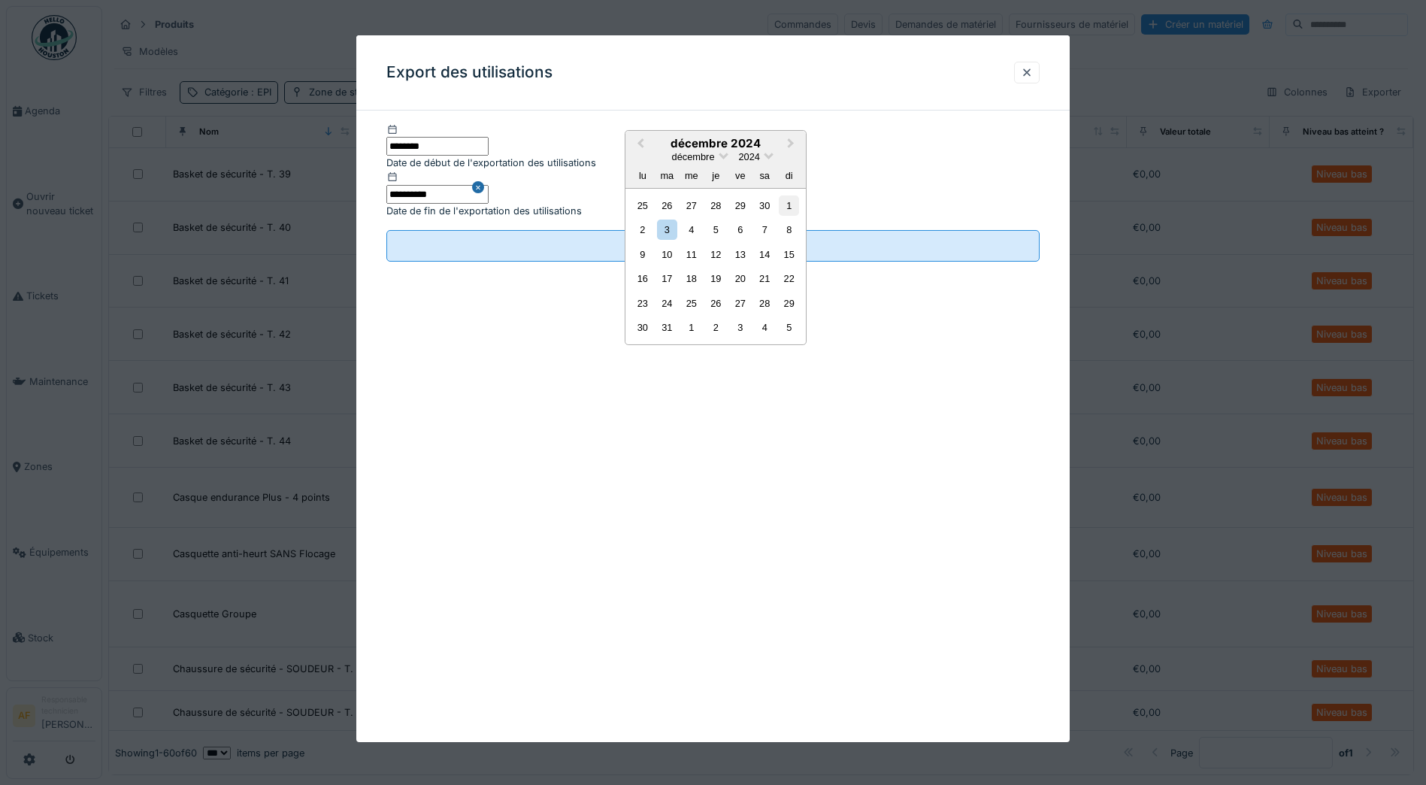
click at [795, 216] on div "1" at bounding box center [789, 205] width 20 height 20
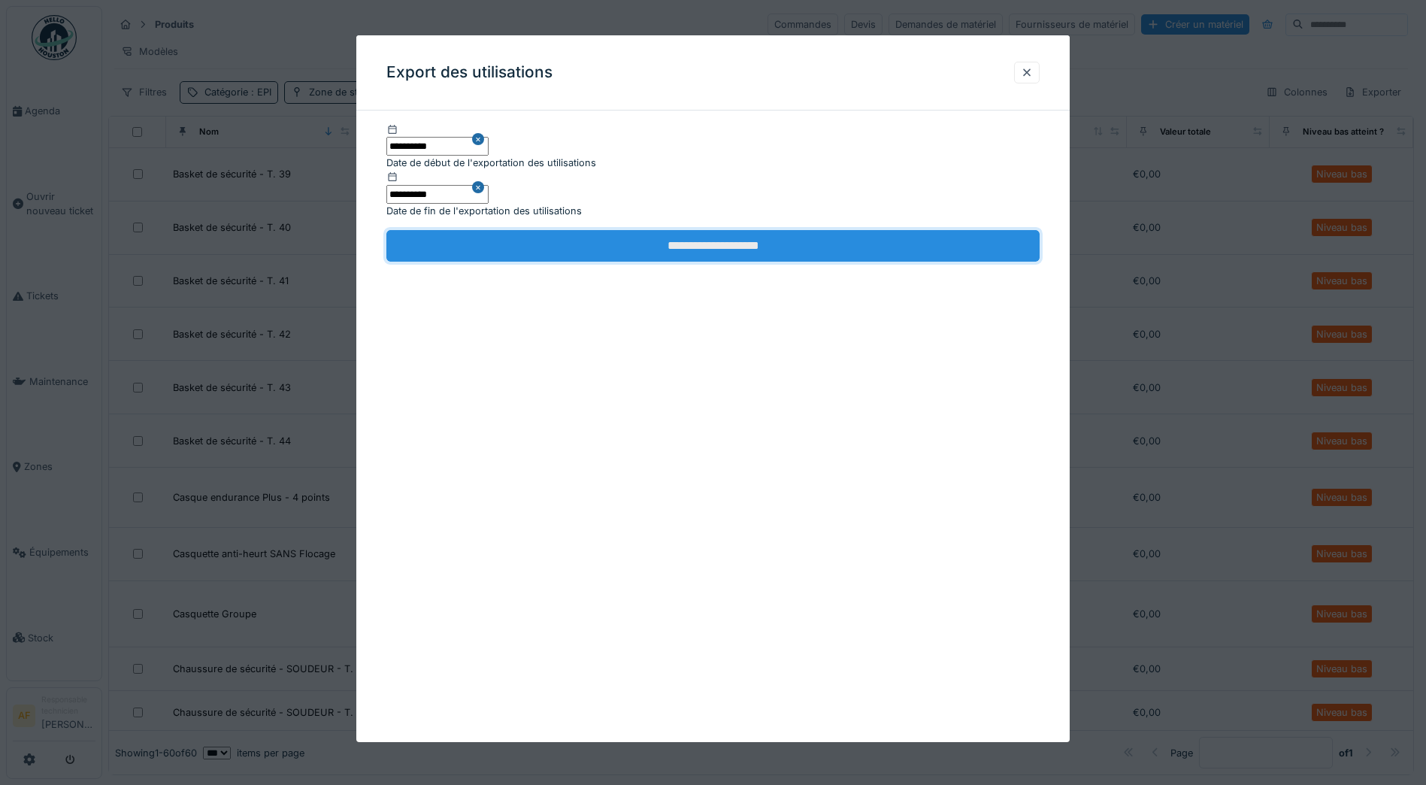
click at [752, 249] on input "**********" at bounding box center [712, 246] width 653 height 32
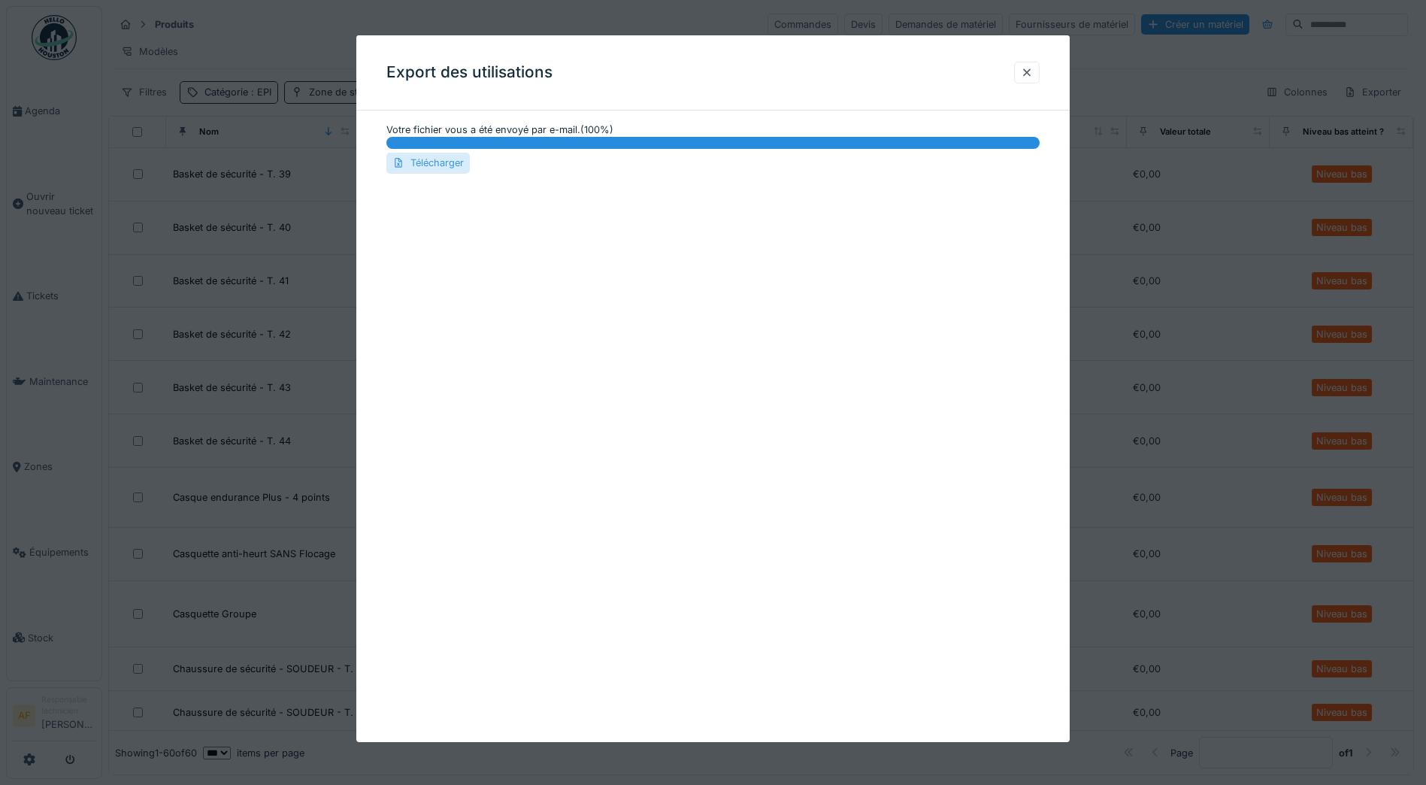
click at [448, 164] on div "Télécharger" at bounding box center [427, 163] width 83 height 20
click at [1028, 70] on div at bounding box center [1027, 72] width 12 height 14
